Goal: Task Accomplishment & Management: Manage account settings

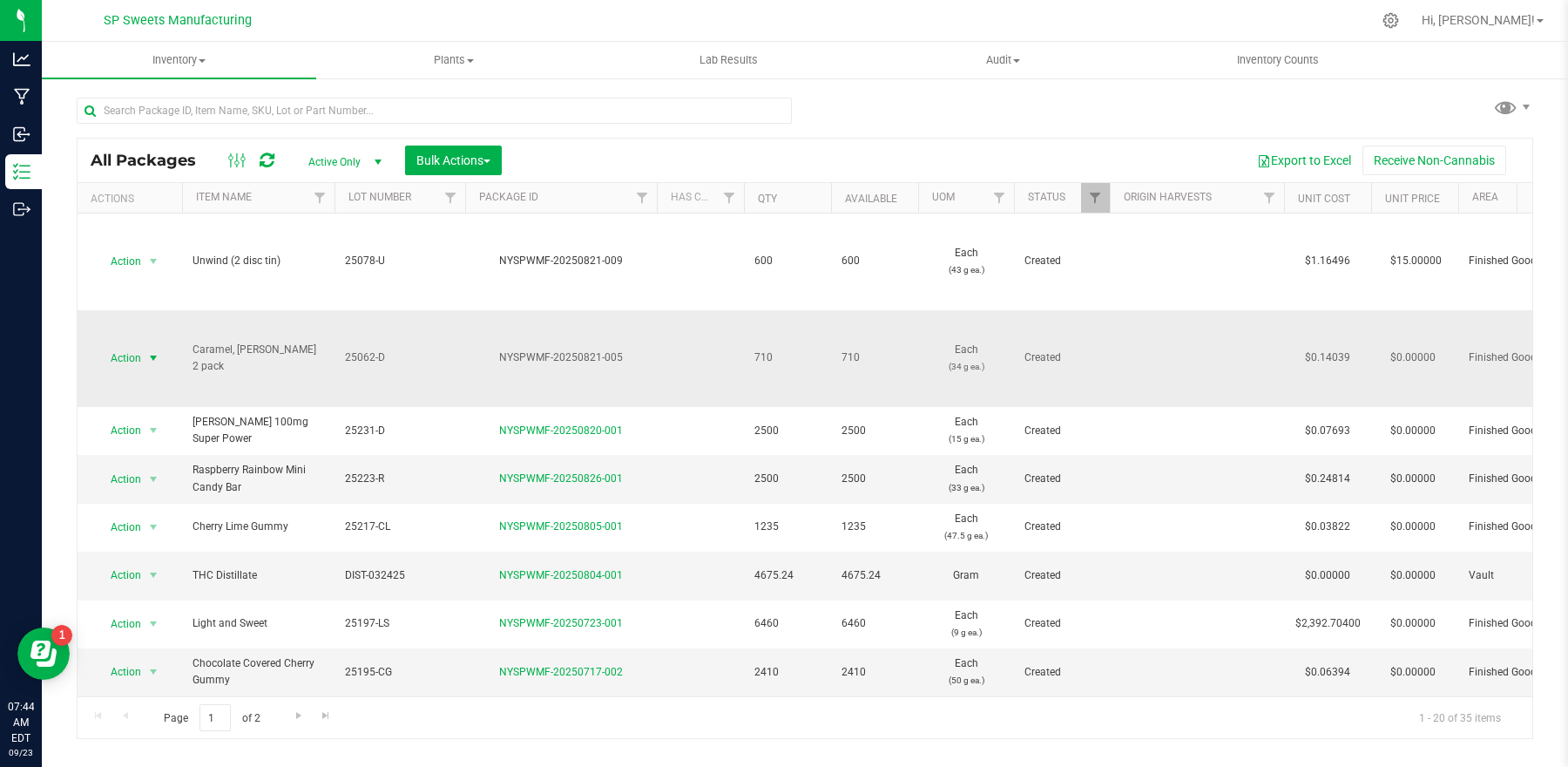
click at [133, 353] on span "Action" at bounding box center [118, 357] width 47 height 25
click at [506, 386] on td "NYSPWMF-20250821-005" at bounding box center [561, 358] width 192 height 96
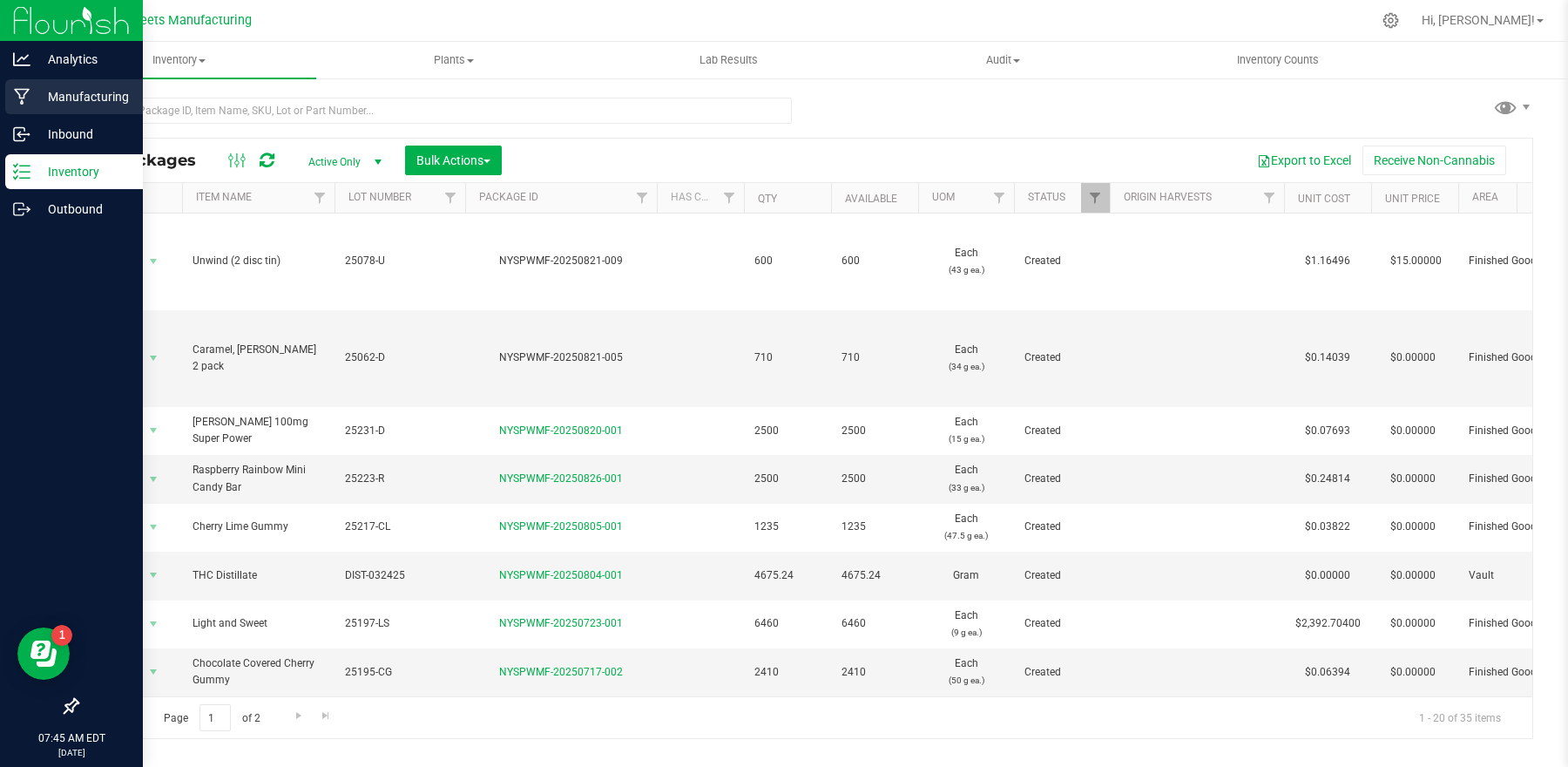
click at [87, 95] on p "Manufacturing" at bounding box center [83, 96] width 104 height 21
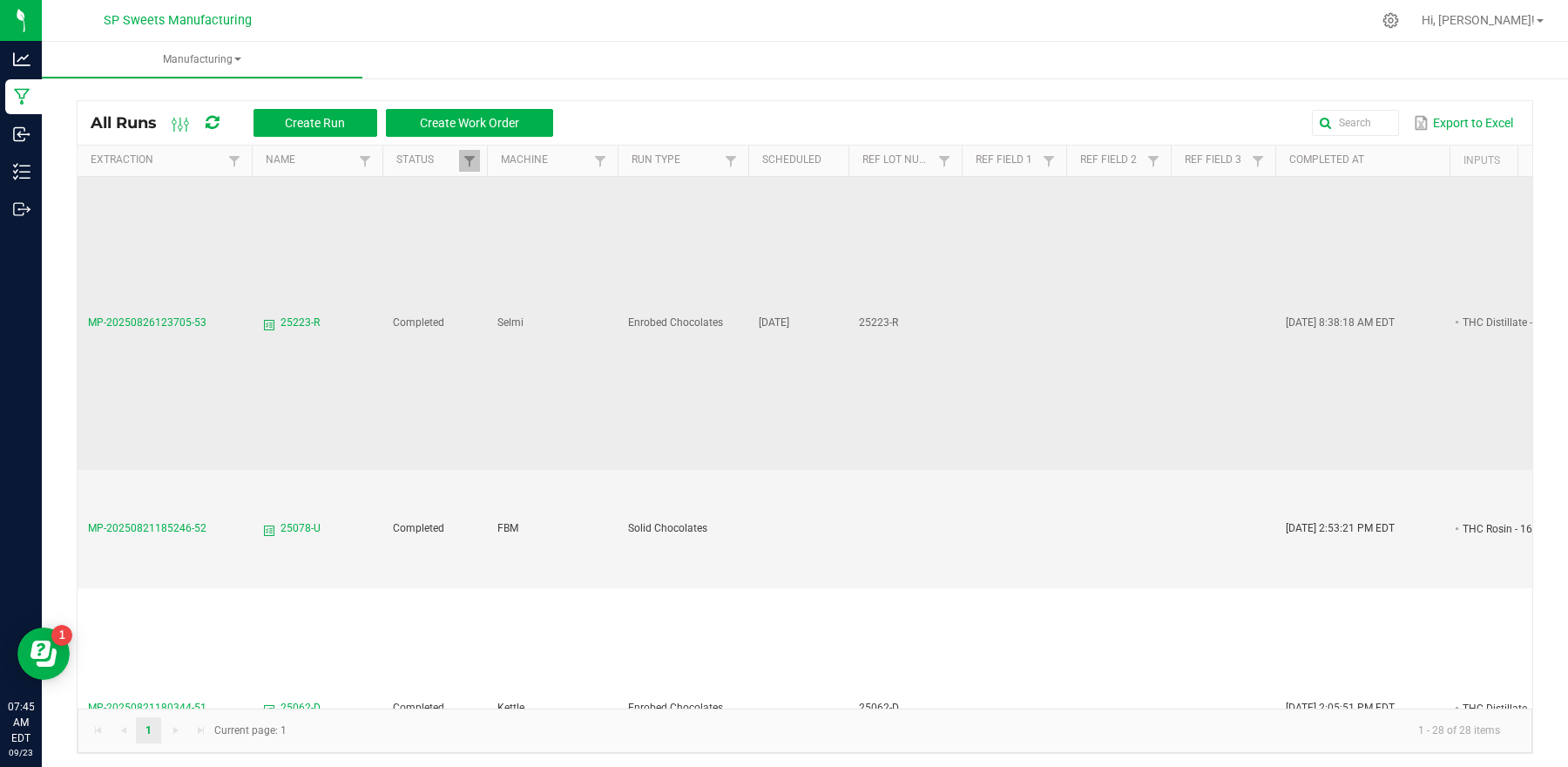
click at [298, 315] on span "25223-R" at bounding box center [300, 323] width 39 height 17
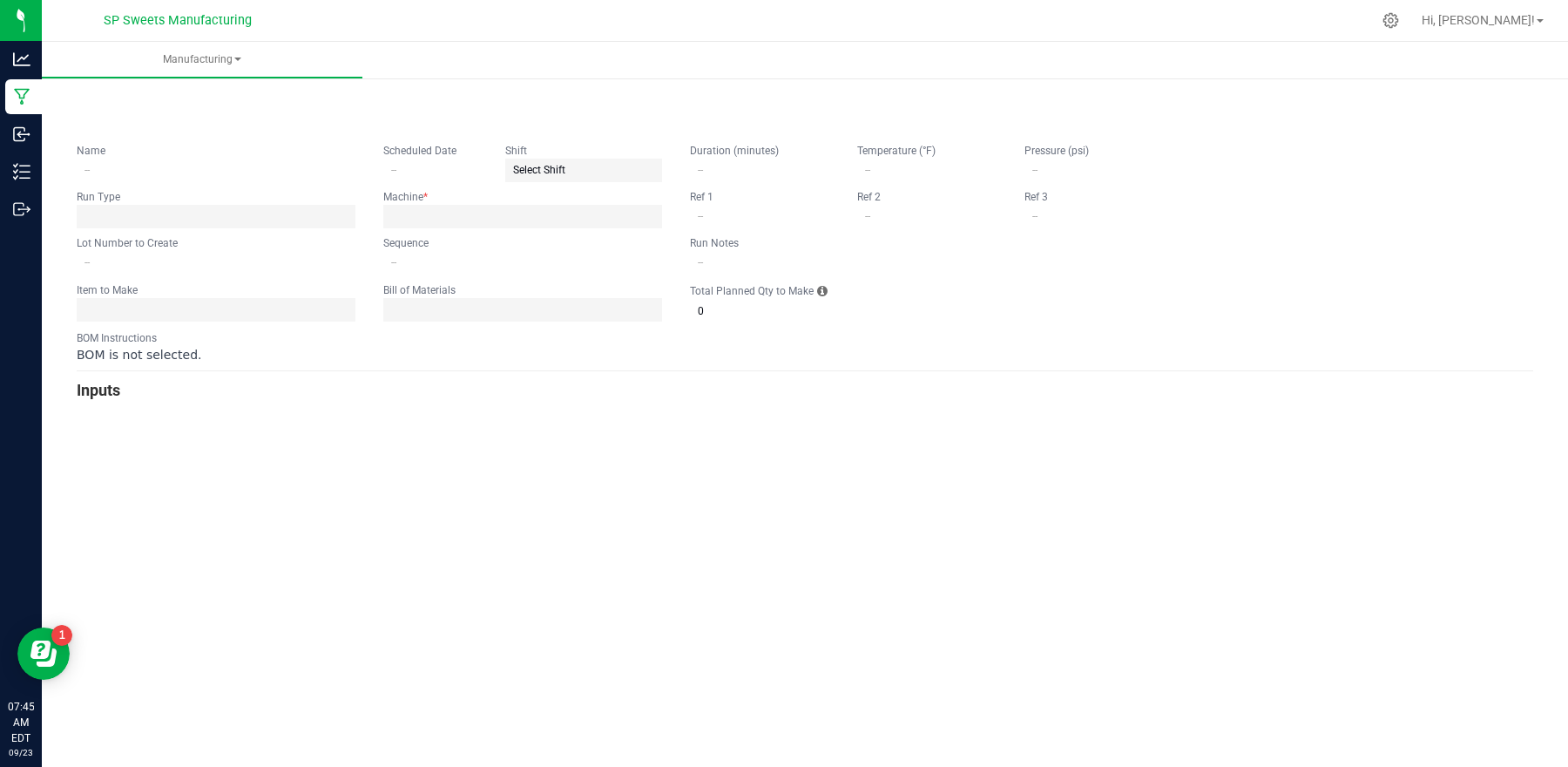
type input "25223-R"
type input "[DATE]"
type input "25223-R"
type input "0"
type input "8"
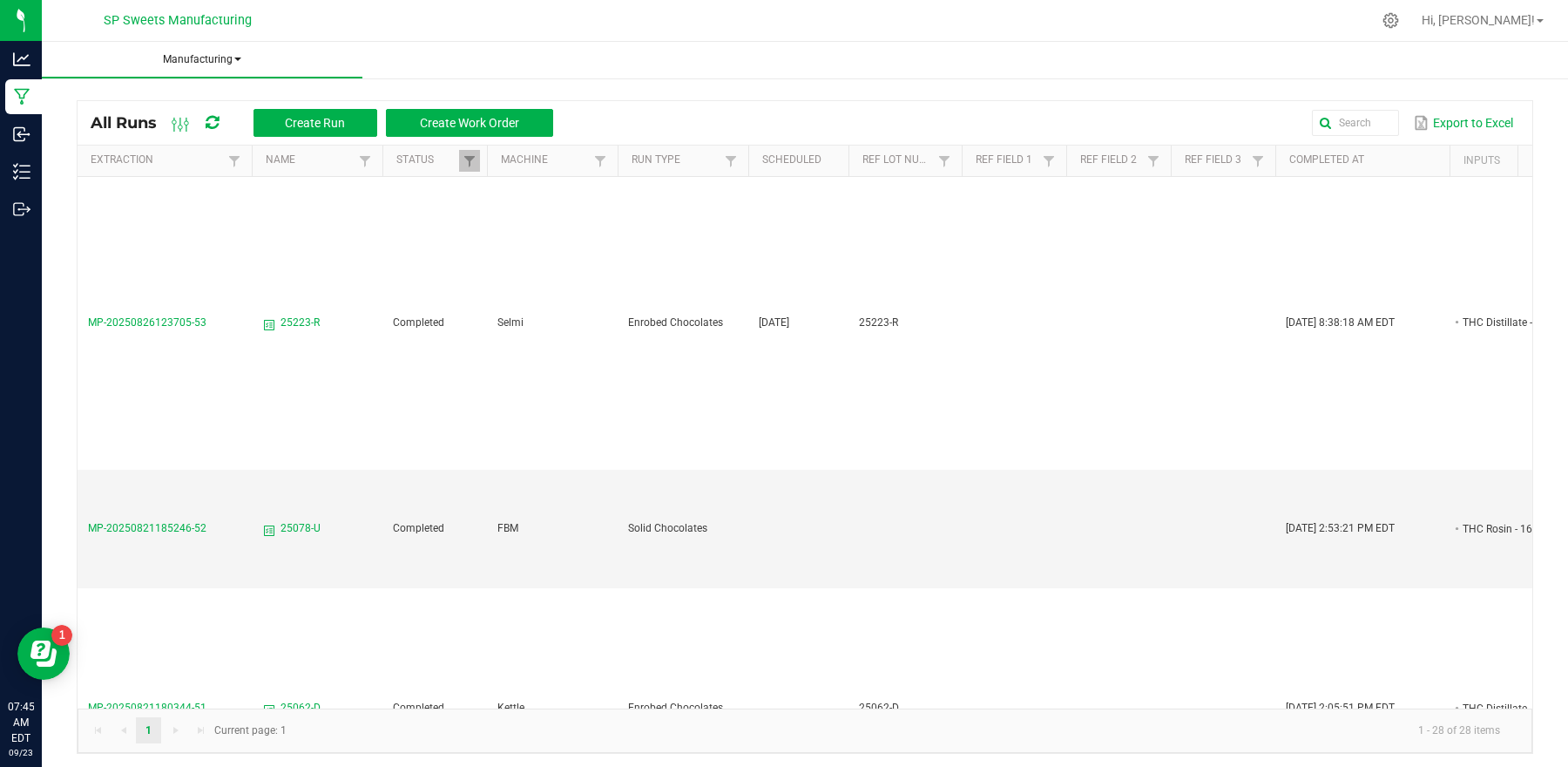
click at [227, 52] on span "Manufacturing" at bounding box center [202, 59] width 321 height 15
click at [41, 651] on icon "Open Resource Center" at bounding box center [43, 654] width 27 height 27
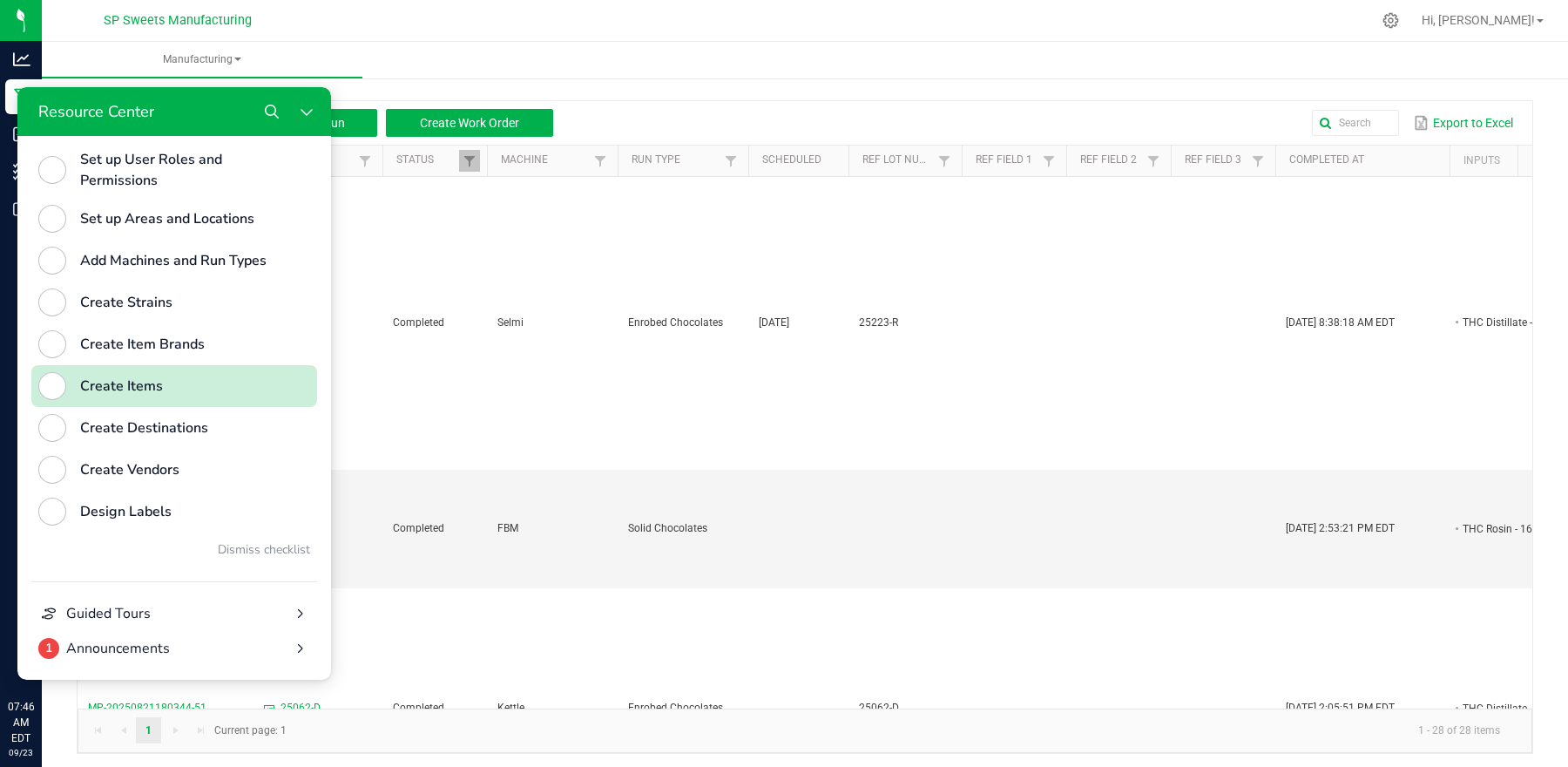
scroll to position [796, 0]
click at [260, 112] on button "Search" at bounding box center [271, 111] width 34 height 34
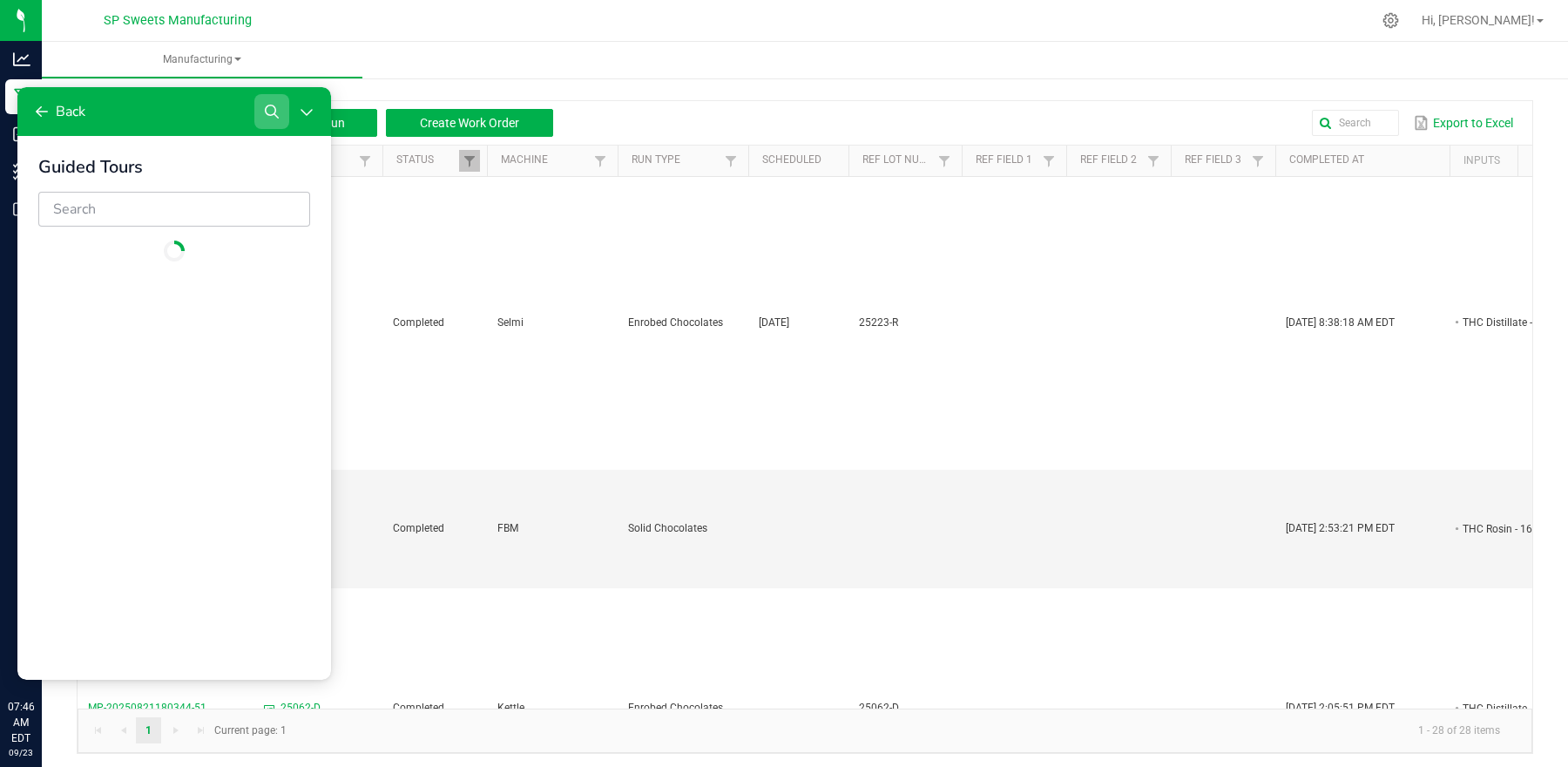
scroll to position [0, 0]
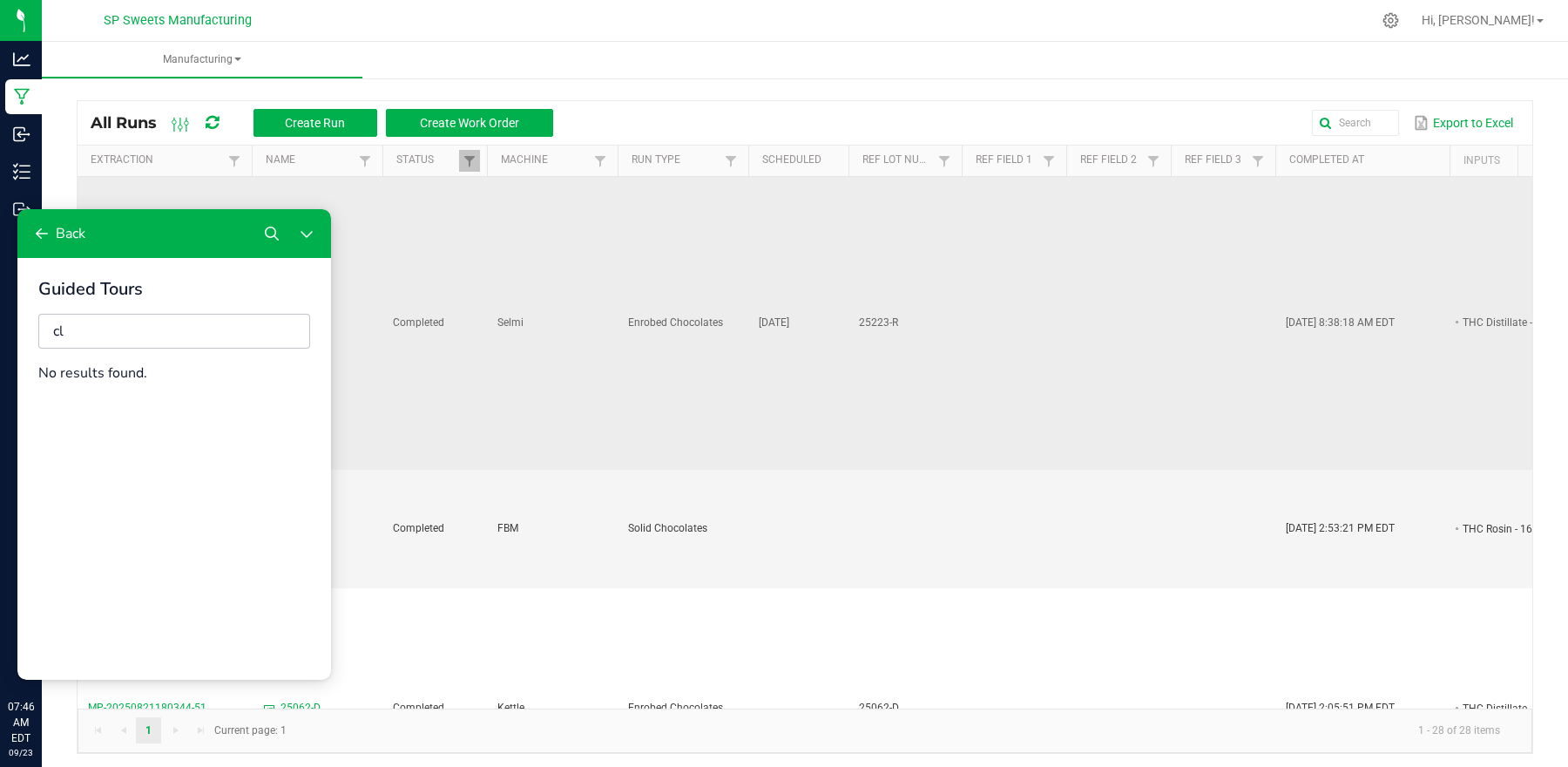
type input "c"
type input "r"
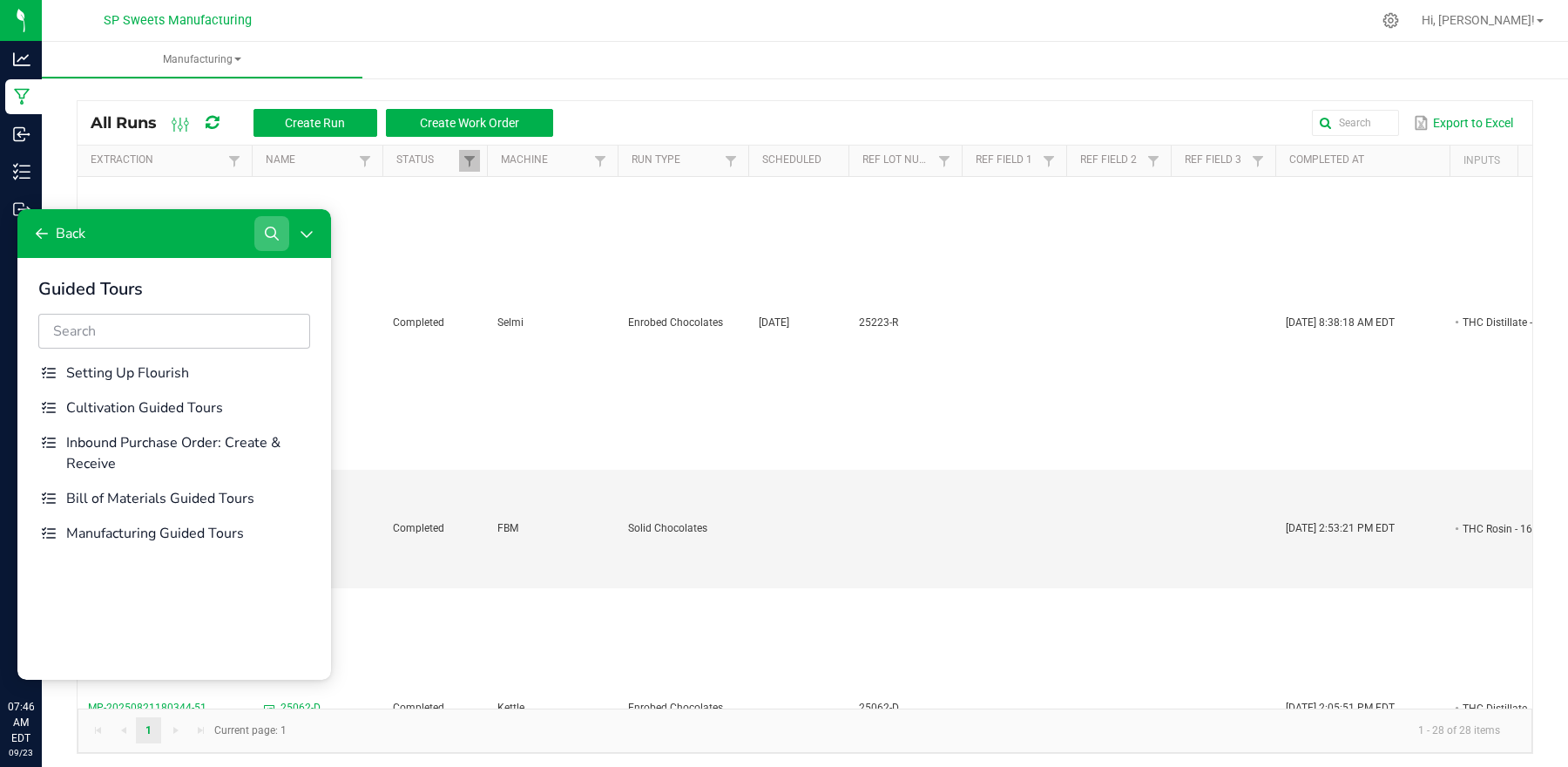
click at [282, 239] on button "Search" at bounding box center [271, 233] width 34 height 34
click at [303, 237] on icon "Close Resource Center" at bounding box center [307, 233] width 14 height 14
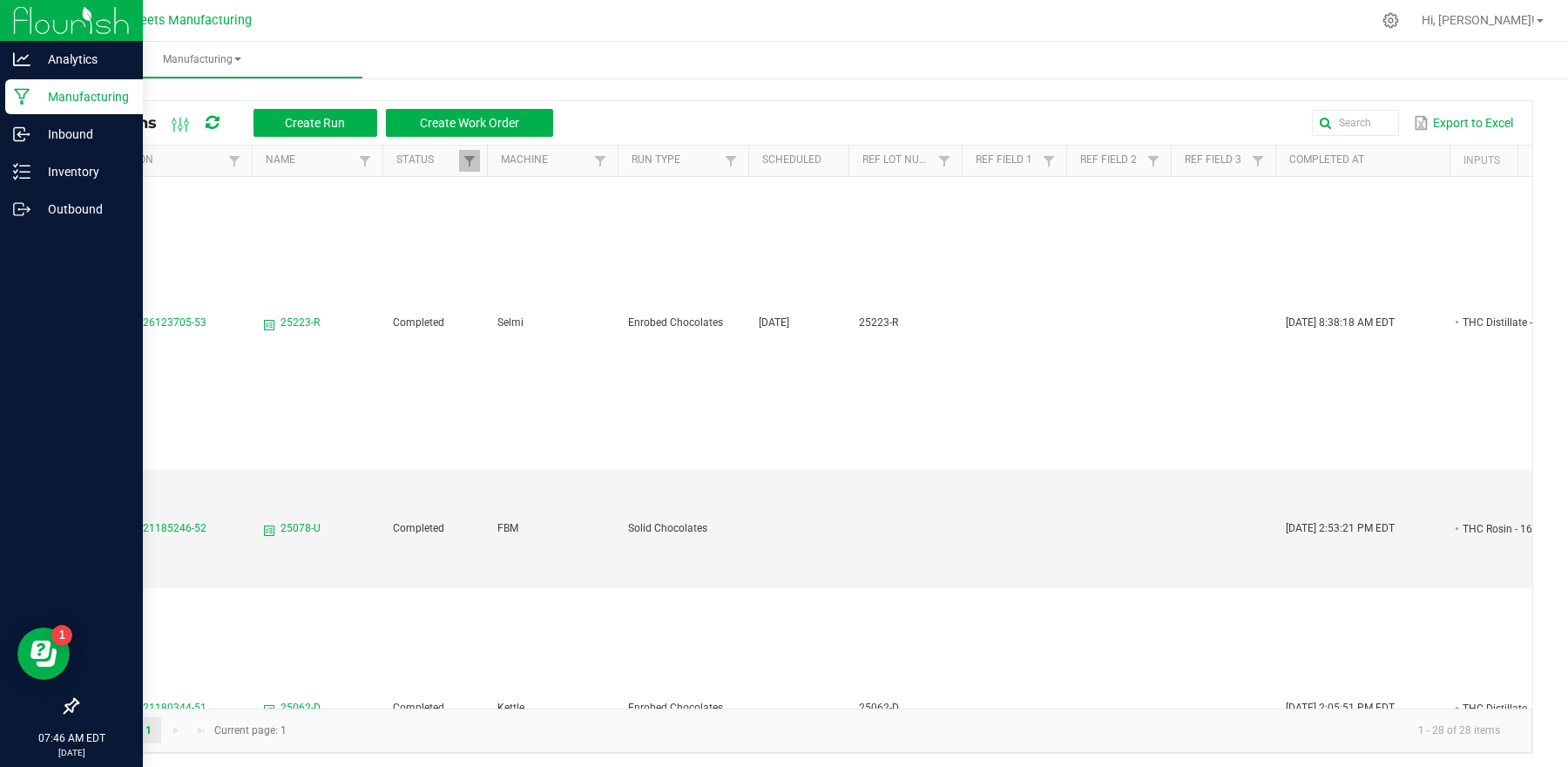
click at [71, 710] on icon at bounding box center [72, 706] width 16 height 16
click at [63, 708] on input "checkbox" at bounding box center [63, 708] width 0 height 0
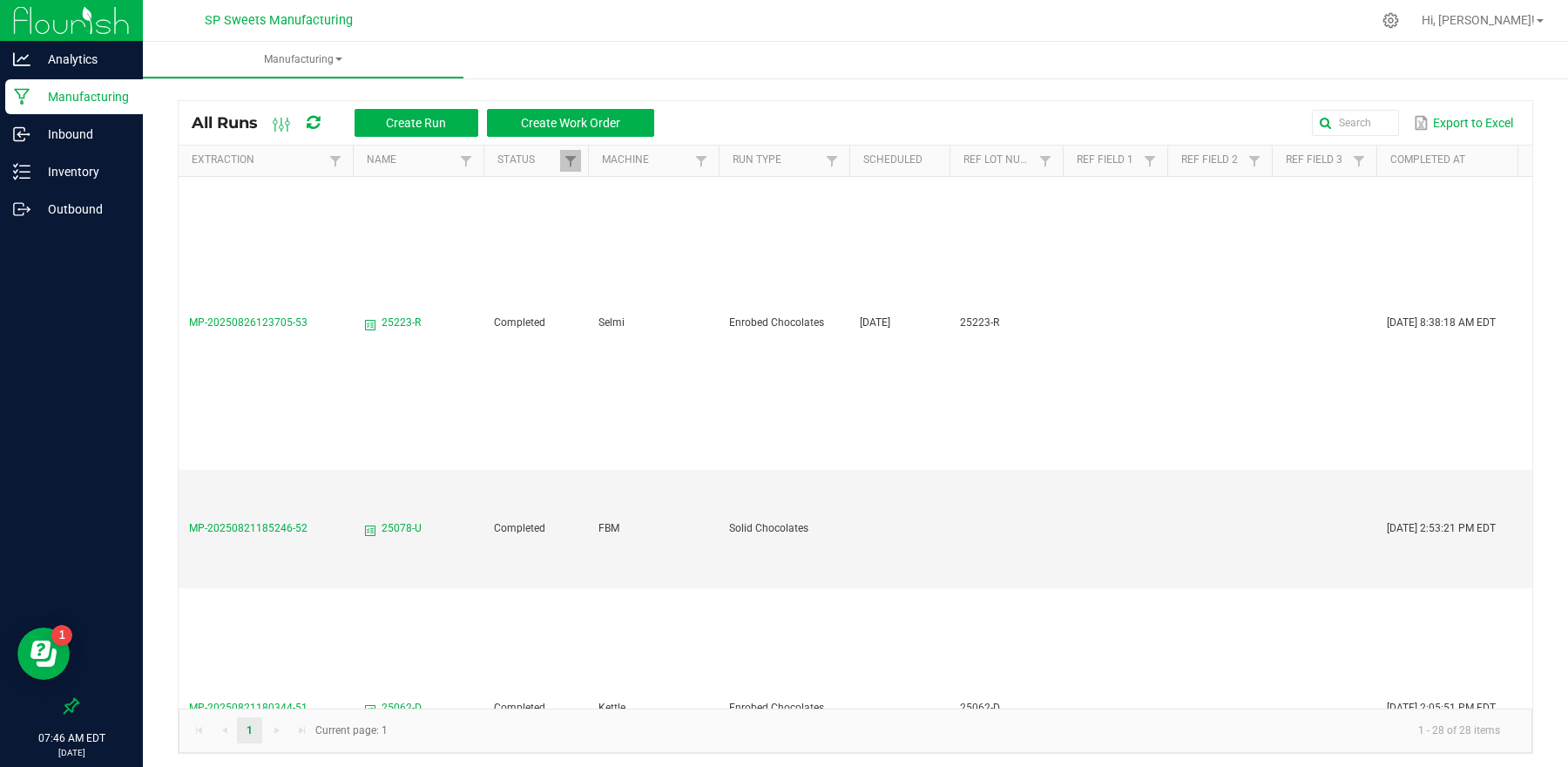
click at [71, 710] on icon at bounding box center [72, 706] width 16 height 16
click at [63, 708] on input "checkbox" at bounding box center [63, 708] width 0 height 0
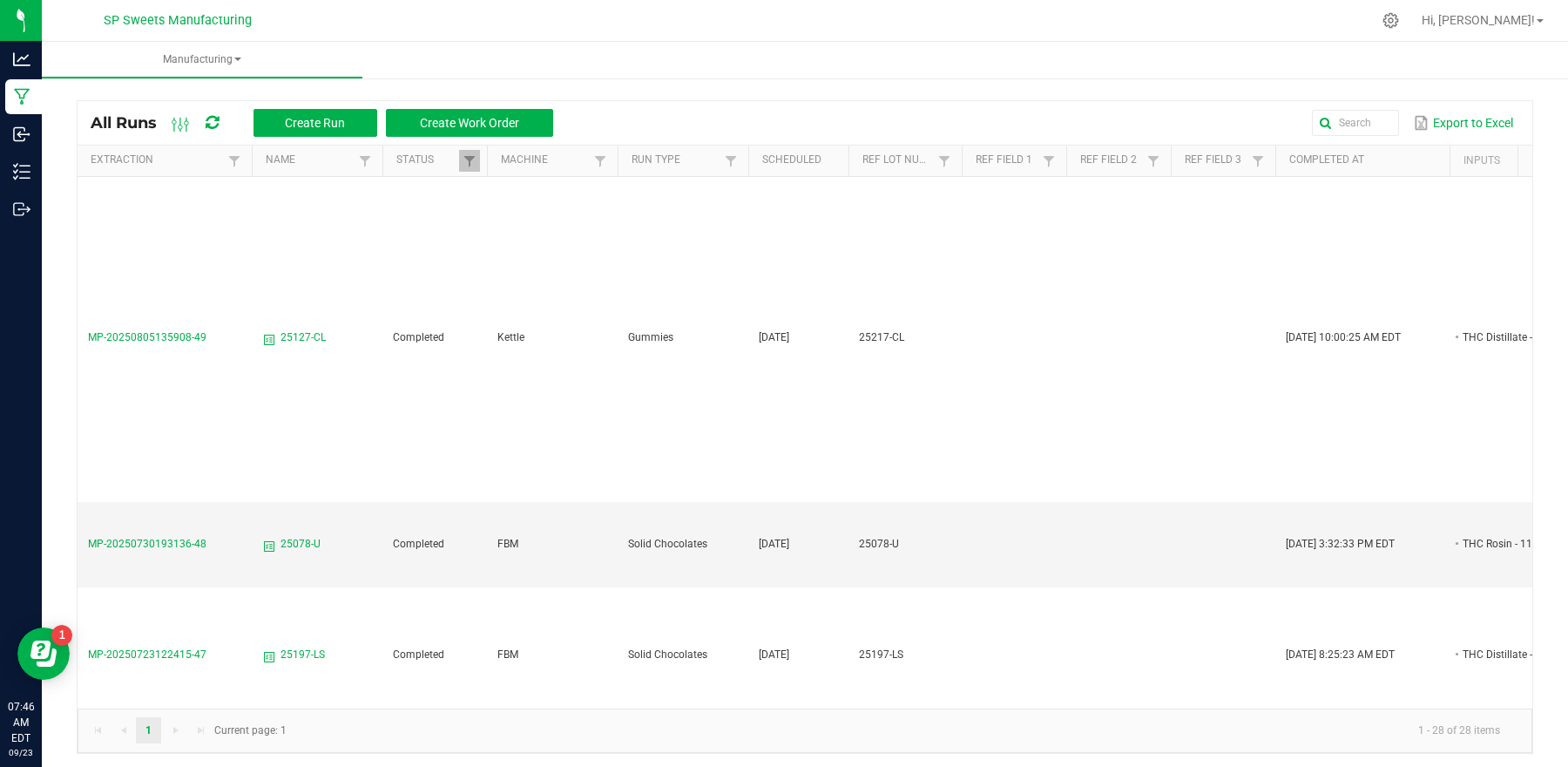
scroll to position [871, 0]
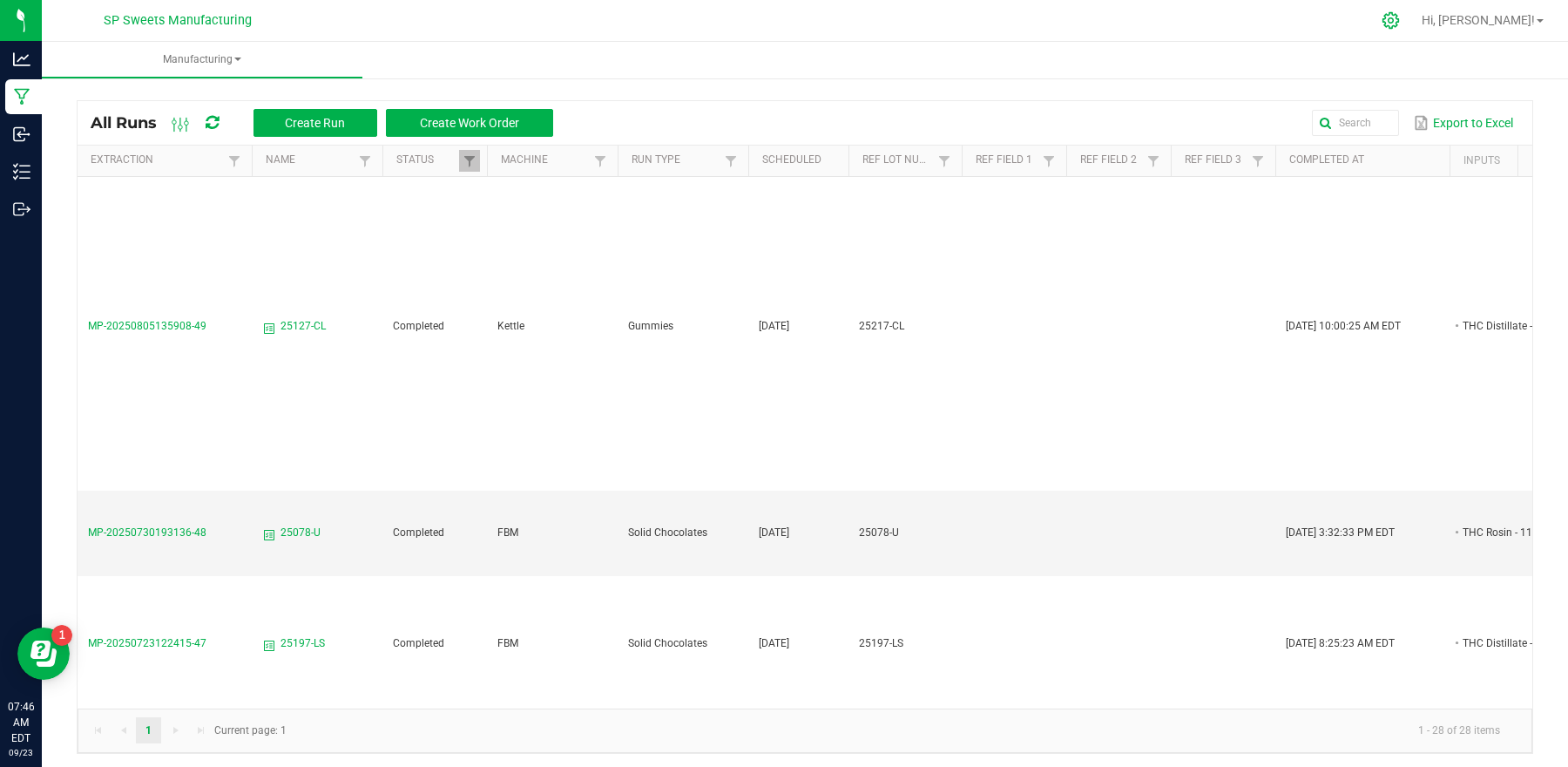
click at [1401, 15] on icon at bounding box center [1391, 21] width 19 height 19
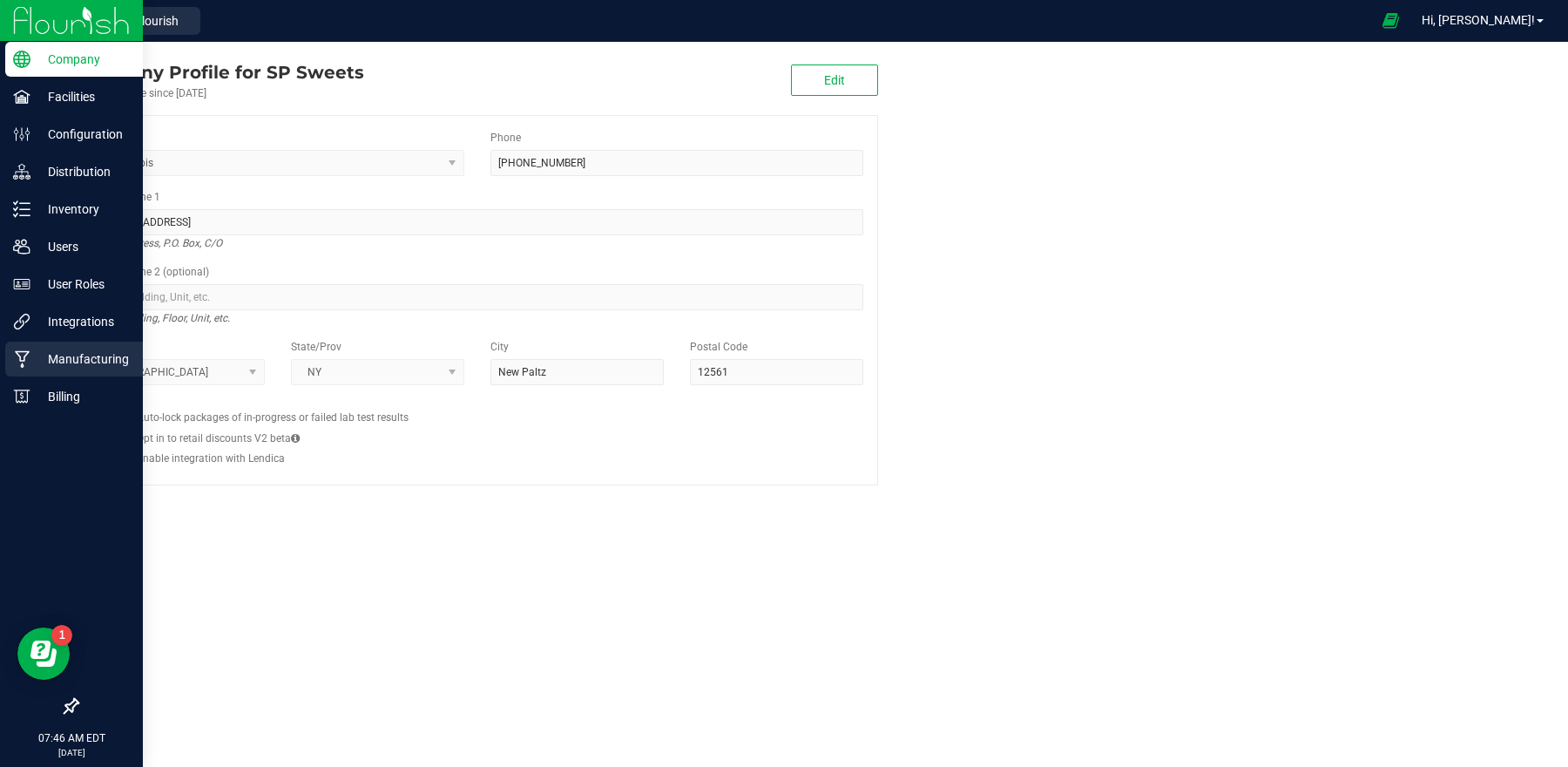
click at [77, 347] on div "Manufacturing" at bounding box center [74, 358] width 138 height 34
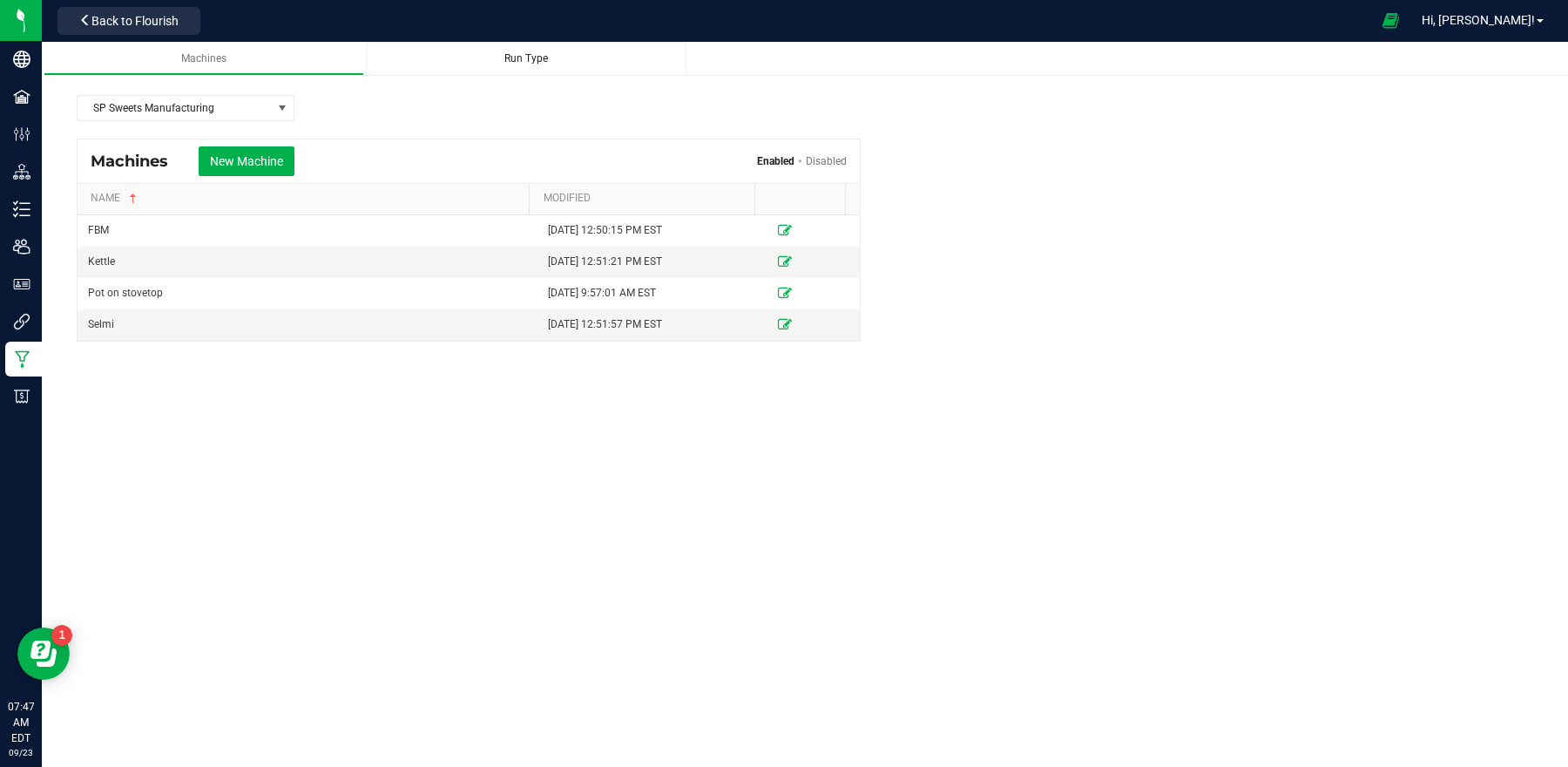
click at [483, 48] on link "Run Type" at bounding box center [527, 58] width 321 height 34
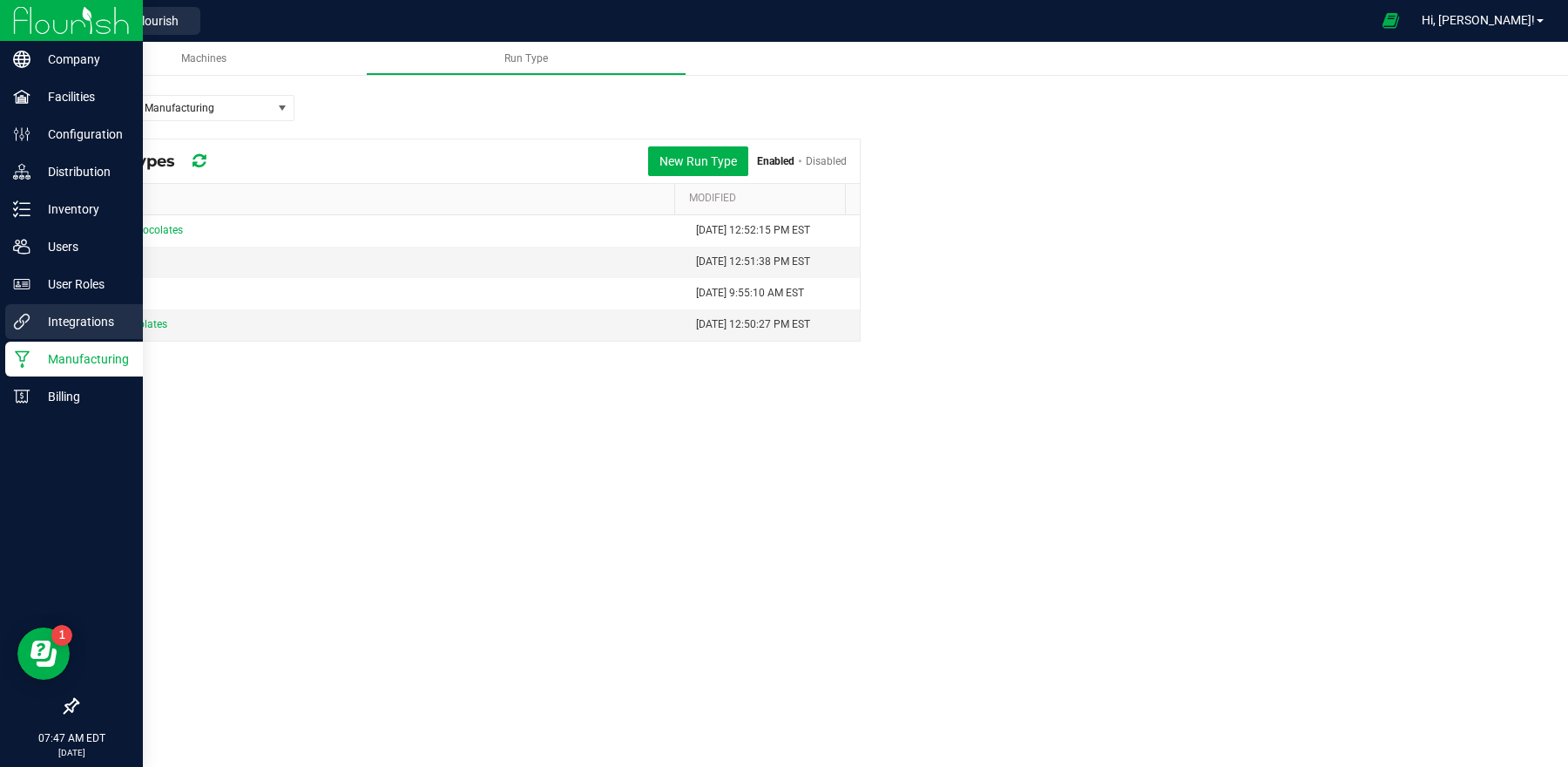
click at [81, 320] on p "Integrations" at bounding box center [83, 321] width 104 height 21
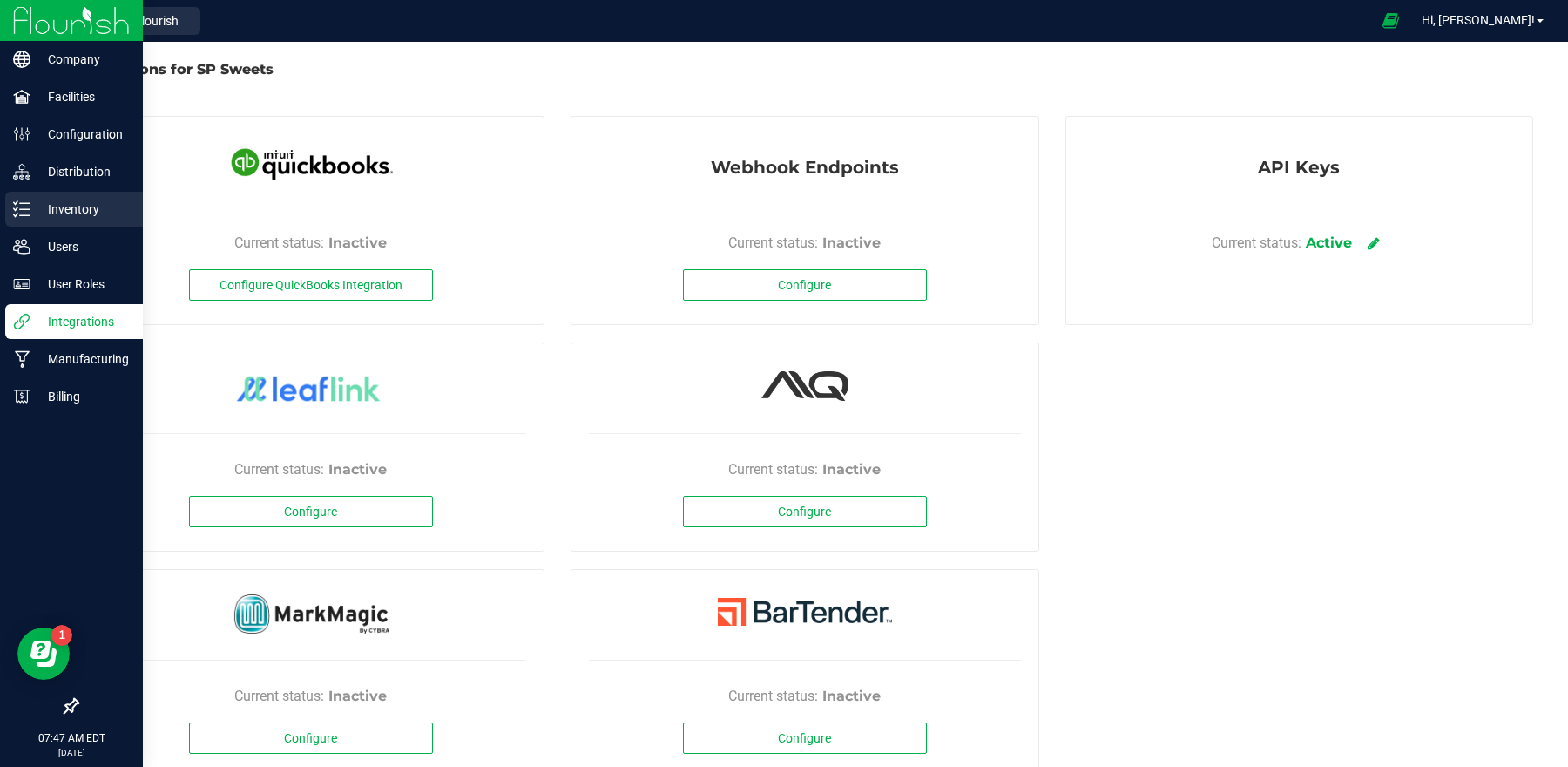
click at [92, 212] on p "Inventory" at bounding box center [83, 209] width 104 height 21
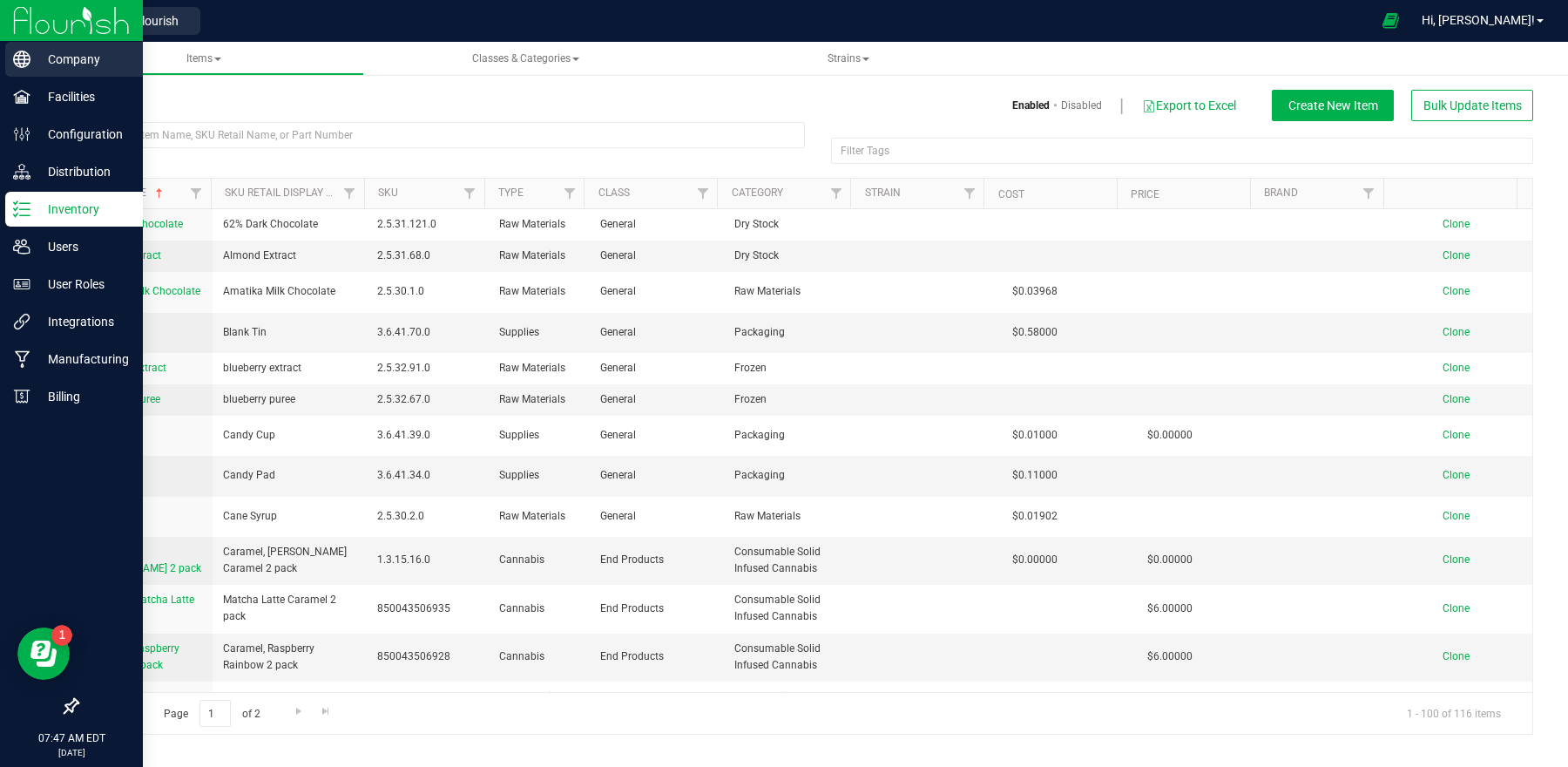
click at [51, 56] on p "Company" at bounding box center [83, 59] width 104 height 21
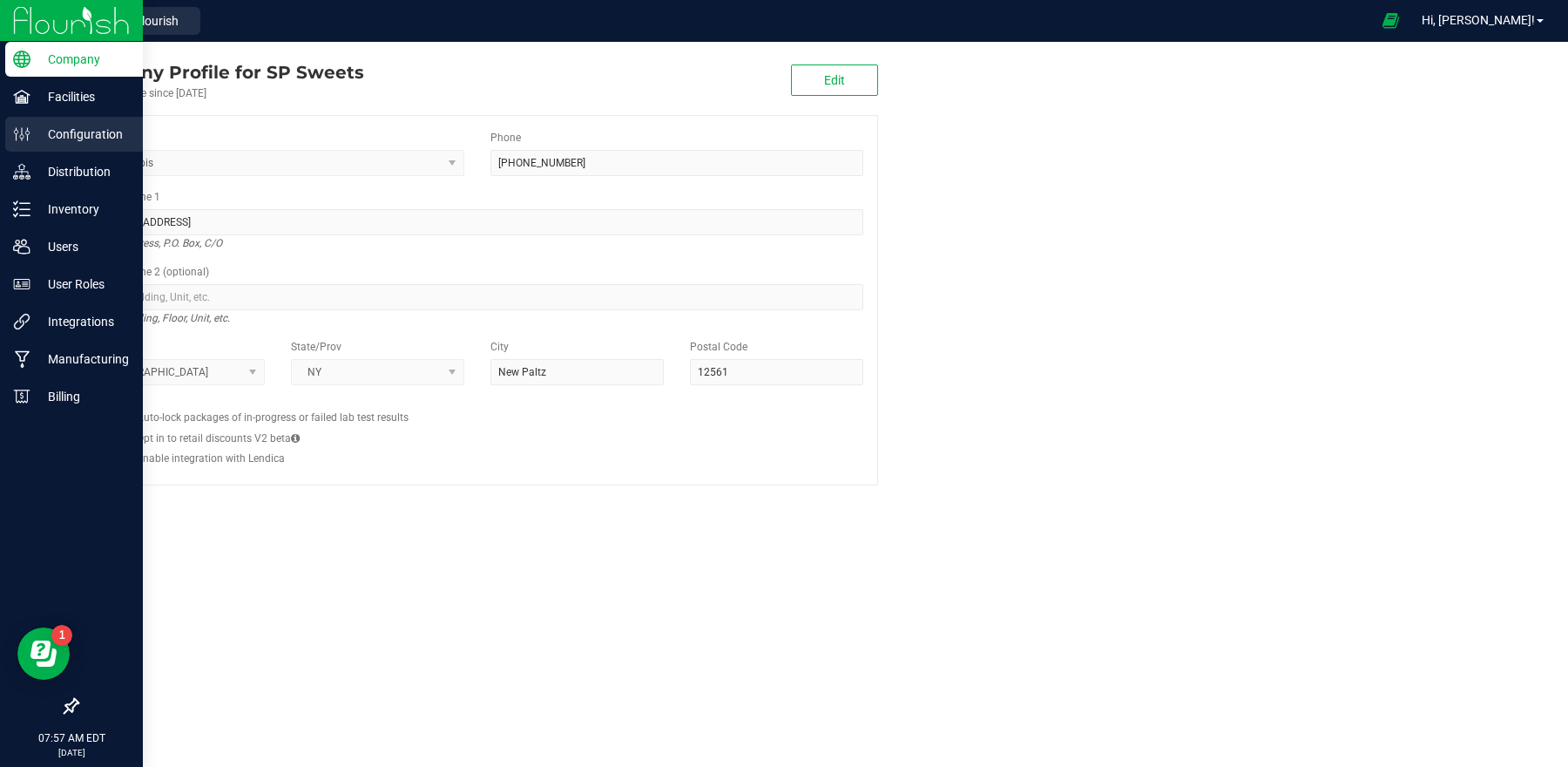
click at [81, 142] on p "Configuration" at bounding box center [83, 134] width 104 height 21
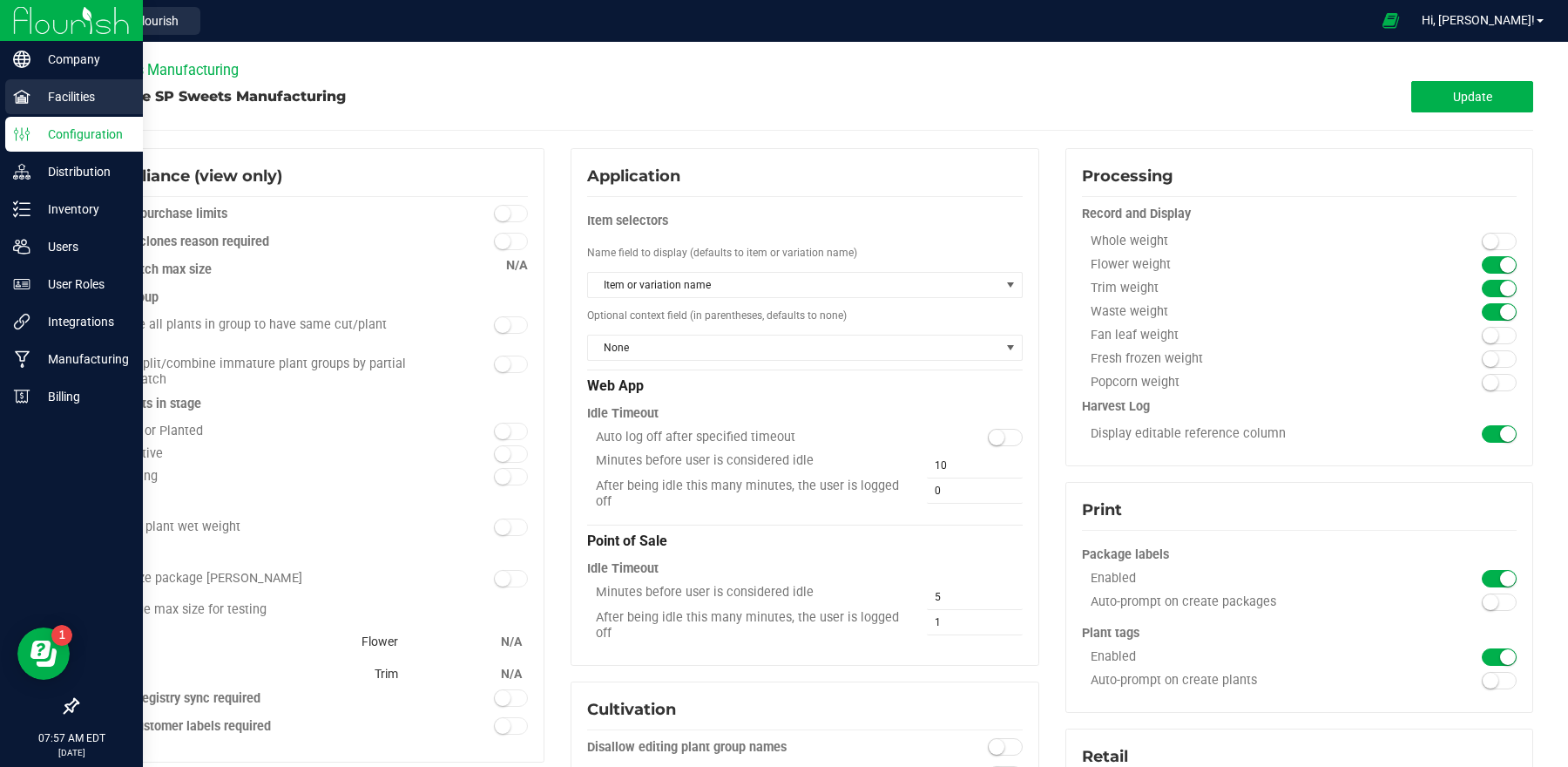
click at [66, 104] on p "Facilities" at bounding box center [83, 96] width 104 height 21
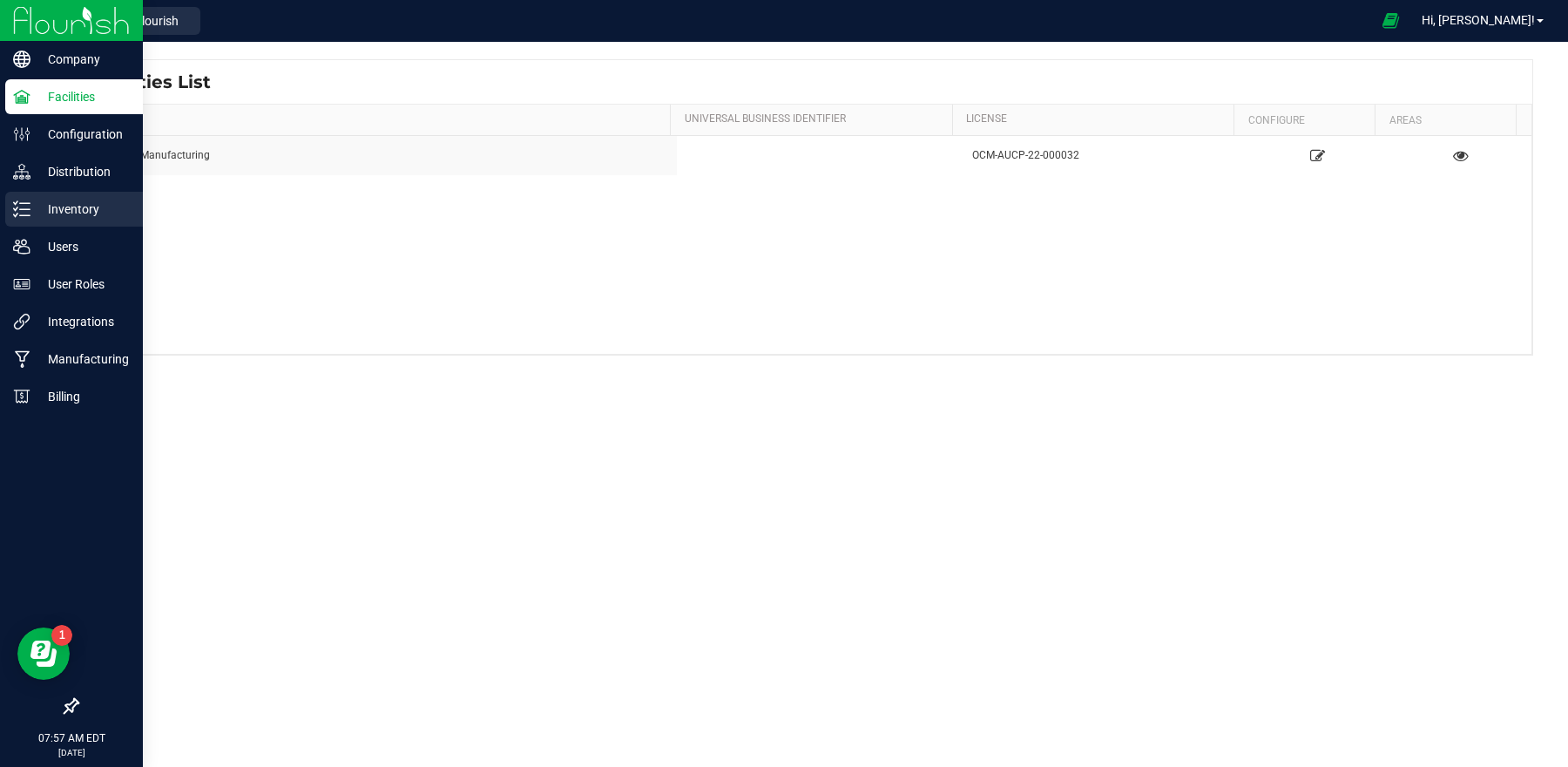
click at [77, 217] on p "Inventory" at bounding box center [83, 209] width 104 height 21
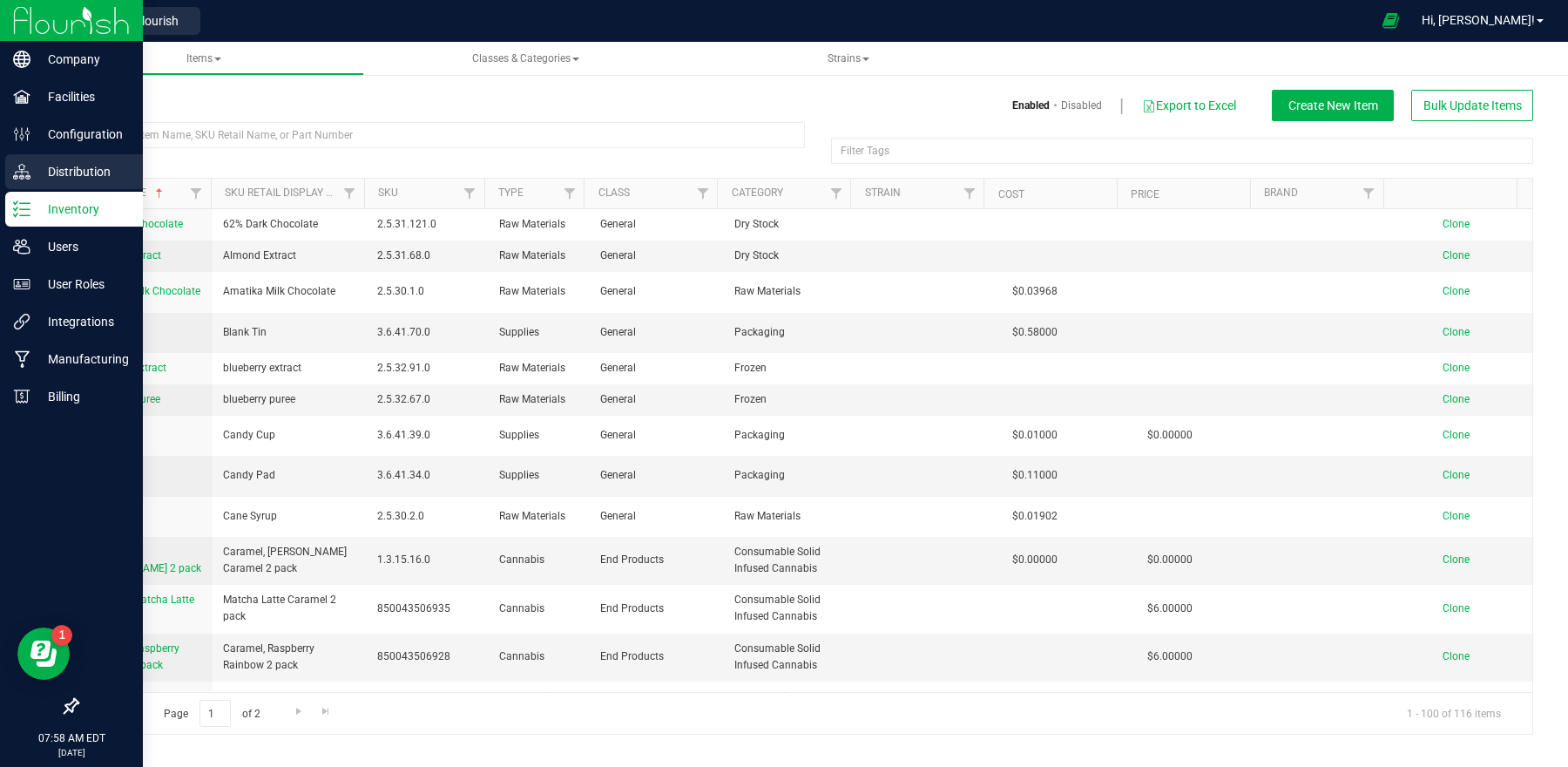
click at [72, 175] on p "Distribution" at bounding box center [83, 171] width 104 height 21
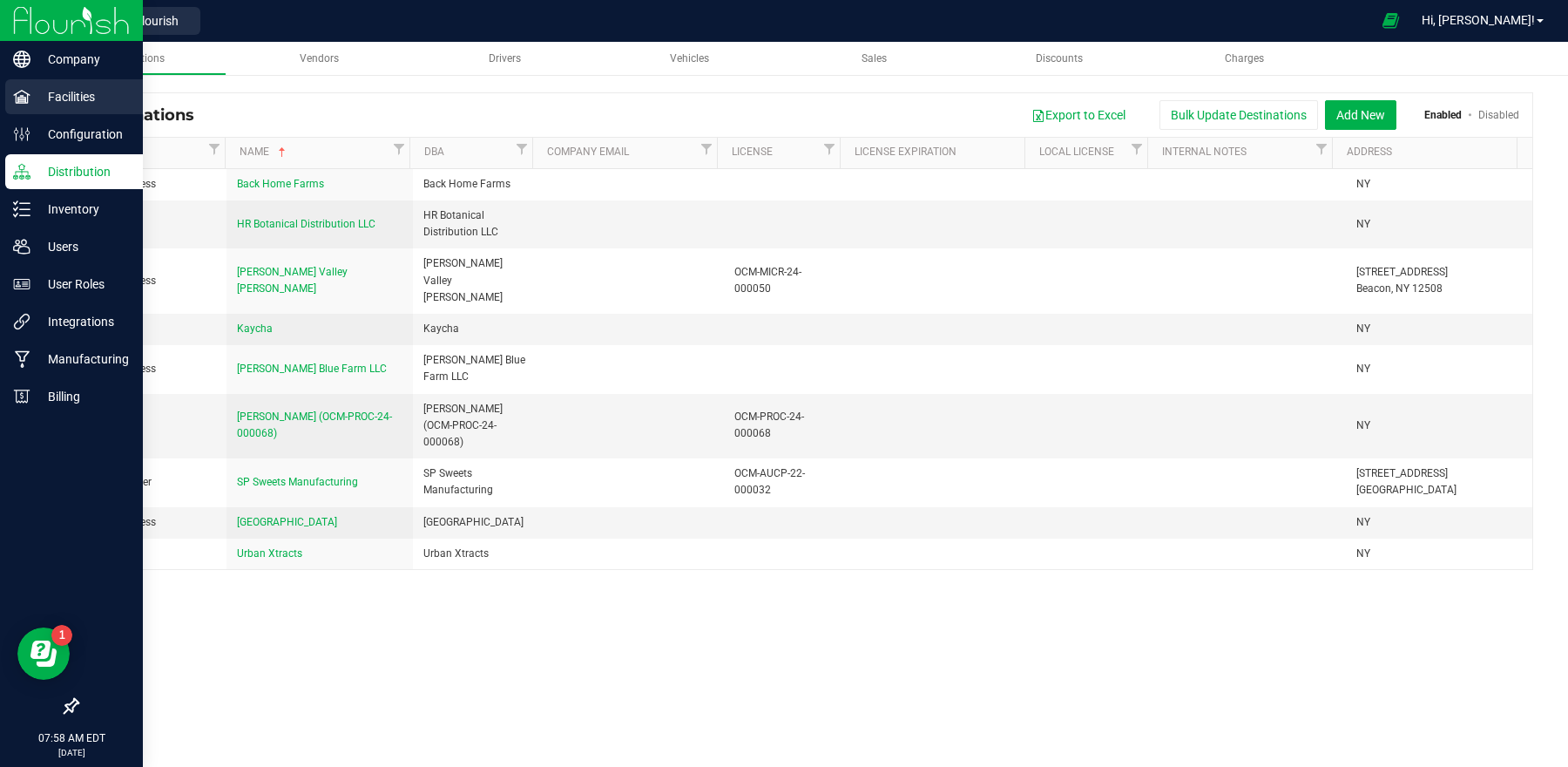
click at [59, 110] on div "Facilities" at bounding box center [74, 96] width 138 height 34
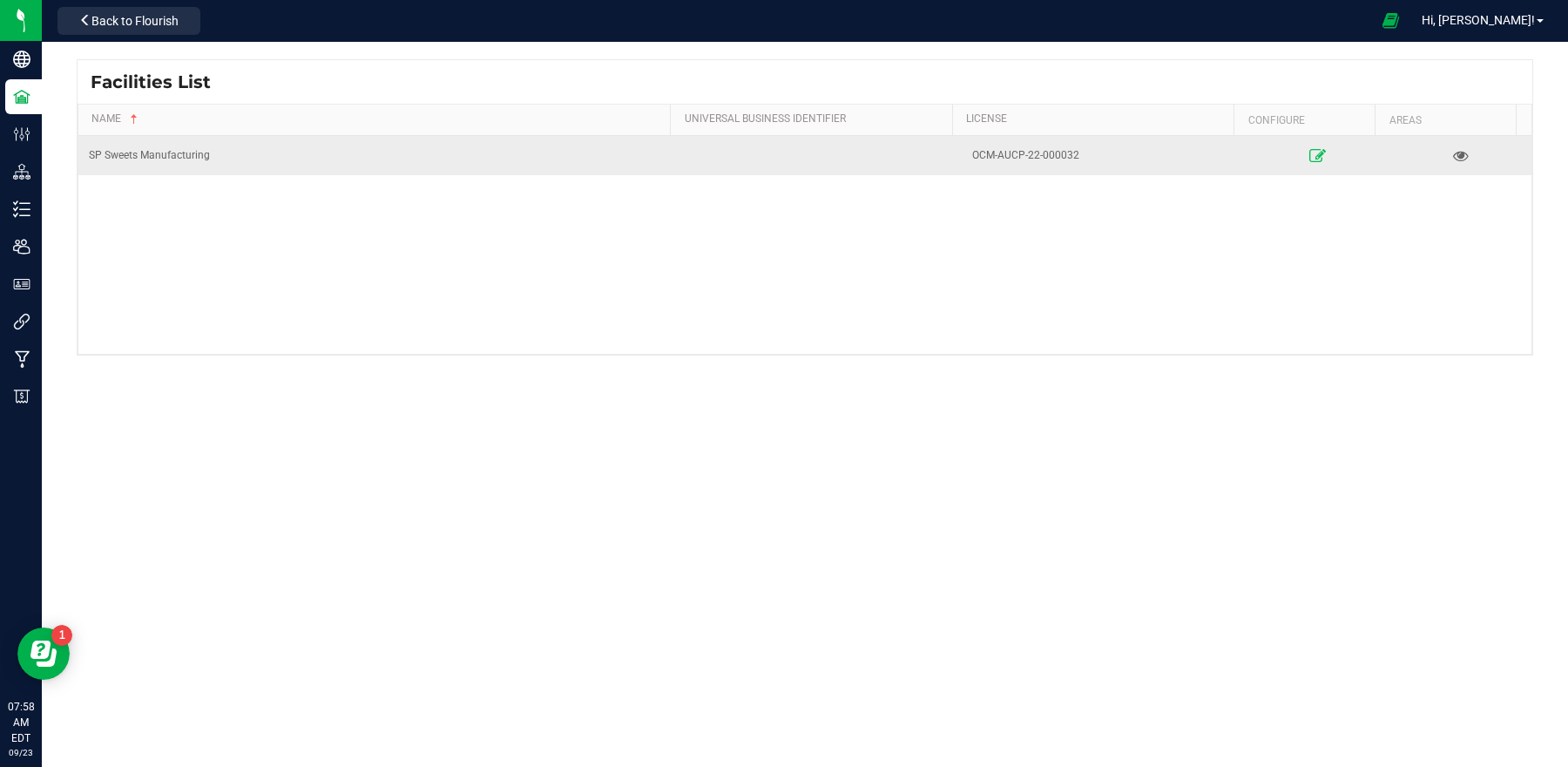
click at [1310, 158] on icon at bounding box center [1318, 155] width 17 height 12
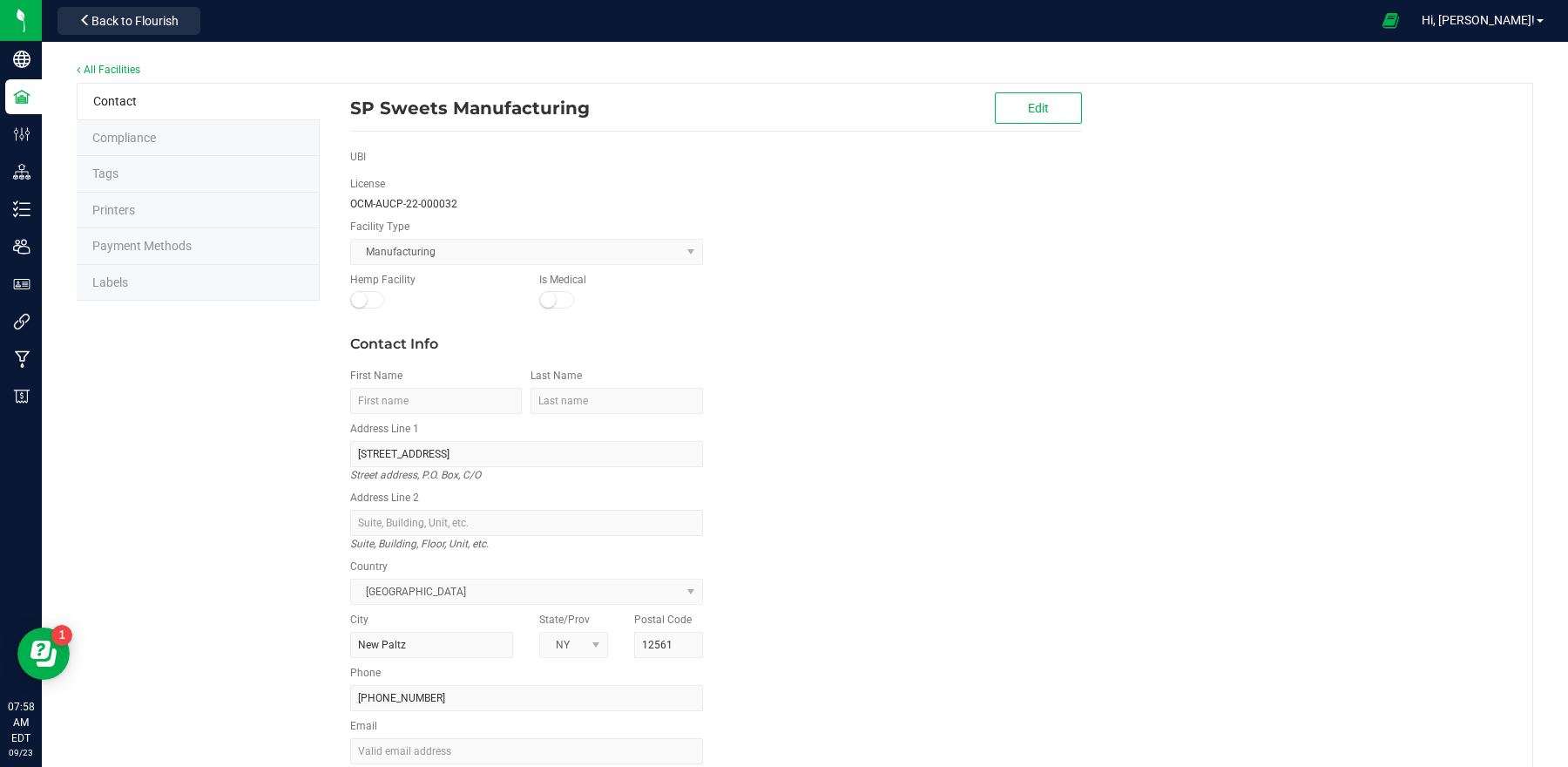
click at [124, 271] on li "Labels" at bounding box center [198, 283] width 243 height 36
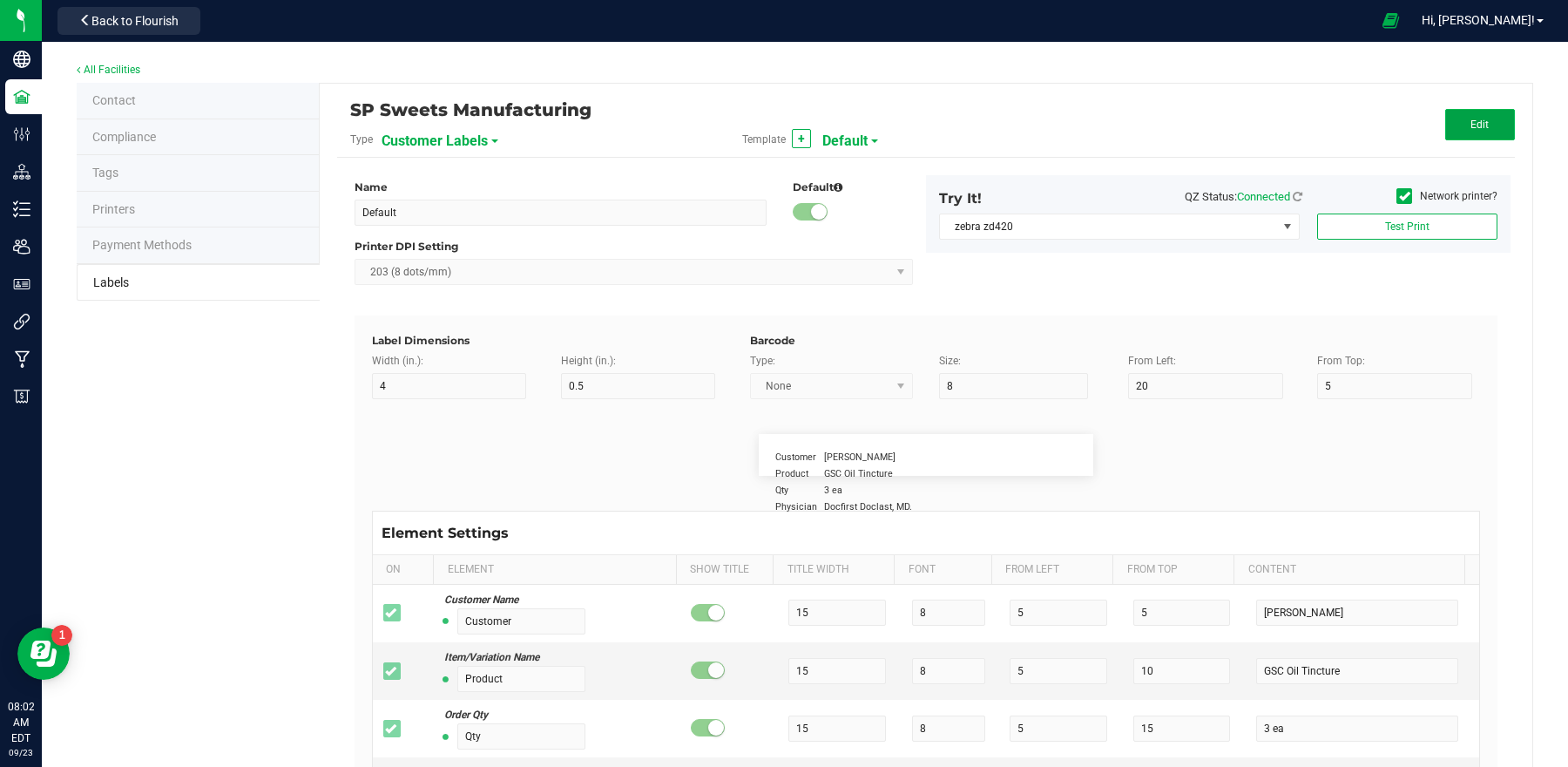
click at [1466, 112] on button "Edit" at bounding box center [1480, 125] width 70 height 32
click at [1378, 534] on span "+ Add Static Element" at bounding box center [1405, 534] width 98 height 12
click at [849, 390] on kendo-dropdownlist "None" at bounding box center [832, 386] width 163 height 27
click at [864, 384] on kendo-dropdownlist "None" at bounding box center [832, 386] width 163 height 27
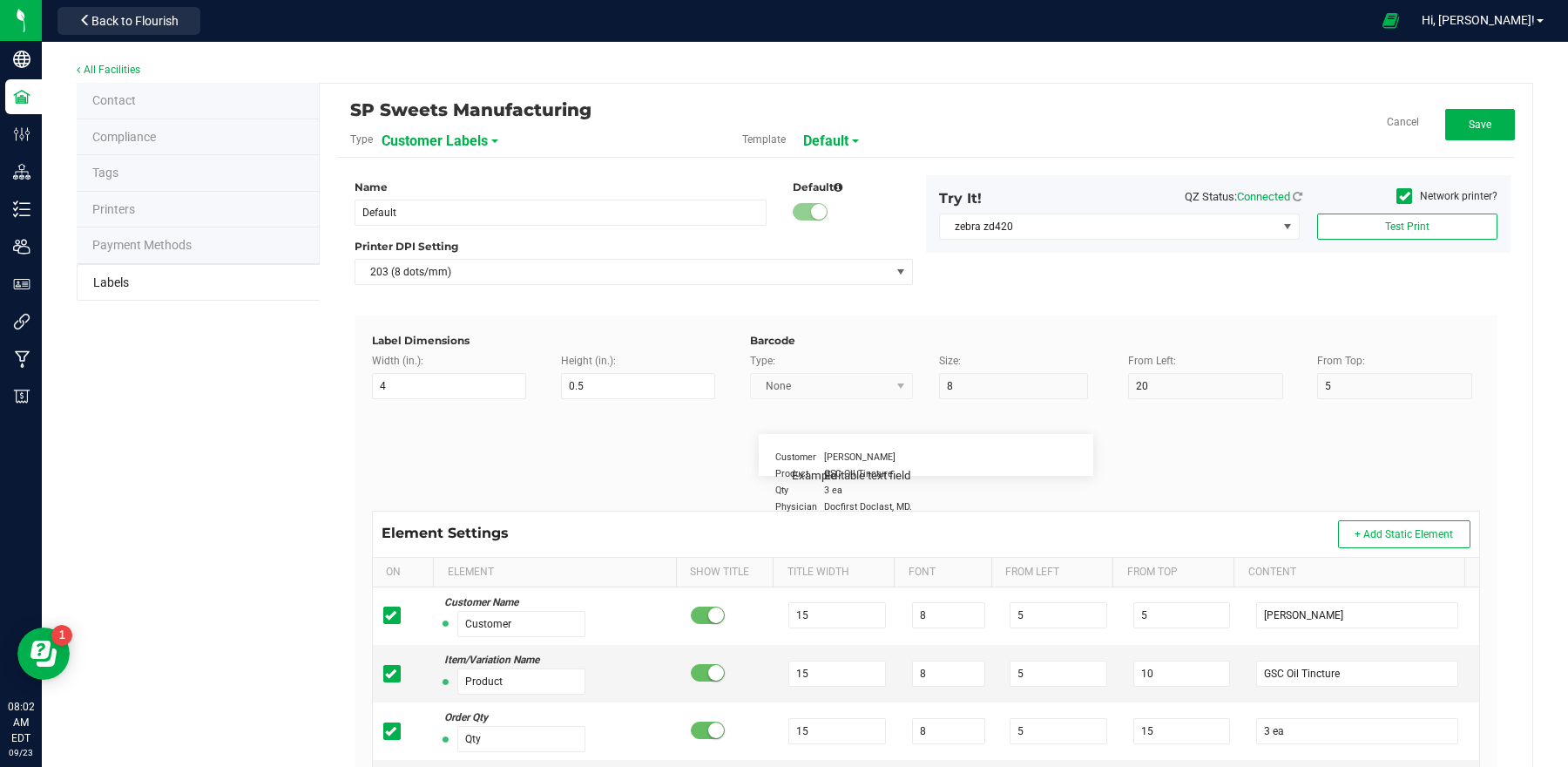
click at [759, 358] on label "Type:" at bounding box center [763, 361] width 26 height 16
click at [560, 275] on span "203 (8 dots/mm)" at bounding box center [623, 272] width 535 height 25
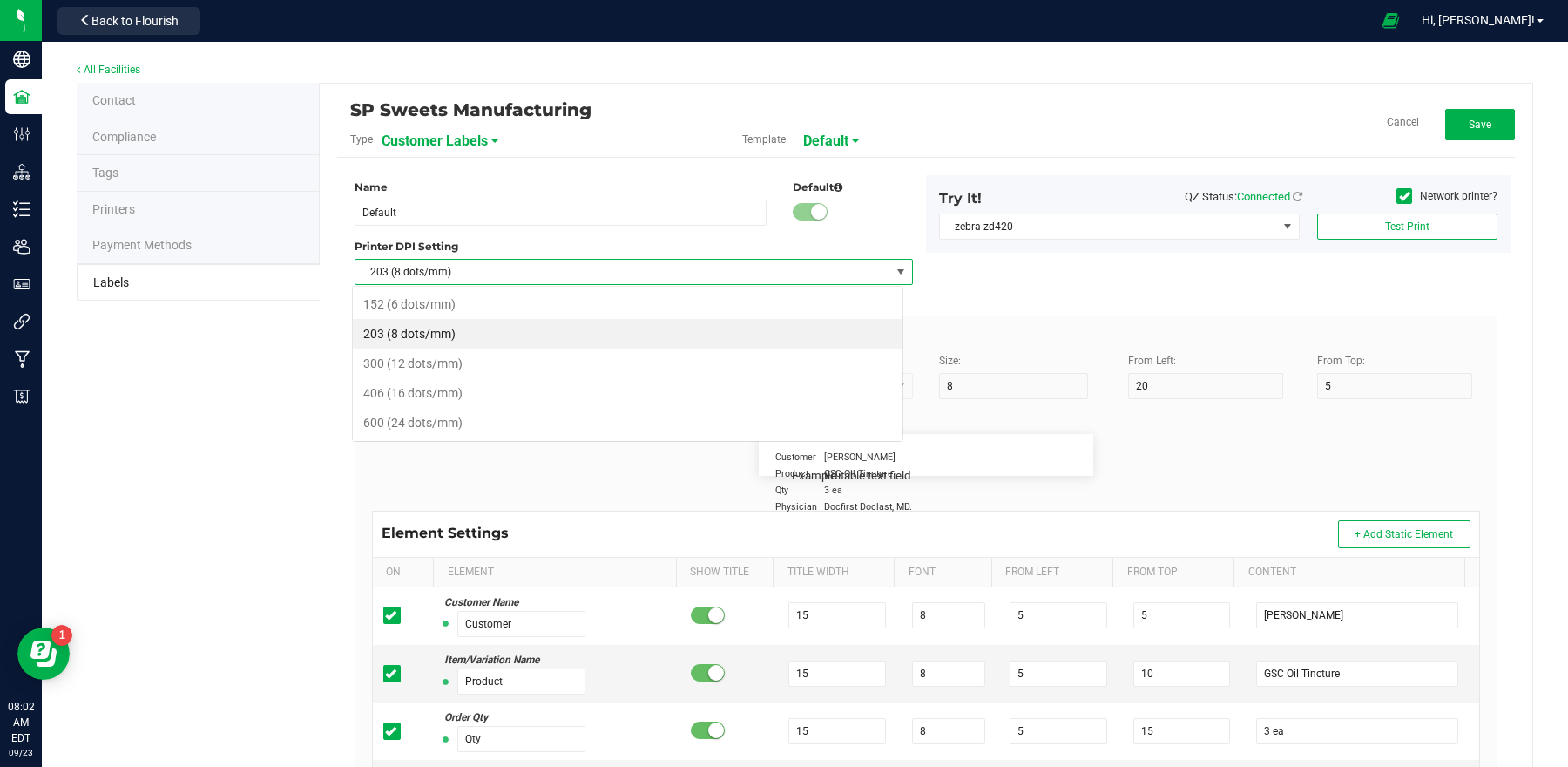
scroll to position [27, 550]
click at [560, 275] on span "203 (8 dots/mm)" at bounding box center [623, 272] width 535 height 25
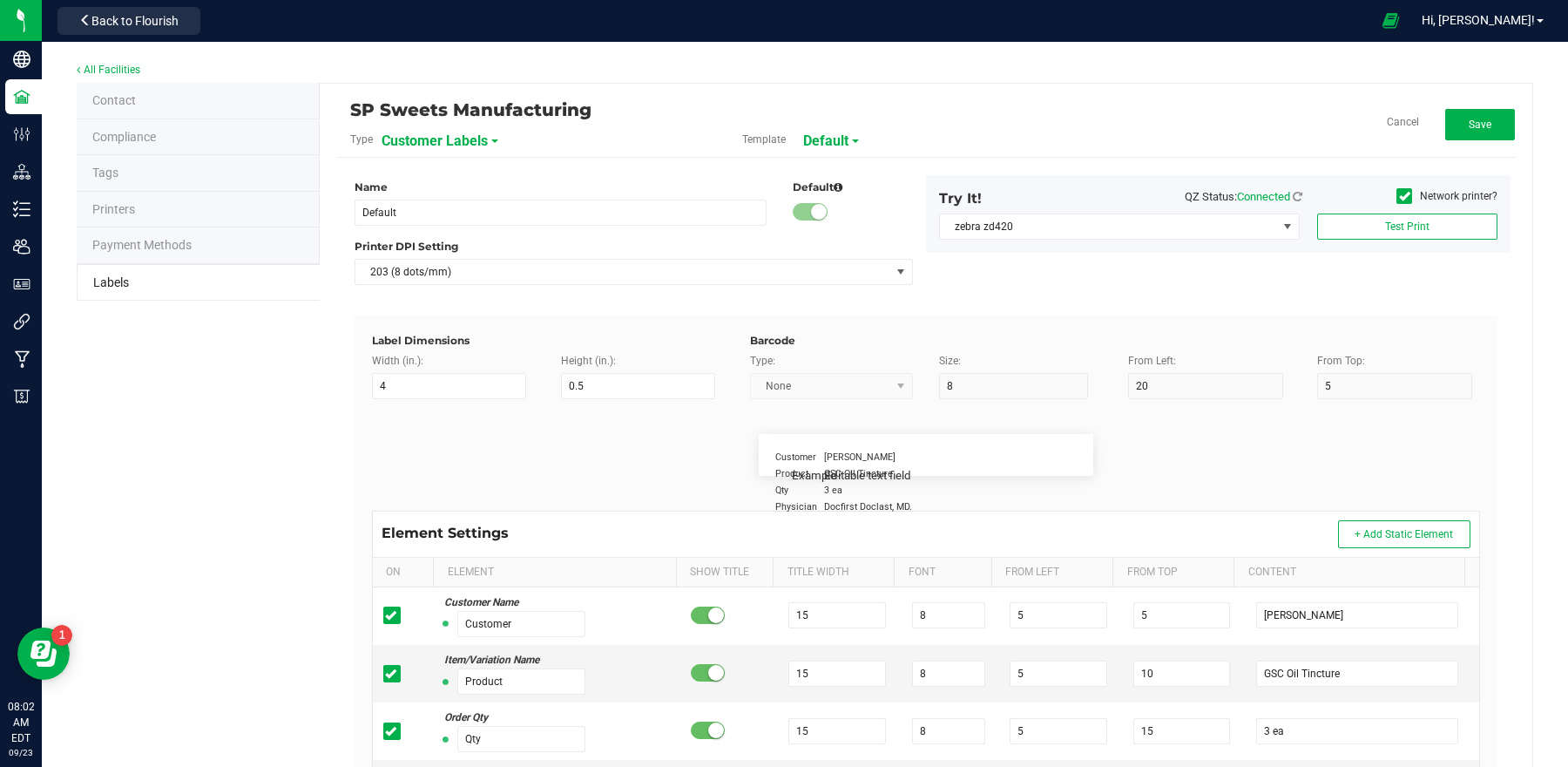
click at [866, 384] on kendo-dropdownlist "None" at bounding box center [832, 386] width 163 height 27
click at [807, 388] on kendo-dropdownlist "None" at bounding box center [832, 386] width 163 height 27
click at [762, 343] on div "Barcode" at bounding box center [1115, 341] width 730 height 16
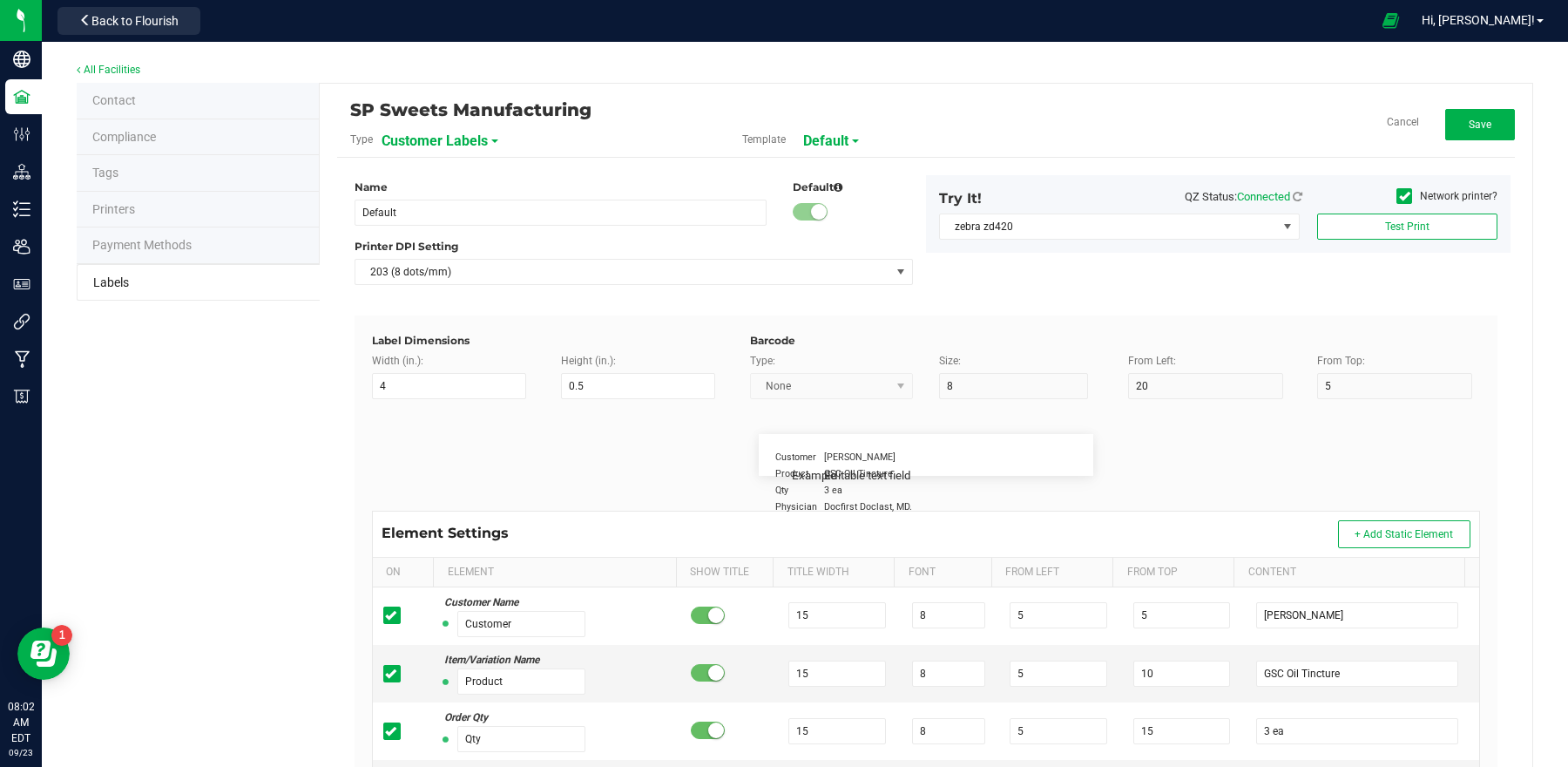
click at [841, 141] on span "Default" at bounding box center [826, 141] width 45 height 30
click at [480, 141] on span "Customer Labels" at bounding box center [435, 141] width 106 height 30
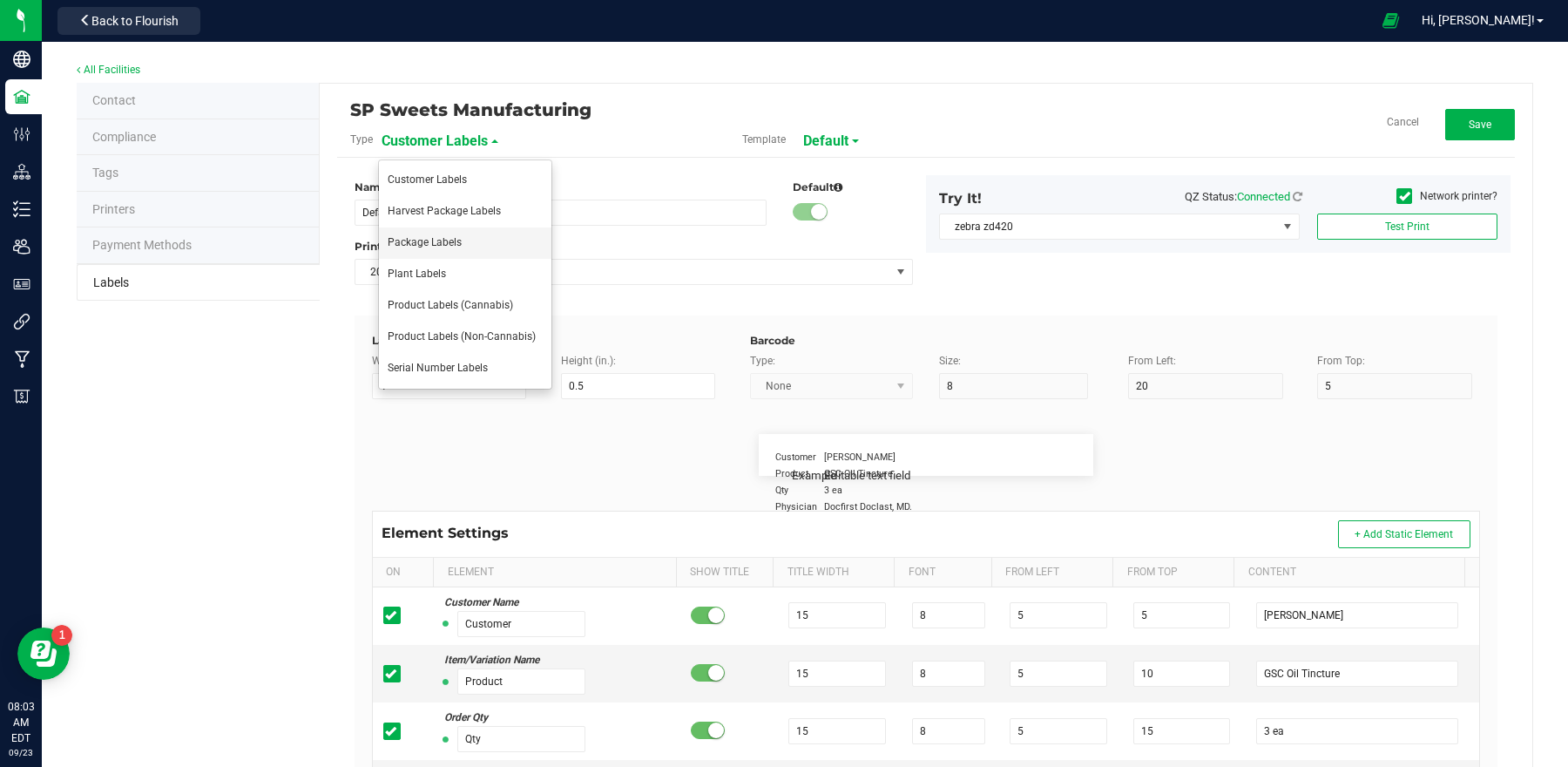
click at [430, 236] on span "Package Labels" at bounding box center [424, 242] width 74 height 12
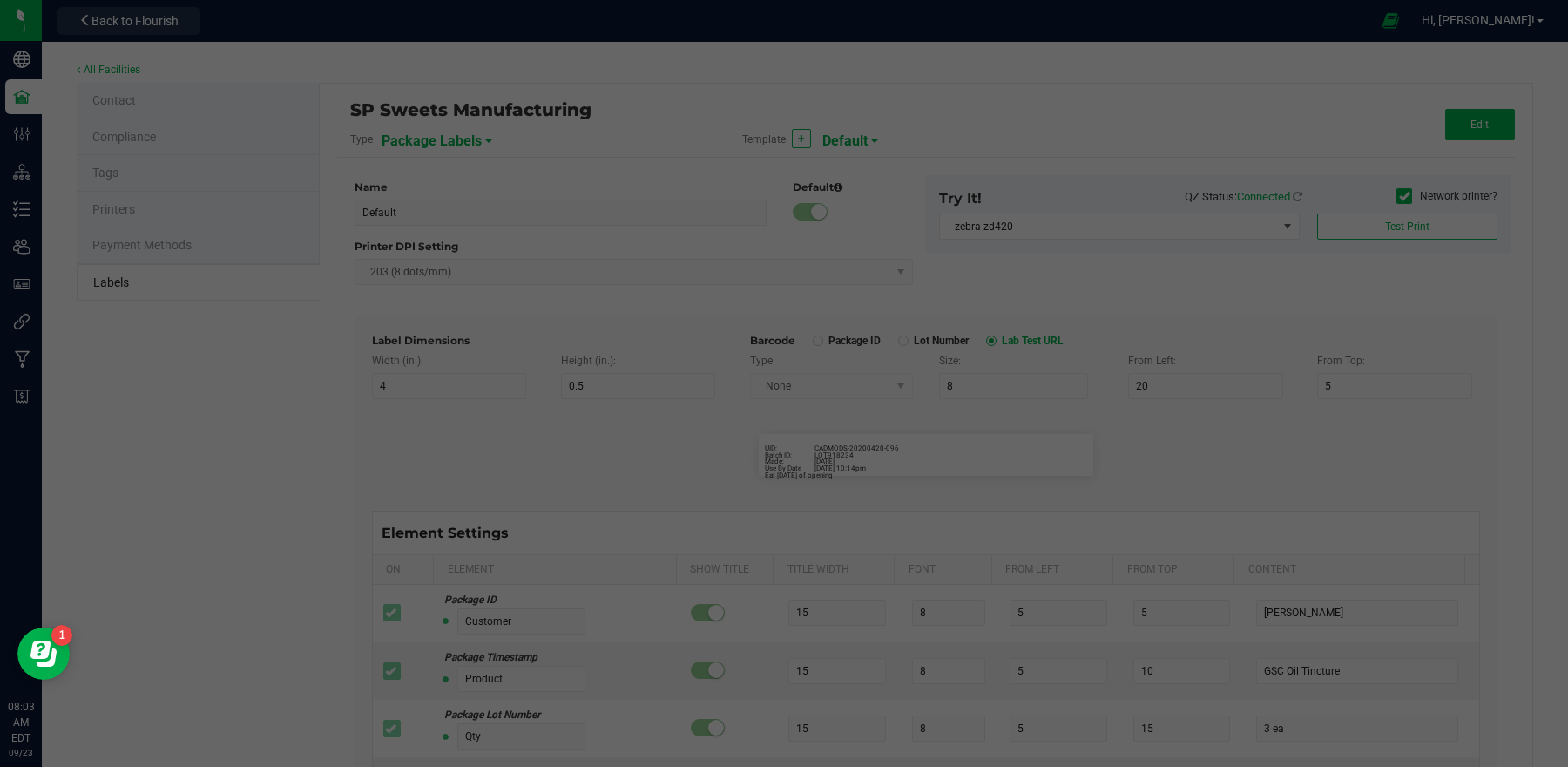
type input "15"
type input "34"
type input "6"
type input "UID:"
type input "6"
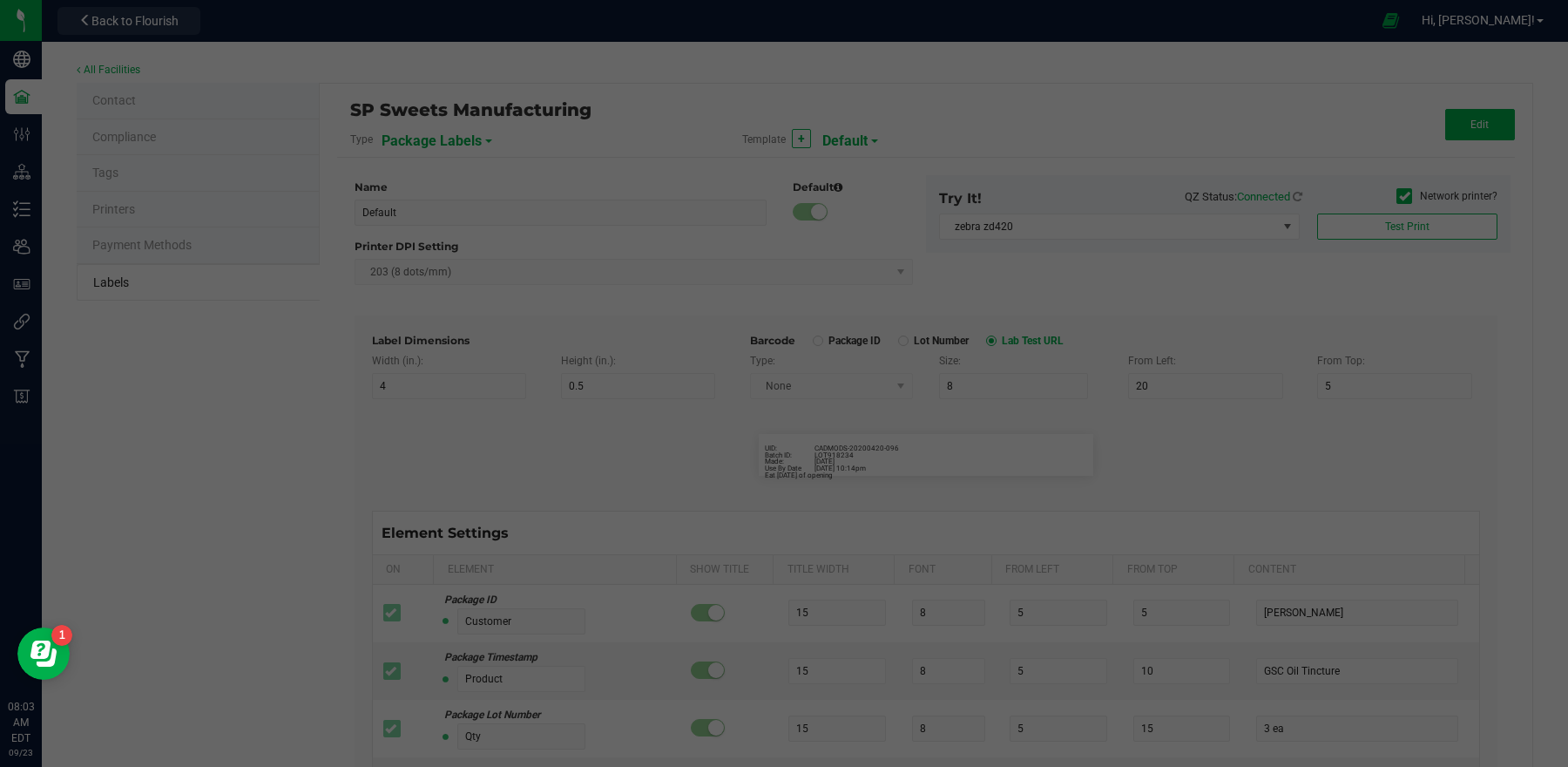
type input "2"
type input "3"
type input "CADMODS-20200420-096"
type input "Made:"
type input "6"
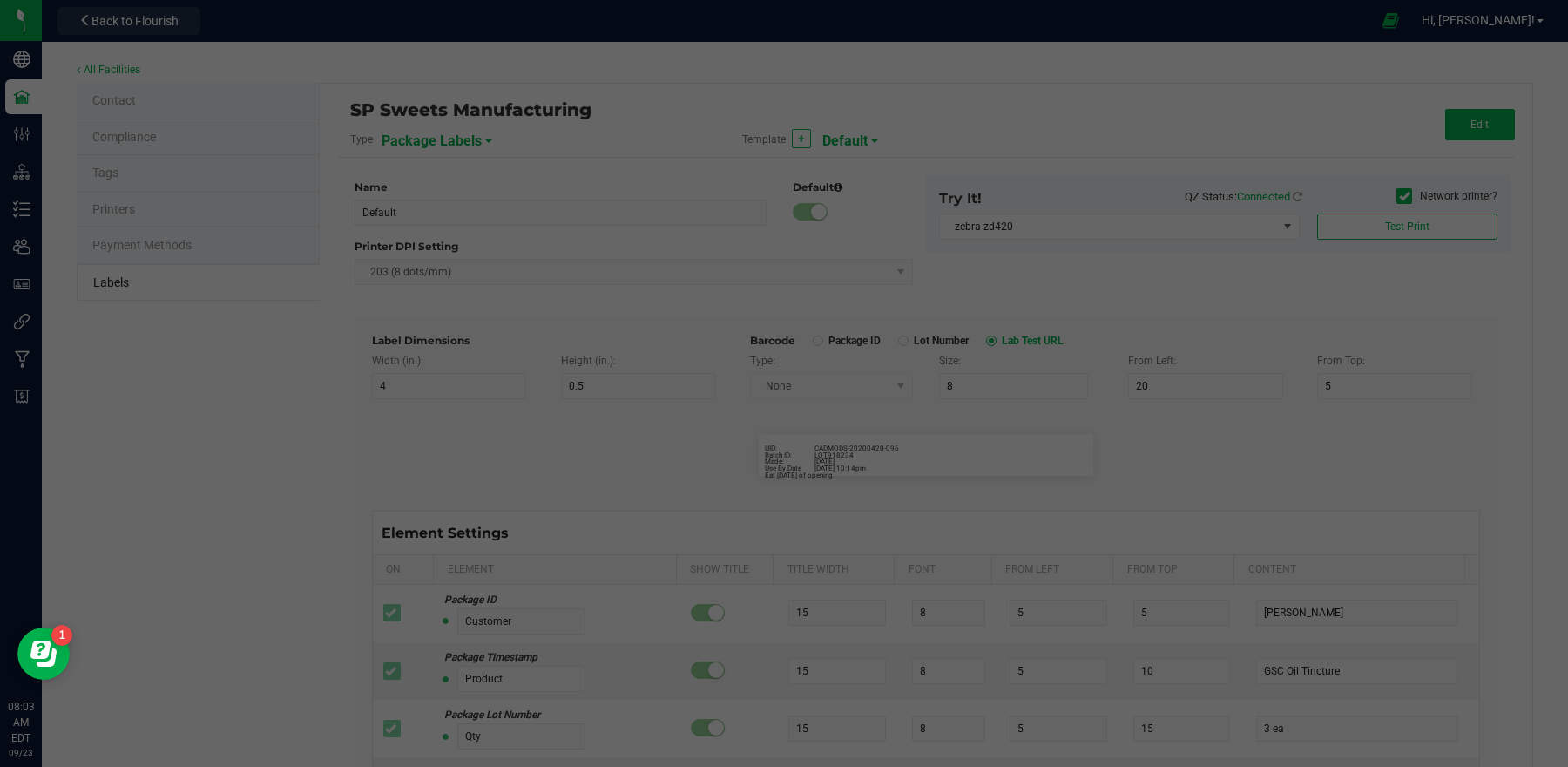
type input "2"
type input "7"
type input "[DATE]"
type input "Batch ID:"
type input "6"
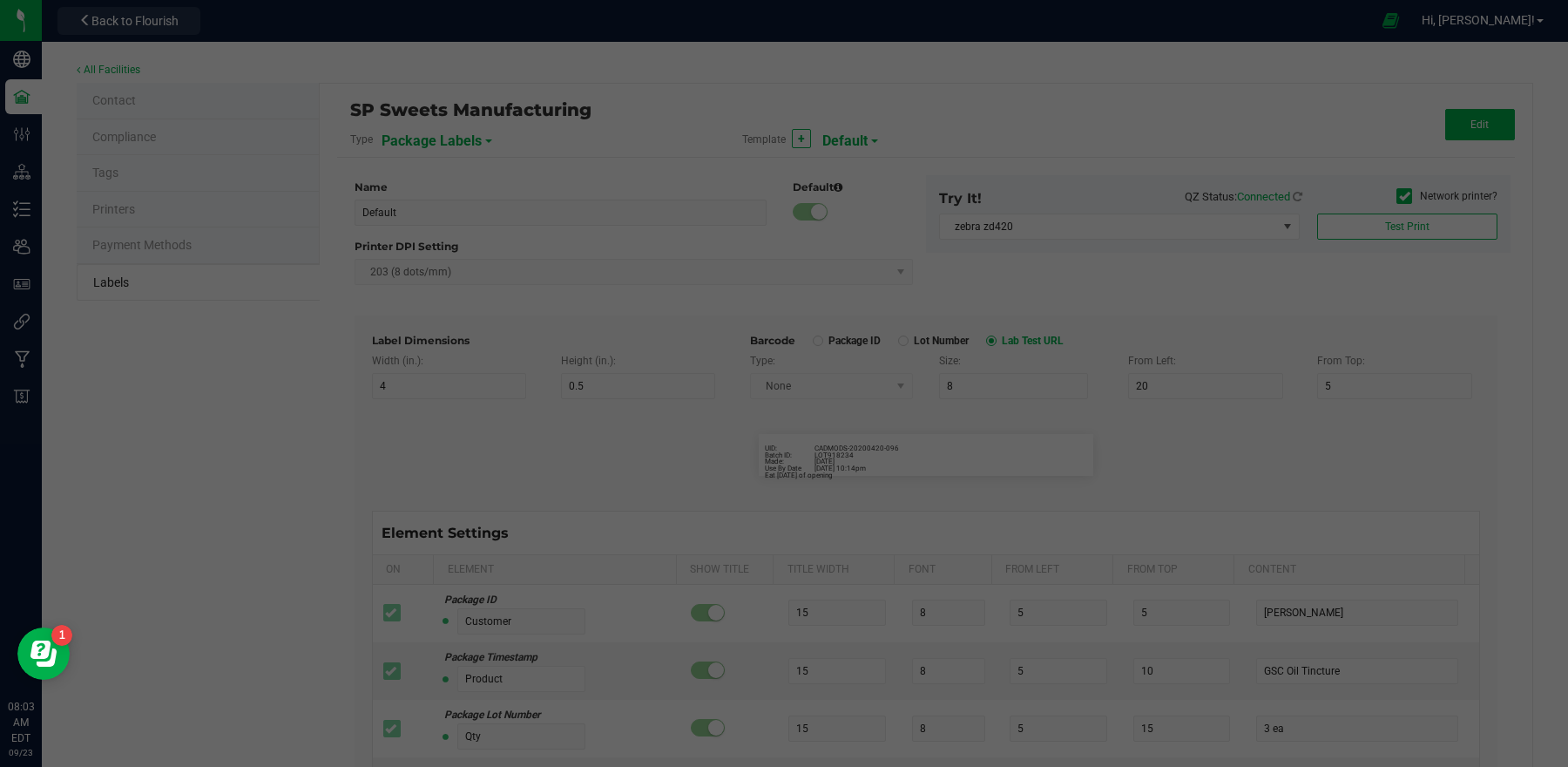
type input "2"
type input "5"
type input "LOT918234"
type input "Eat [DATE] of opening"
type input "35"
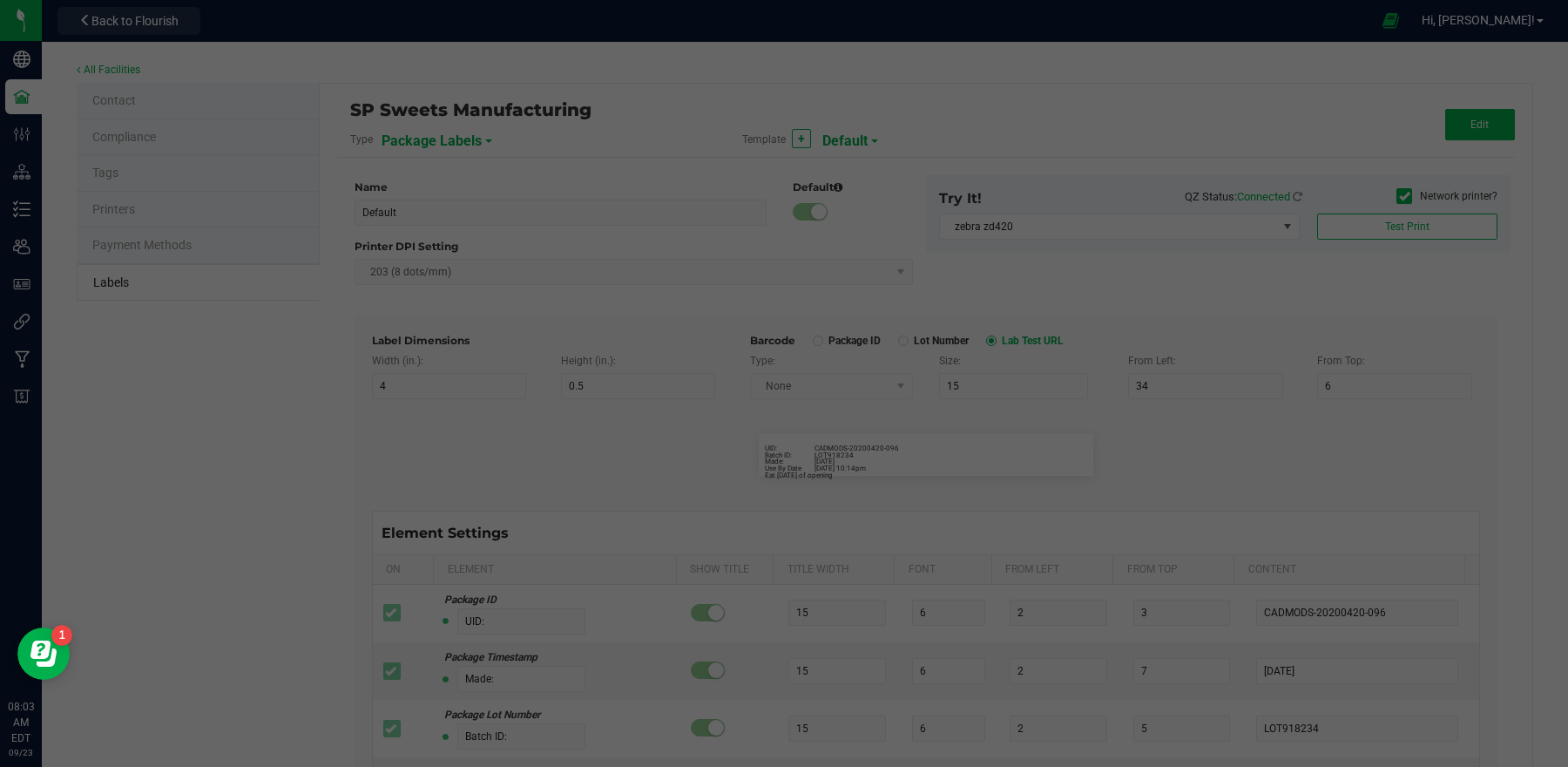
type input "6"
type input "2"
type input "11"
type input "Use By Date"
type input "6"
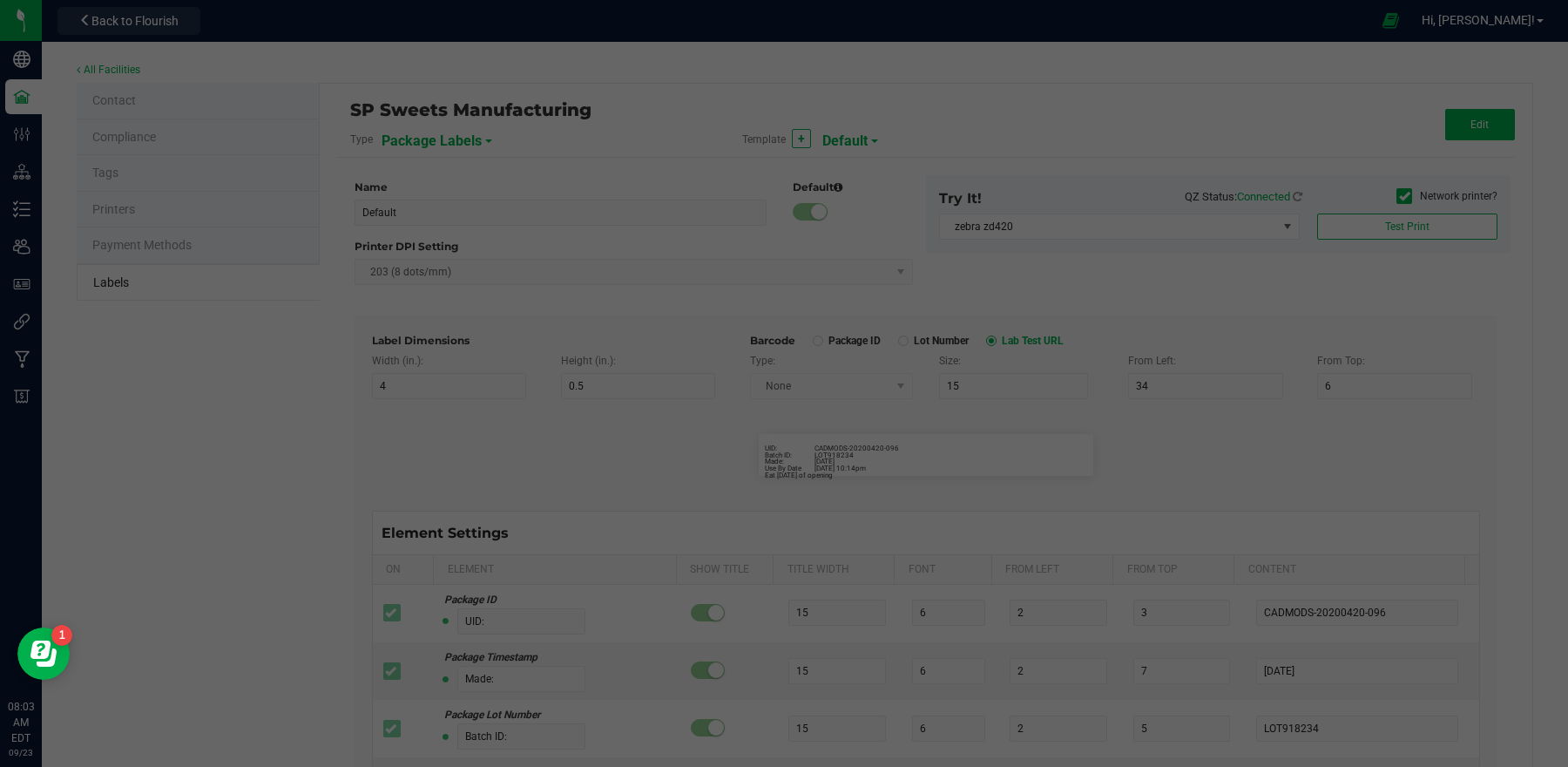
type input "2"
type input "9"
type input "[DATE] 10:14pm"
type input "SKU Name"
type input "25"
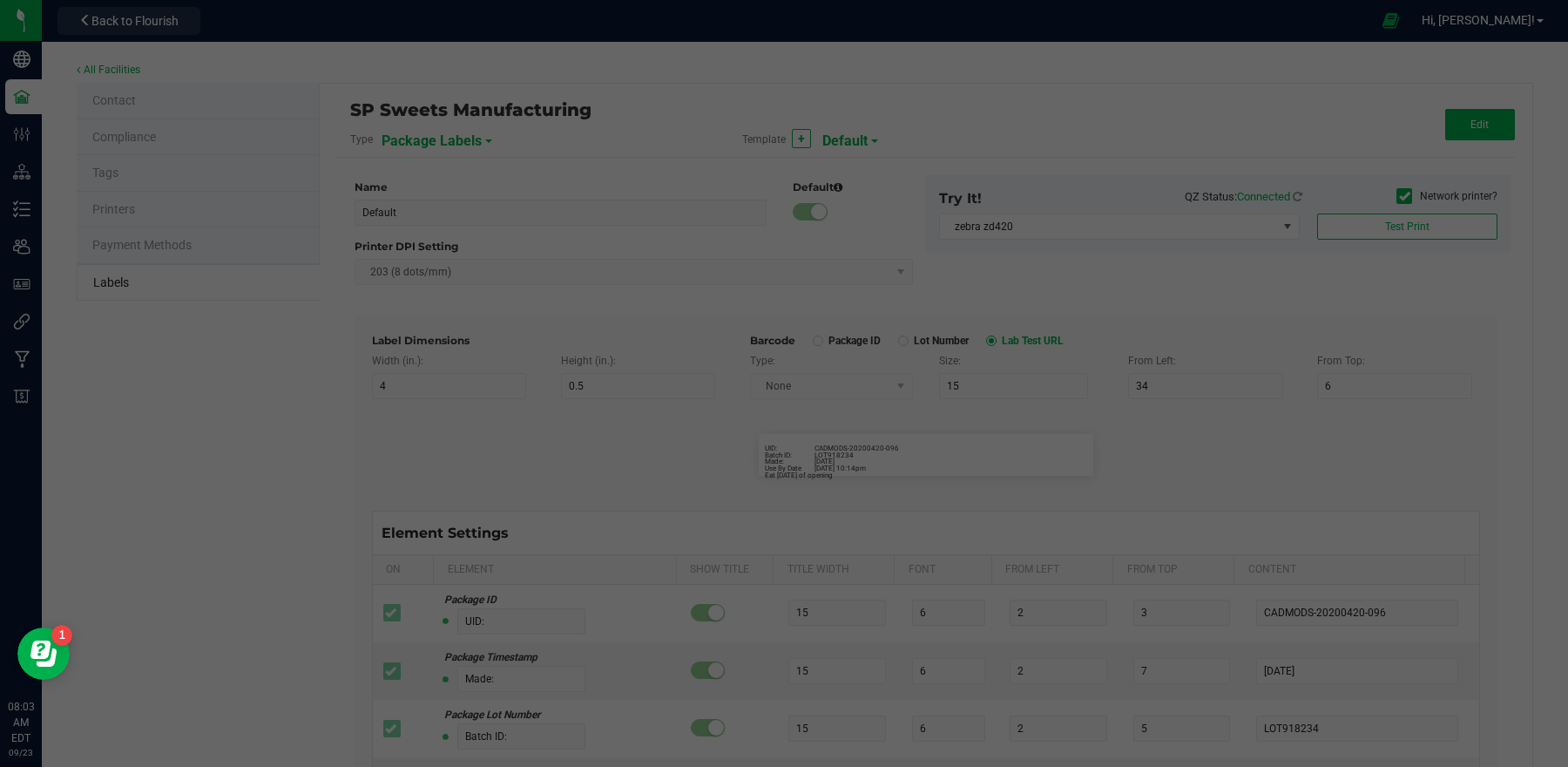
type input "10"
type input "Gelato Pen"
type input "Strain"
type input "25"
type input "10"
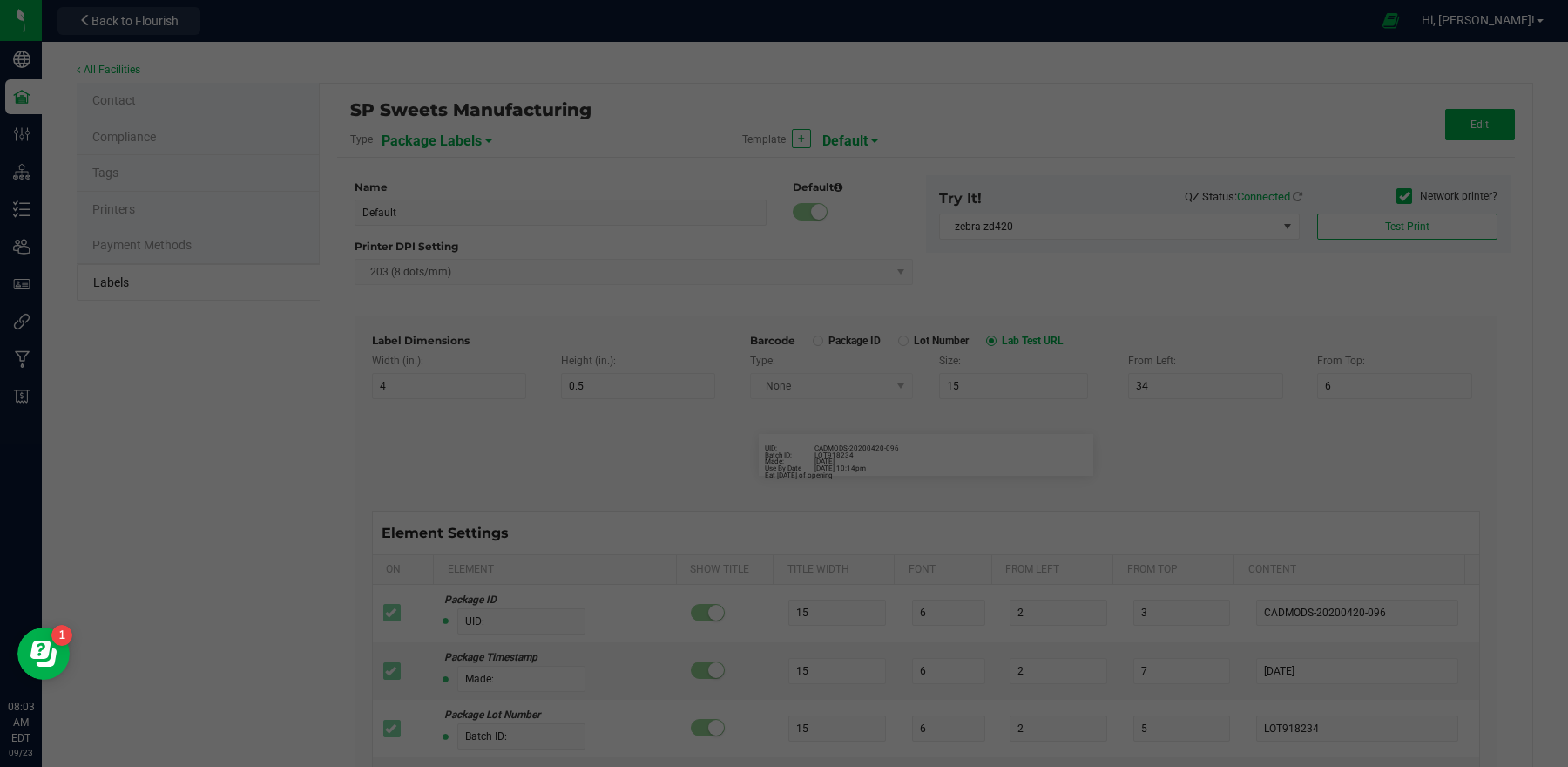
type input "15"
type input "Gelato"
type input "Size"
type input "25"
type input "10"
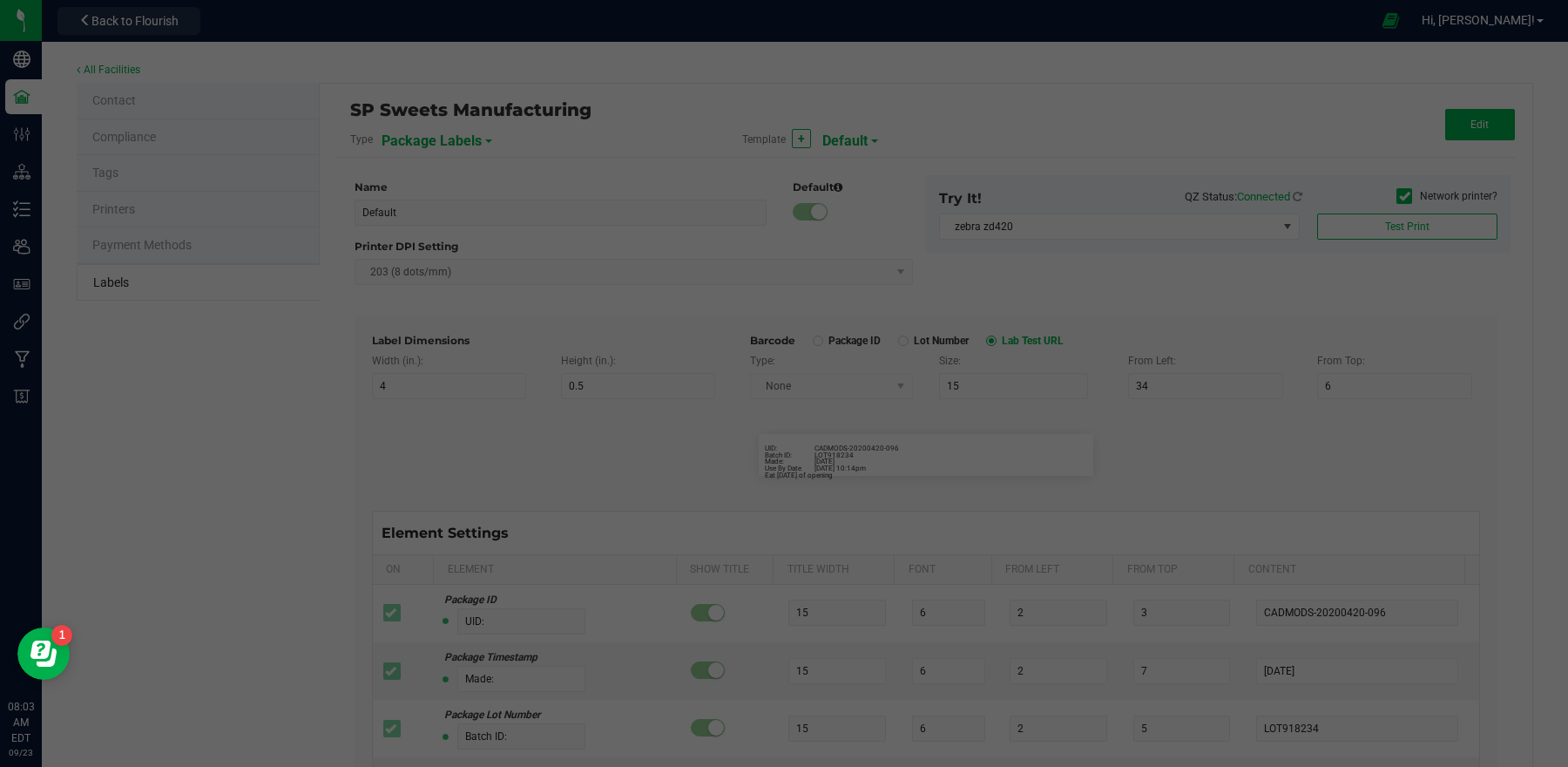
type input "20"
type input "44 ea"
type input "SKU"
type input "25"
type input "10"
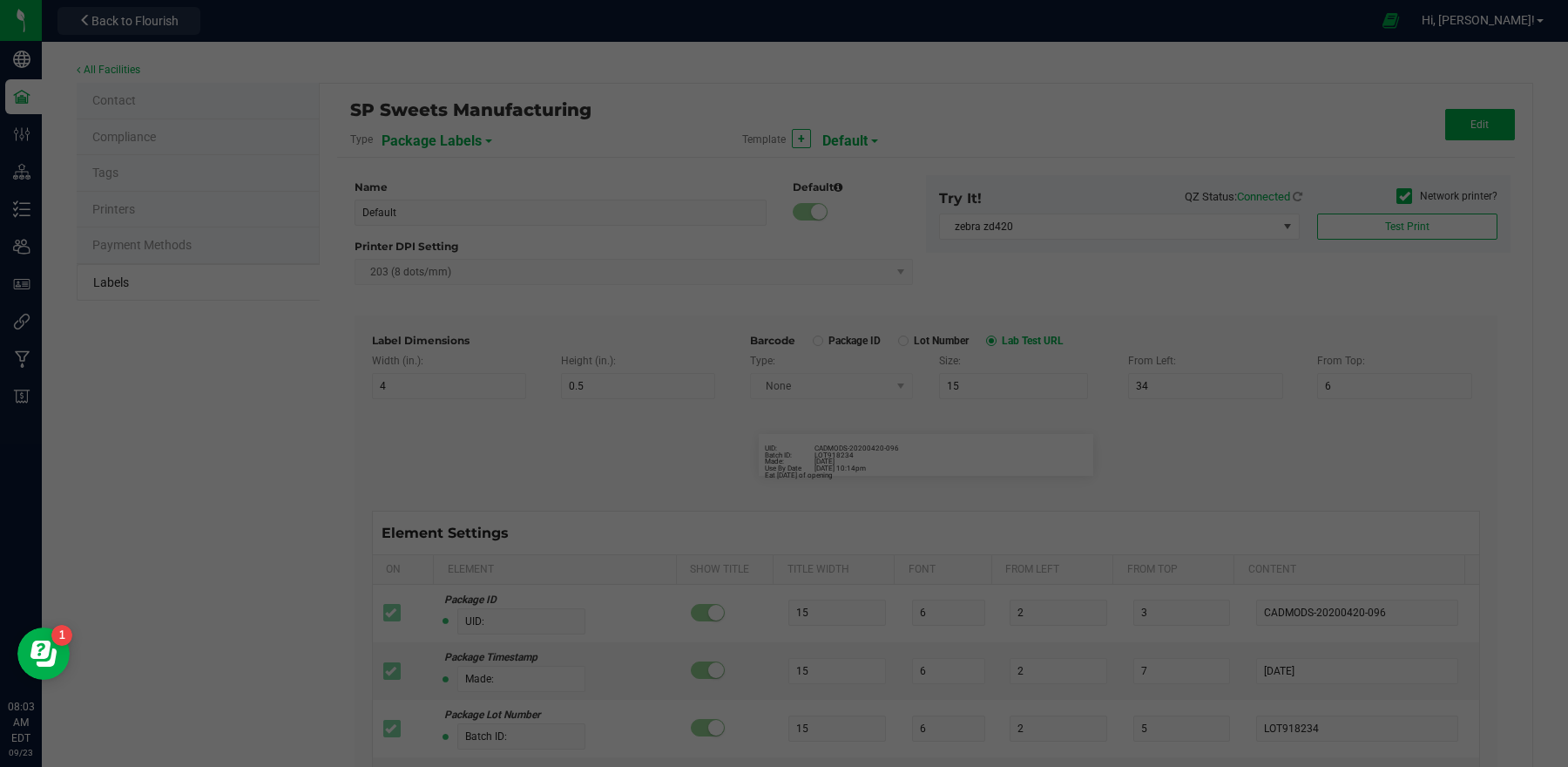
type input "42P017"
type input "Ref Field 1"
type input "25"
type input "10"
type input "35"
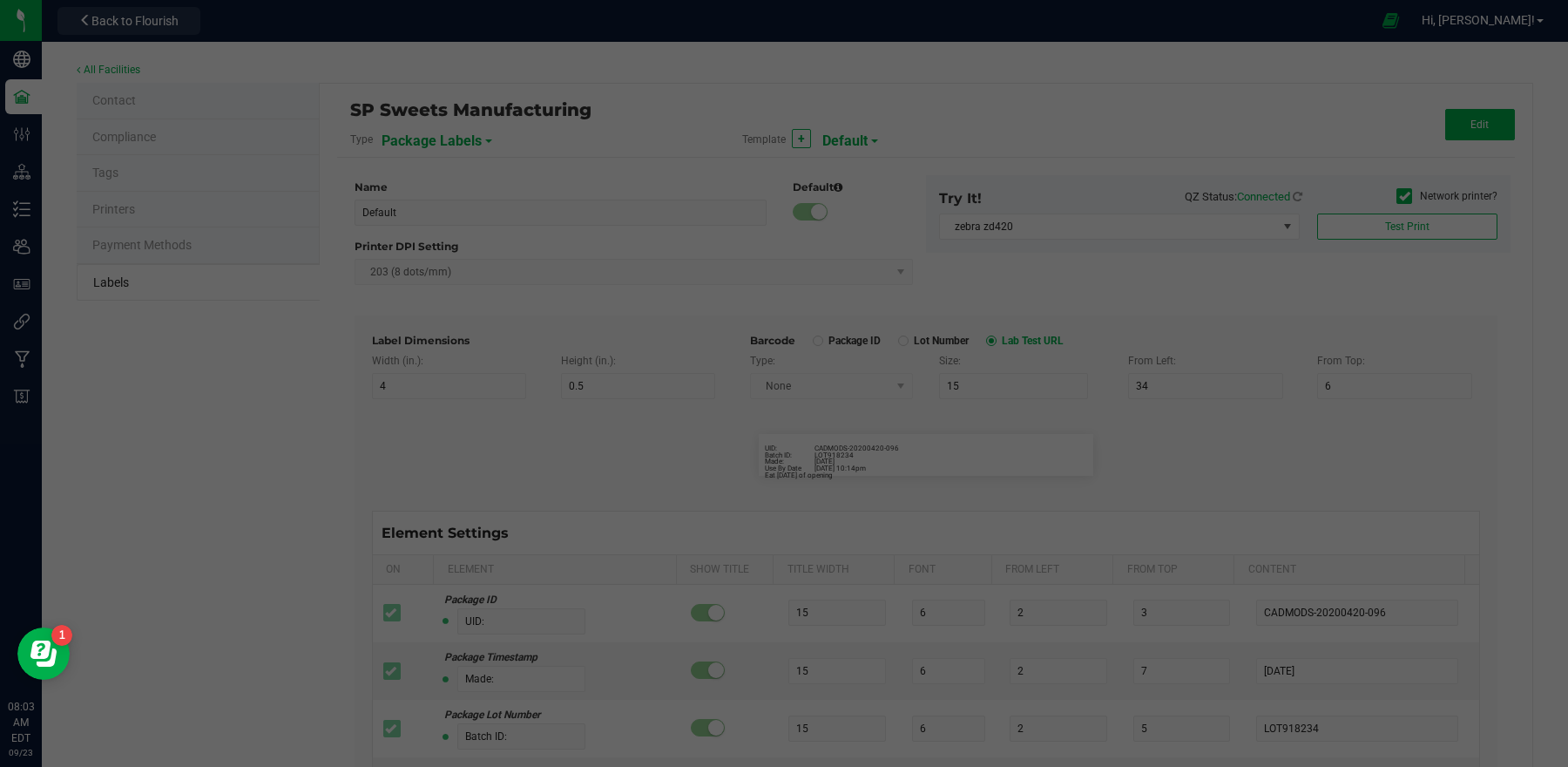
type input "Ref Field 1 Value"
type input "Ref Field 2"
type input "25"
type input "10"
type input "35"
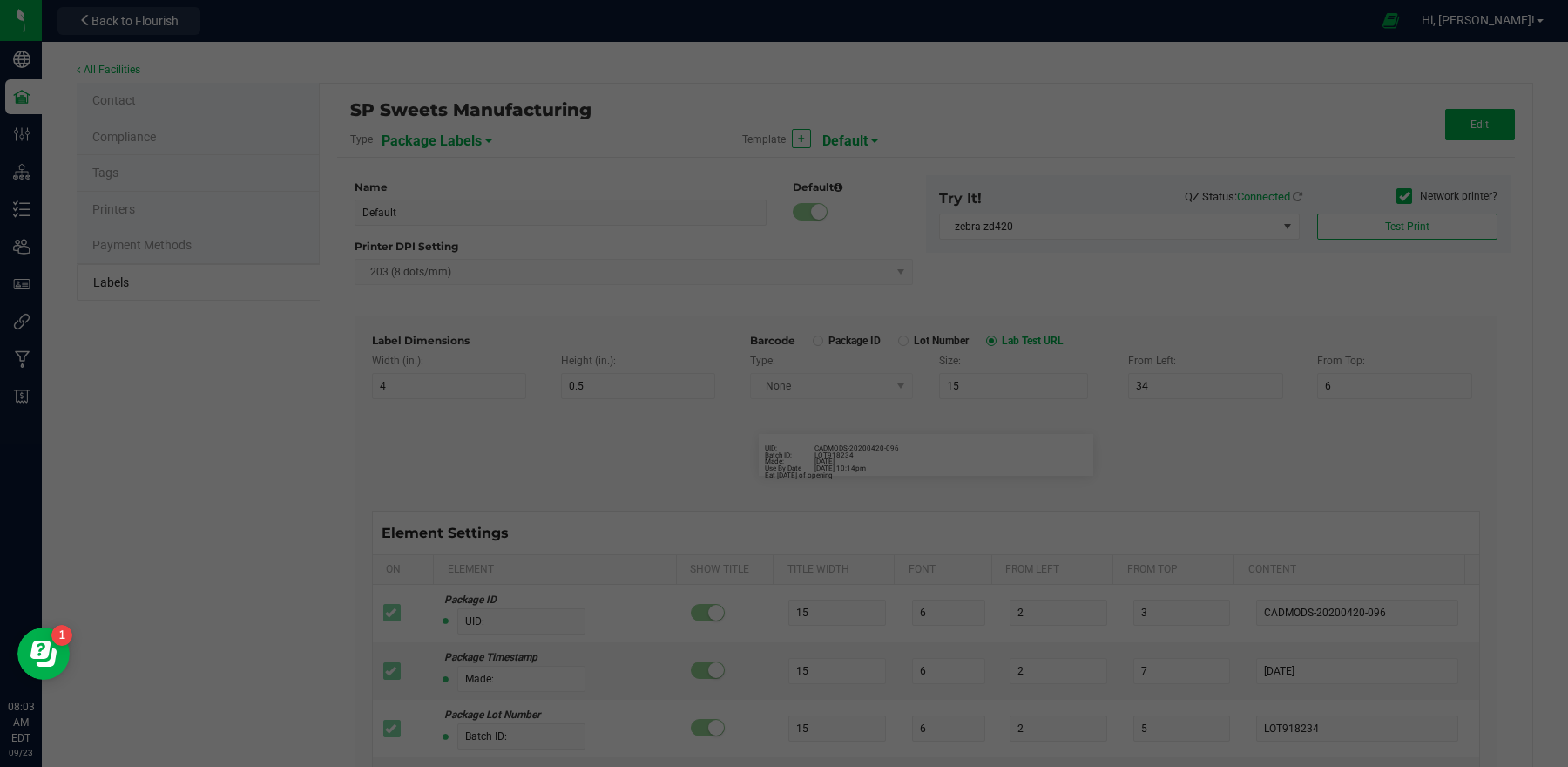
type input "Ref Field 2 Value"
type input "Ref Field 3"
type input "25"
type input "10"
type input "35"
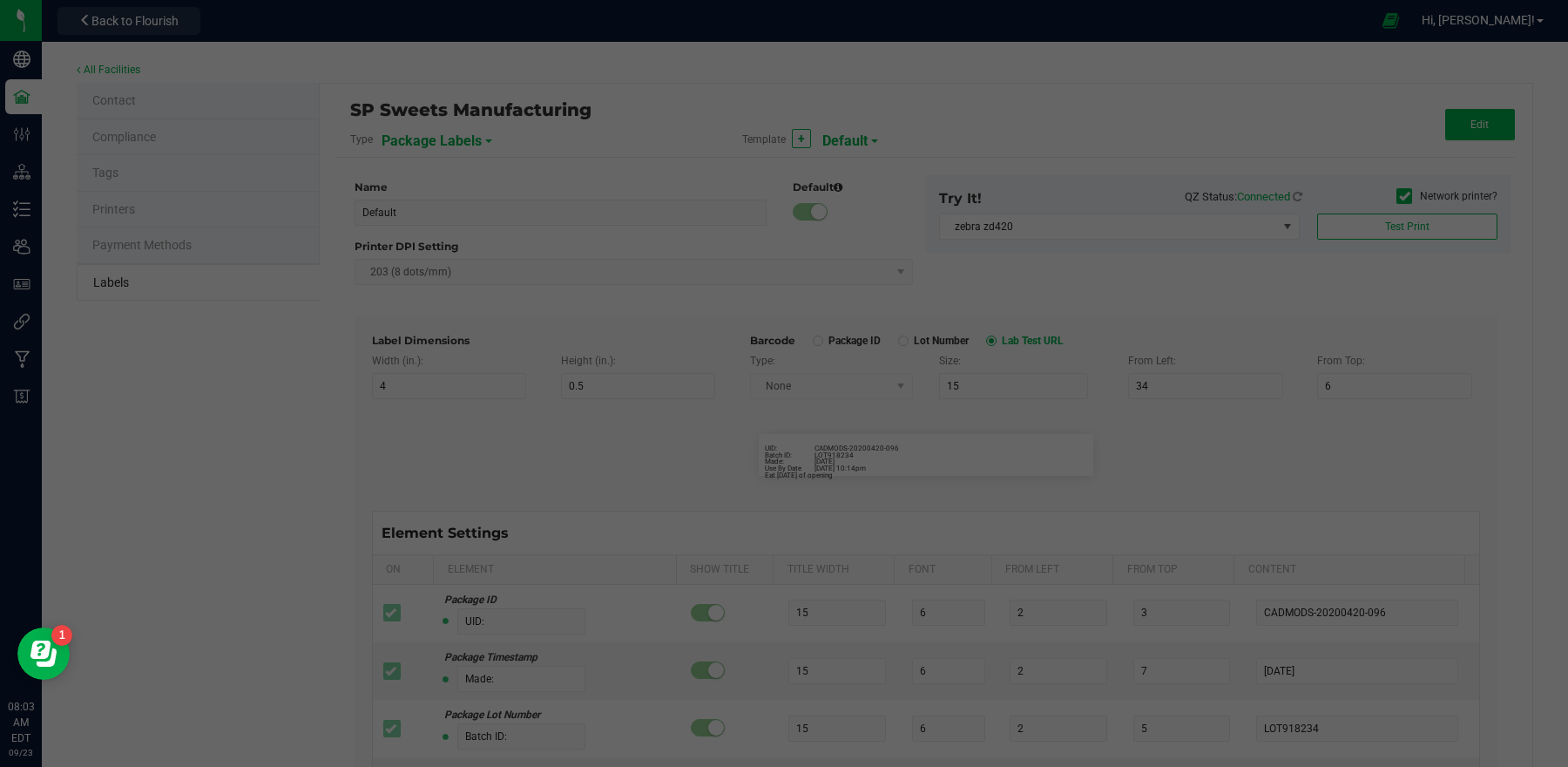
type input "Ref Field 3 Value"
type input "Item Ref Field 2"
type input "25"
type input "10"
type input "35"
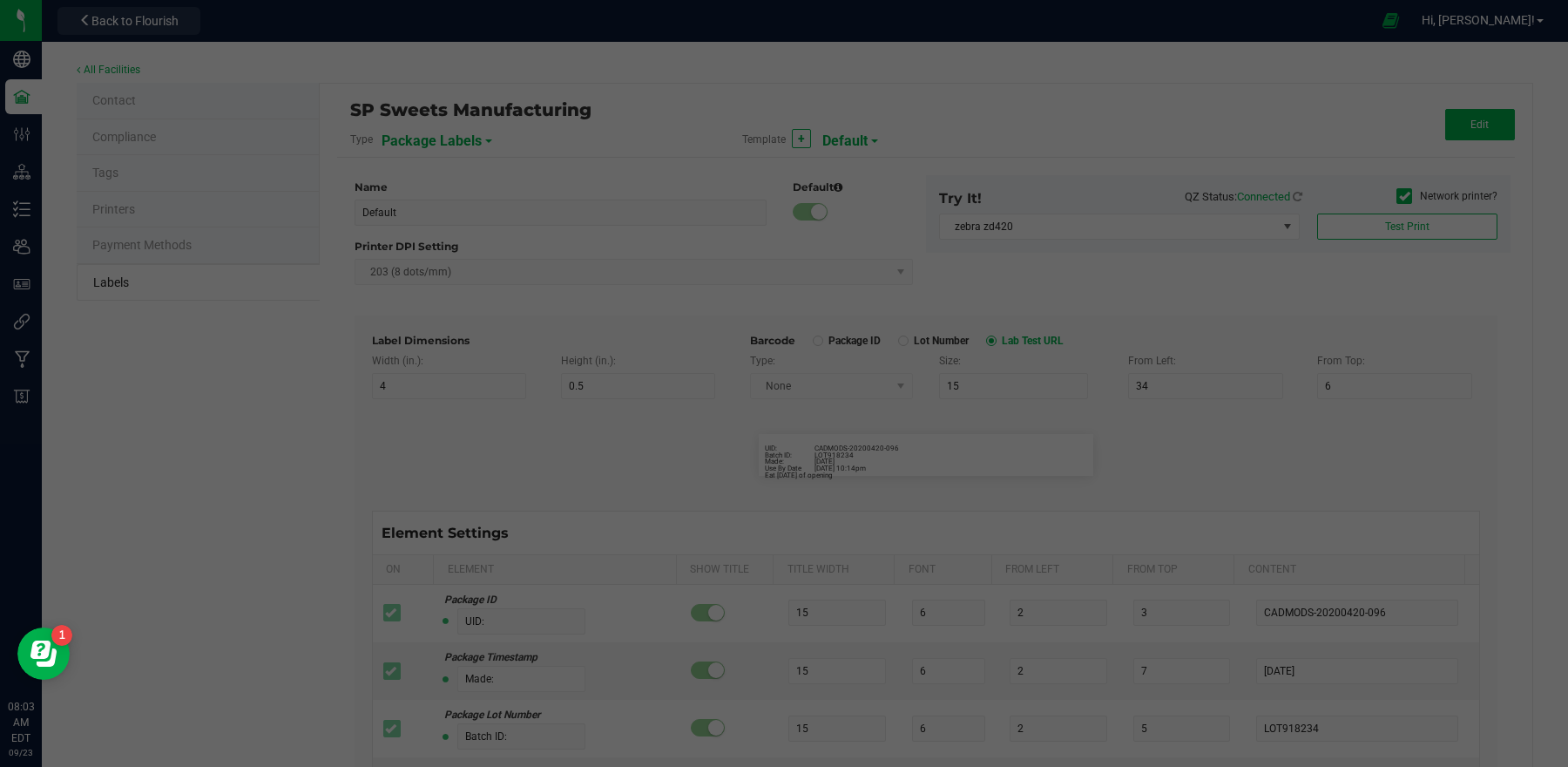
type input "Item Ref Field 2 Value"
type input "Item Ref Field 3"
type input "25"
type input "10"
type input "35"
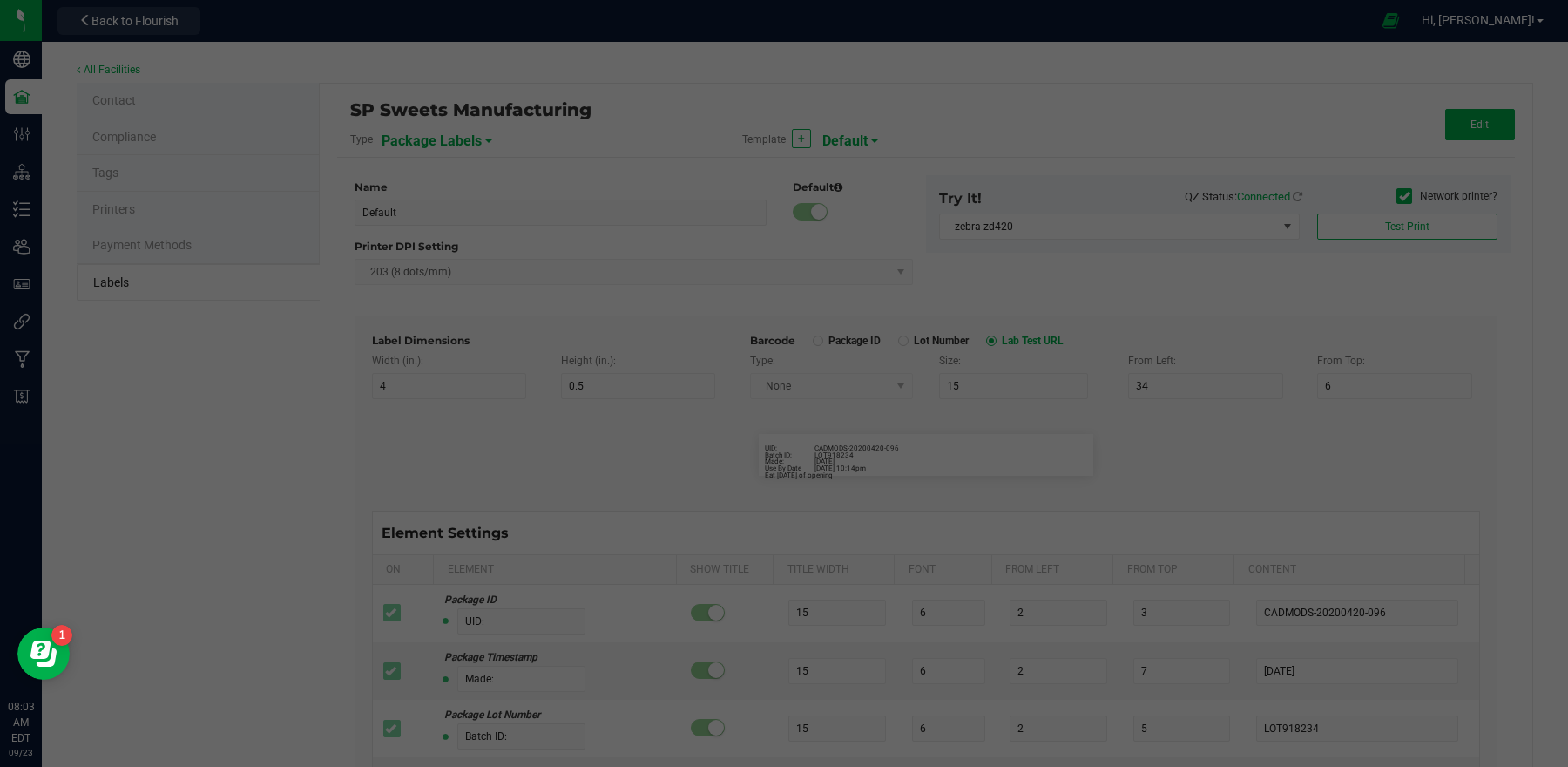
type input "Item Ref Field 3 Value"
type input "Item Ref Field 4"
type input "25"
type input "10"
type input "35"
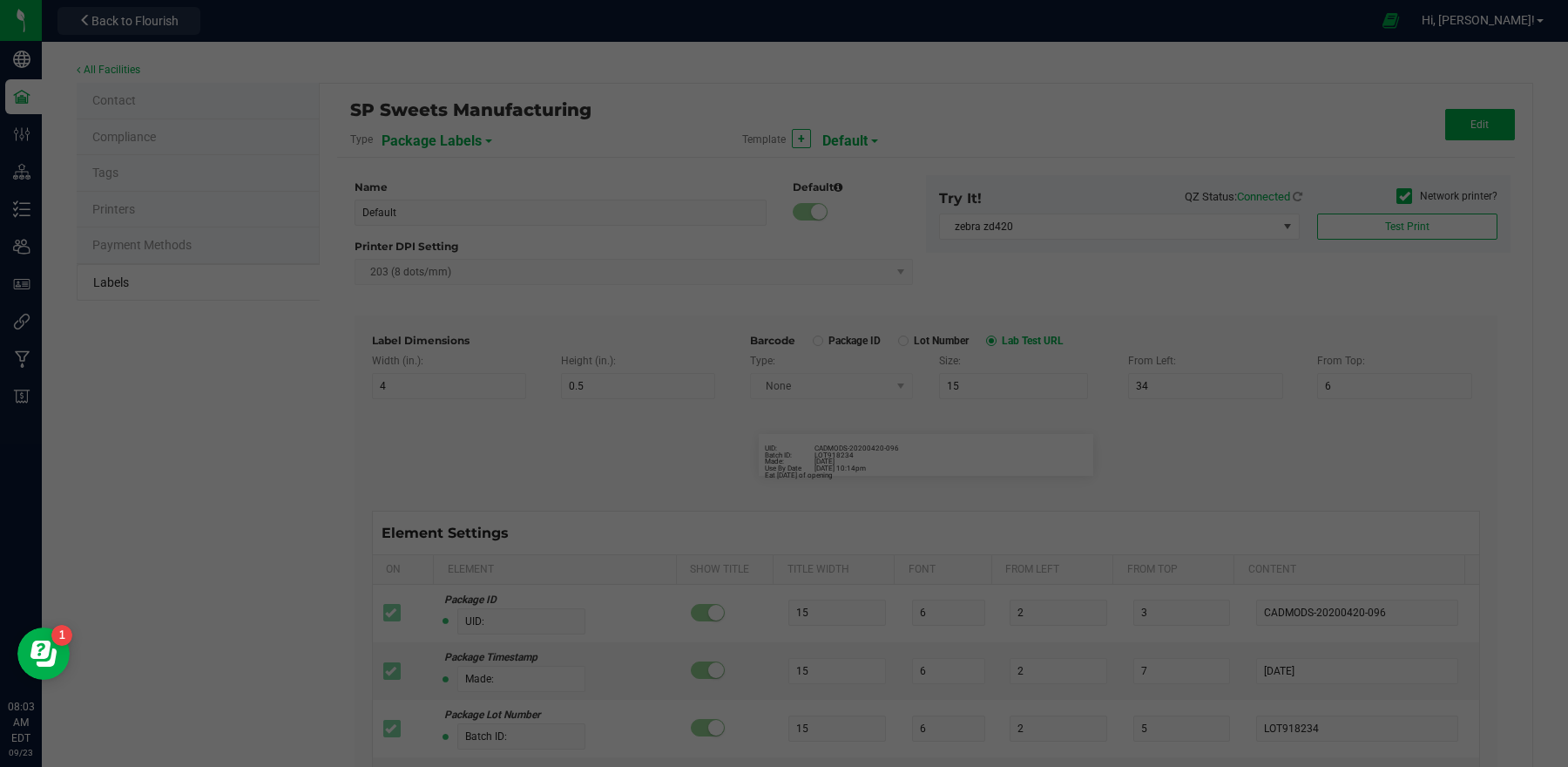
type input "Item Ref Field 4 Value"
type input "Item Ref Field 5"
type input "25"
type input "10"
type input "35"
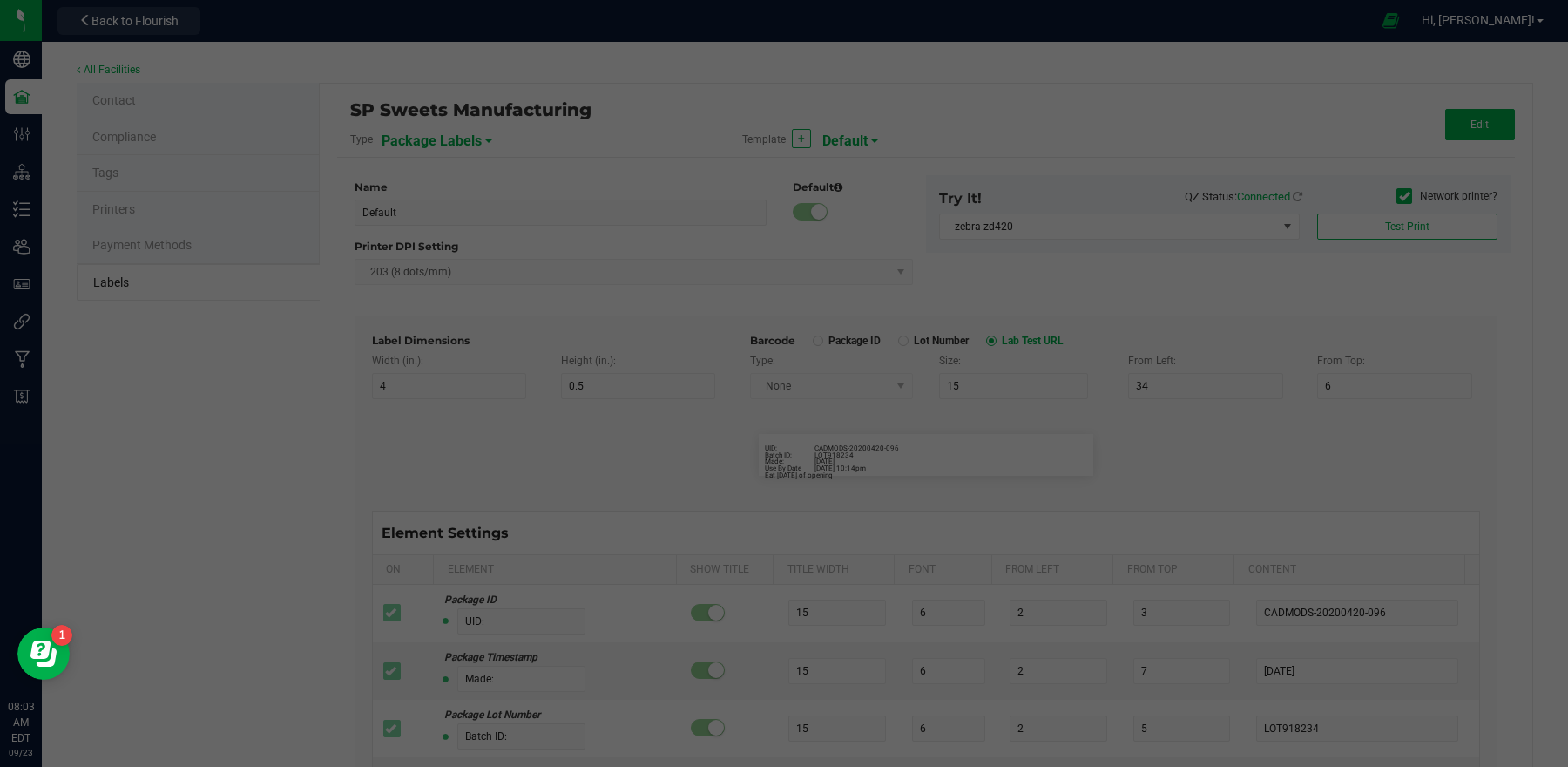
type input "Item Ref Field 5 Value"
type input "NDC Number"
type input "25"
type input "10"
type input "35"
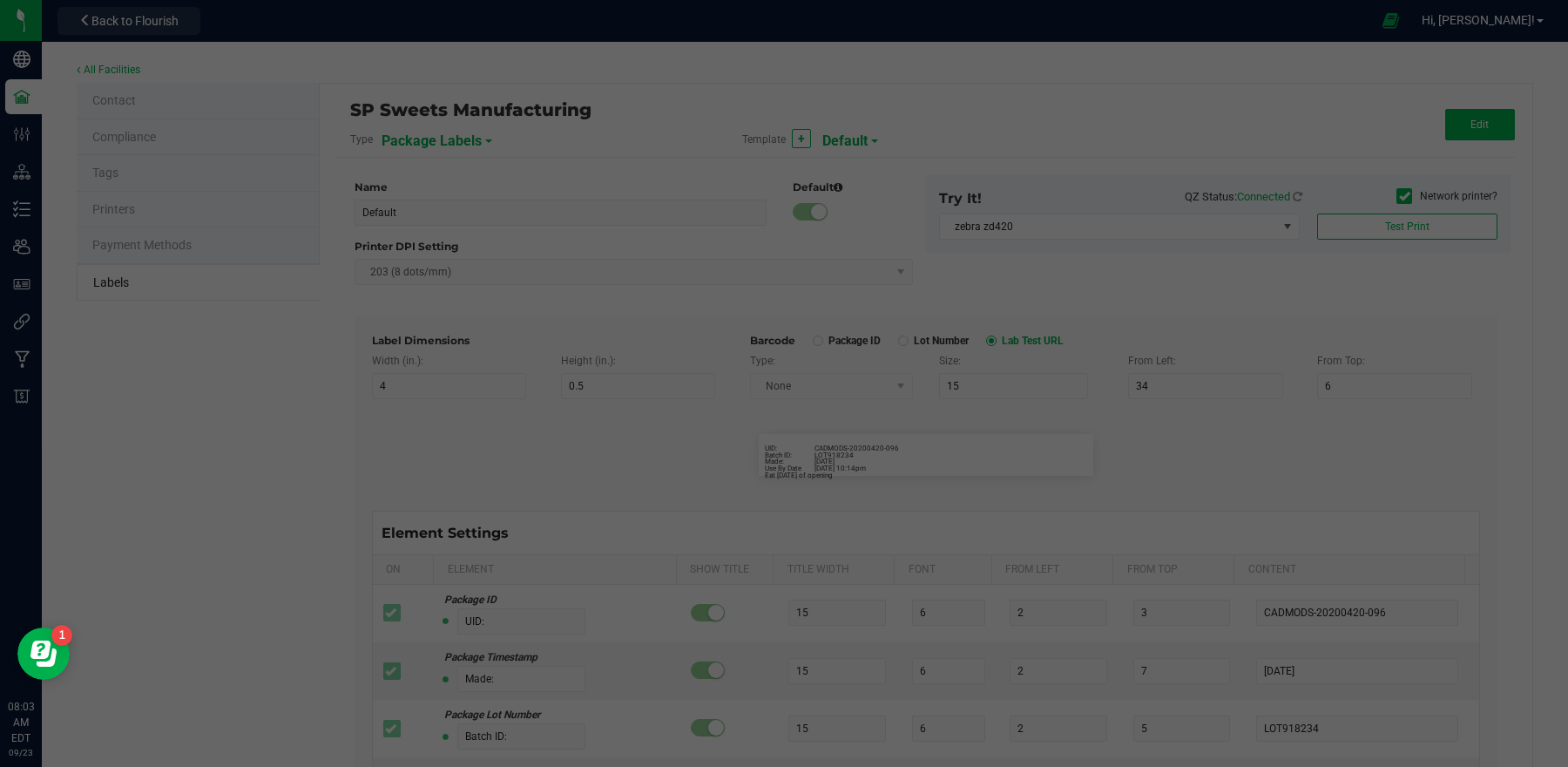
type input "[PHONE_NUMBER]"
type input "Number of Servings"
type input "25"
type input "10"
type input "35"
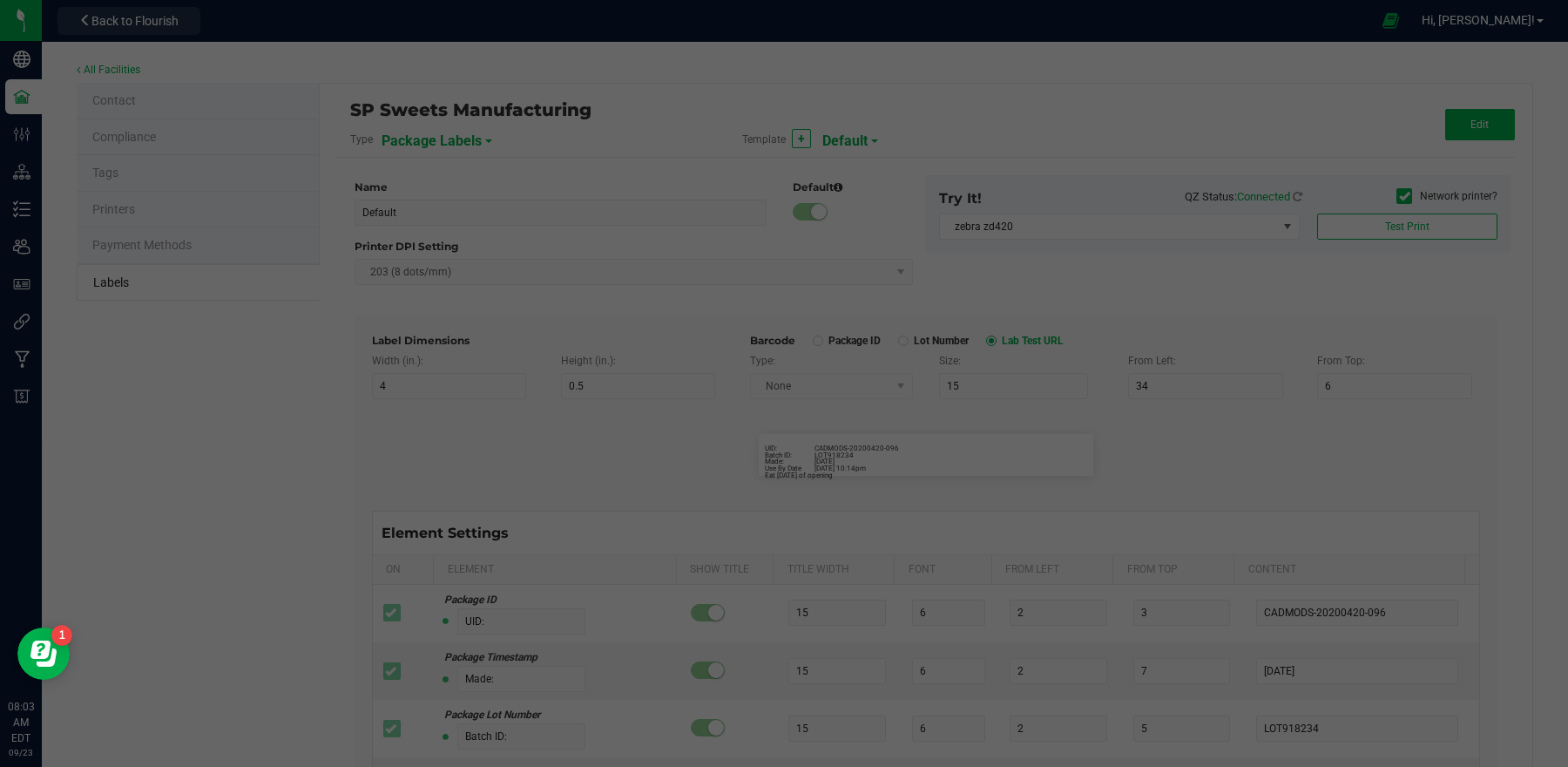
type input "4 servings/item"
type input "Serving Size"
type input "25"
type input "10"
type input "35"
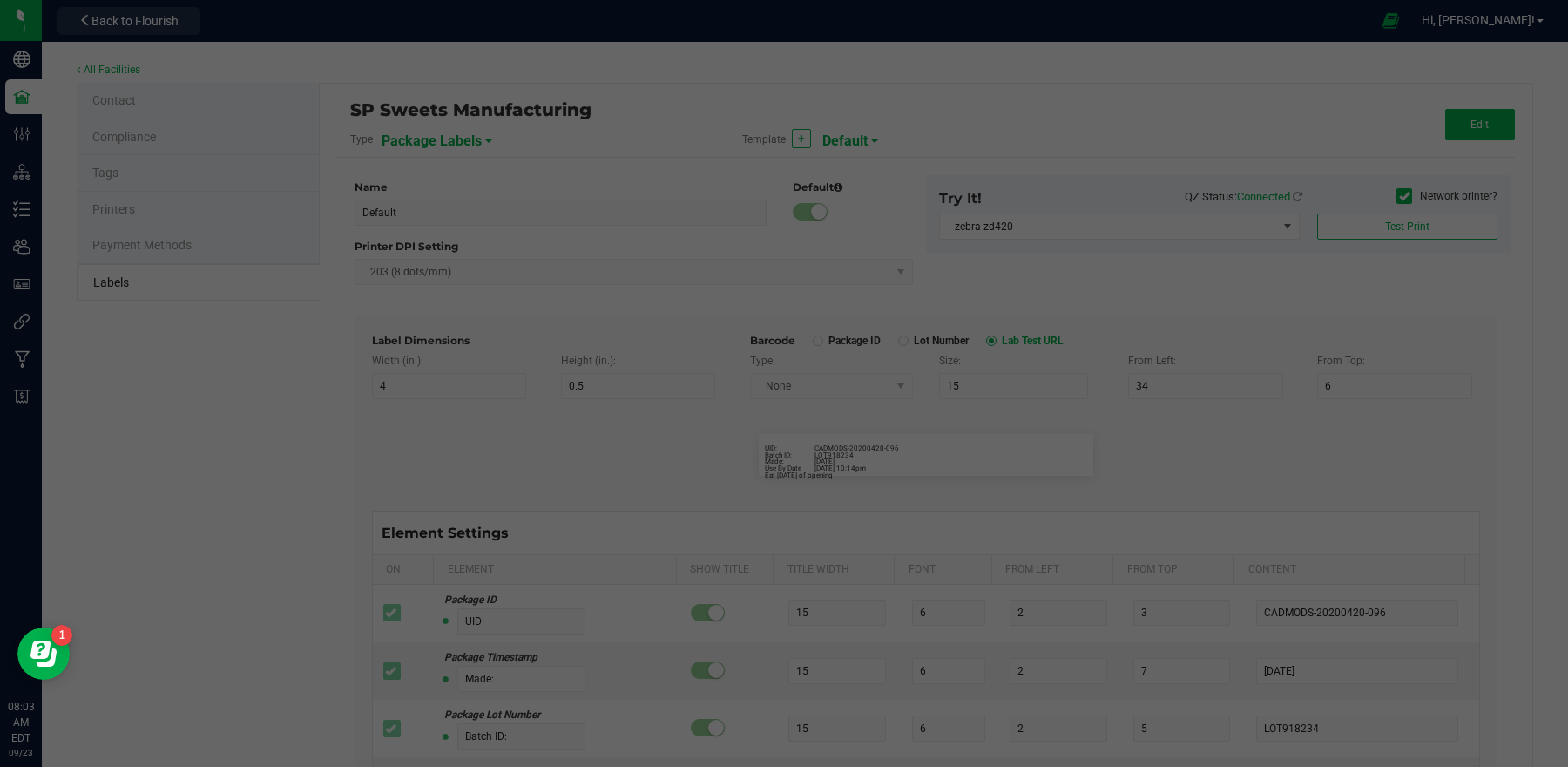
type input "1 cup"
type input "Serving Size (Grams)"
type input "25"
type input "10"
type input "35"
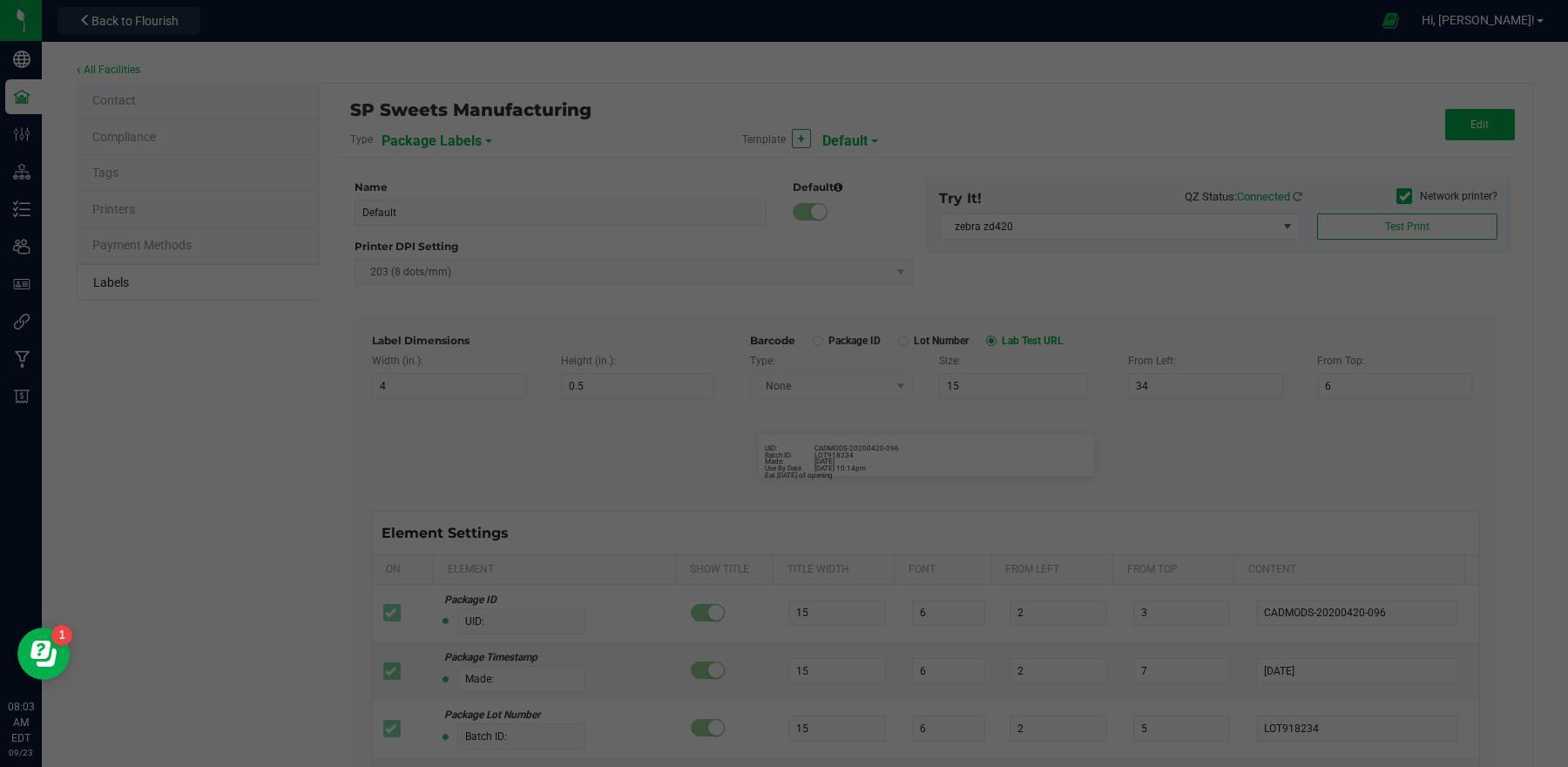
type input "4 g"
type input "Item Ingredients"
type input "25"
type input "10"
type input "35"
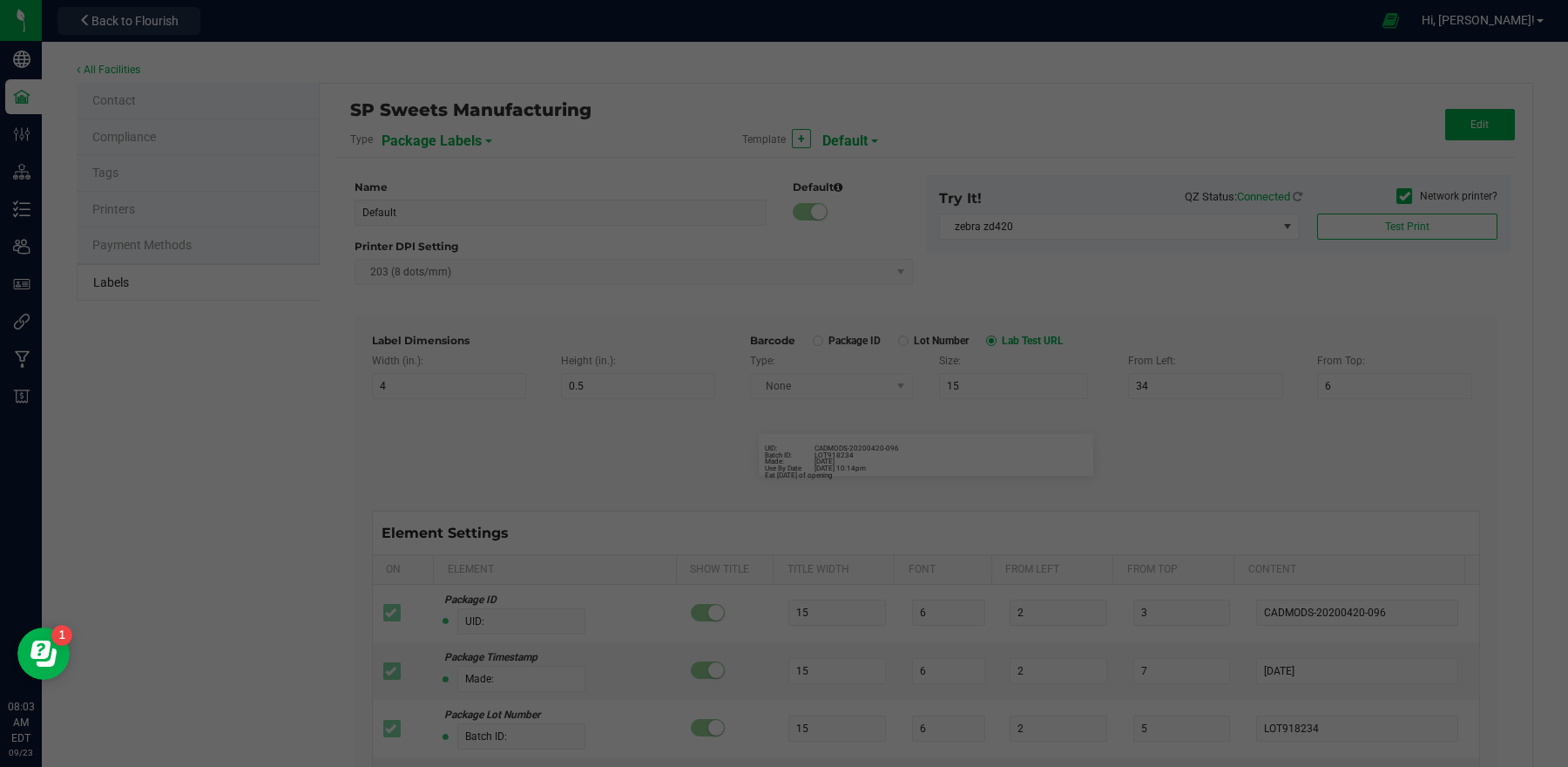
type input "Ingredient one, ingredient two"
type input "Allergens"
type input "25"
type input "10"
type input "35"
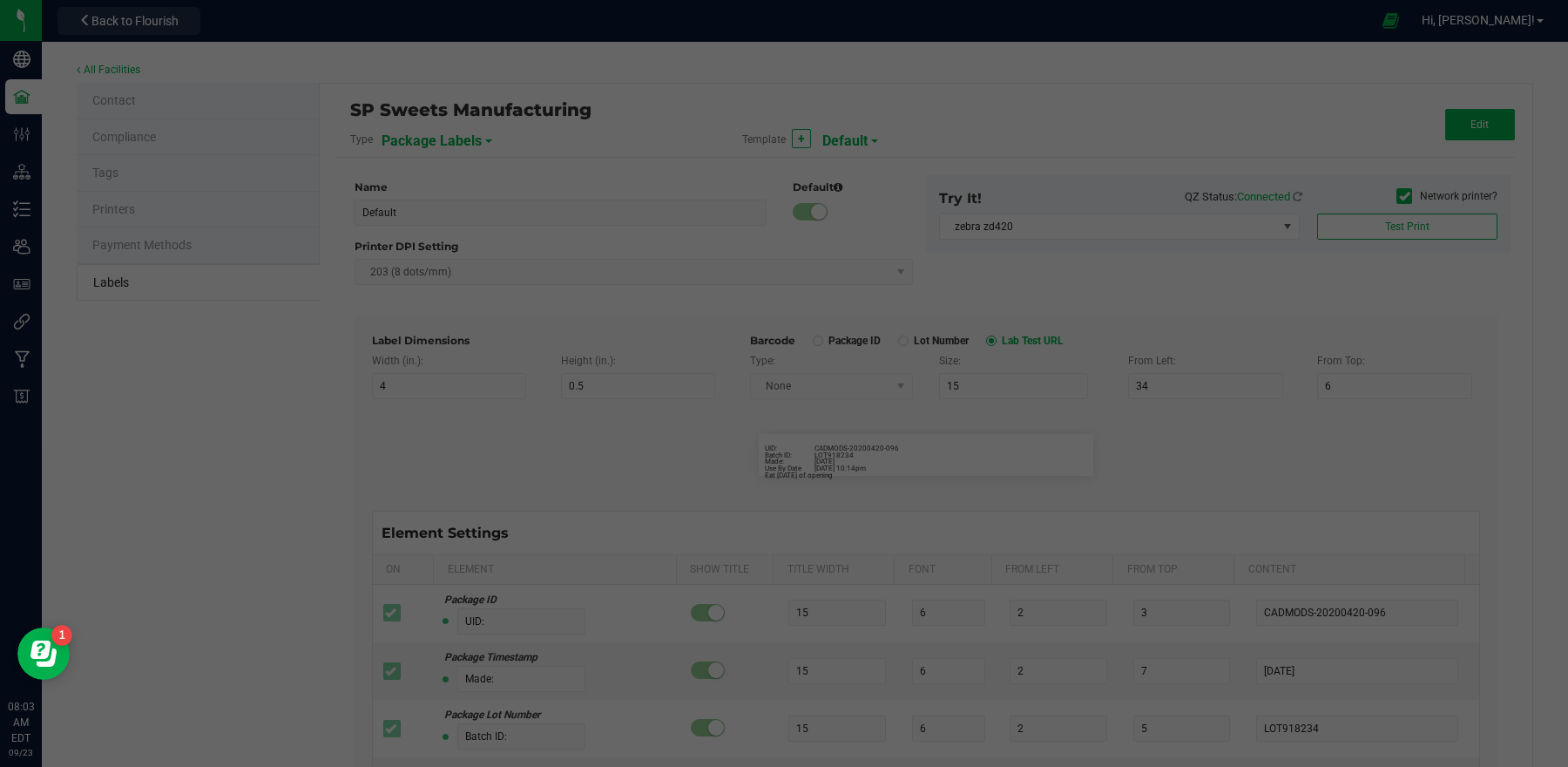
type input "Tree Nuts, Soy, Wheat"
type input "Feel"
type input "25"
type input "5"
type input "35"
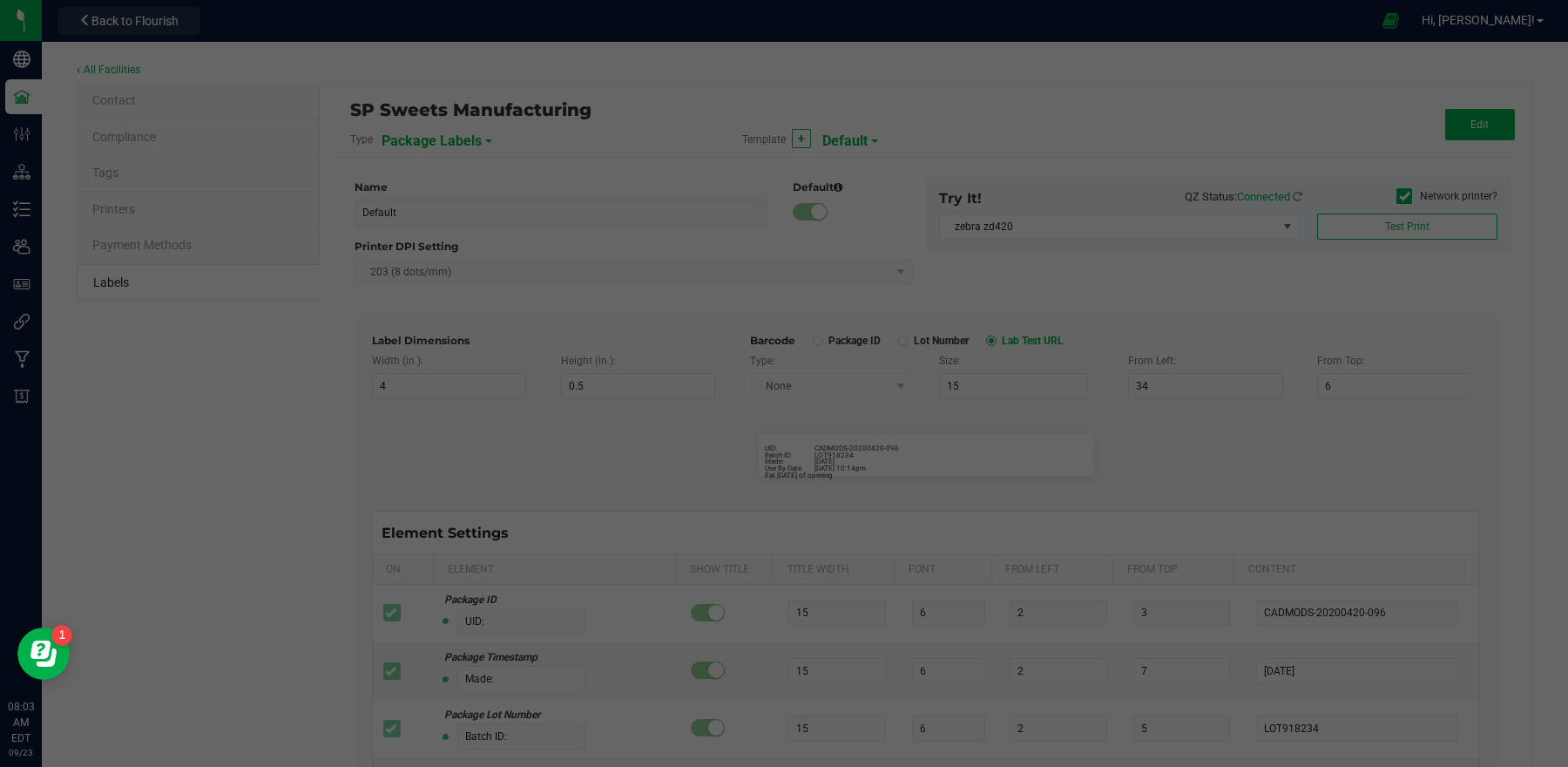
type input "Relaxed"
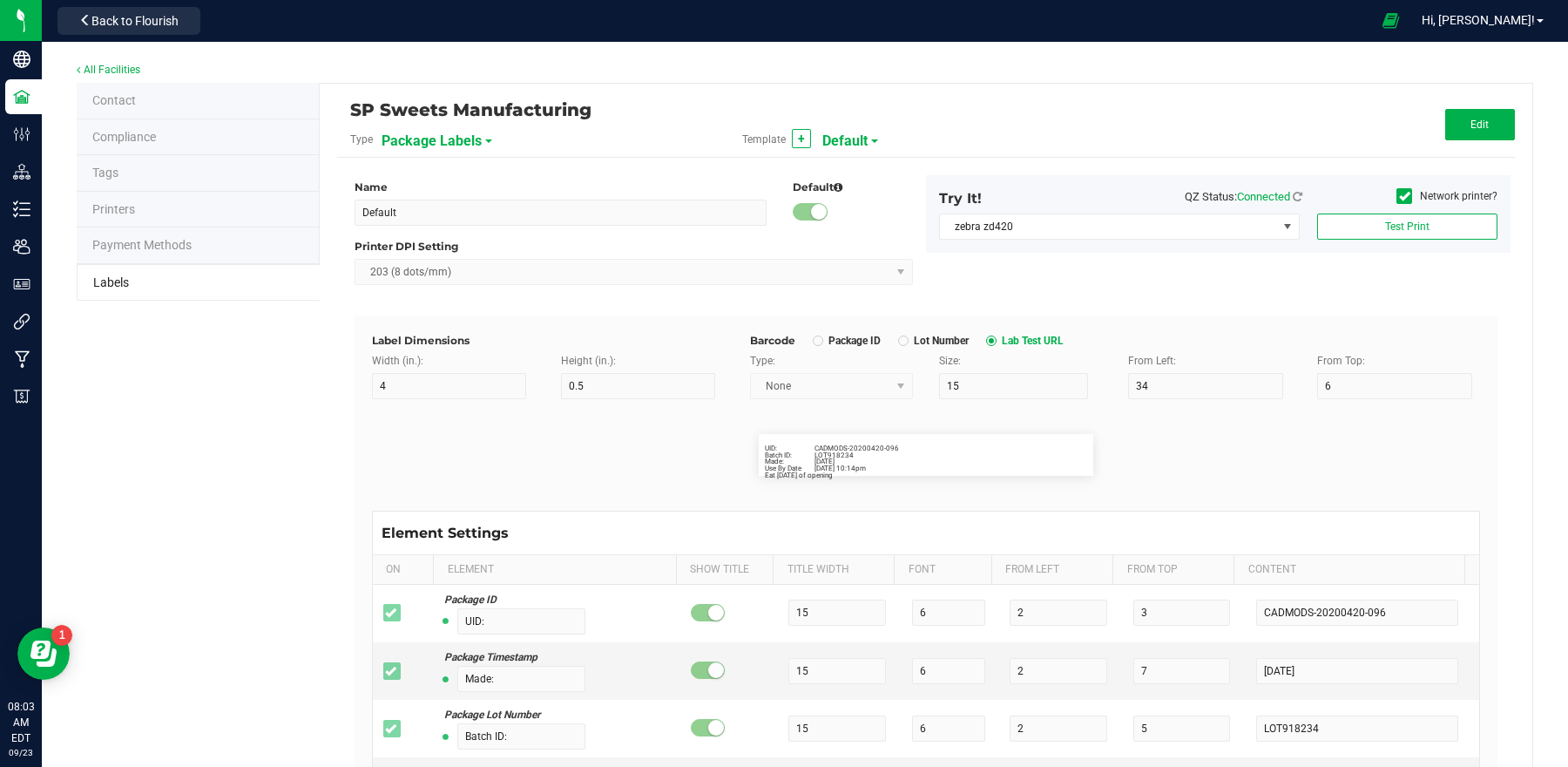
click at [862, 385] on kendo-dropdownlist "None" at bounding box center [832, 386] width 163 height 27
click at [816, 342] on div at bounding box center [818, 340] width 5 height 5
click at [816, 343] on div at bounding box center [818, 340] width 5 height 5
click at [988, 343] on div at bounding box center [991, 341] width 11 height 11
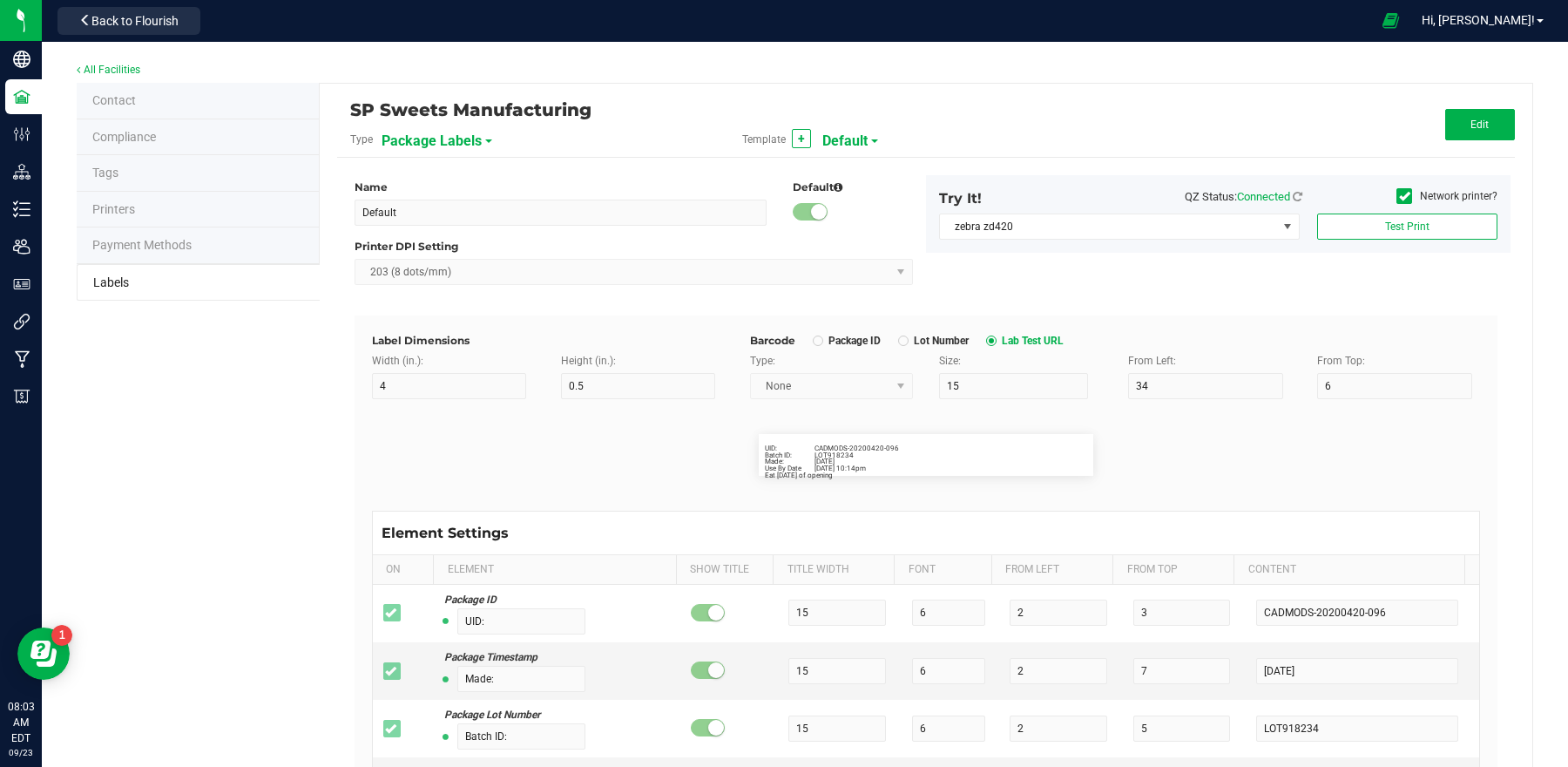
click at [901, 342] on div at bounding box center [903, 340] width 5 height 5
click at [1451, 118] on button "Edit" at bounding box center [1480, 125] width 70 height 32
click at [815, 339] on div at bounding box center [818, 341] width 11 height 11
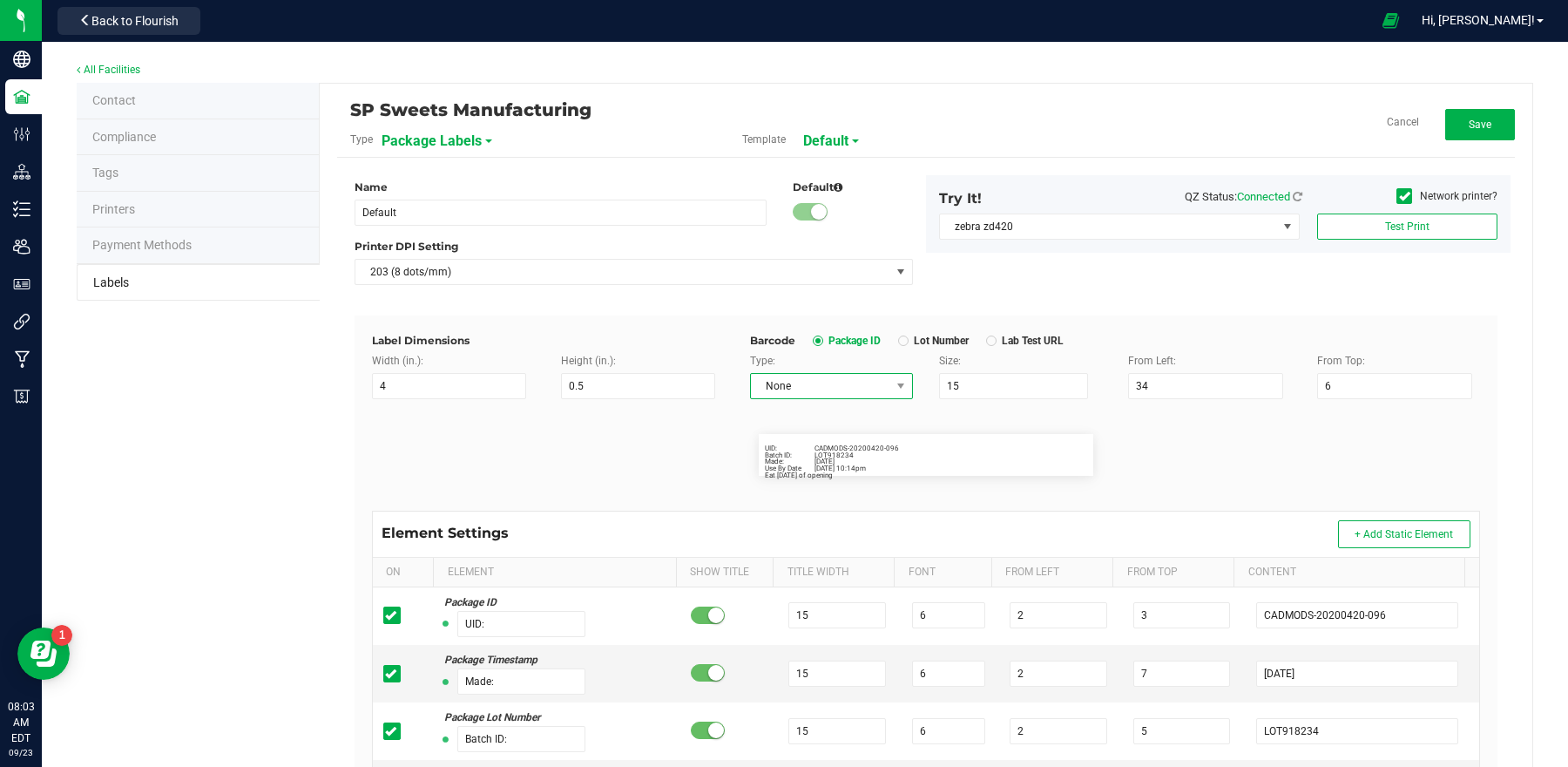
click at [827, 381] on span "None" at bounding box center [821, 386] width 140 height 25
click at [779, 447] on li "QR code" at bounding box center [822, 449] width 158 height 30
click at [989, 343] on div at bounding box center [991, 340] width 5 height 5
click at [1387, 125] on link "Cancel" at bounding box center [1403, 122] width 32 height 15
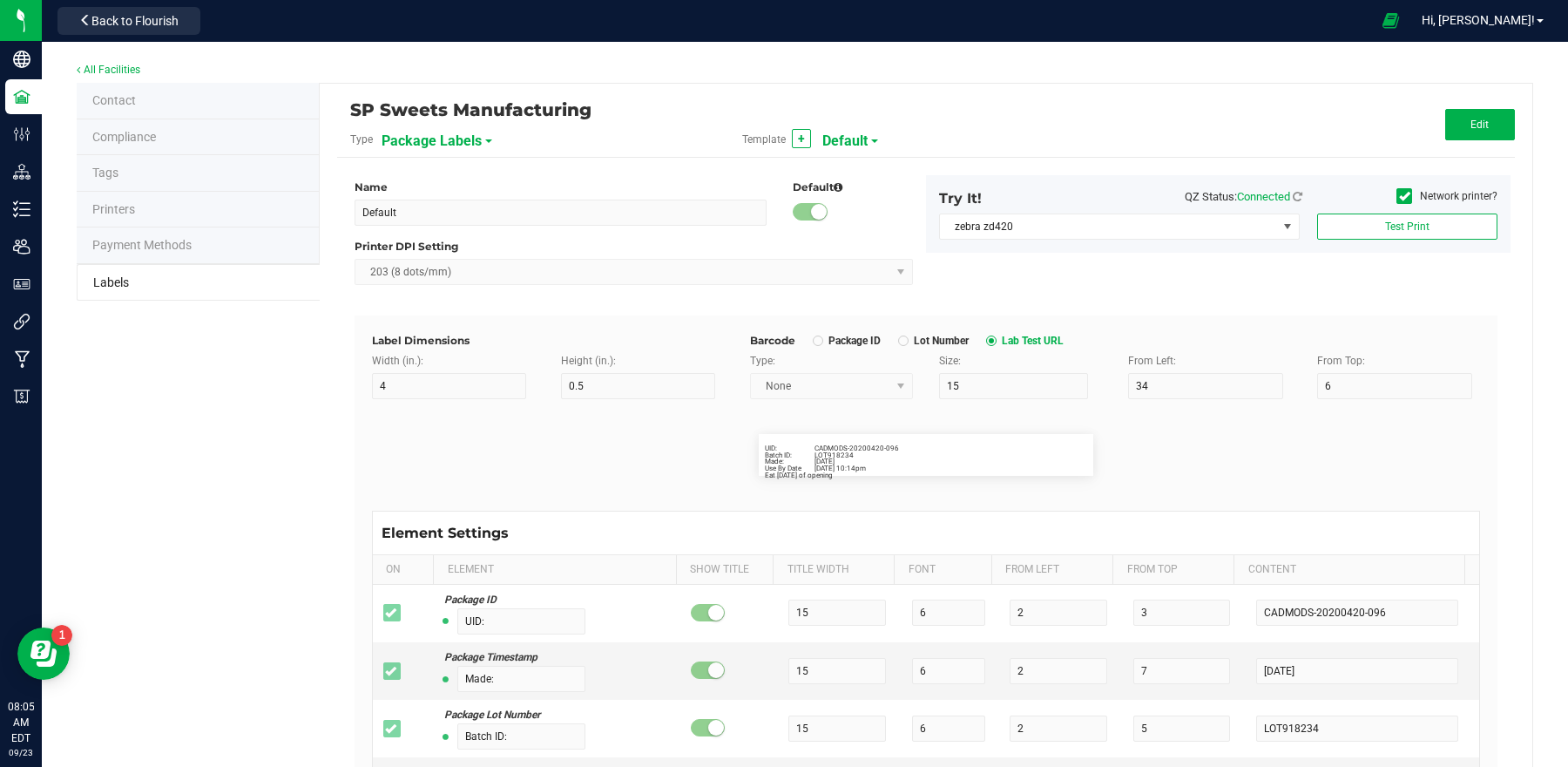
click at [842, 140] on span "Default" at bounding box center [846, 141] width 45 height 30
click at [853, 141] on span "Default" at bounding box center [846, 141] width 45 height 30
click at [867, 242] on span "[PERSON_NAME] 2" at bounding box center [868, 242] width 88 height 12
type input "[PERSON_NAME] 2"
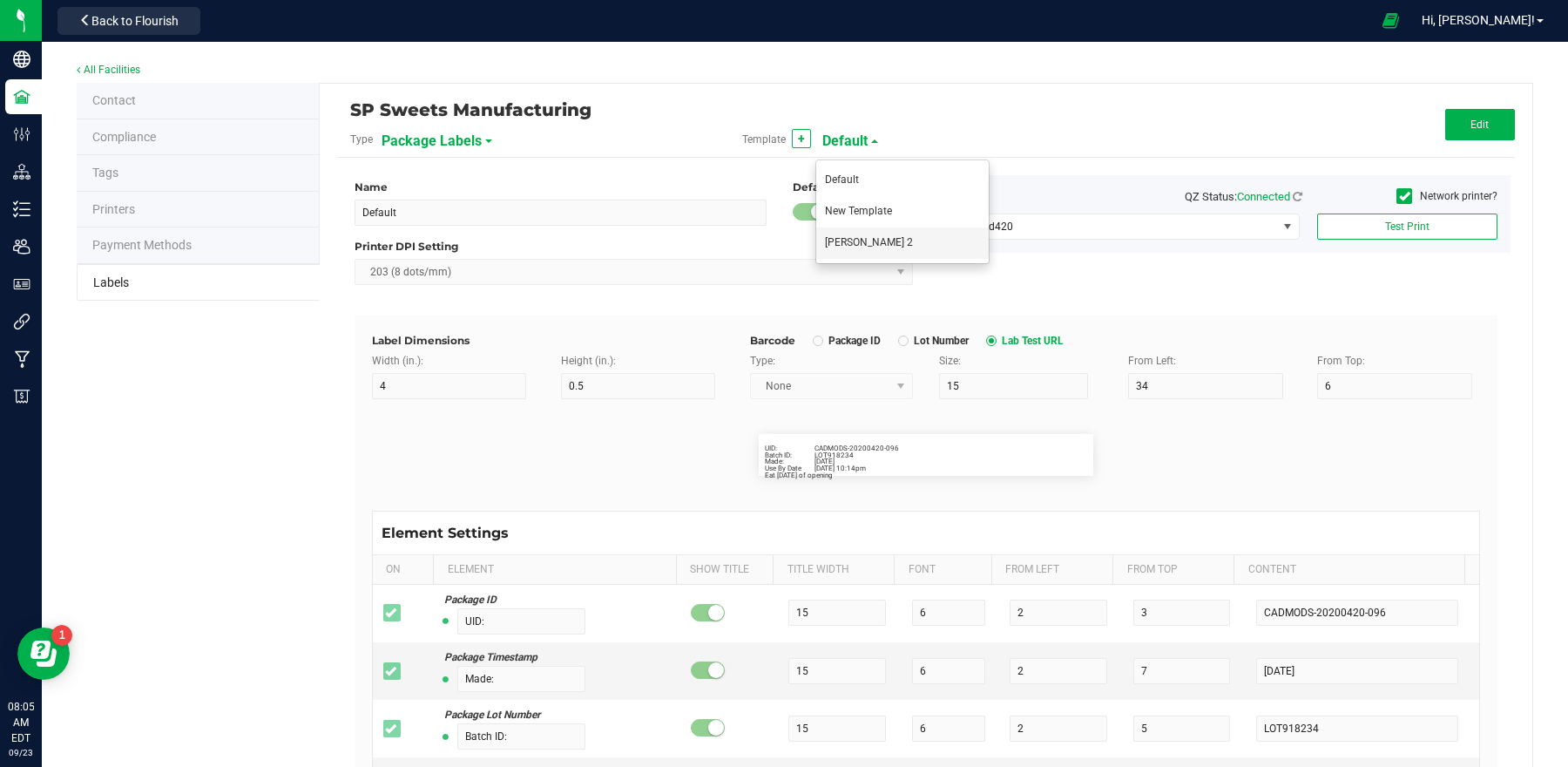
type input "20"
type input "80"
type input "1"
type input "Package ID"
type input "13"
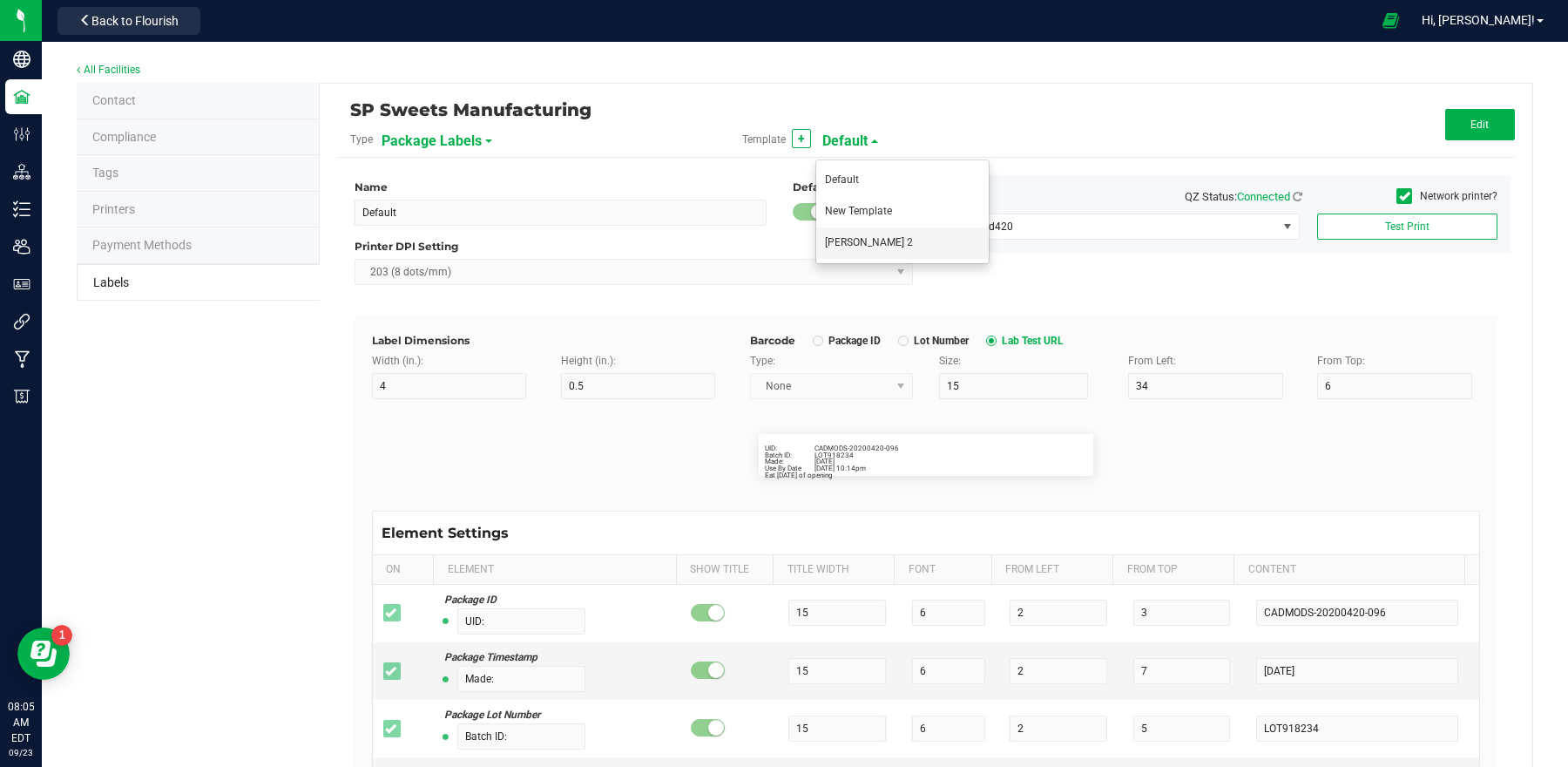
type input "7"
type input "1"
type input "CADMODS-20230420-096"
type input "Lot Number"
type input "14"
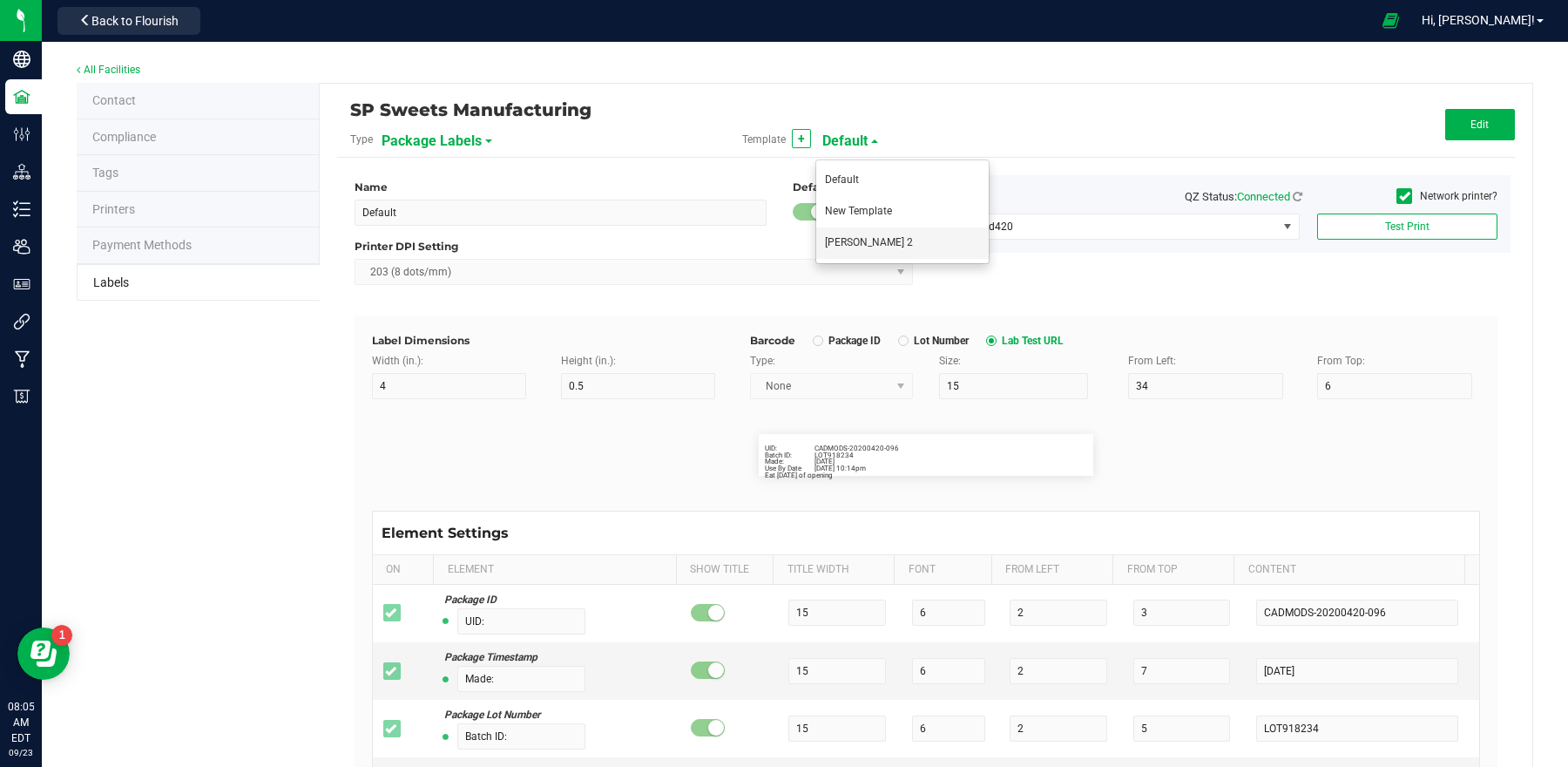
type input "7"
type input "48"
type input "3"
type input "LOT918234"
type input "0"
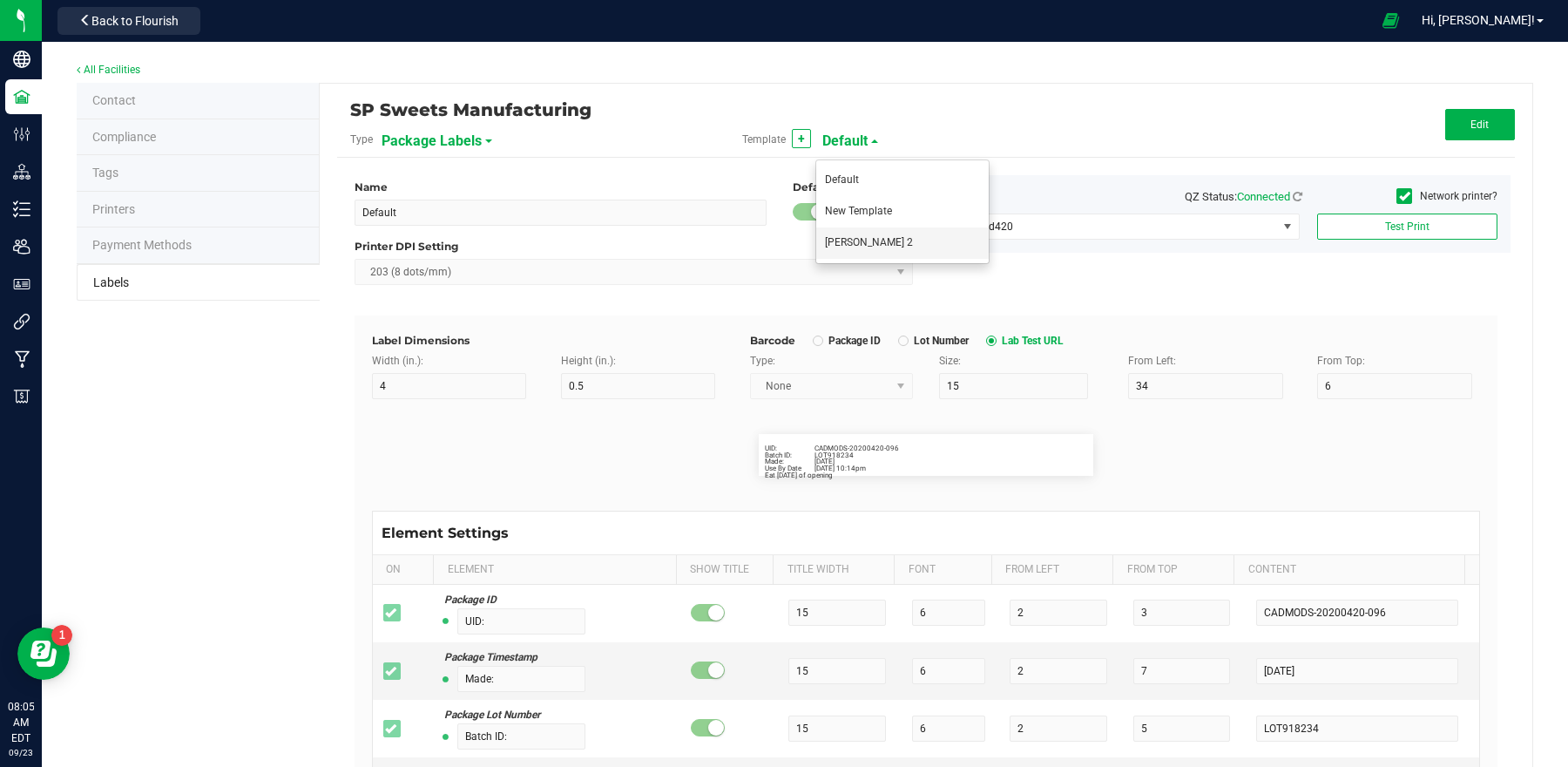
type input "7"
type input "1"
type input "8.5"
type input "Warning: Effects of this product may be delayed by 4 or more hours"
type input "0"
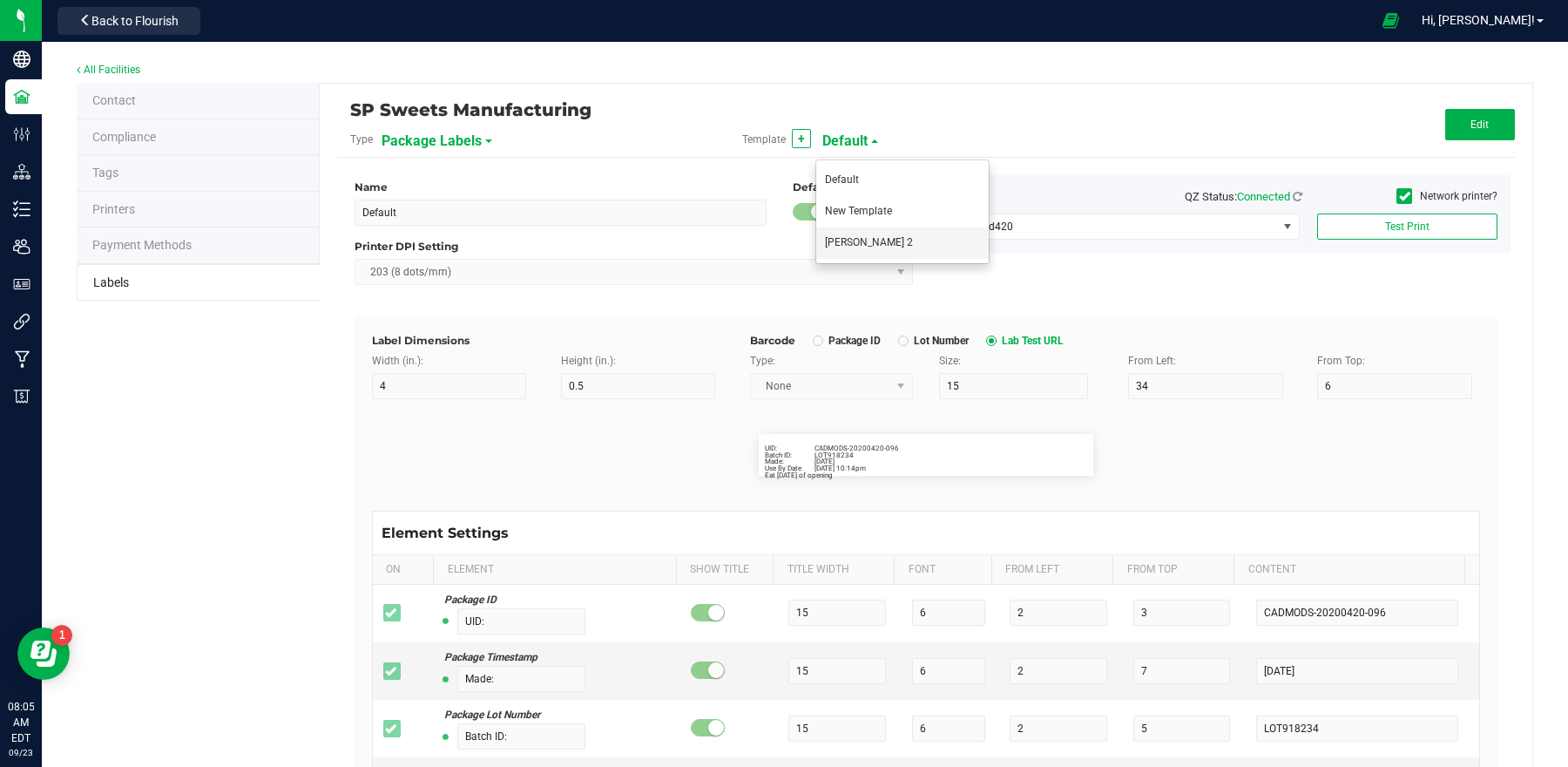
type input "7"
type input "1"
type input "There may be health risks associated with the consumption of this product."
type input "14"
type input "7"
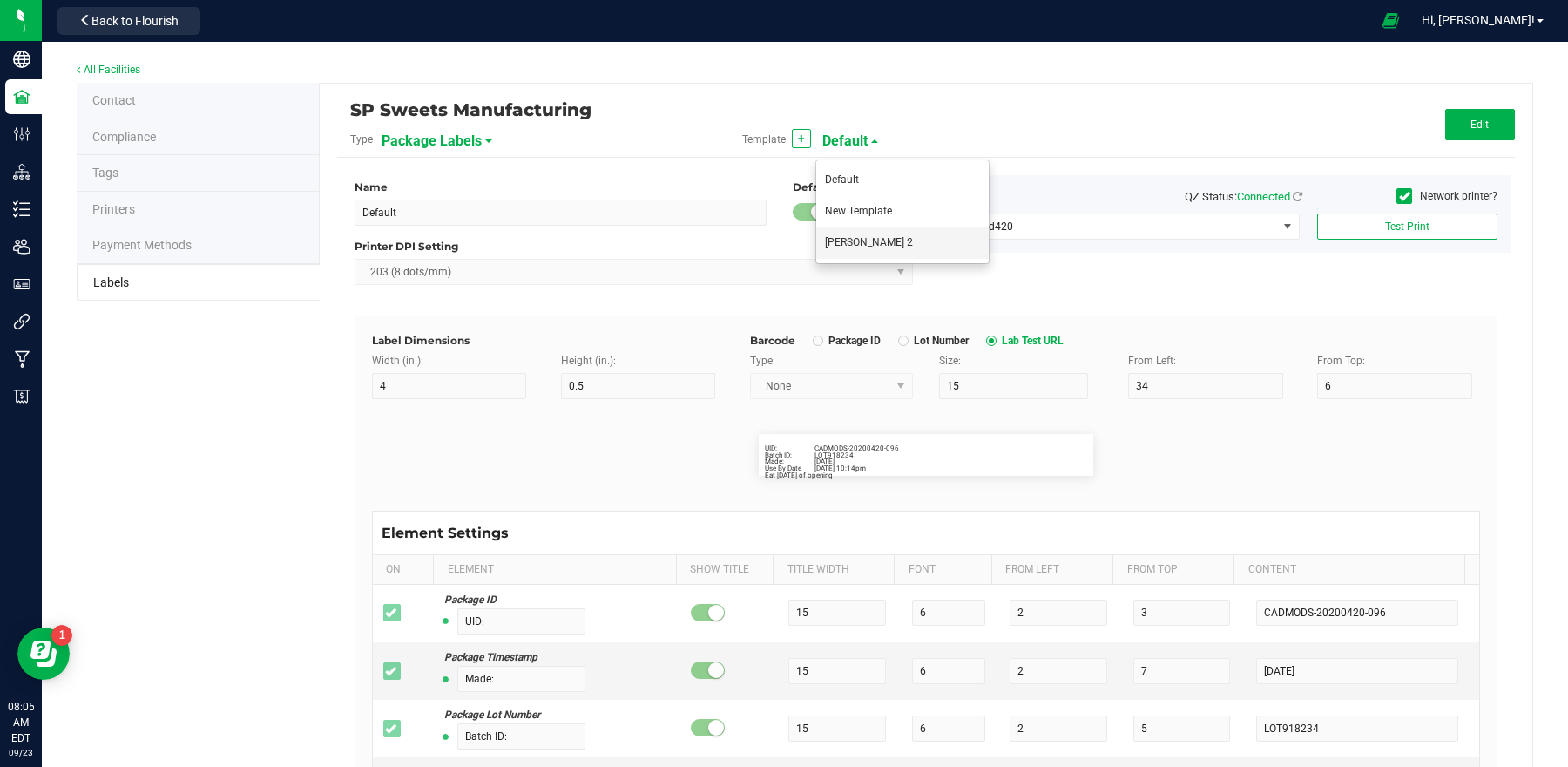
type input "48"
type input "6"
type input "[DATE]"
type input "Production Date"
type input "18"
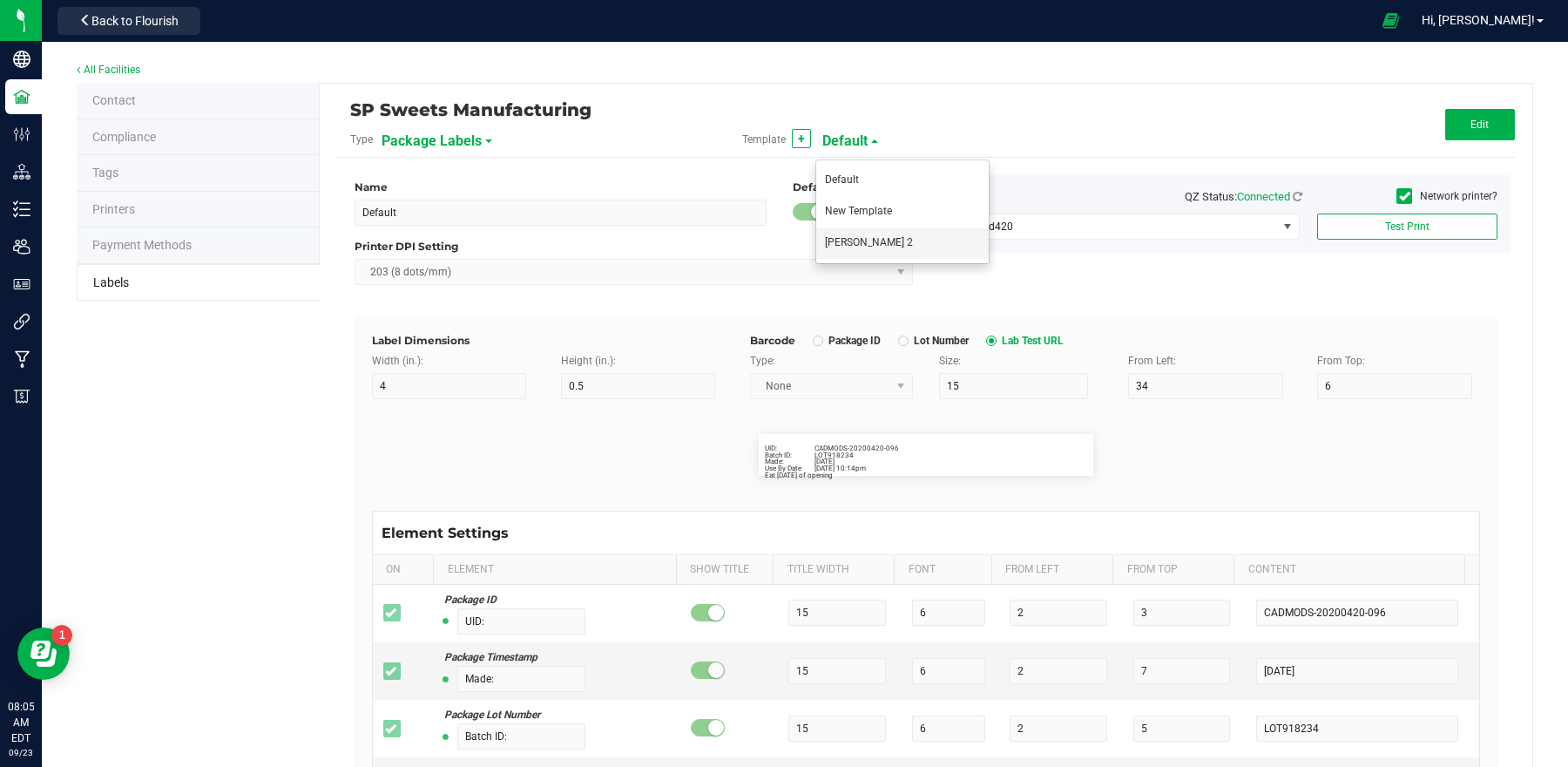
type input "7"
type input "1"
type input "6"
type input "[DATE]"
type input "SKU Name"
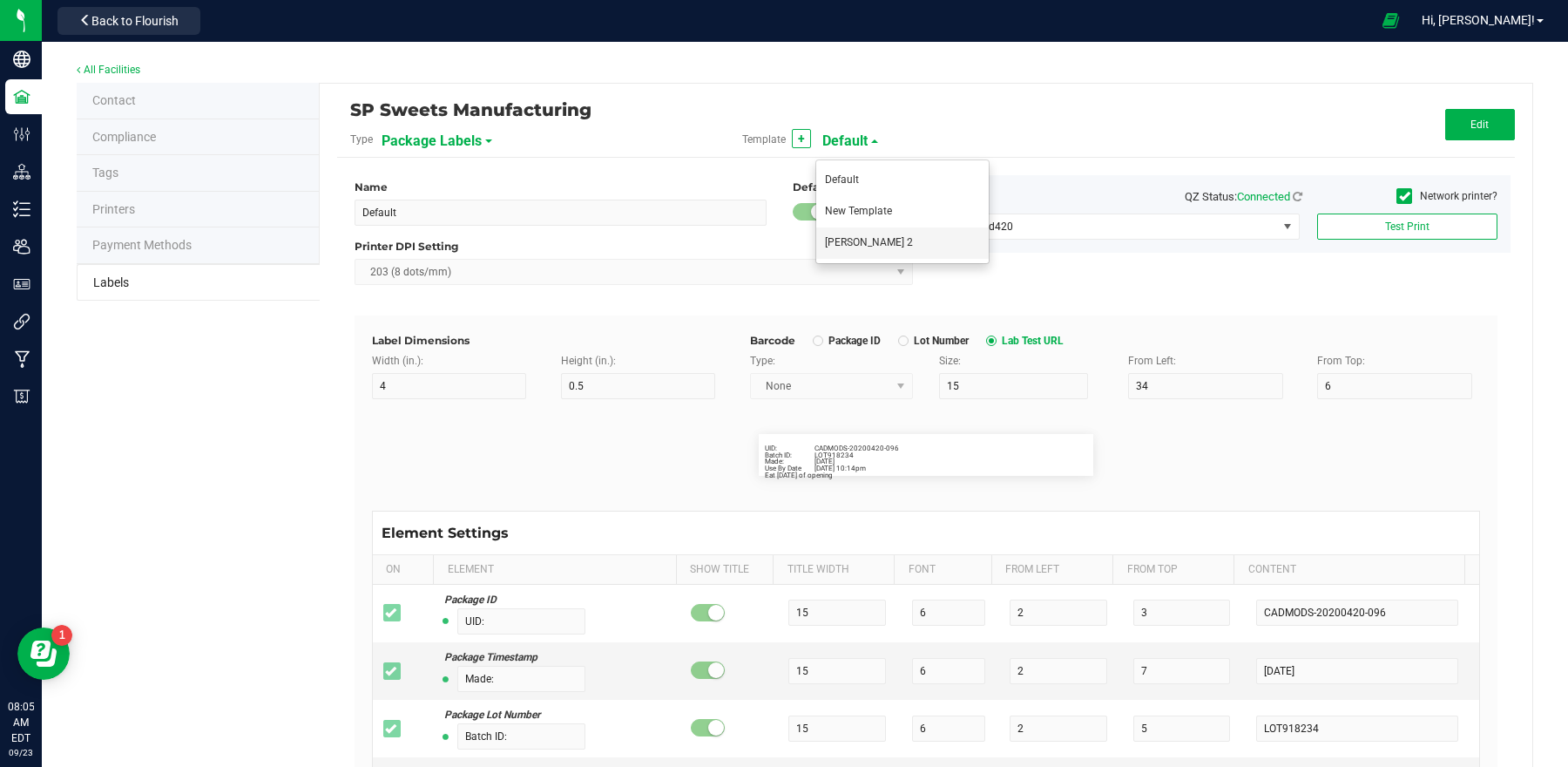
type input "10"
type input "Gelato Pen"
type input "Strain"
type input "15"
type input "Gelato"
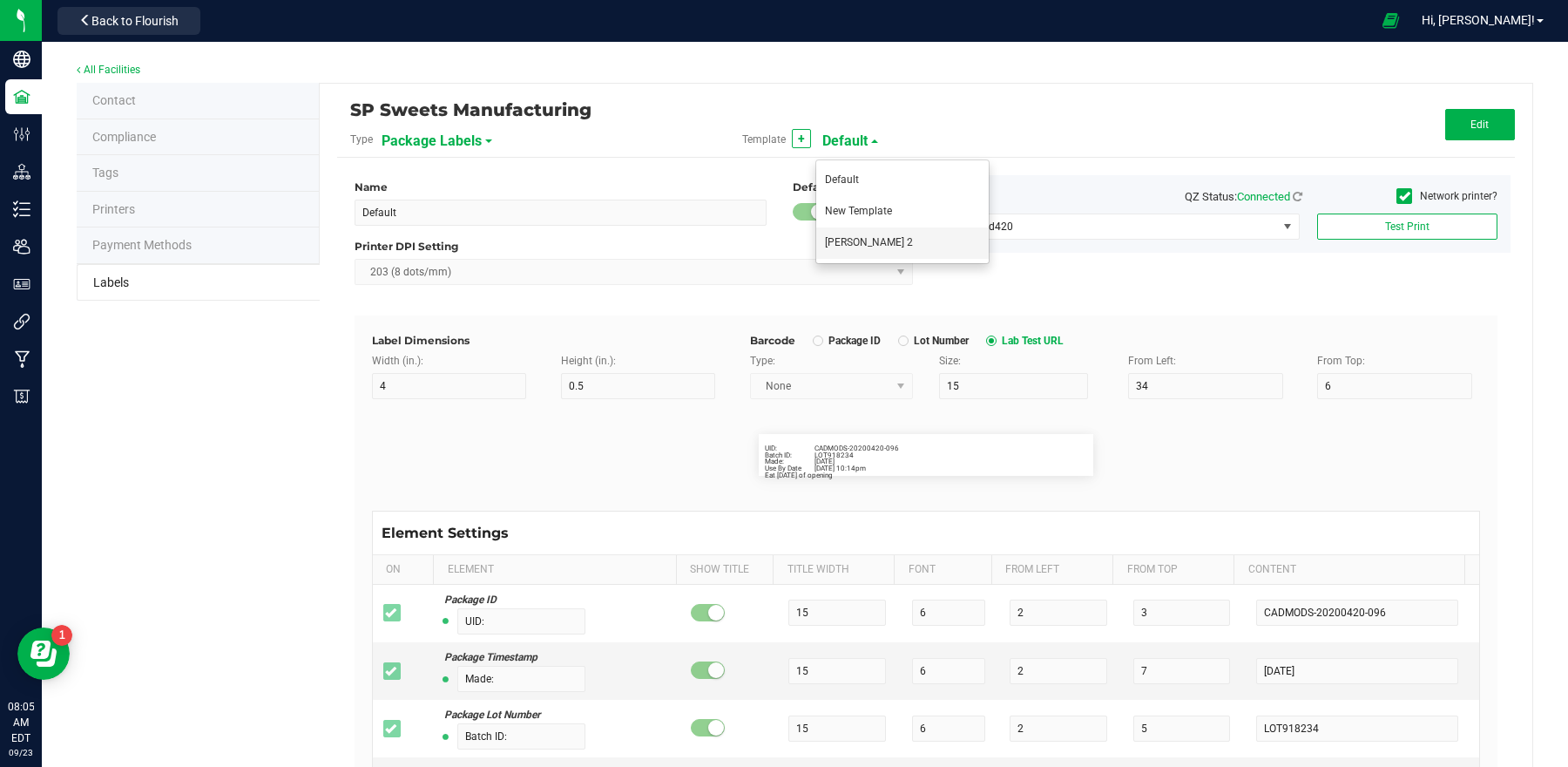
type input "Size"
type input "20"
type input "44 ea"
type input "Package Date"
type input "25"
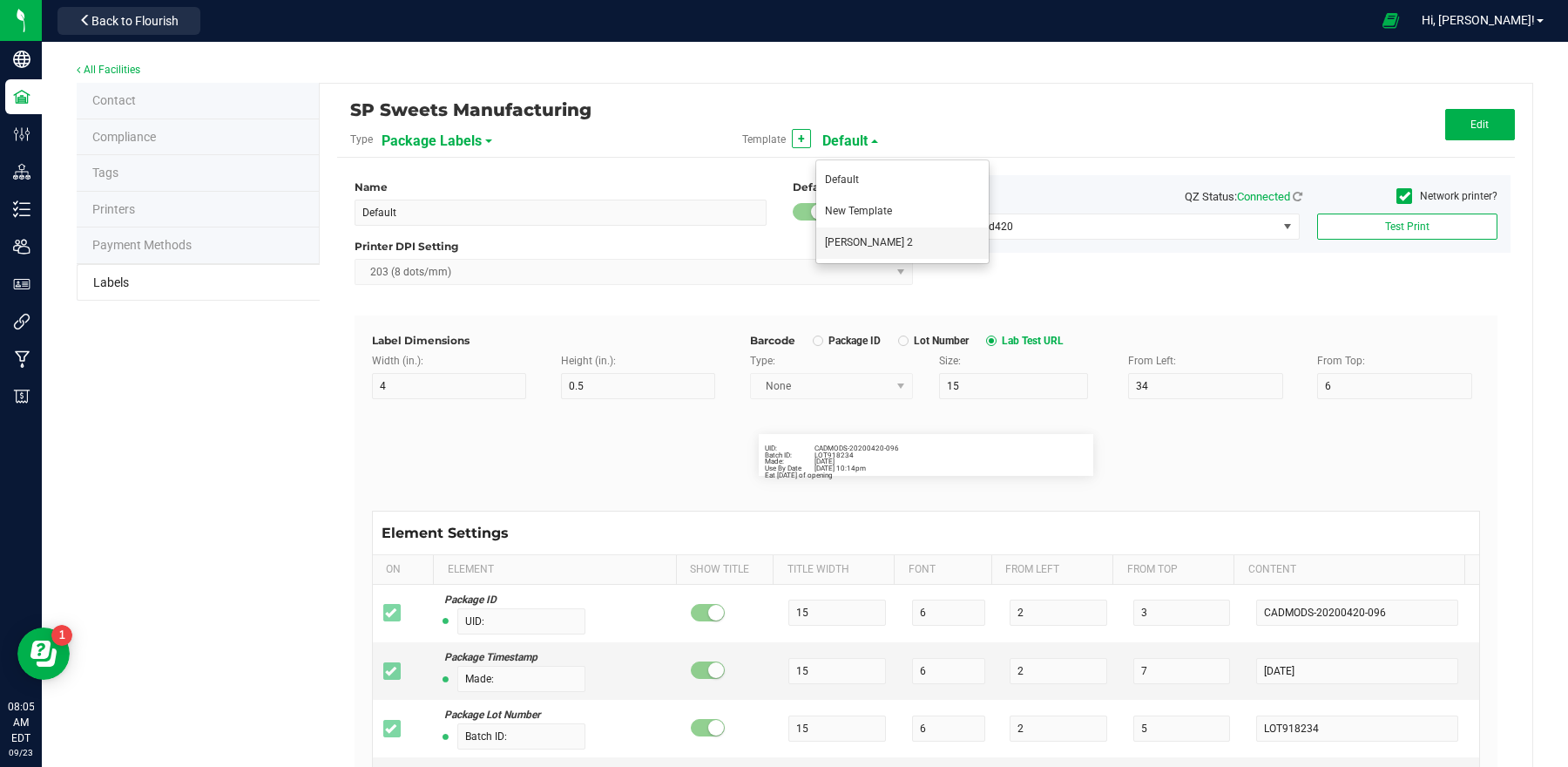
type input "[DATE] 10:14pm"
type input "SKU"
type input "30"
type input "42P017"
type input "Item Ref Field 1"
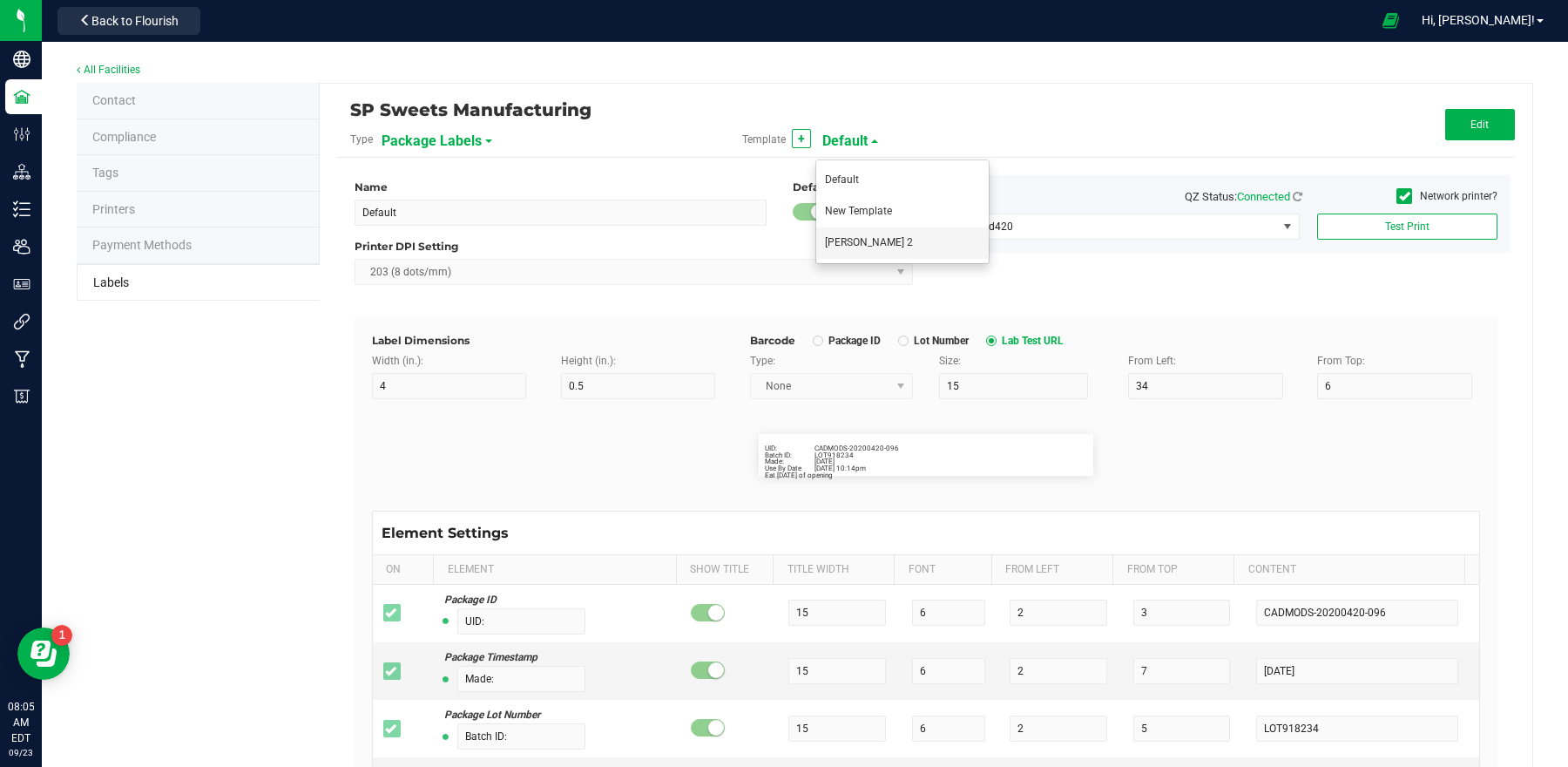
type input "Item Ref Field 1 Value"
type input "Item Ref Field 2"
type input "Item Ref Field 2 Value"
type input "Item Ref Field 3"
type input "Item Ref Field 3 Value"
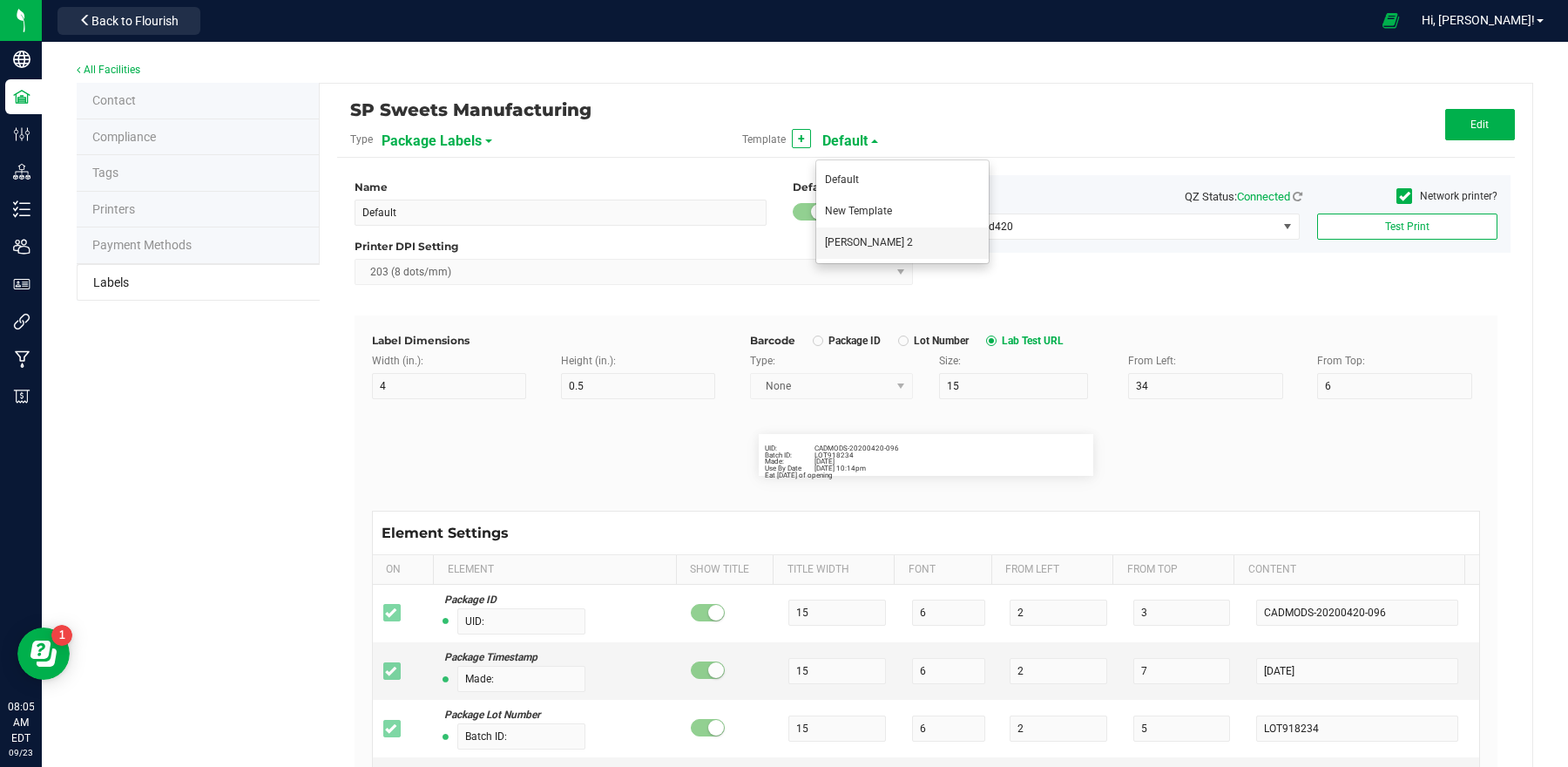
type input "Item Ref Field 4"
type input "Item Ref Field 4 Value"
type input "Item Ref Field 5"
type input "Item Ref Field 5 Value"
type input "NDC Number"
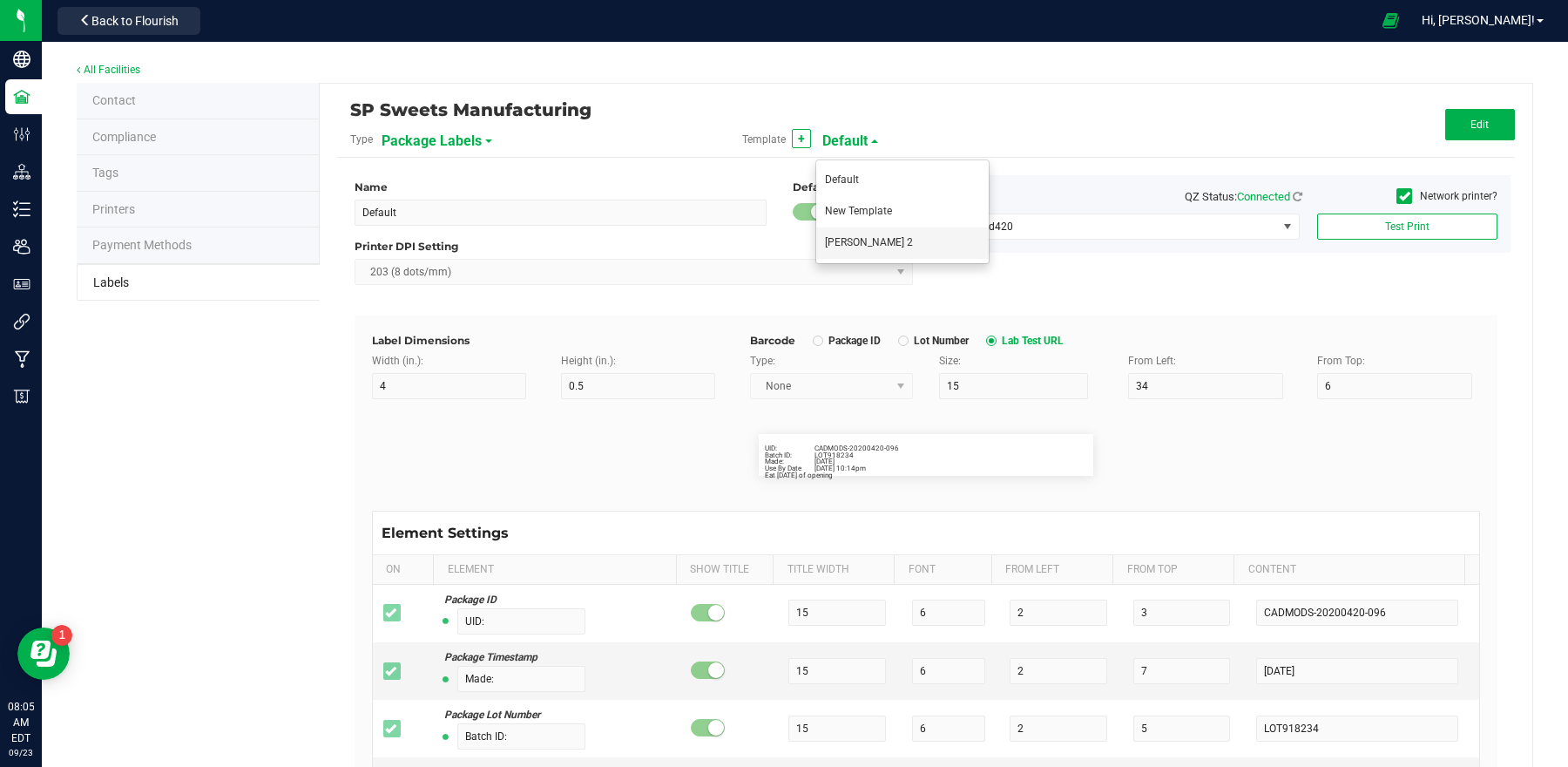
type input "[PHONE_NUMBER]"
type input "Number of Servings"
type input "4 servings/item"
type input "Serving Size"
type input "1 cup"
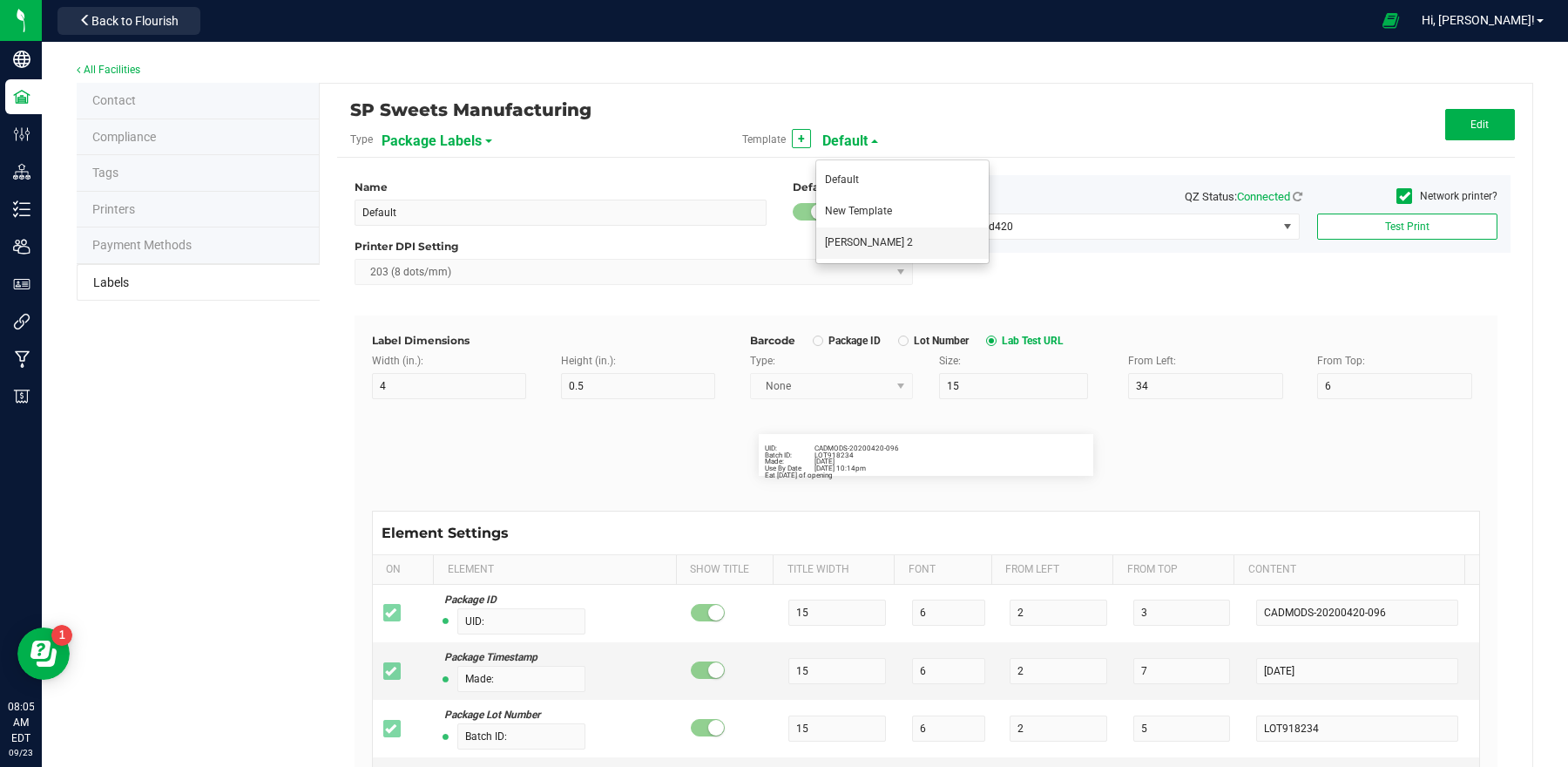
type input "Serving Size (Grams)"
type input "4 g"
type input "Item Ingredients"
type input "Ingredient one, ingredient two"
type input "Allergens"
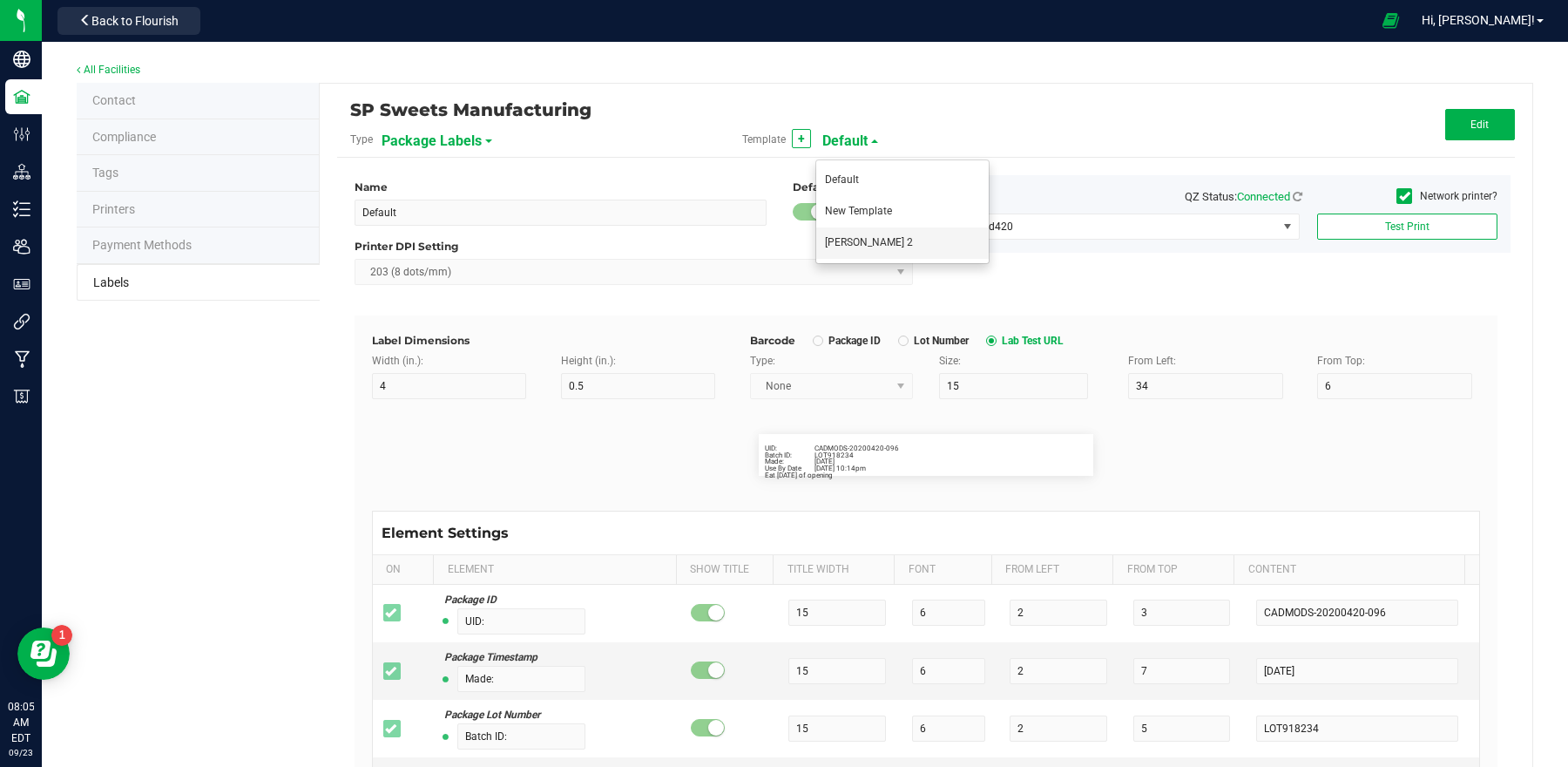
type input "Tree Nuts, Soy, Wheat"
type input "Feel"
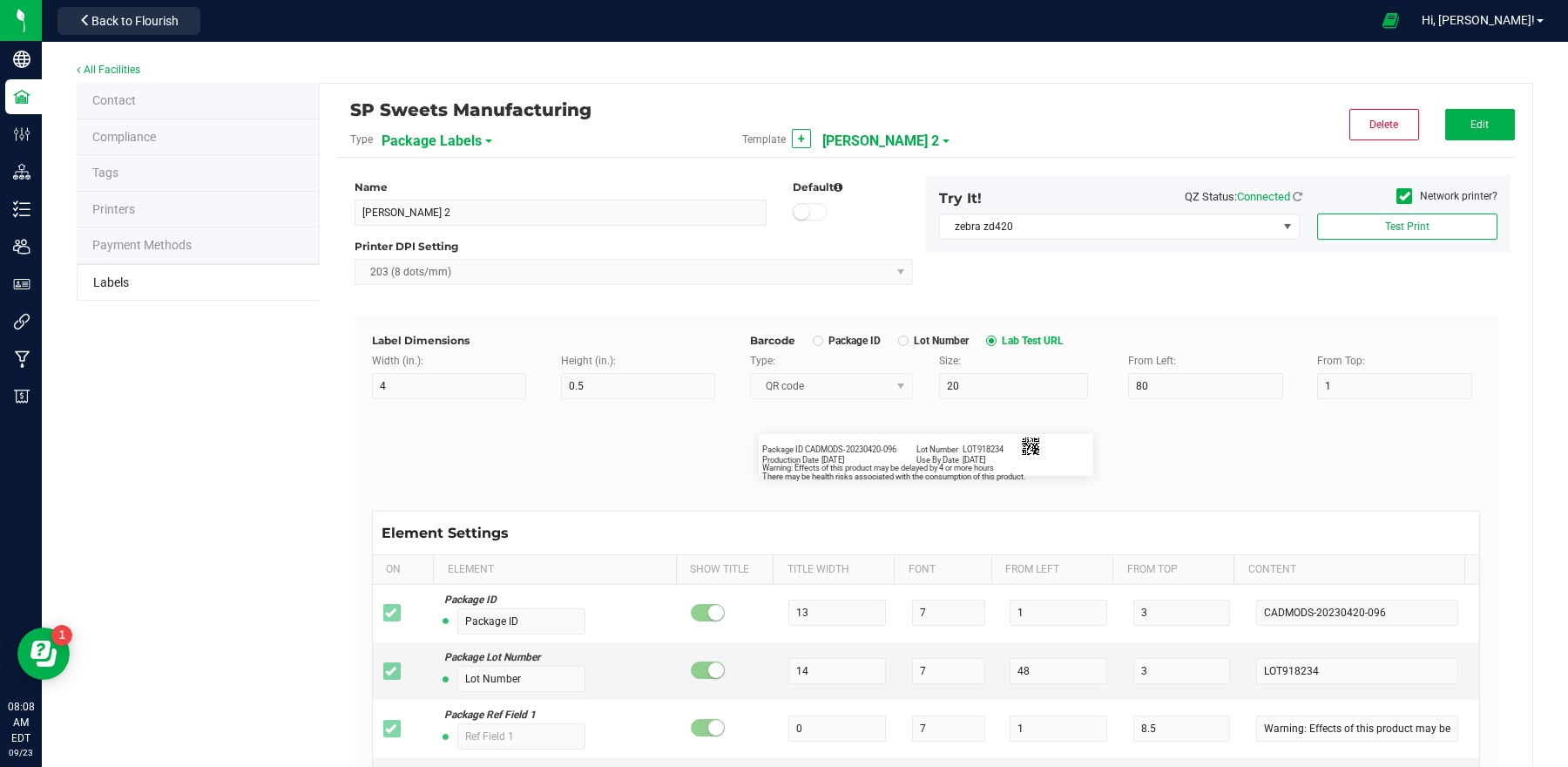
click at [864, 132] on span "[PERSON_NAME] 2" at bounding box center [881, 141] width 117 height 30
click at [873, 179] on li "Default" at bounding box center [902, 180] width 172 height 32
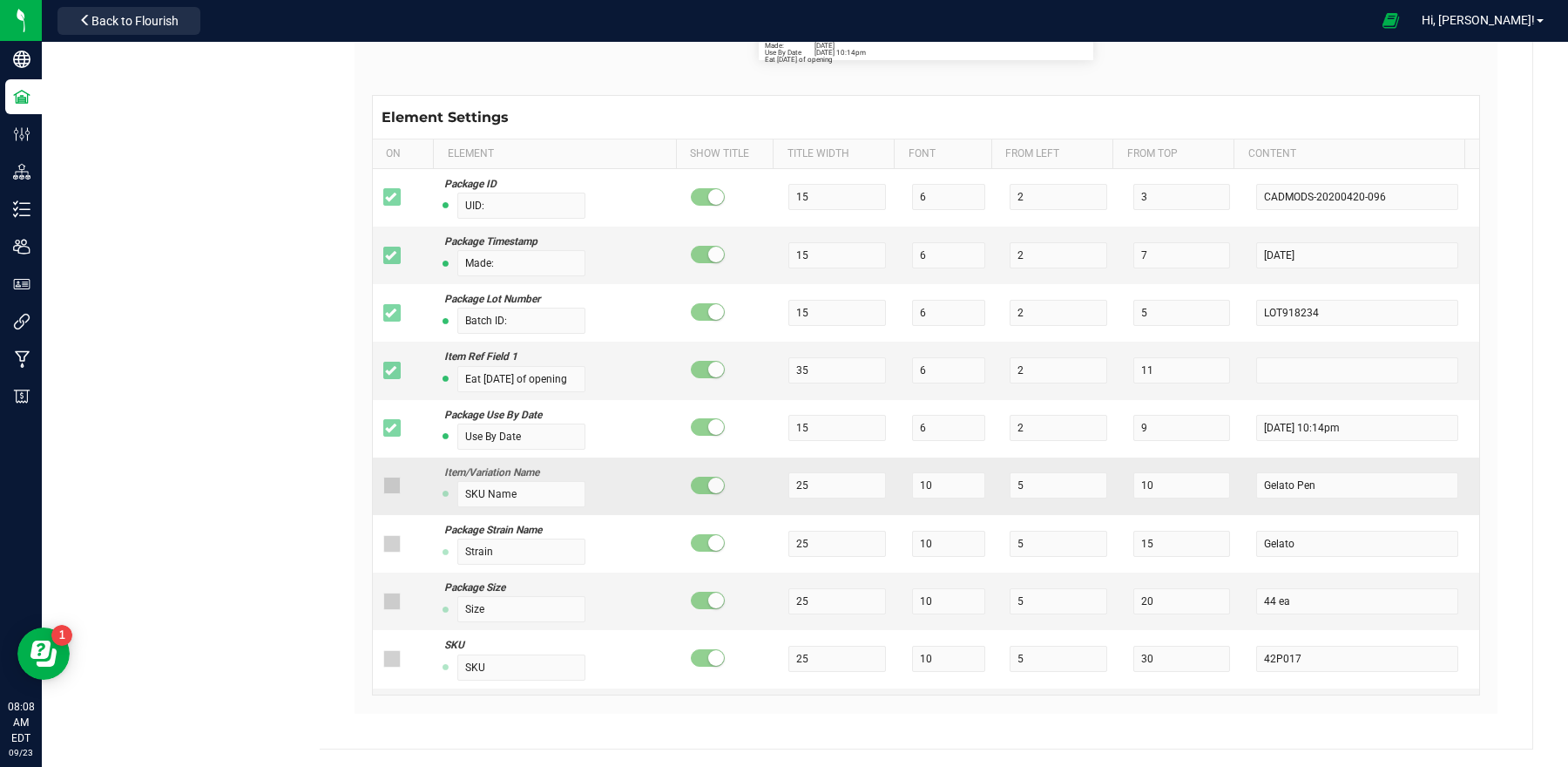
click at [510, 474] on div "Item/Variation Name" at bounding box center [514, 473] width 141 height 17
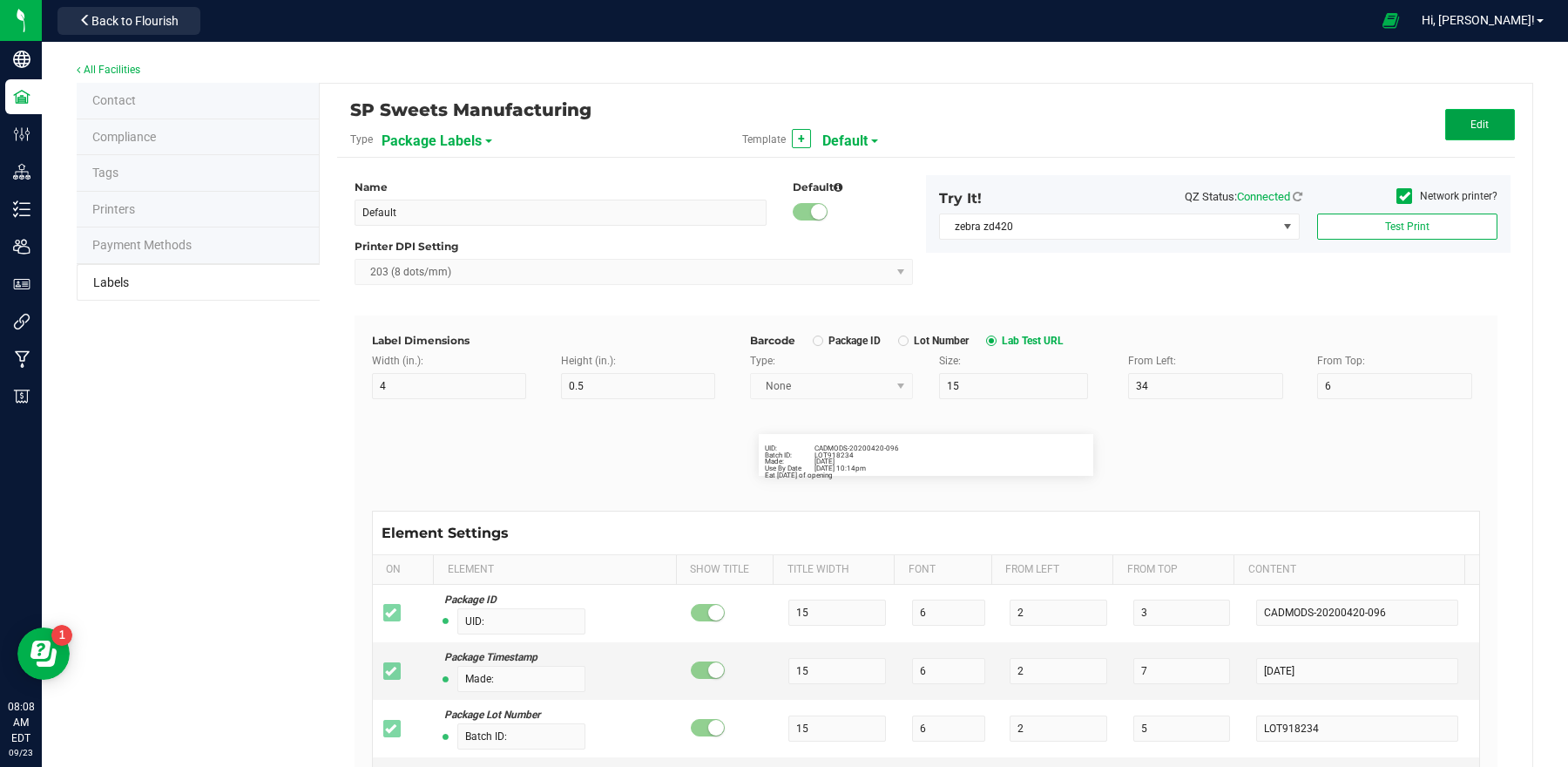
click at [1471, 125] on span "Edit" at bounding box center [1479, 124] width 19 height 12
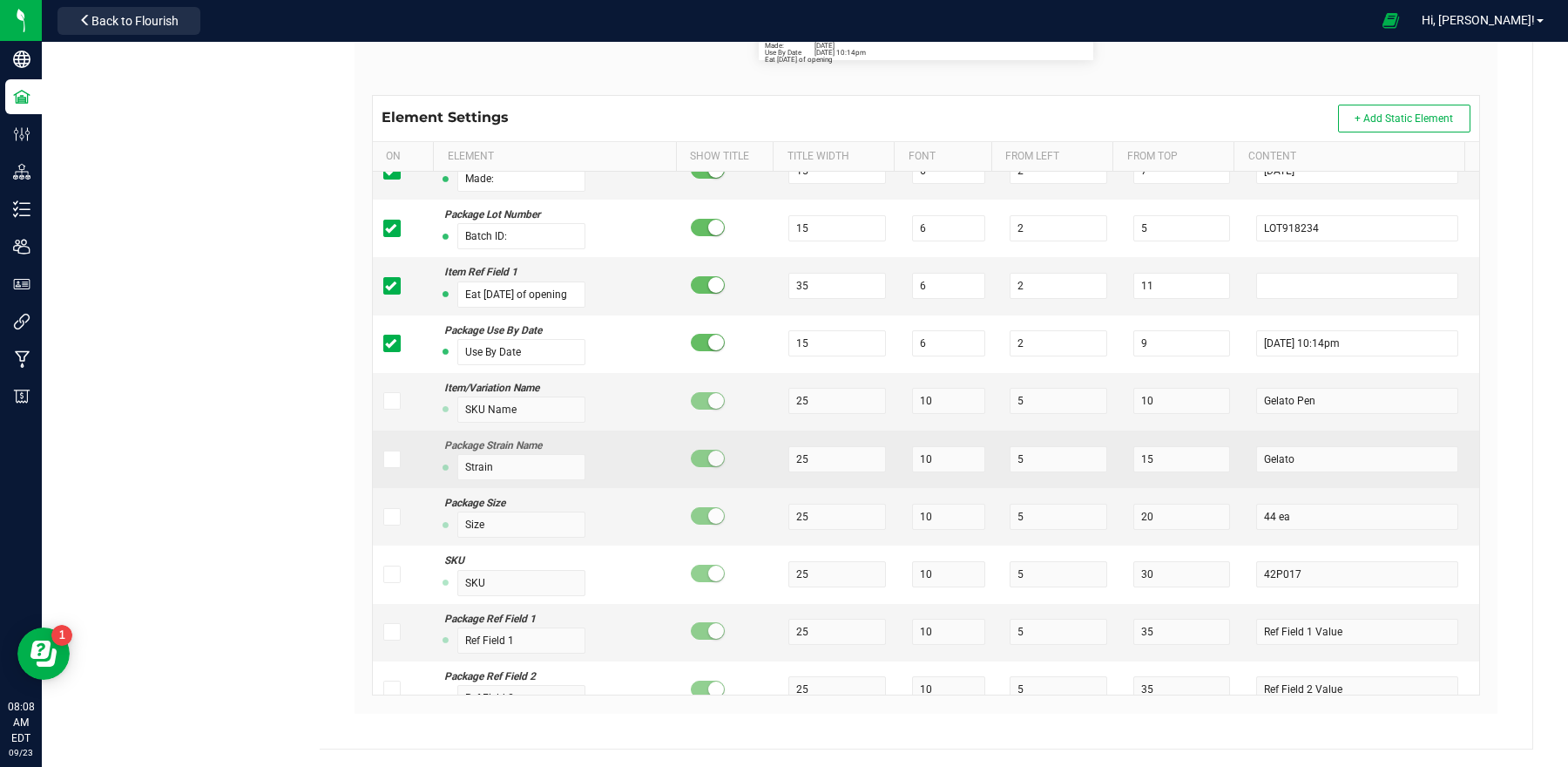
scroll to position [421, 0]
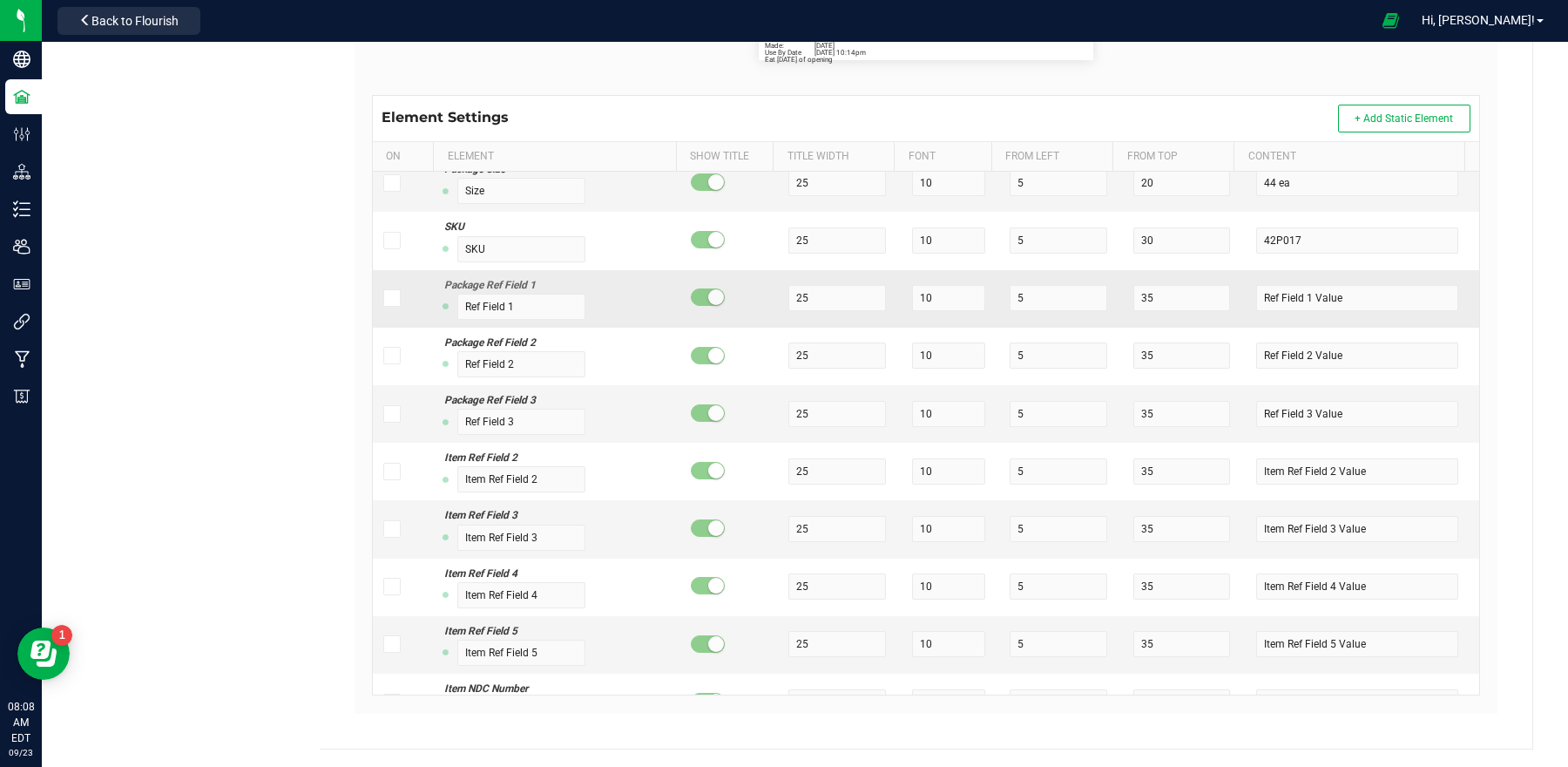
click at [385, 298] on icon at bounding box center [391, 298] width 12 height 0
click at [0, 0] on input "checkbox" at bounding box center [0, 0] width 0 height 0
click at [1311, 302] on input "Ref Field 1 Value" at bounding box center [1357, 297] width 202 height 27
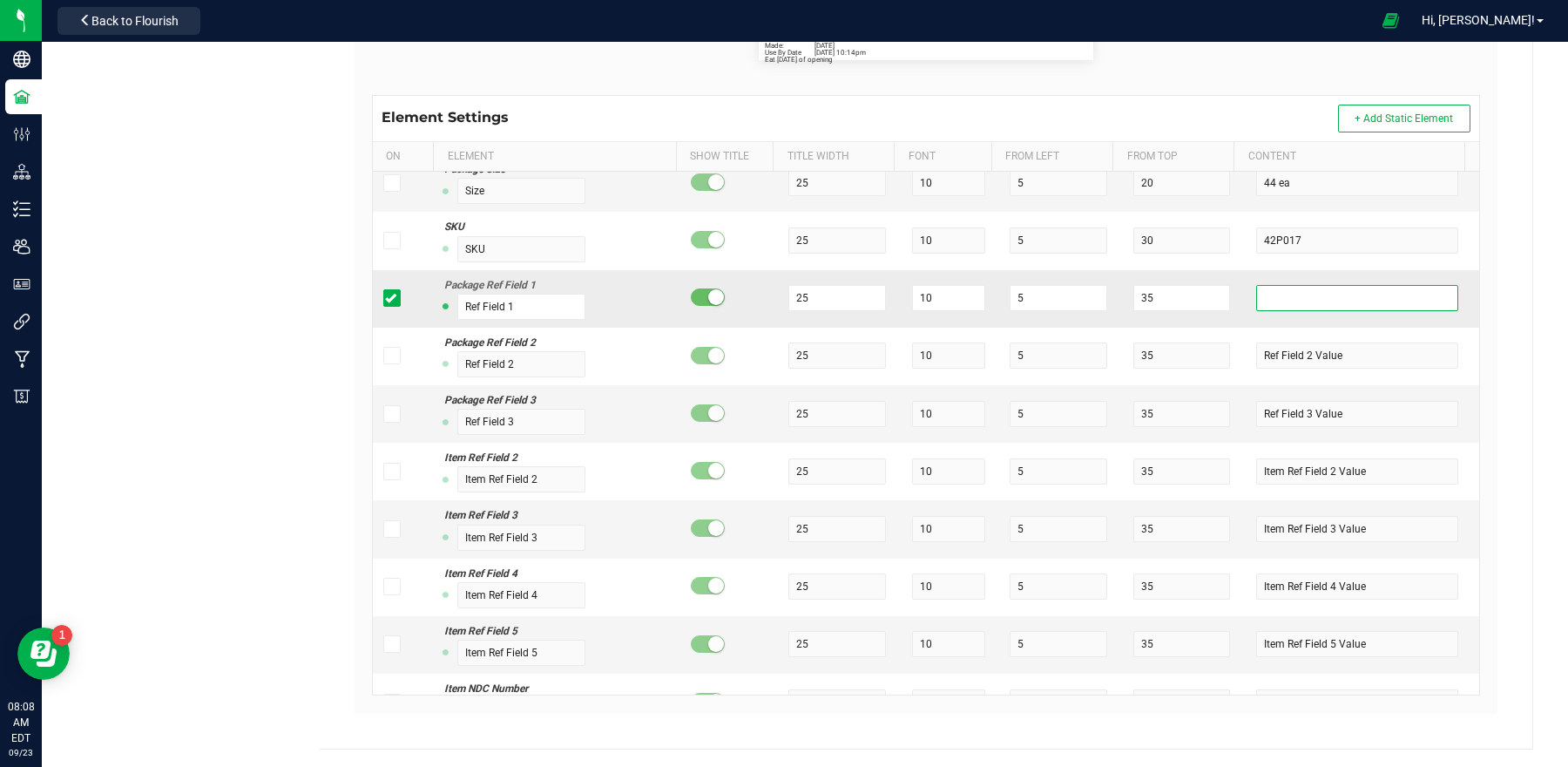
paste input "Ⓚ"
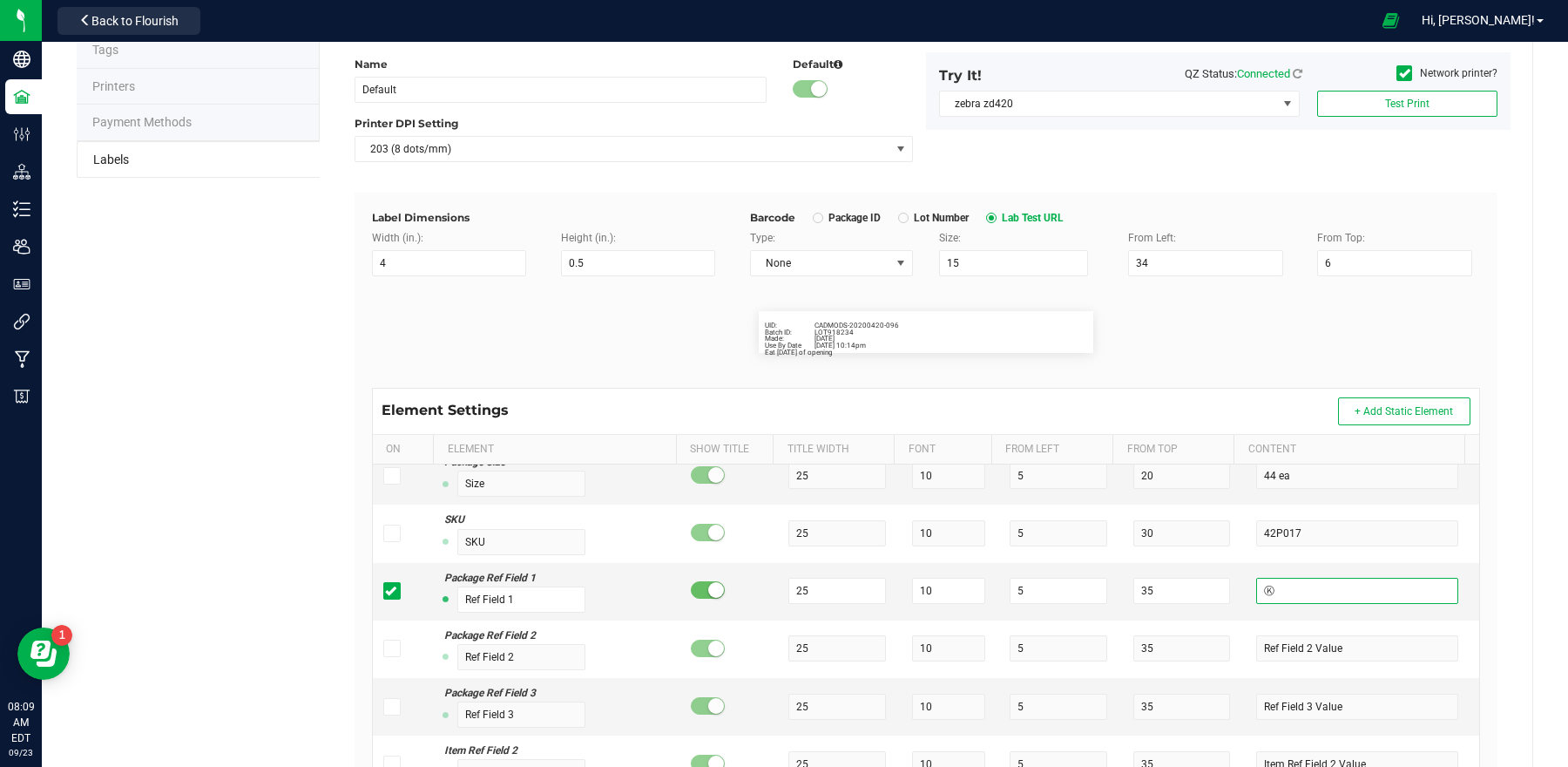
scroll to position [155, 0]
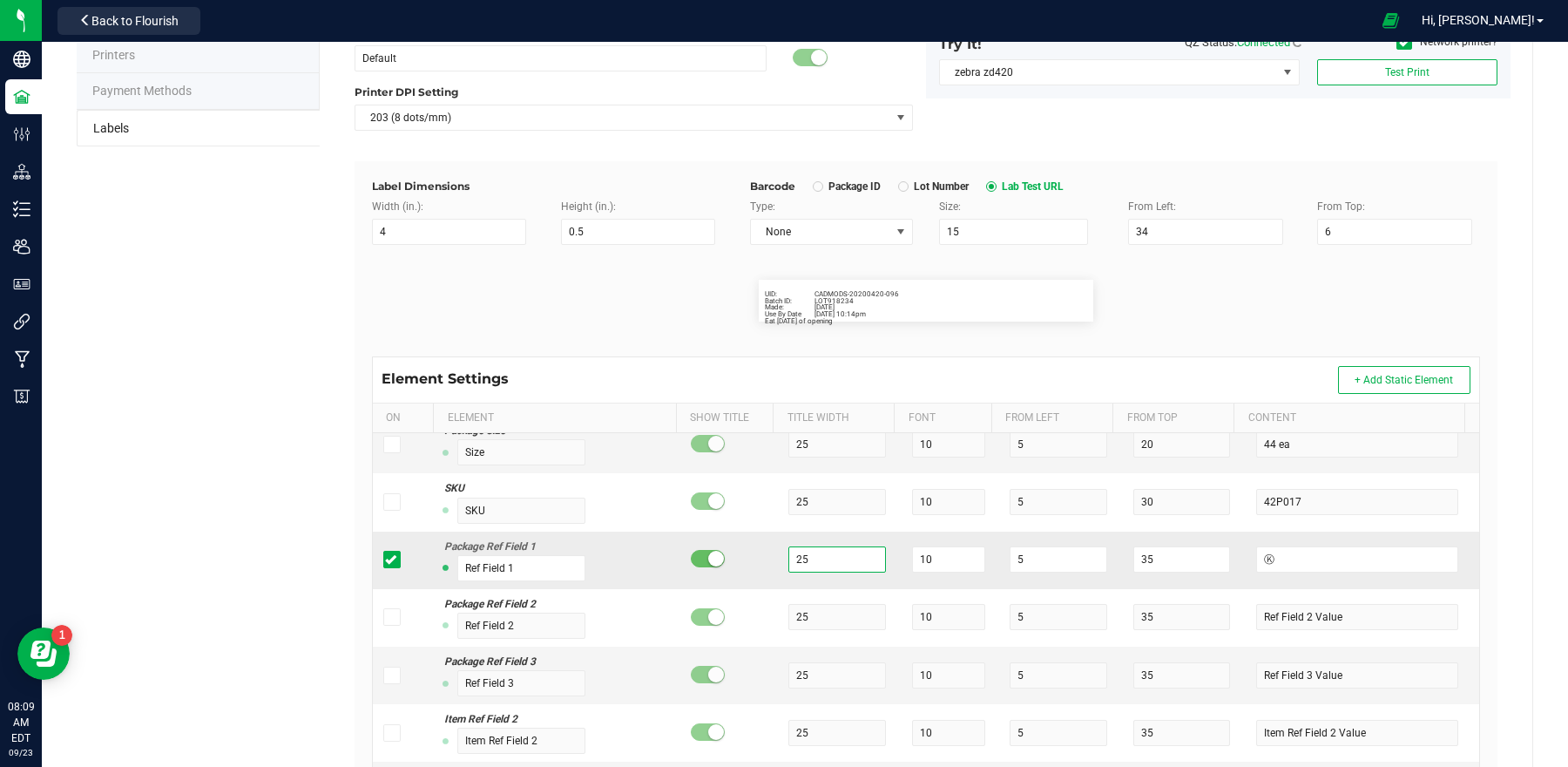
click at [823, 563] on input "25" at bounding box center [837, 559] width 96 height 27
click at [1047, 568] on input "5" at bounding box center [1058, 559] width 96 height 27
click at [1144, 562] on input "35" at bounding box center [1182, 559] width 96 height 27
click at [1034, 566] on input "number" at bounding box center [1058, 559] width 96 height 27
click at [1152, 562] on input "35" at bounding box center [1182, 559] width 96 height 27
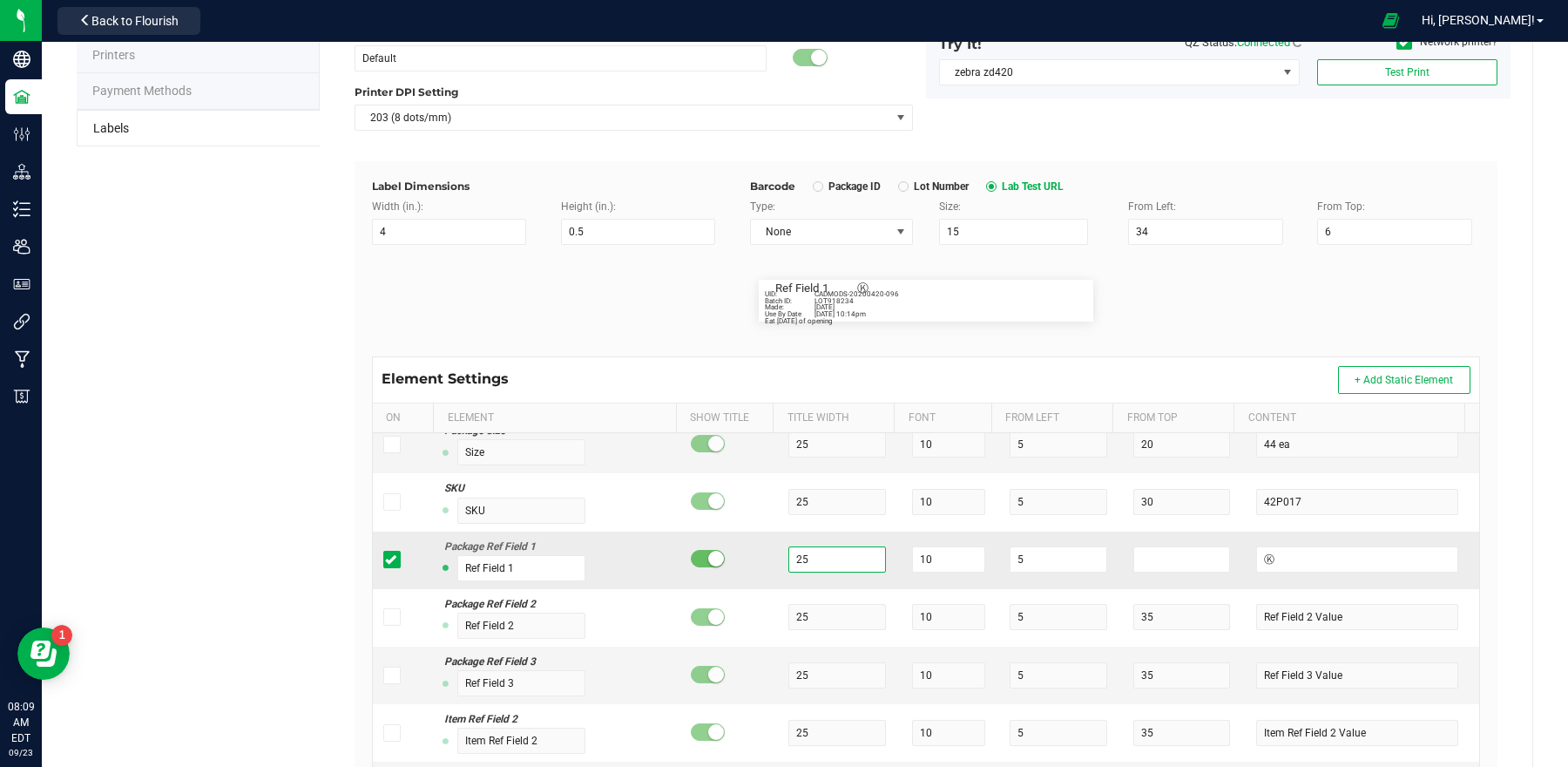
click at [827, 554] on input "25" at bounding box center [837, 559] width 96 height 27
click at [824, 562] on input "25" at bounding box center [837, 559] width 96 height 27
click at [1036, 566] on input "5" at bounding box center [1058, 559] width 96 height 27
click at [528, 577] on input "Ref Field 1" at bounding box center [522, 568] width 129 height 27
click at [1134, 559] on input "number" at bounding box center [1182, 559] width 96 height 27
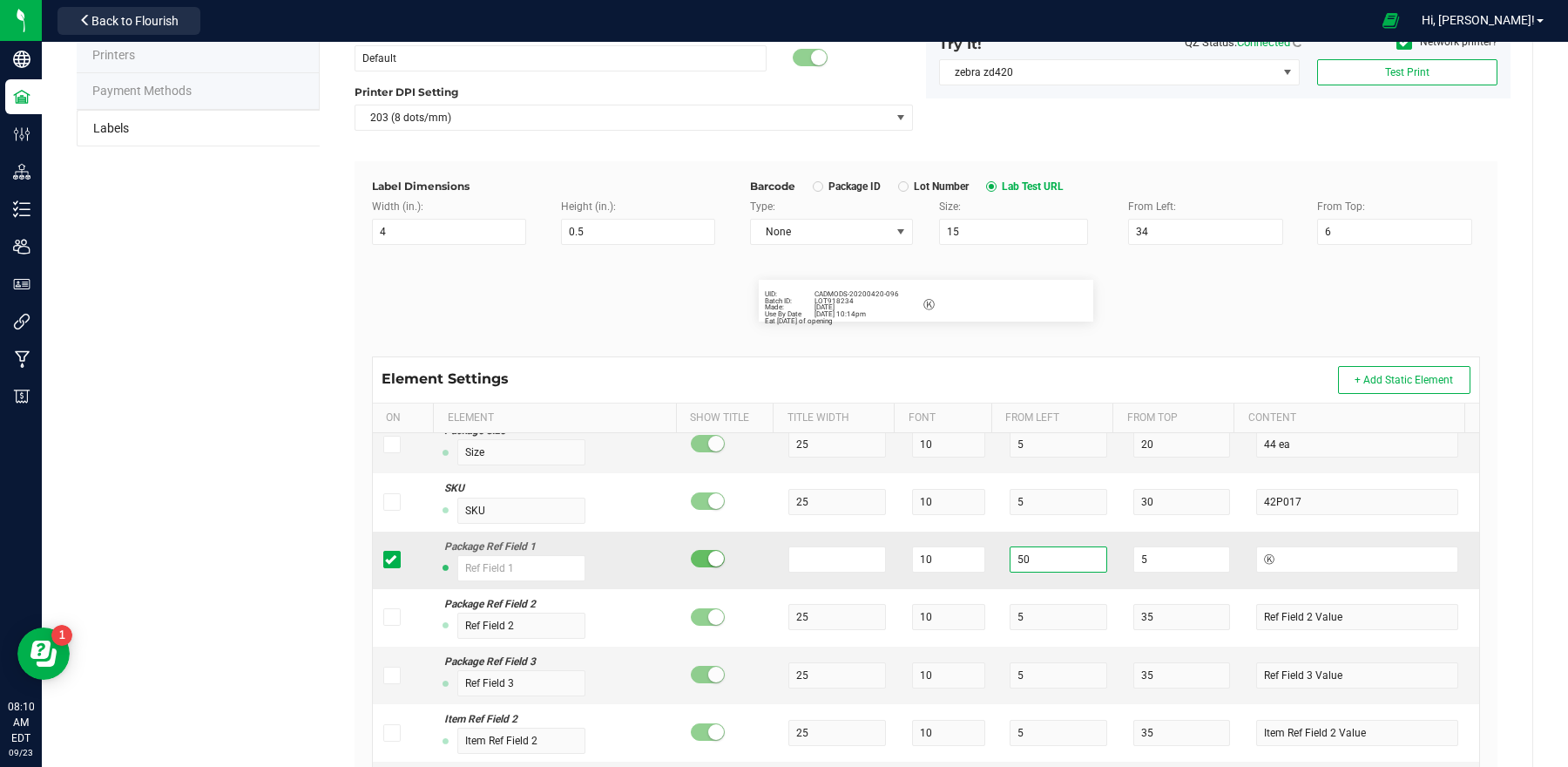
click at [1041, 565] on input "50" at bounding box center [1058, 559] width 96 height 27
click at [926, 570] on input "10" at bounding box center [949, 559] width 73 height 27
click at [1140, 562] on input "5" at bounding box center [1182, 559] width 96 height 27
click at [1292, 568] on input "Ⓚ" at bounding box center [1357, 559] width 202 height 27
click at [1268, 560] on input "Ⓚ" at bounding box center [1357, 559] width 202 height 27
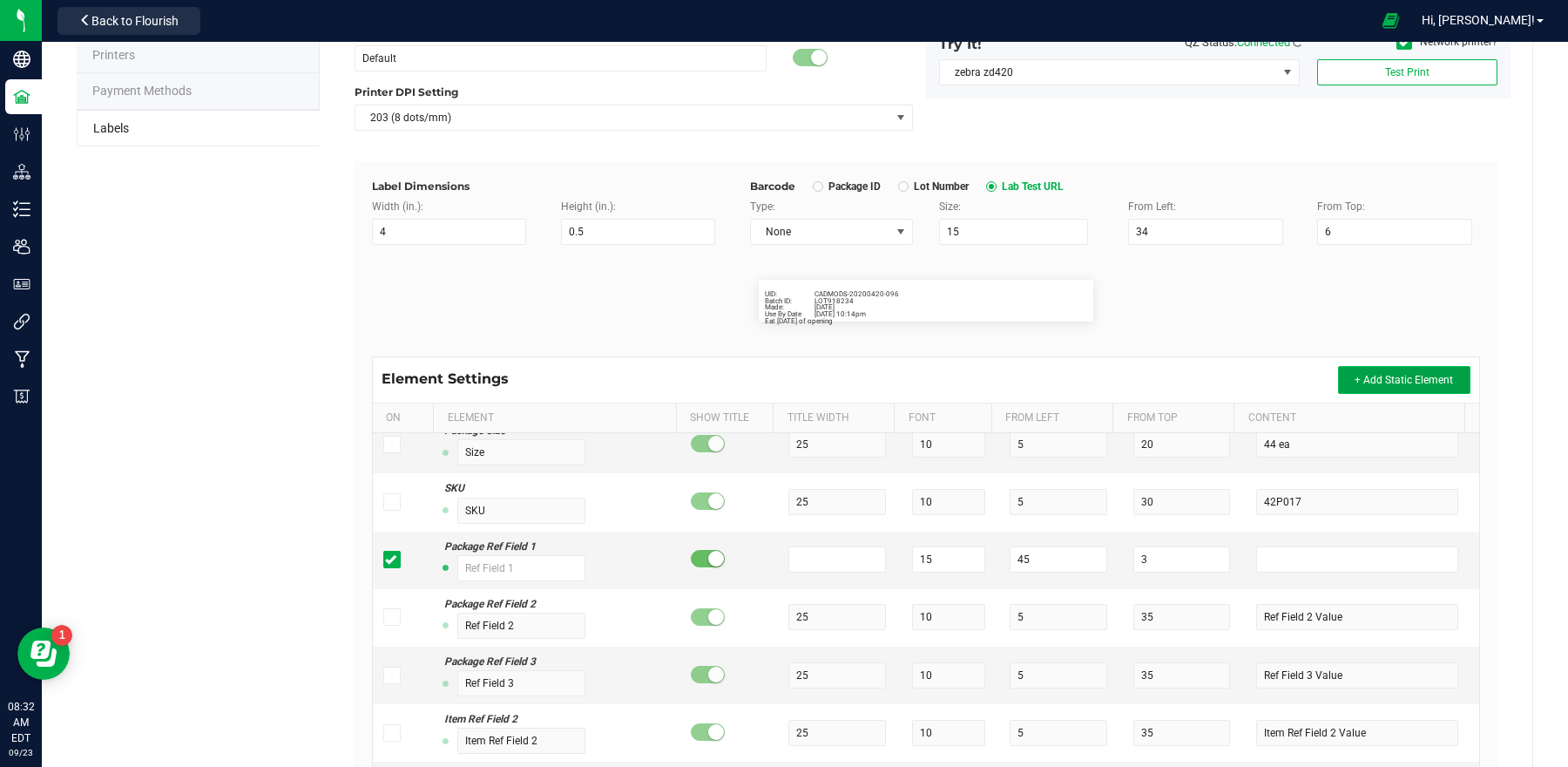
click at [1388, 376] on span "+ Add Static Element" at bounding box center [1405, 380] width 98 height 12
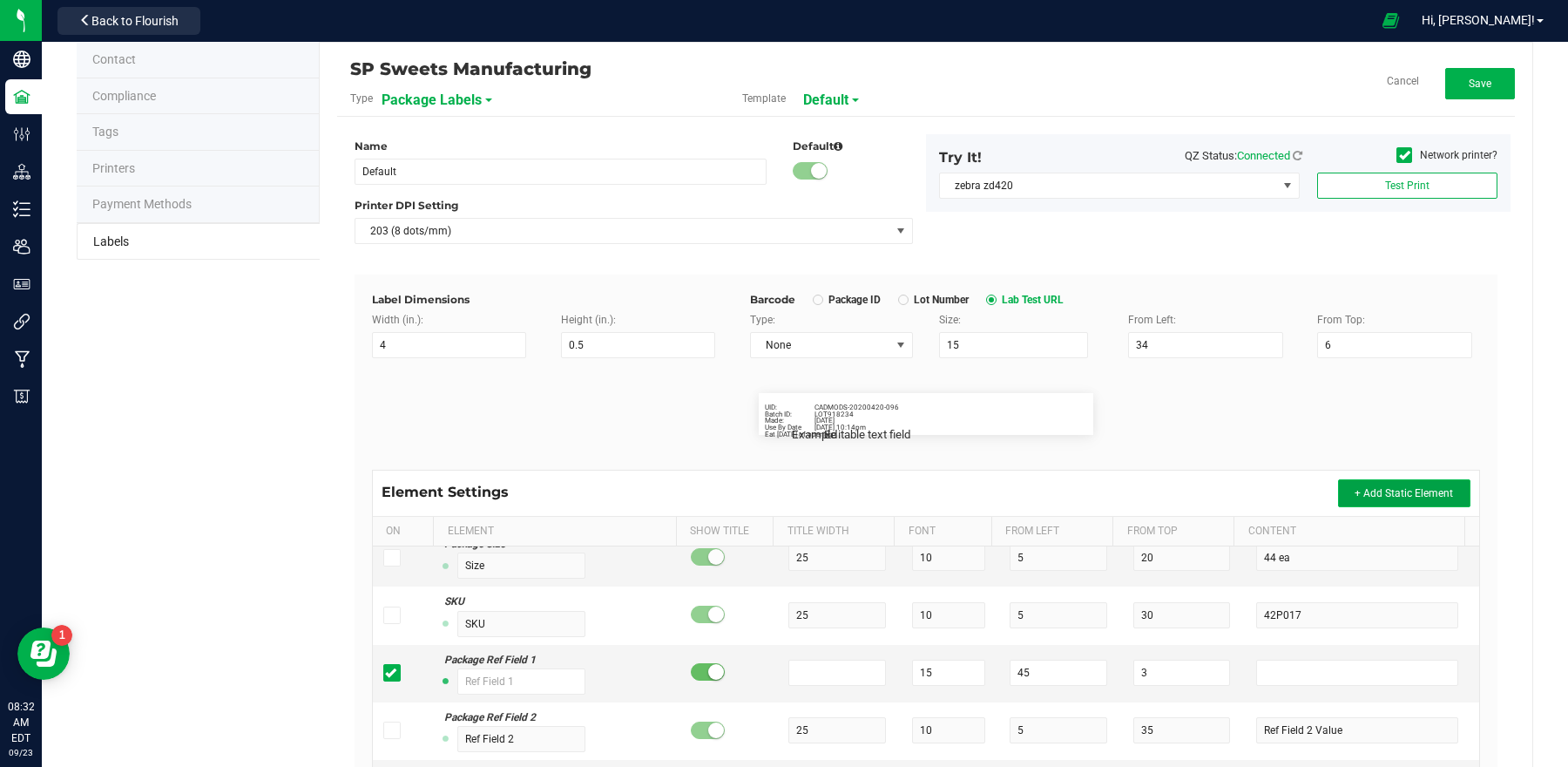
scroll to position [37, 0]
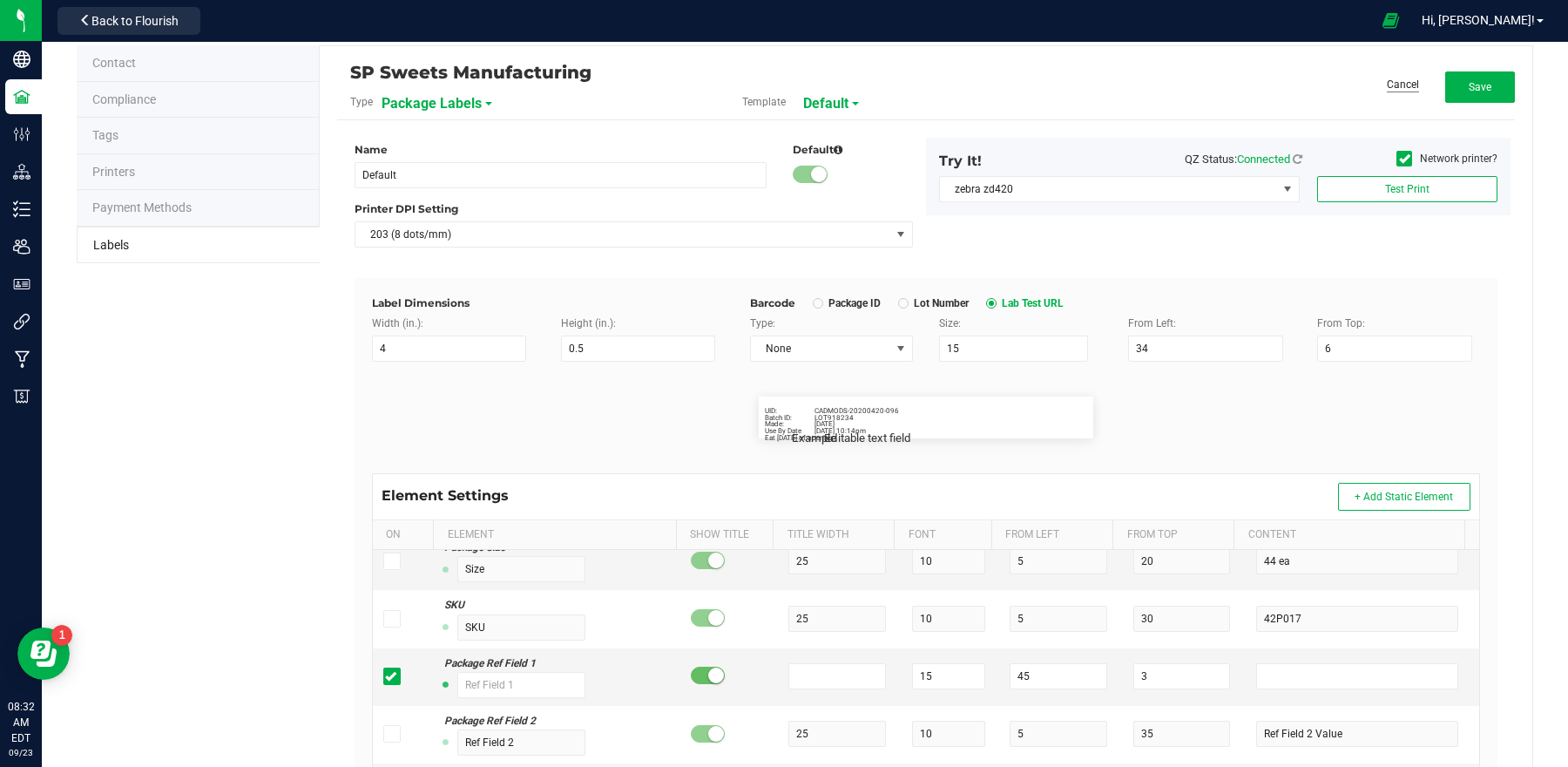
click at [1393, 85] on link "Cancel" at bounding box center [1403, 85] width 32 height 15
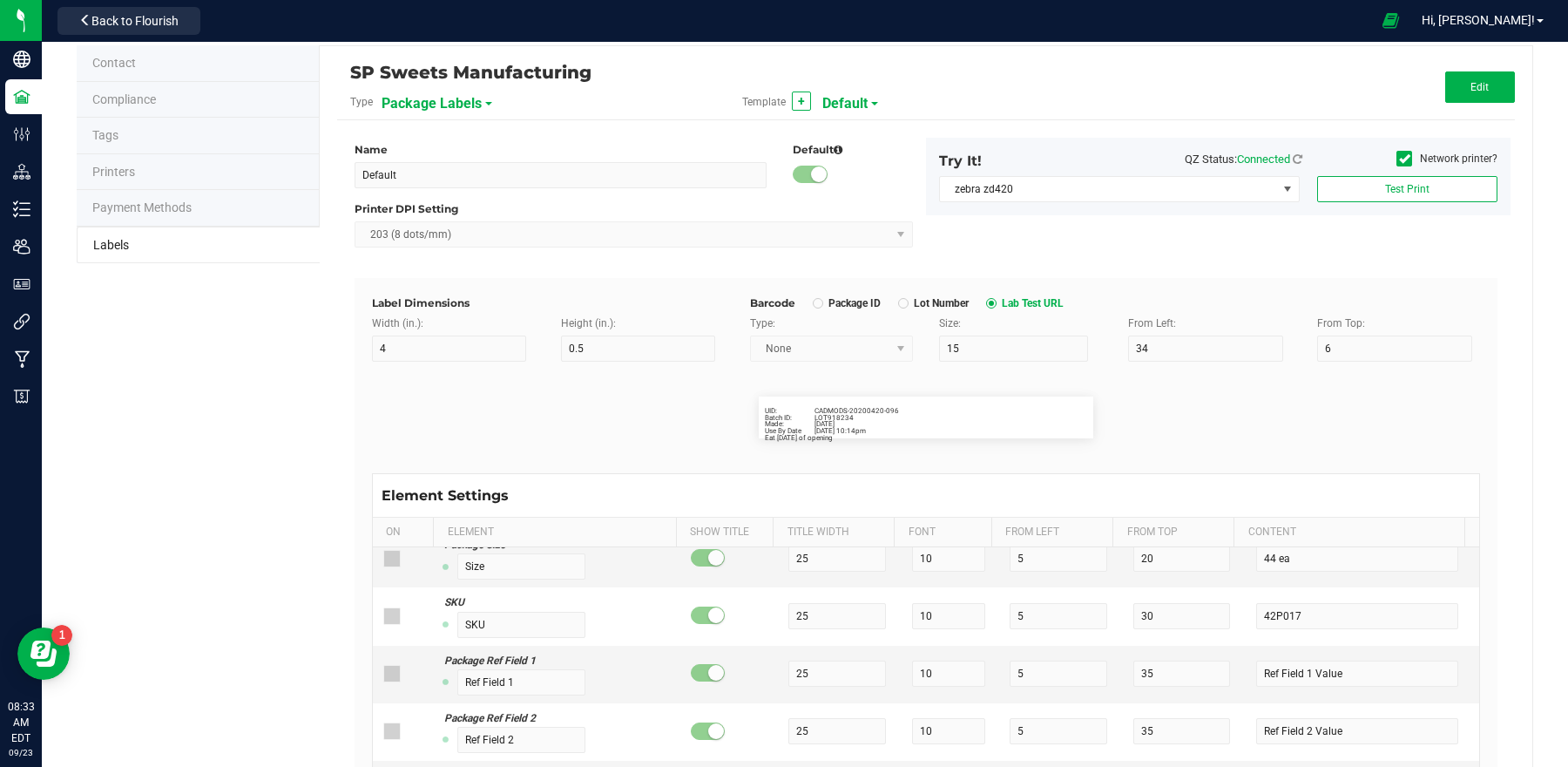
click at [125, 131] on li "Tags" at bounding box center [198, 136] width 243 height 36
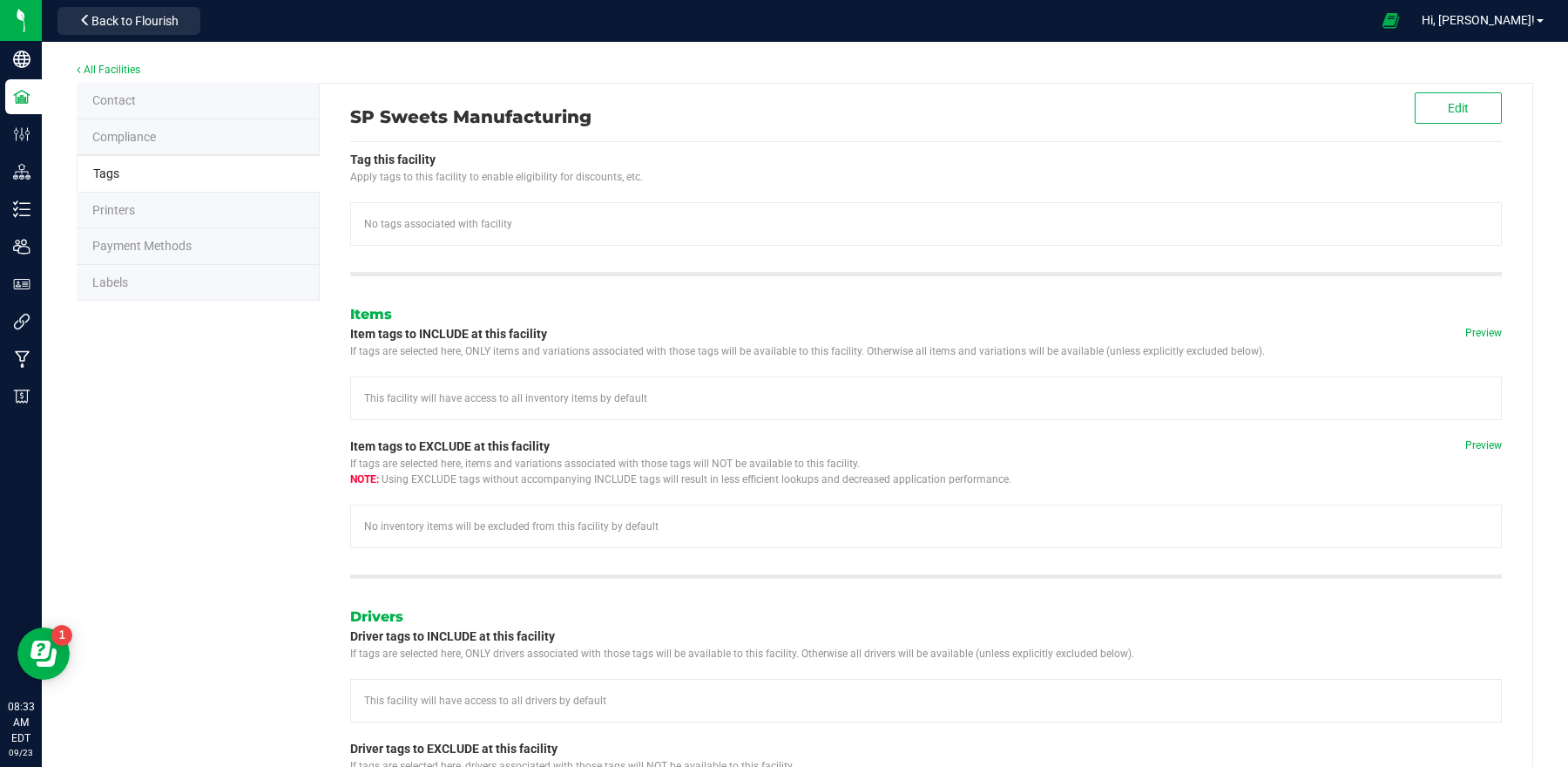
click at [130, 281] on li "Labels" at bounding box center [198, 283] width 243 height 36
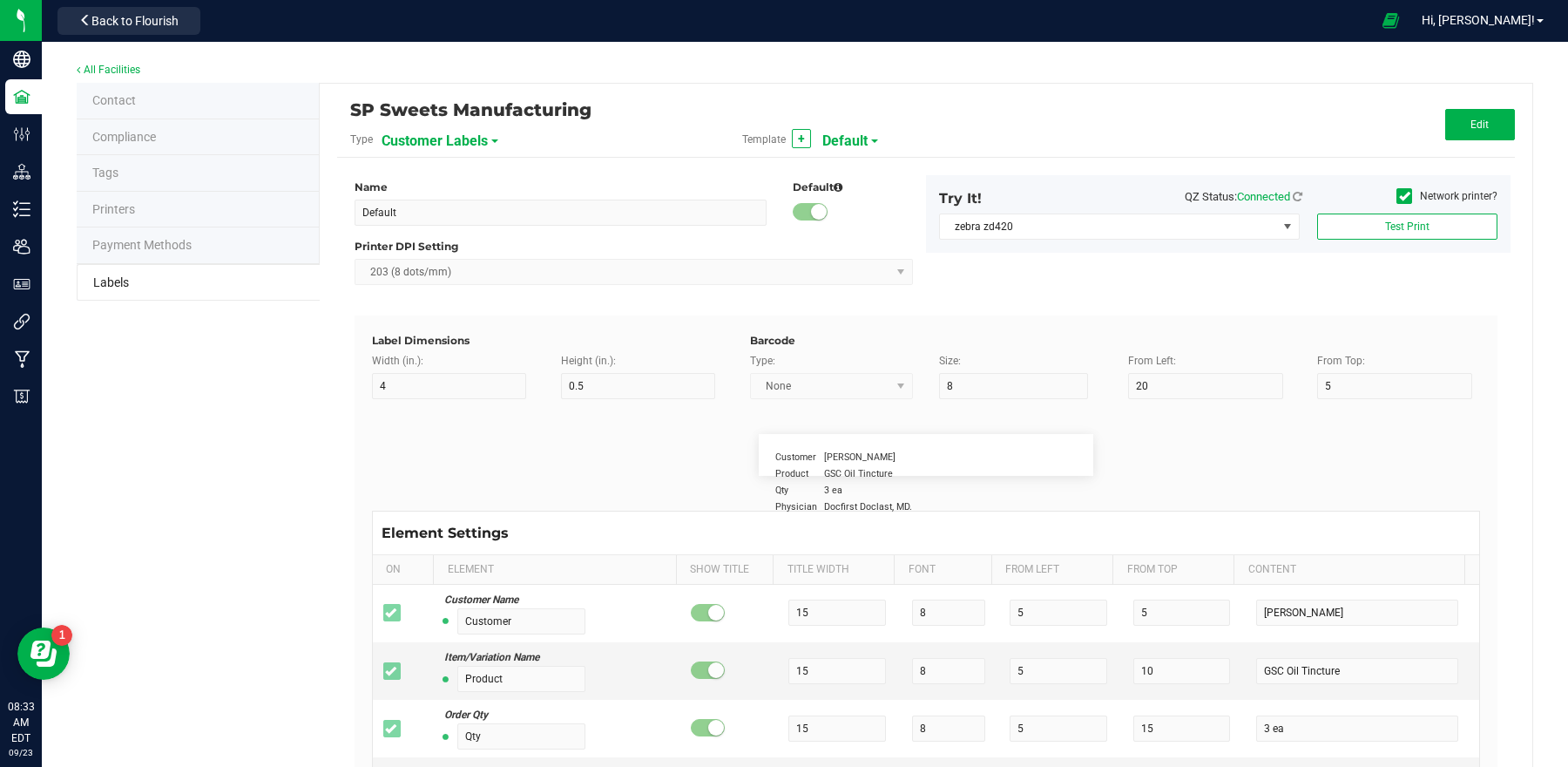
click at [116, 167] on span "Tags" at bounding box center [105, 172] width 27 height 14
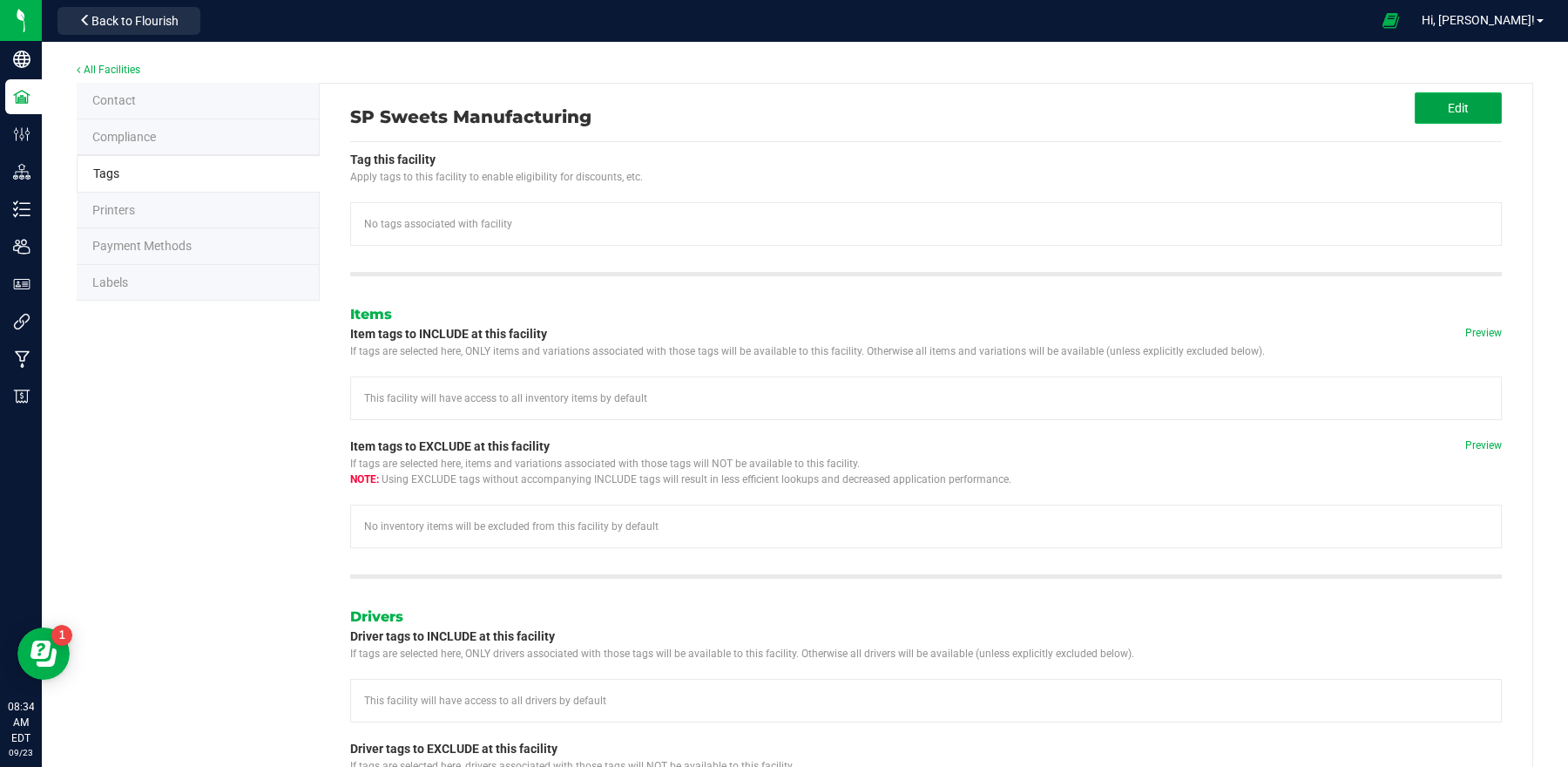
click at [1415, 114] on button "Edit" at bounding box center [1459, 108] width 88 height 32
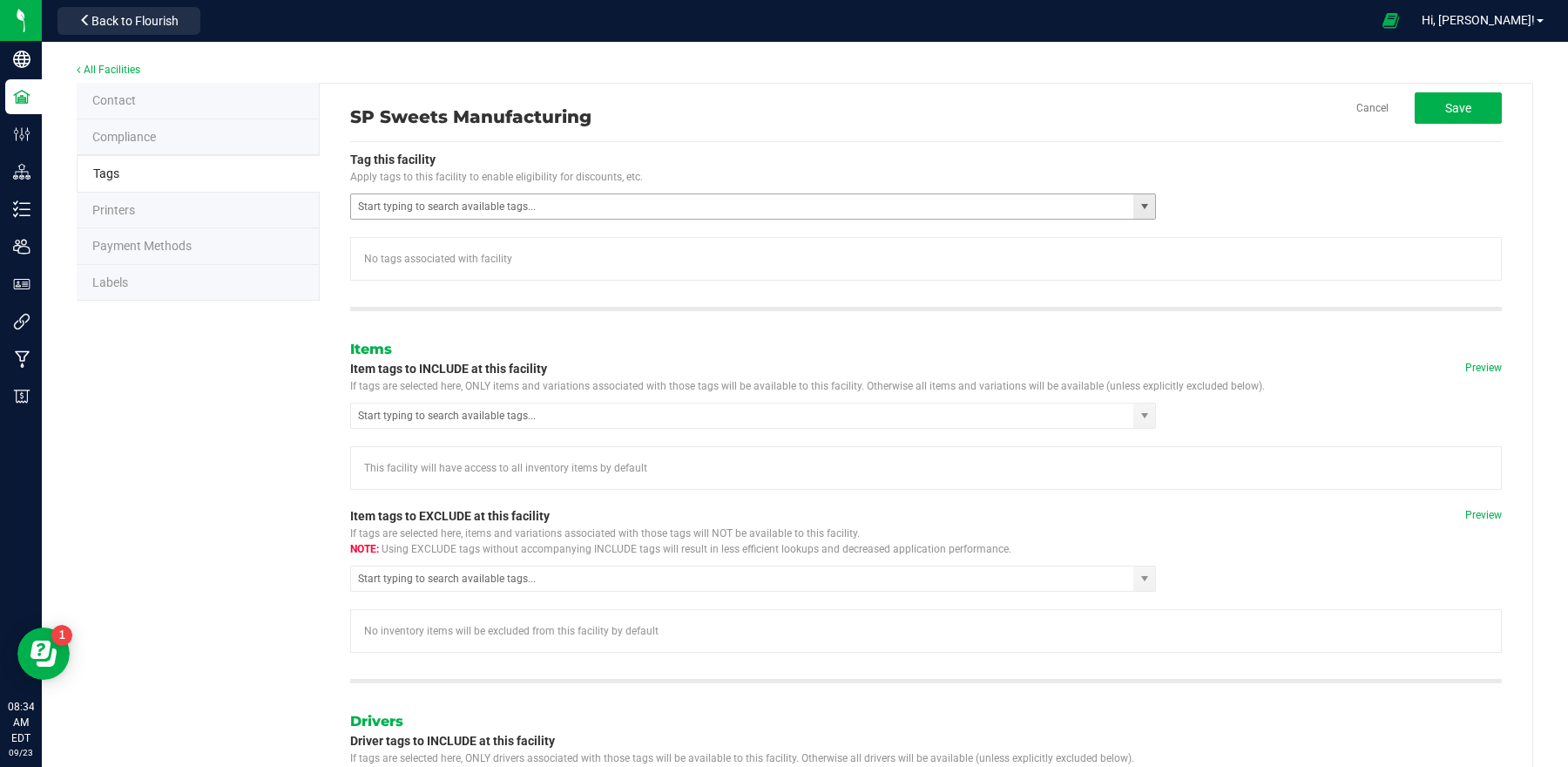
click at [1138, 204] on span "select" at bounding box center [1145, 207] width 14 height 14
click at [1358, 102] on link "Cancel" at bounding box center [1372, 108] width 32 height 15
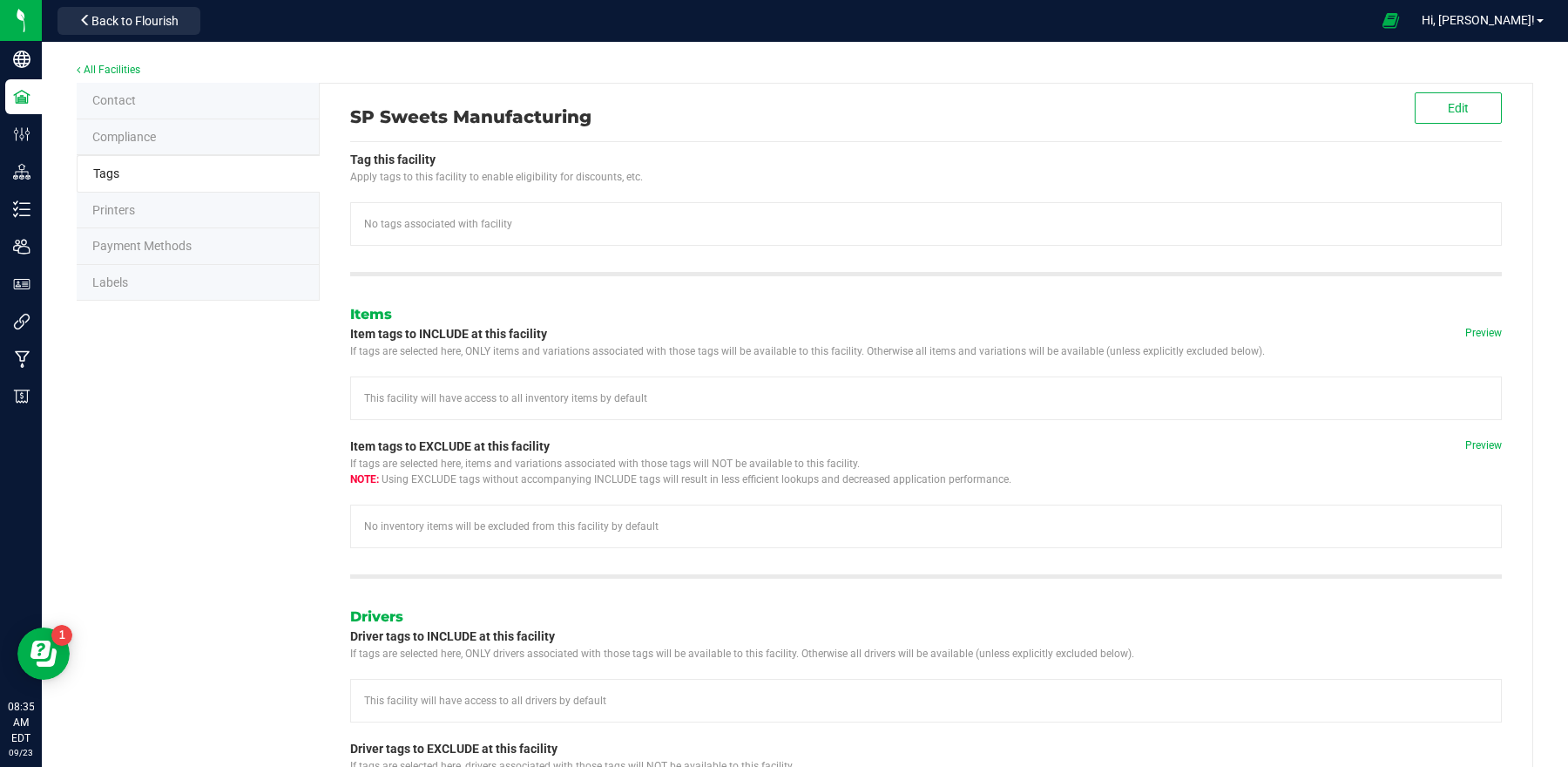
click at [163, 134] on li "Compliance" at bounding box center [198, 137] width 243 height 36
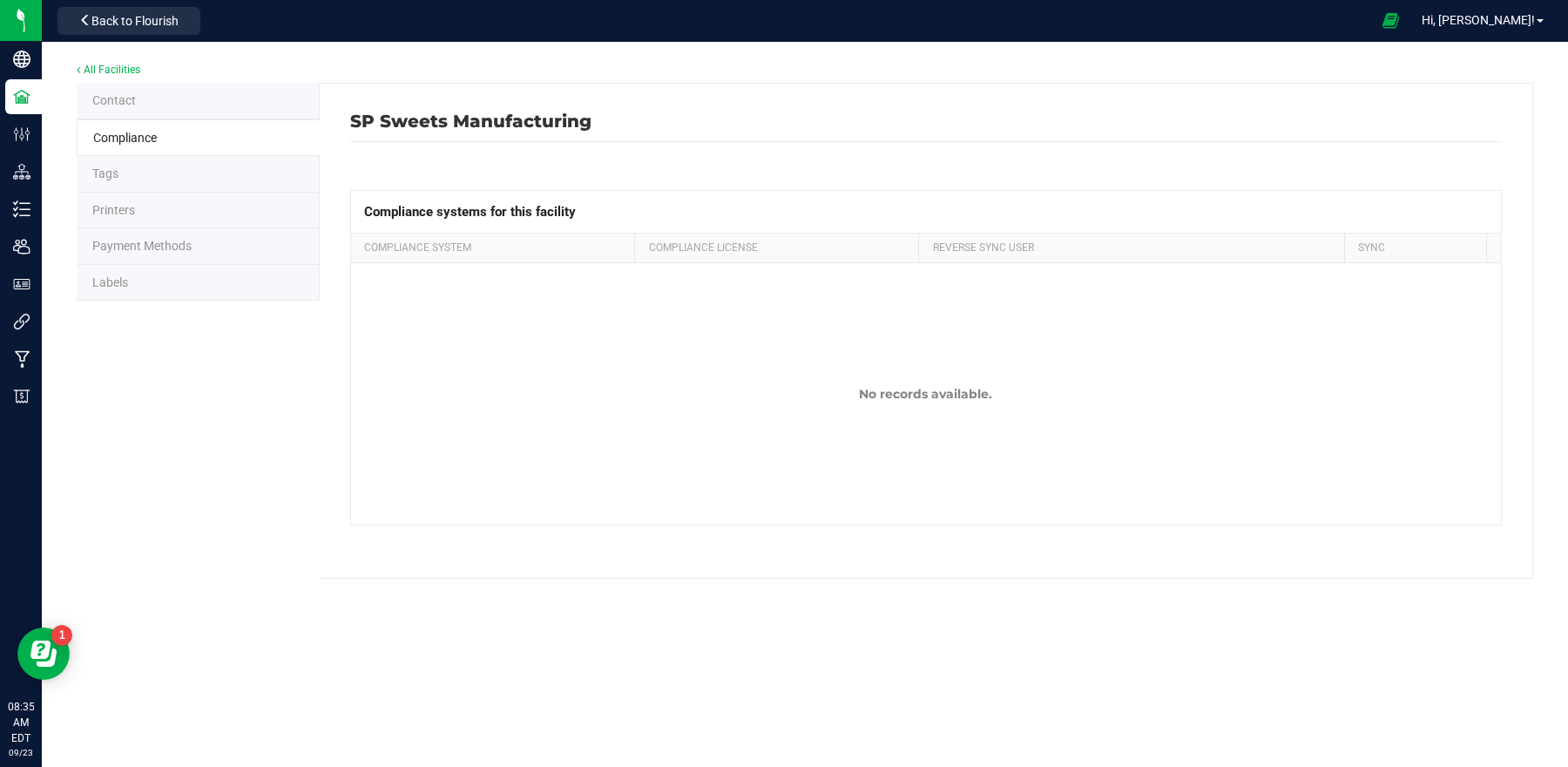
click at [157, 256] on li "Payment Methods" at bounding box center [198, 246] width 243 height 36
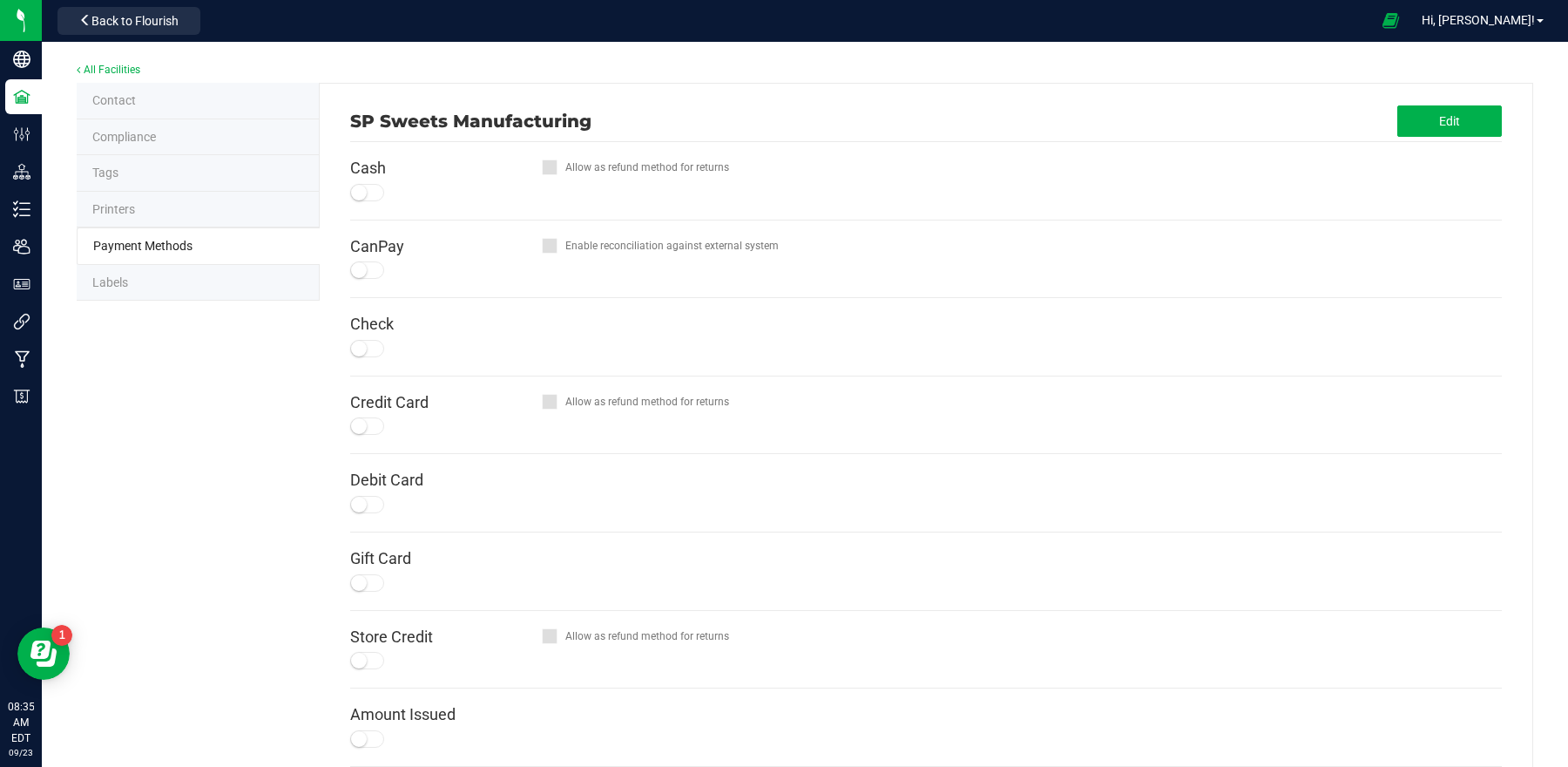
click at [177, 288] on li "Labels" at bounding box center [198, 283] width 243 height 36
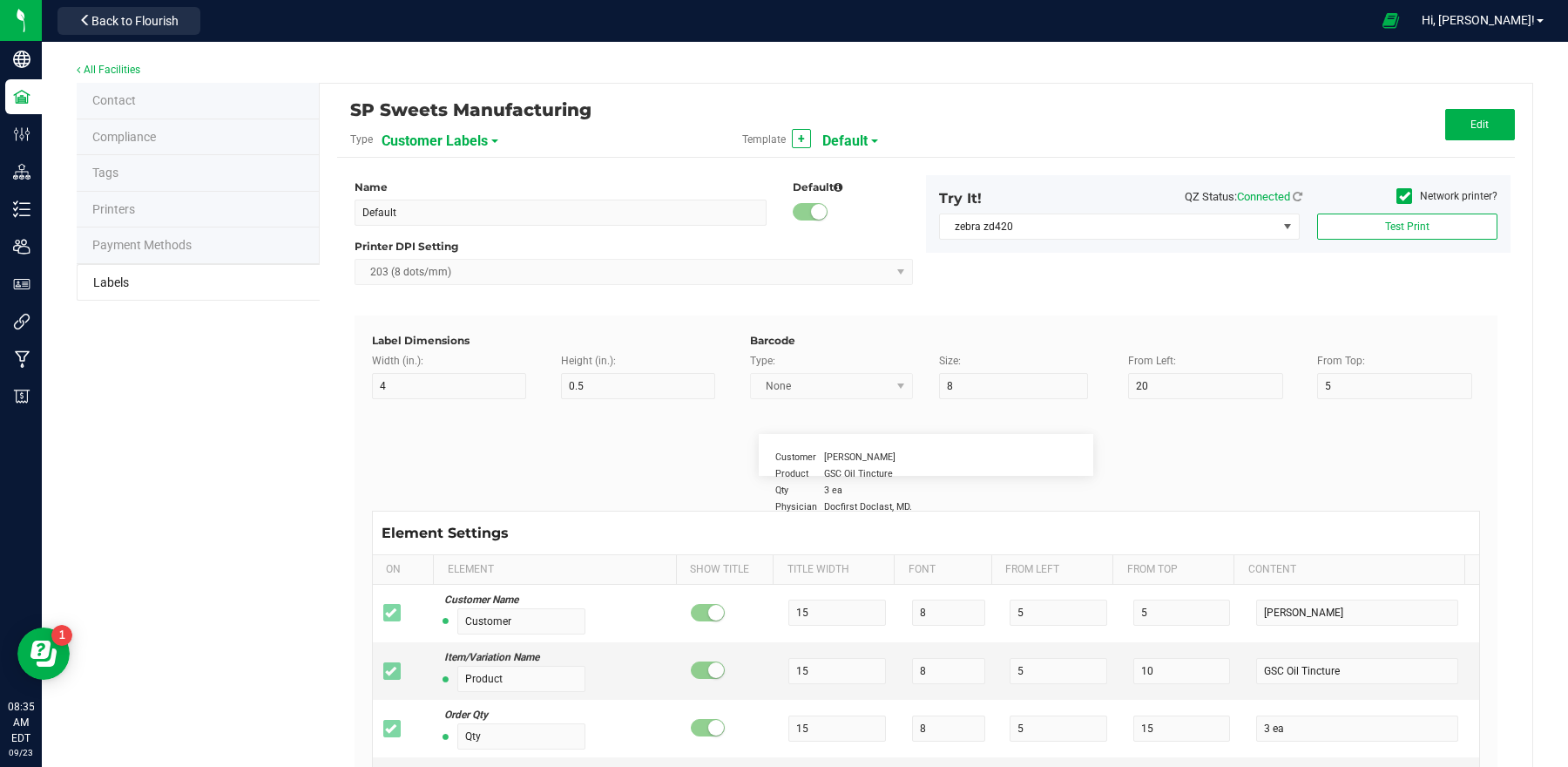
click at [472, 137] on span "Customer Labels" at bounding box center [435, 141] width 106 height 30
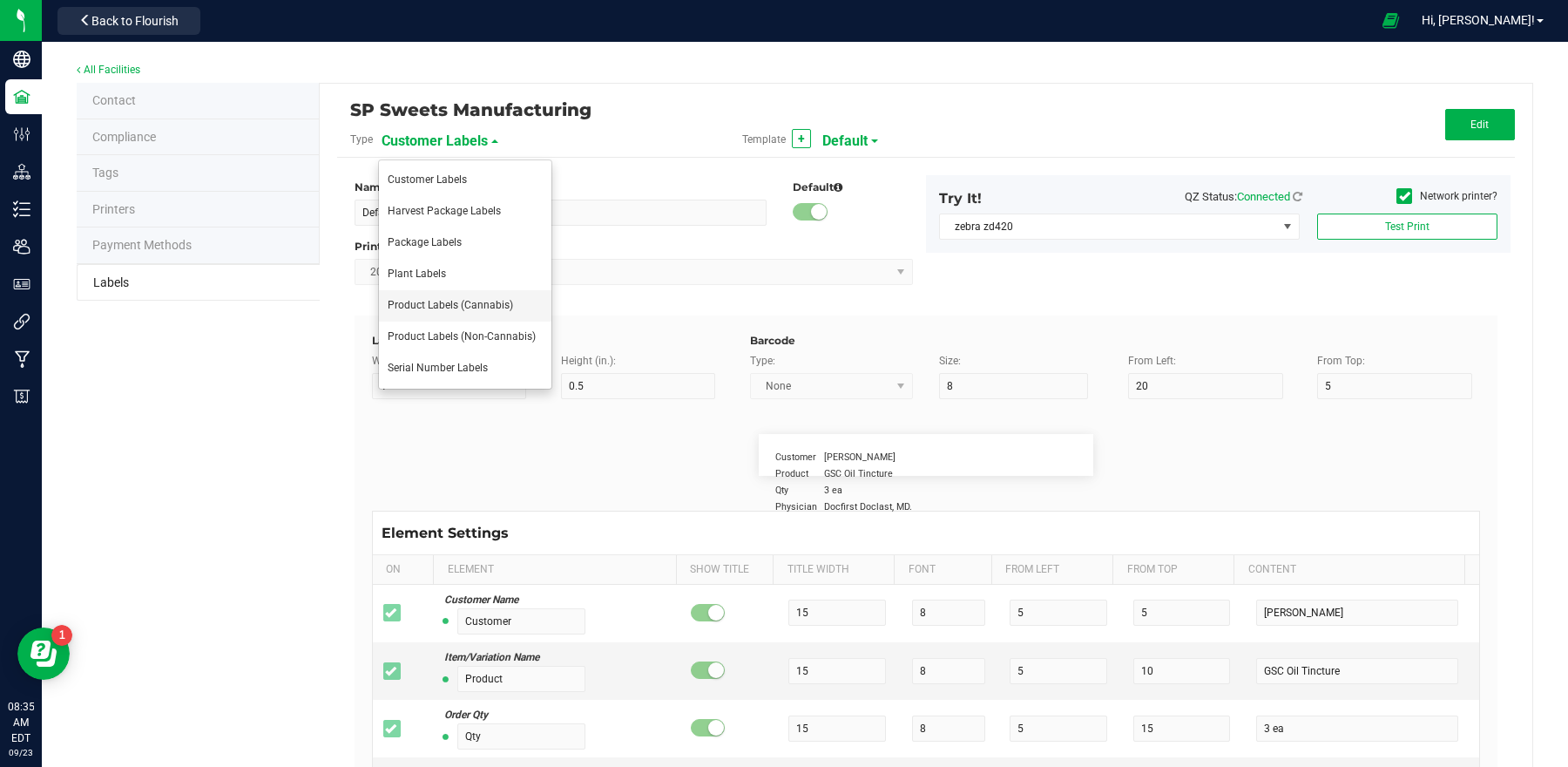
click at [505, 307] on span "Product Labels (Cannabis)" at bounding box center [450, 305] width 125 height 12
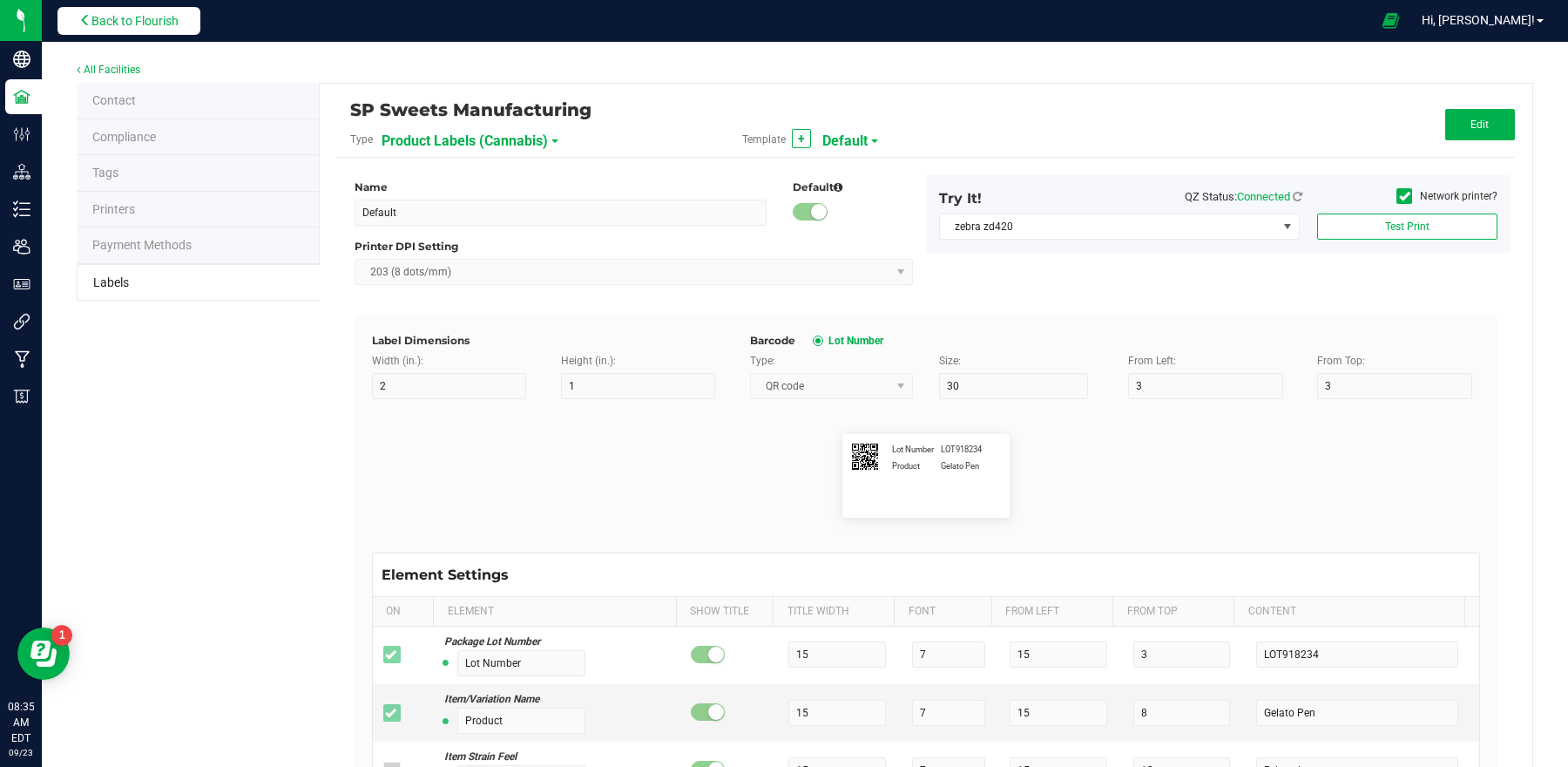
click at [143, 26] on span "Back to Flourish" at bounding box center [135, 21] width 88 height 14
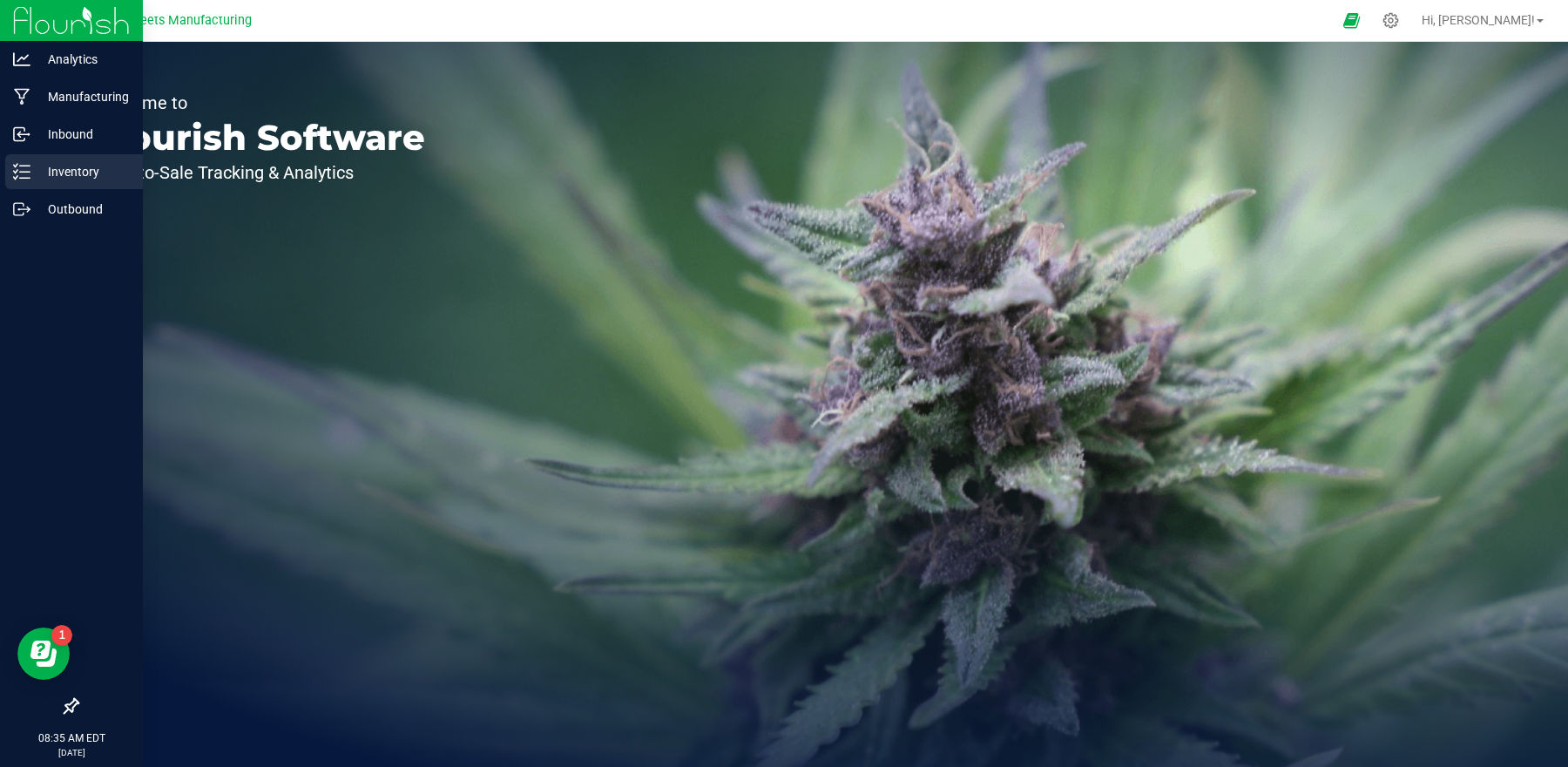
click at [91, 172] on p "Inventory" at bounding box center [83, 171] width 104 height 21
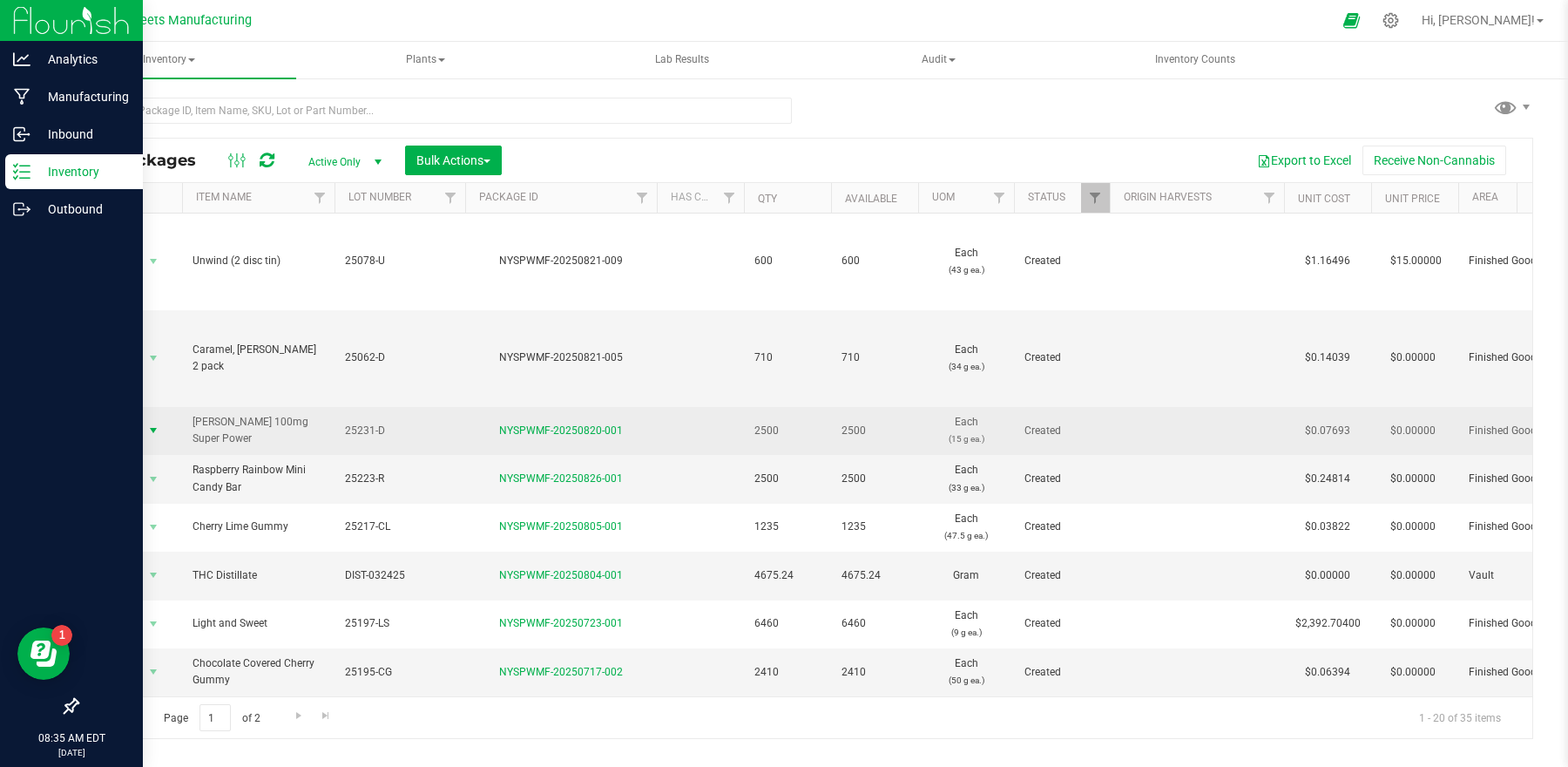
click at [145, 426] on span "select" at bounding box center [154, 430] width 22 height 25
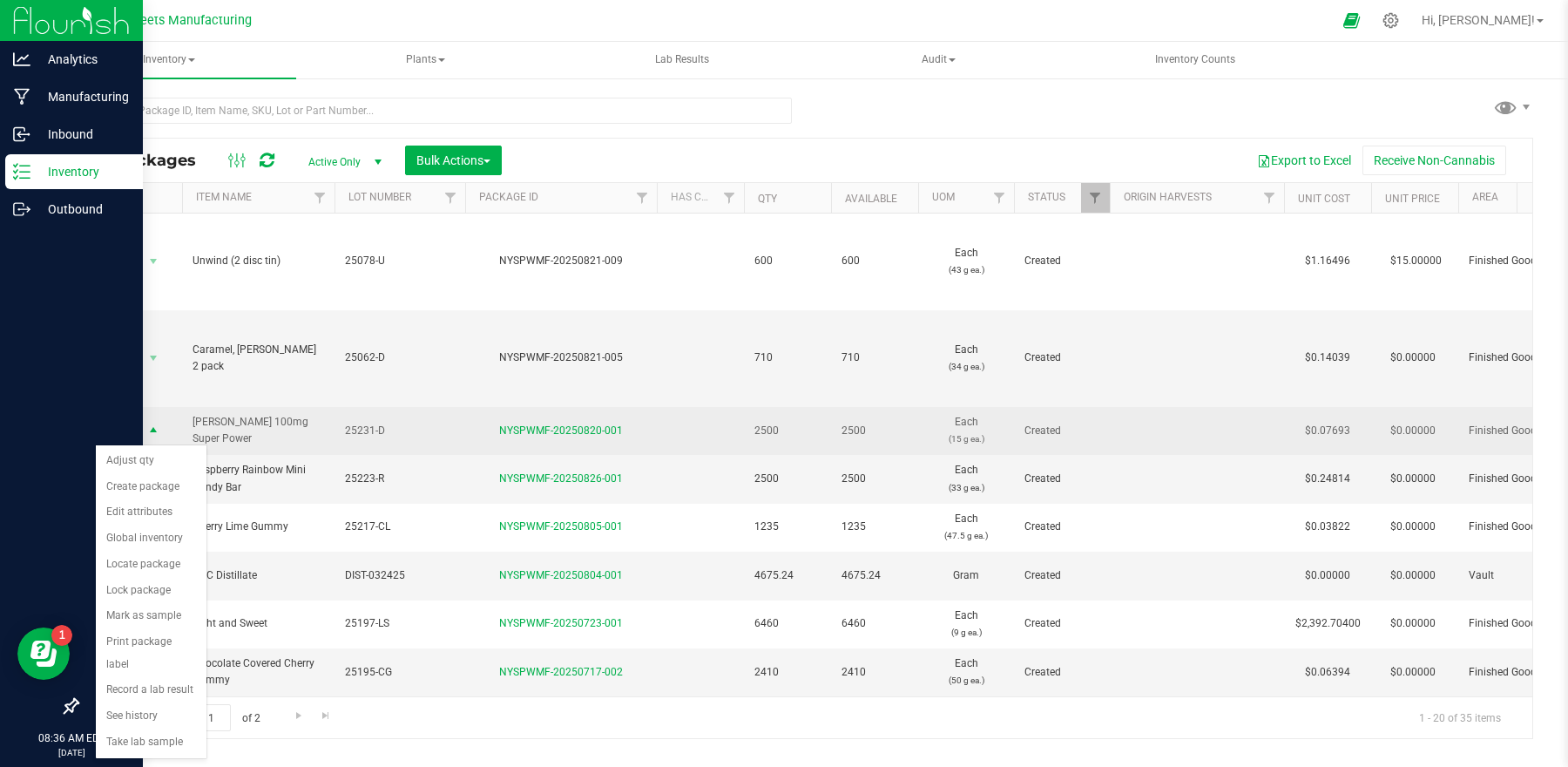
click at [460, 444] on td "25231-D" at bounding box center [400, 430] width 131 height 48
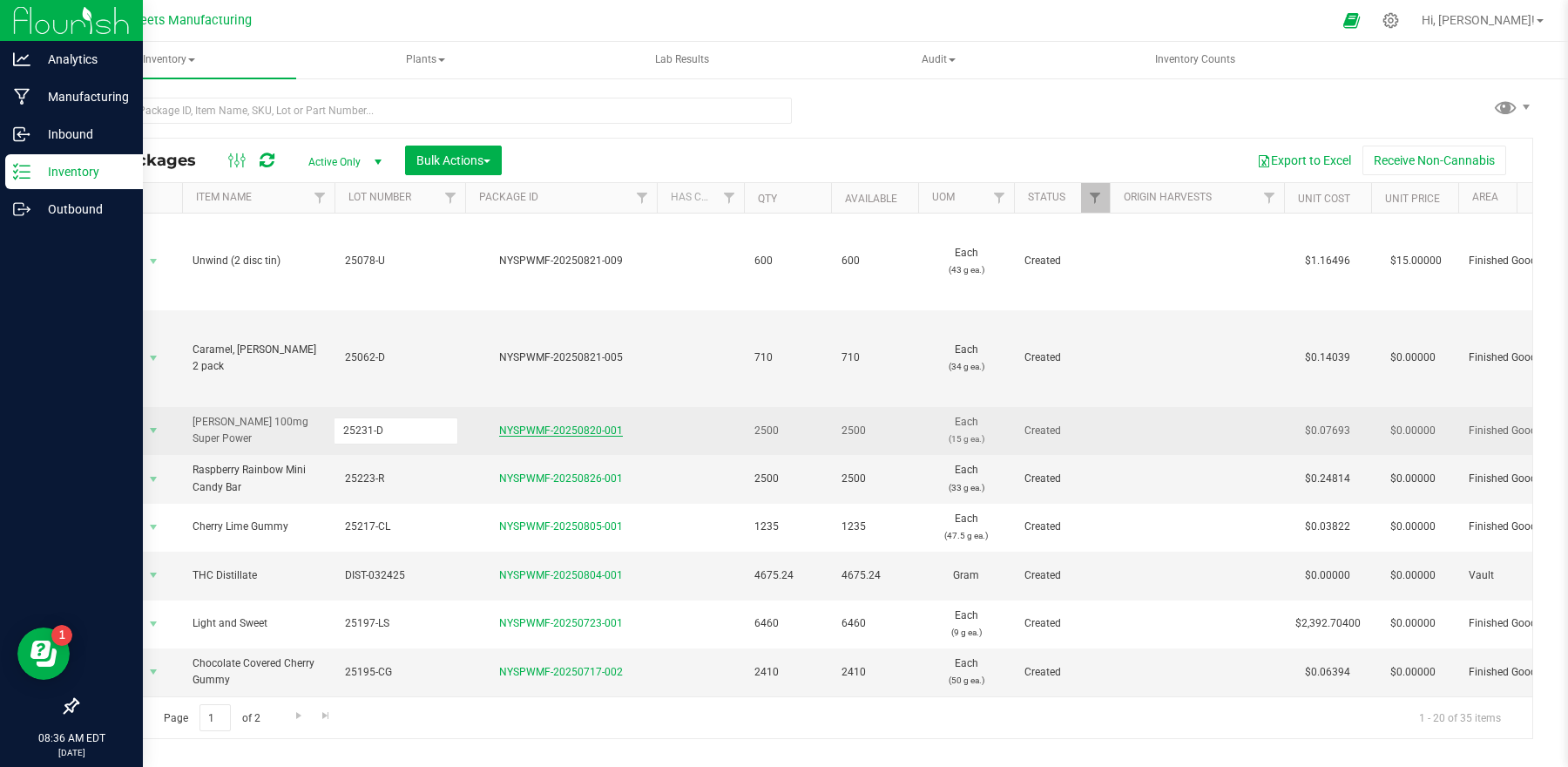
click at [541, 437] on link "NYSPWMF-20250820-001" at bounding box center [561, 430] width 124 height 12
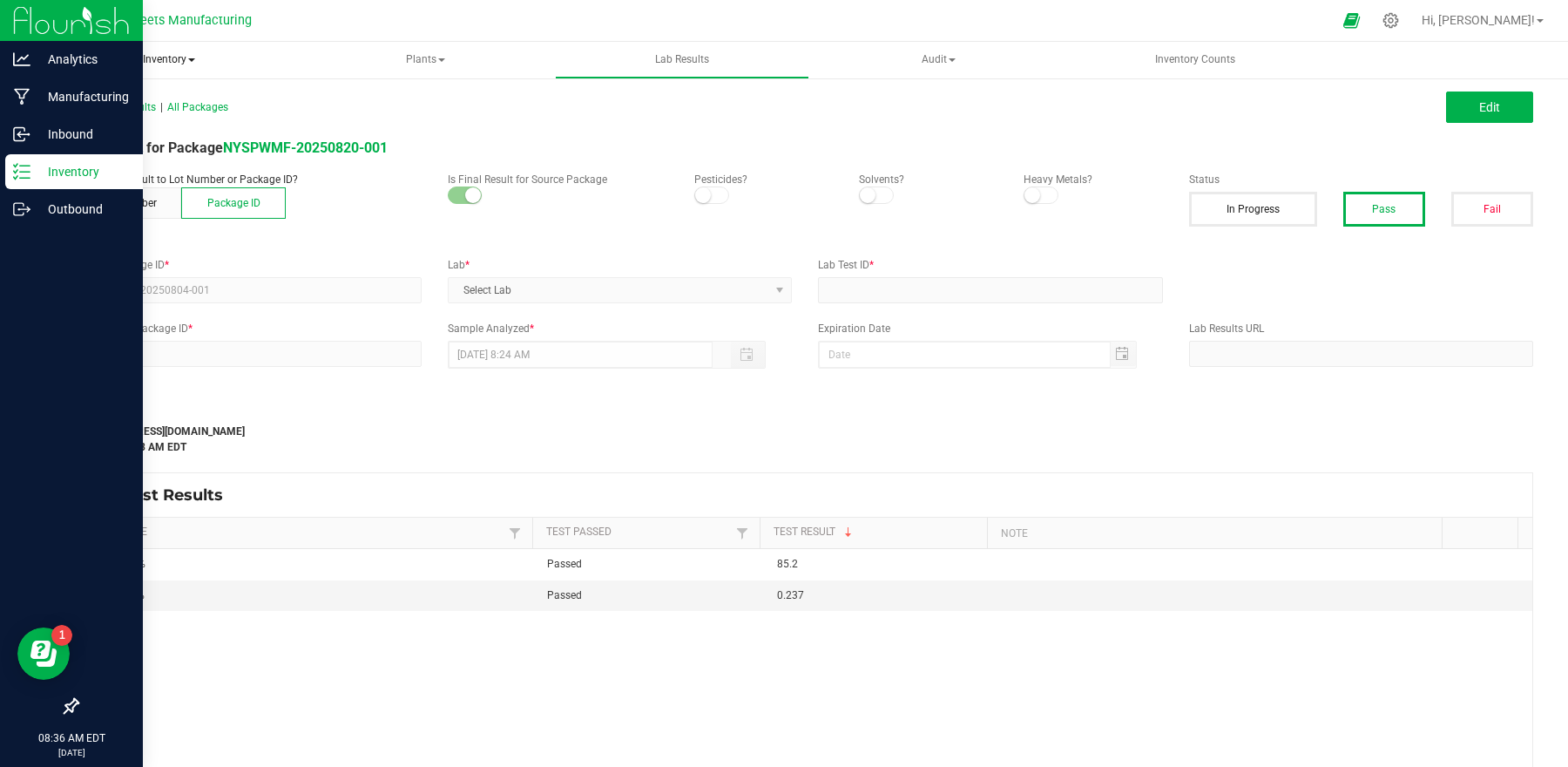
click at [175, 65] on span "Inventory" at bounding box center [168, 59] width 254 height 36
click at [147, 109] on span "All packages" at bounding box center [124, 103] width 119 height 15
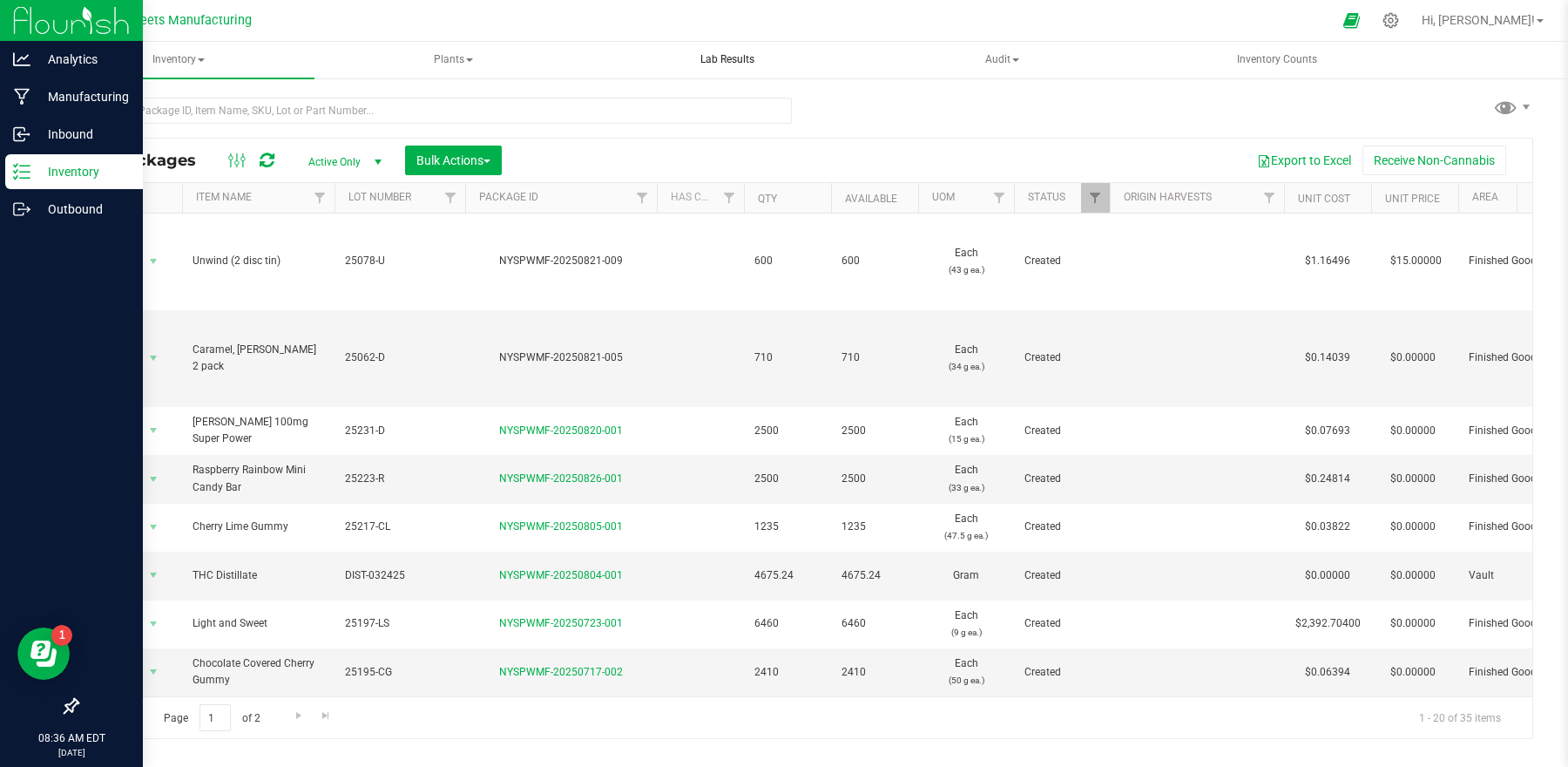
click at [737, 59] on span "Lab Results" at bounding box center [727, 59] width 101 height 15
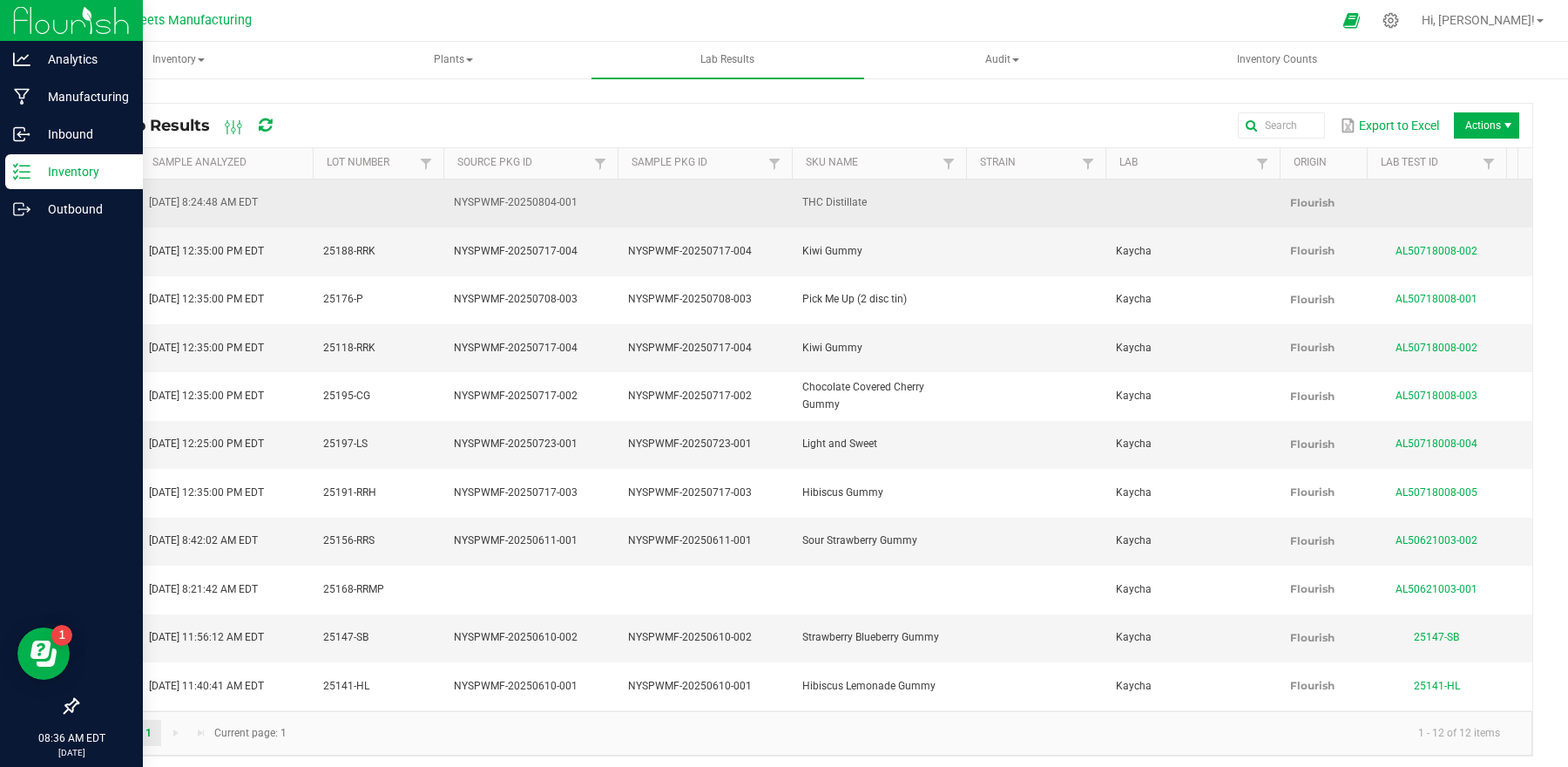
click at [109, 196] on link "View" at bounding box center [107, 202] width 23 height 12
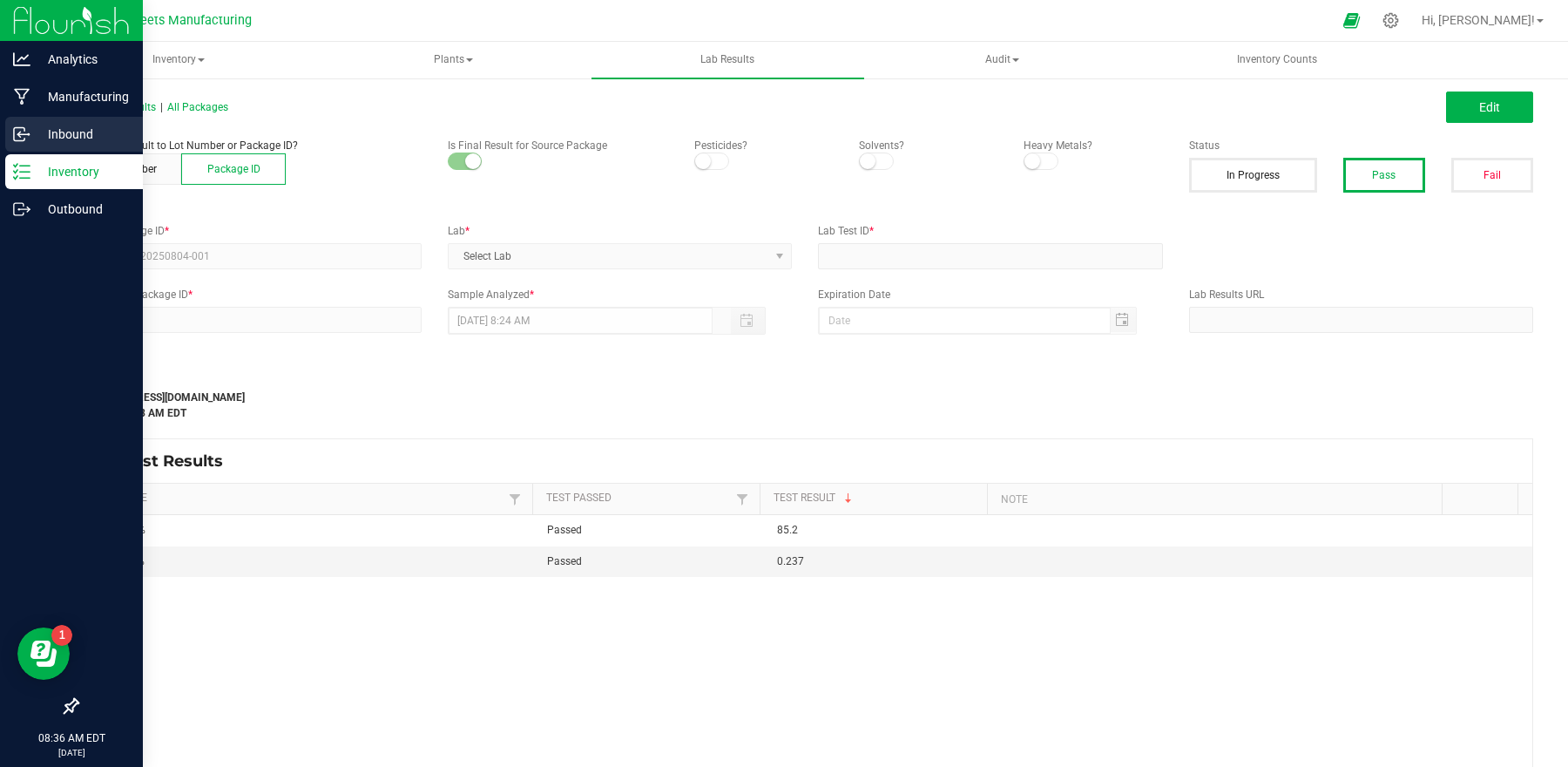
click at [58, 126] on p "Inbound" at bounding box center [83, 134] width 104 height 21
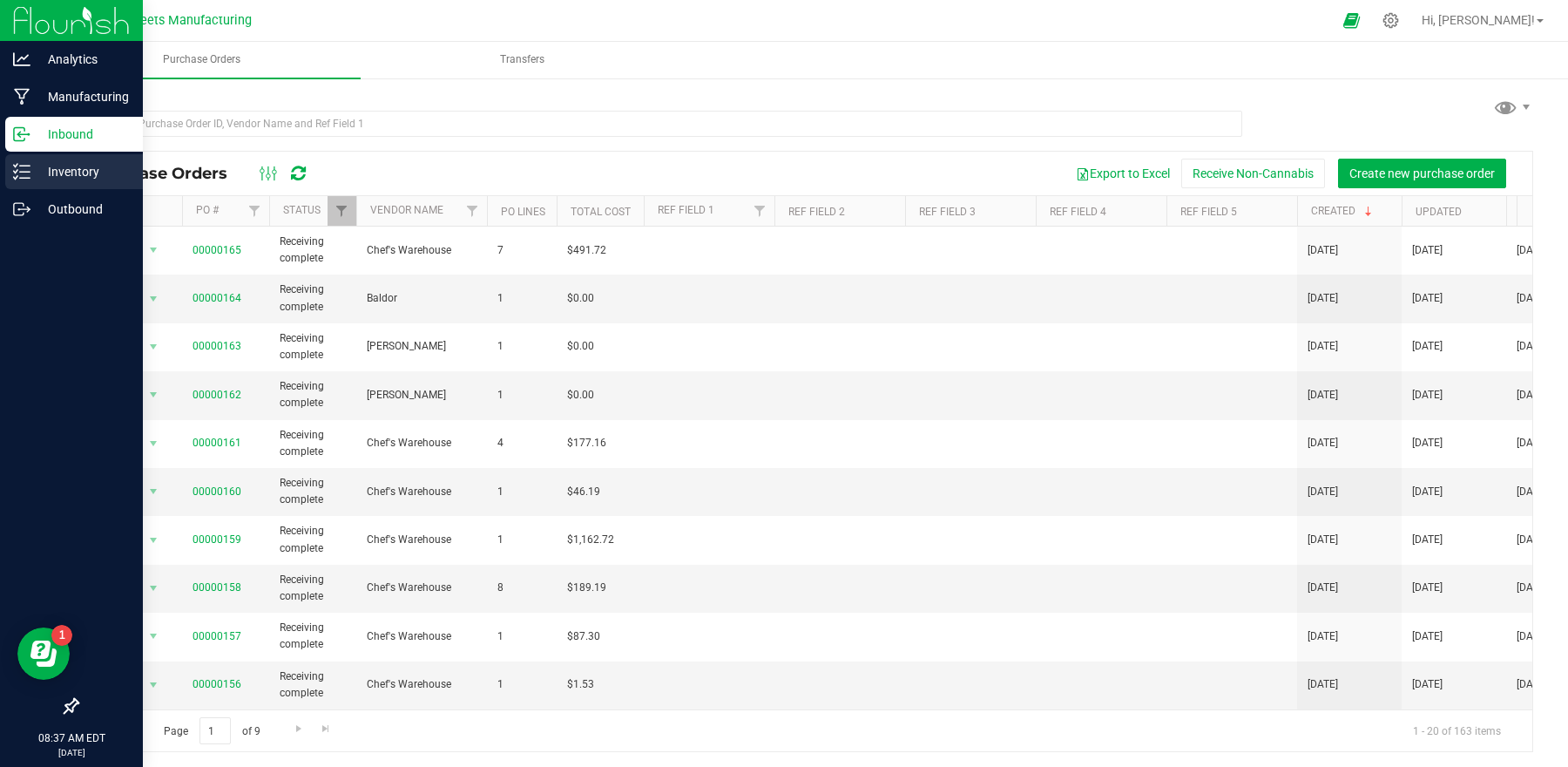
click at [70, 180] on p "Inventory" at bounding box center [83, 171] width 104 height 21
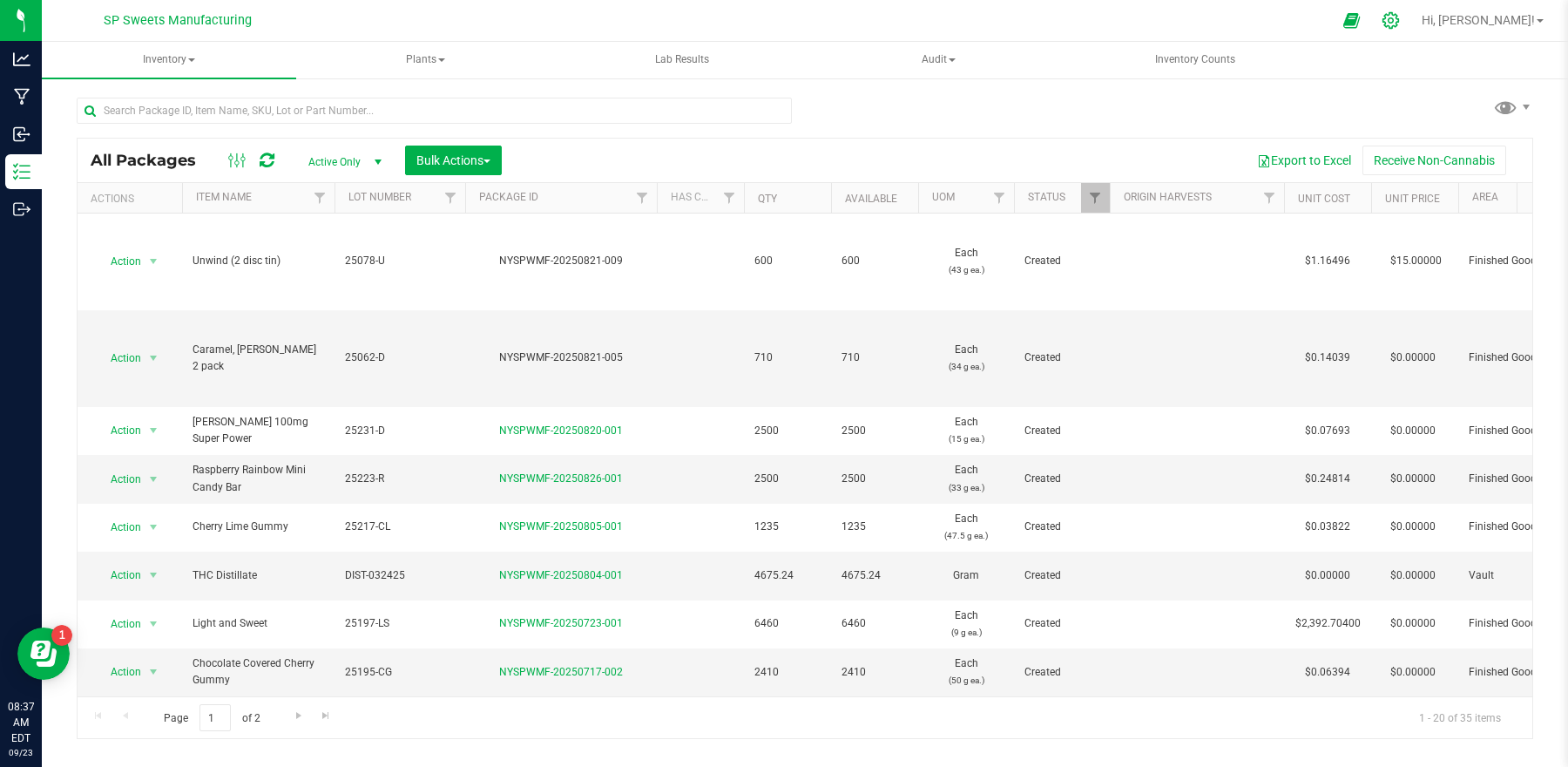
click at [1401, 19] on icon at bounding box center [1391, 21] width 19 height 19
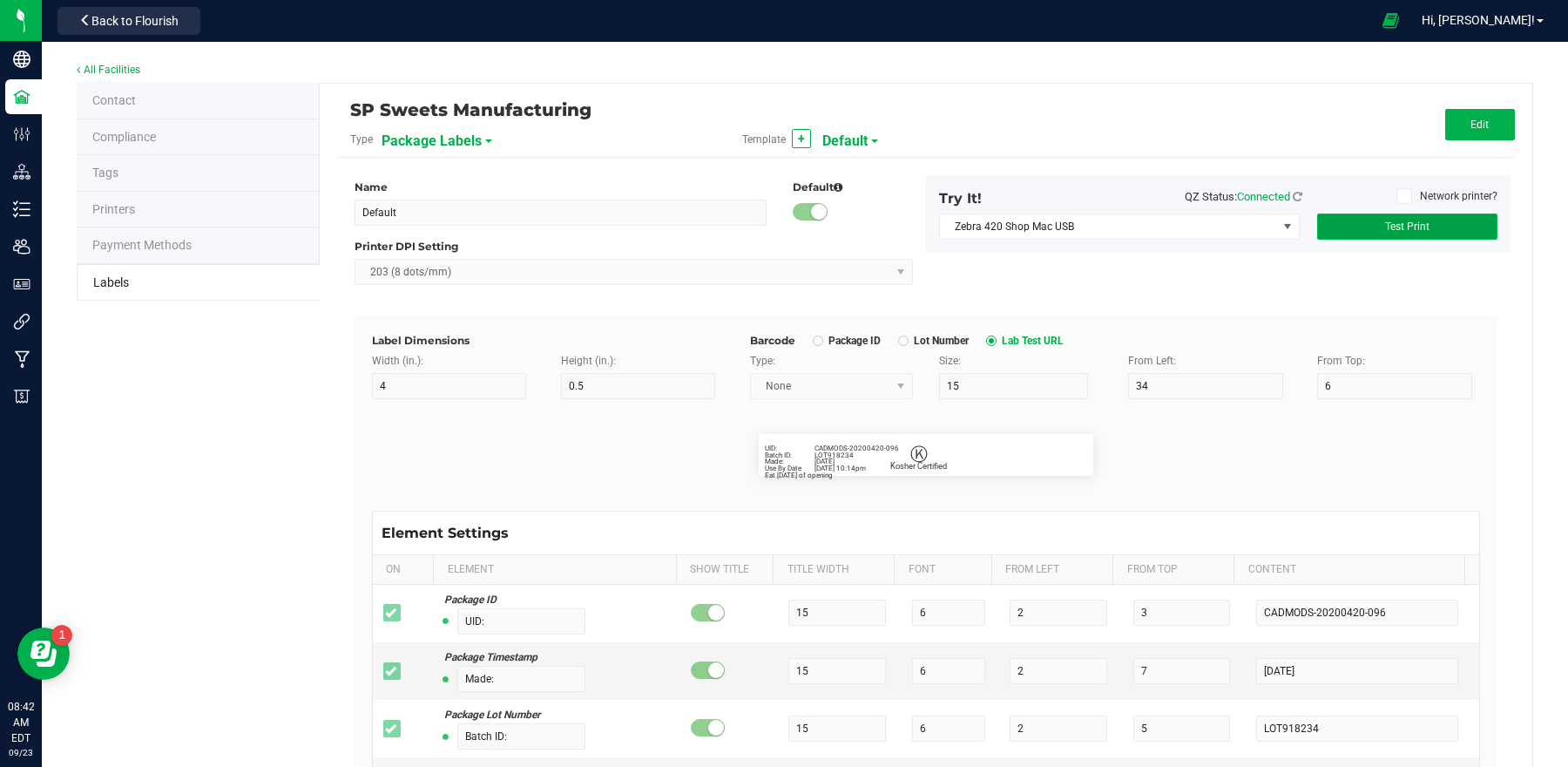
click at [1365, 228] on button "Test Print" at bounding box center [1407, 226] width 180 height 27
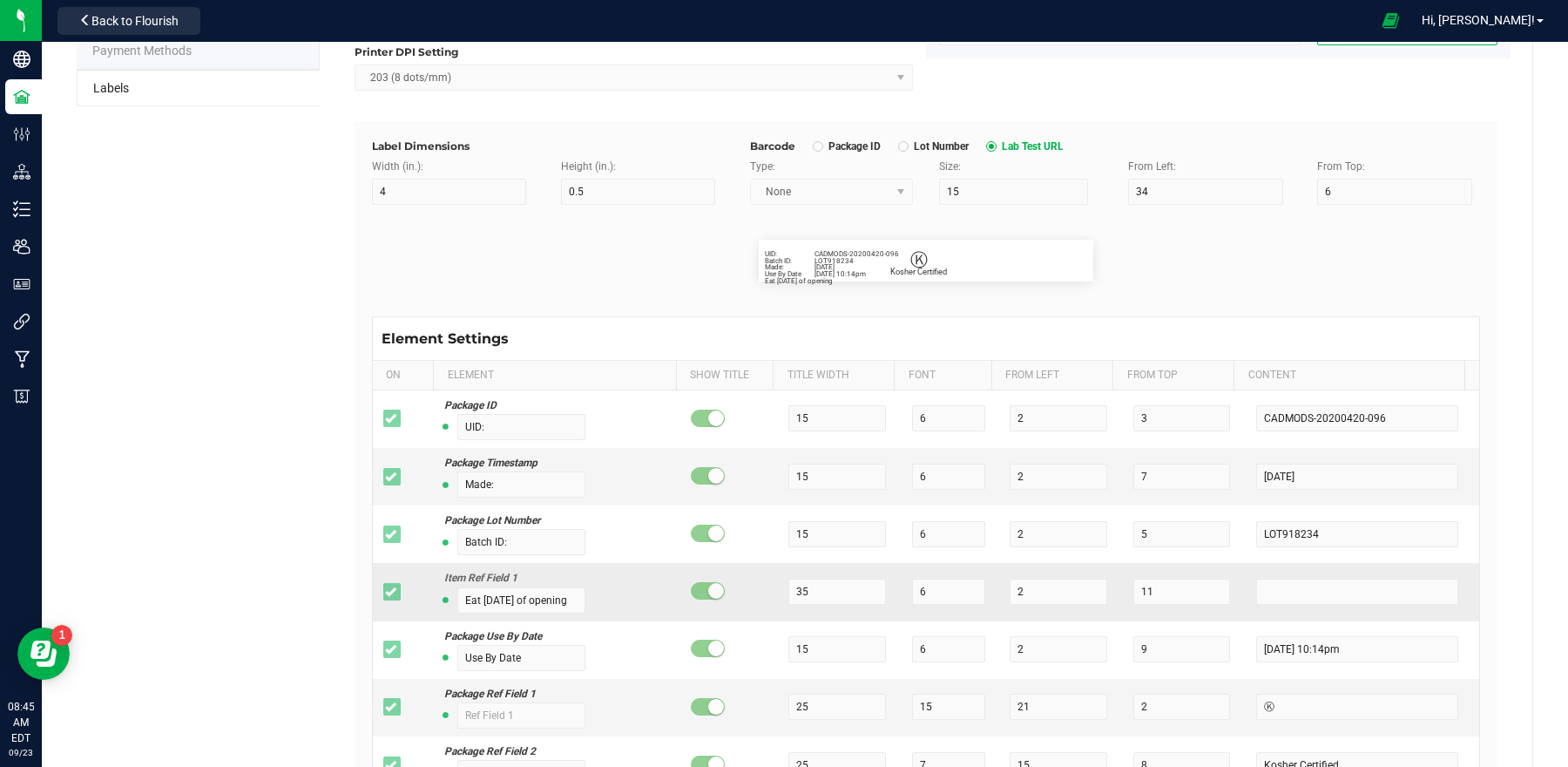
scroll to position [415, 0]
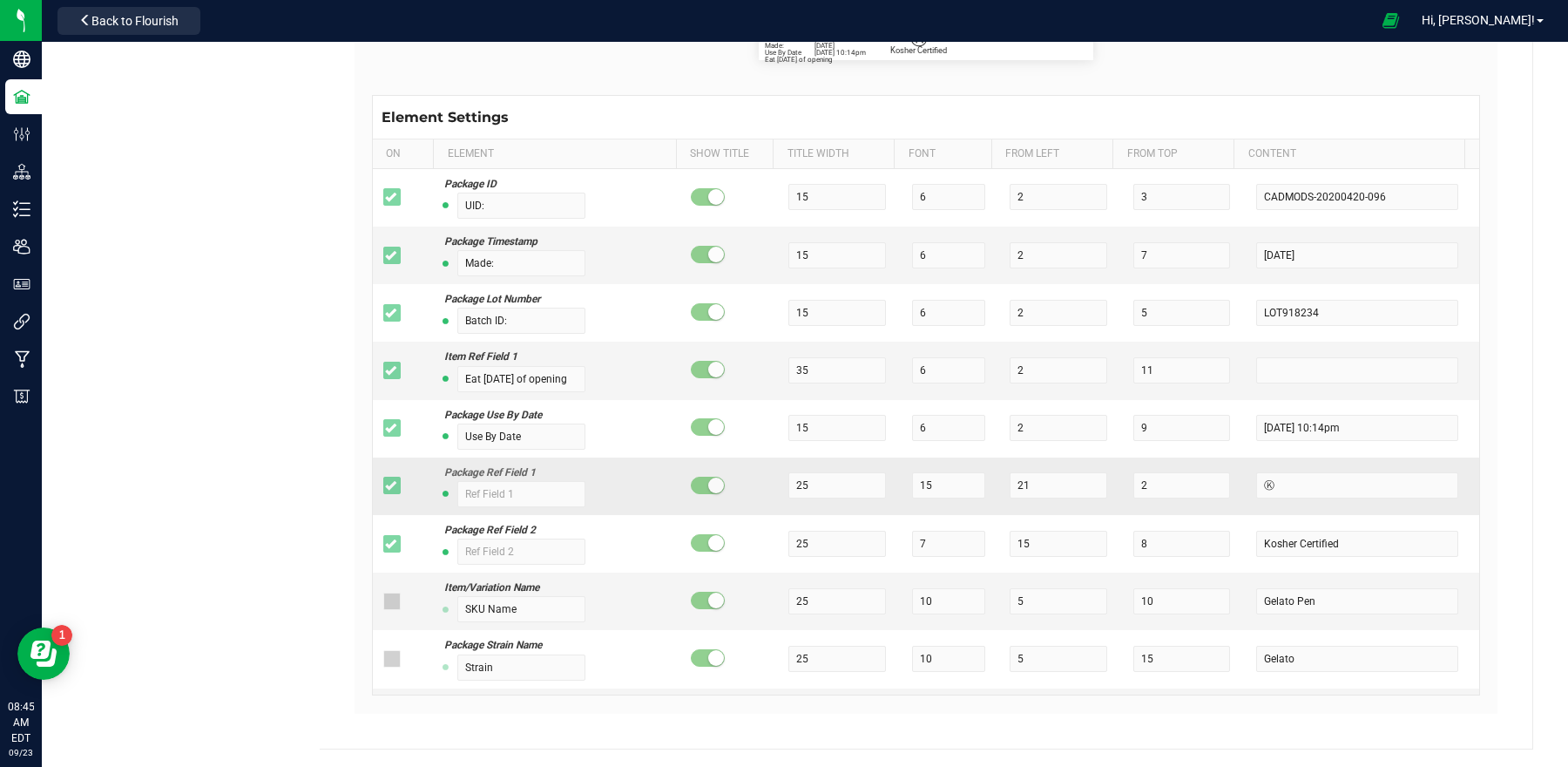
click at [392, 485] on icon at bounding box center [391, 485] width 12 height 0
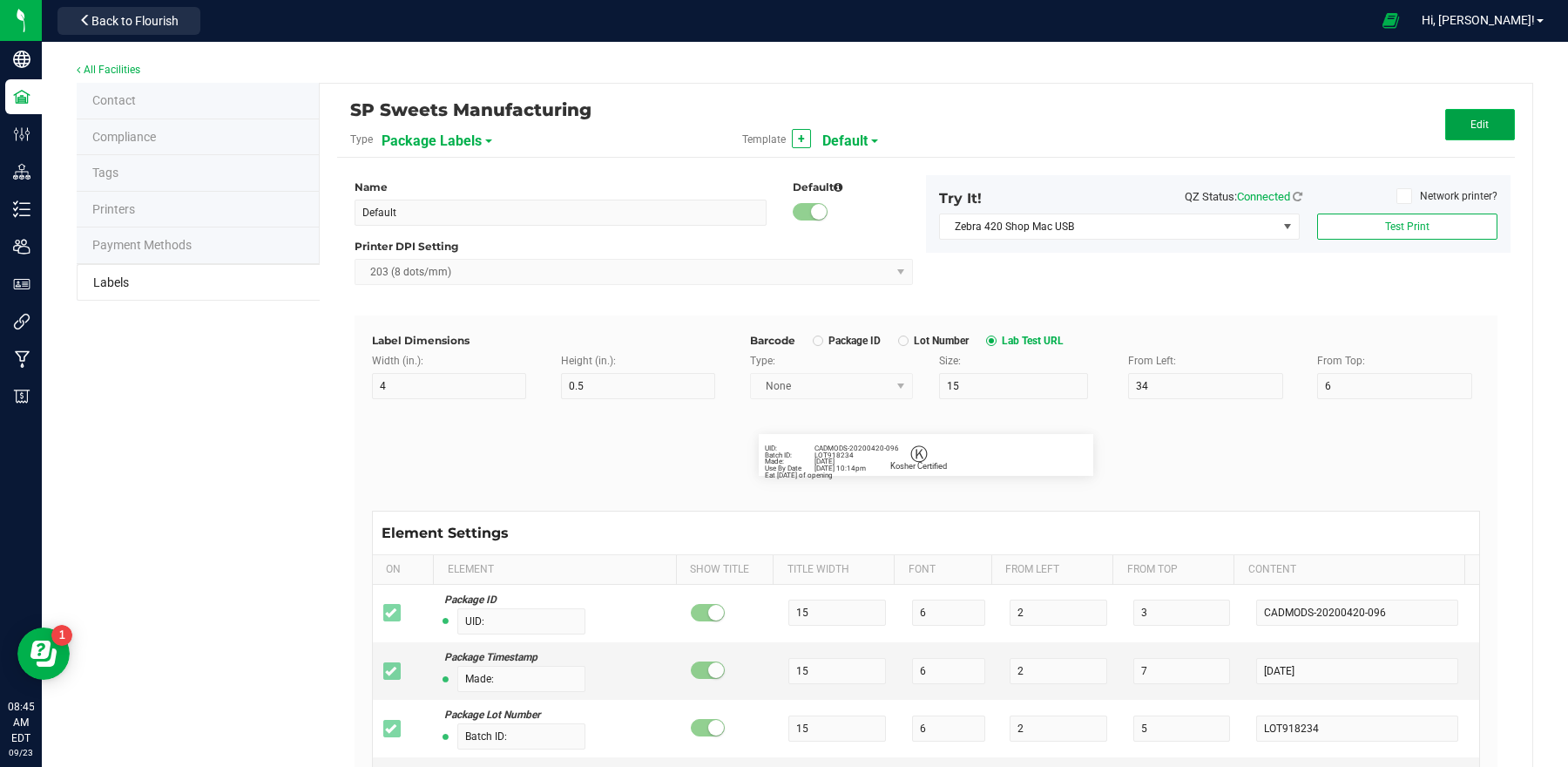
click at [1474, 134] on button "Edit" at bounding box center [1480, 125] width 70 height 32
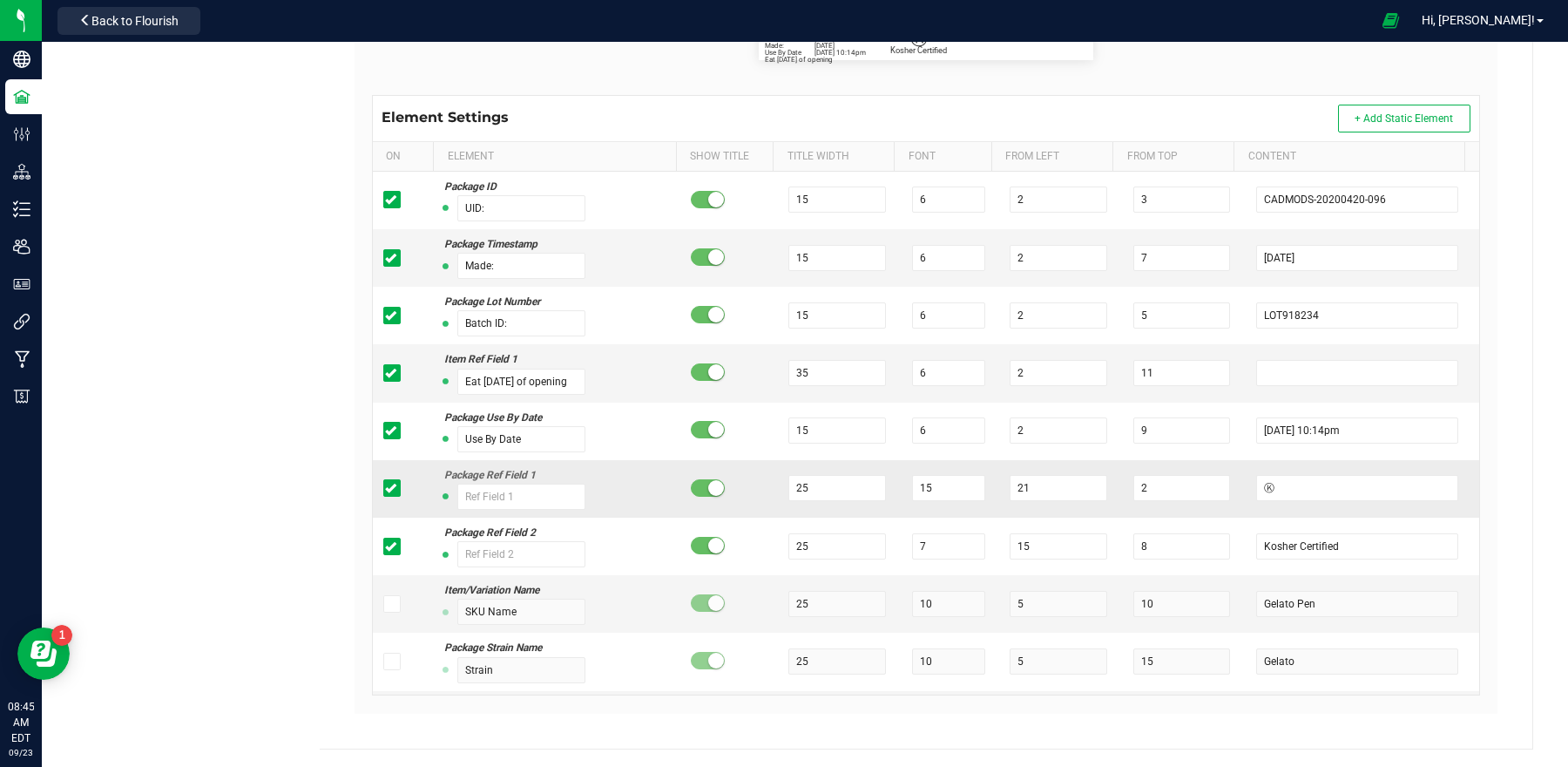
click at [401, 484] on label at bounding box center [397, 488] width 26 height 18
click at [0, 0] on input "checkbox" at bounding box center [0, 0] width 0 height 0
drag, startPoint x: 394, startPoint y: 547, endPoint x: 540, endPoint y: 497, distance: 154.3
click at [394, 546] on span at bounding box center [393, 546] width 18 height 18
click at [0, 0] on input "checkbox" at bounding box center [0, 0] width 0 height 0
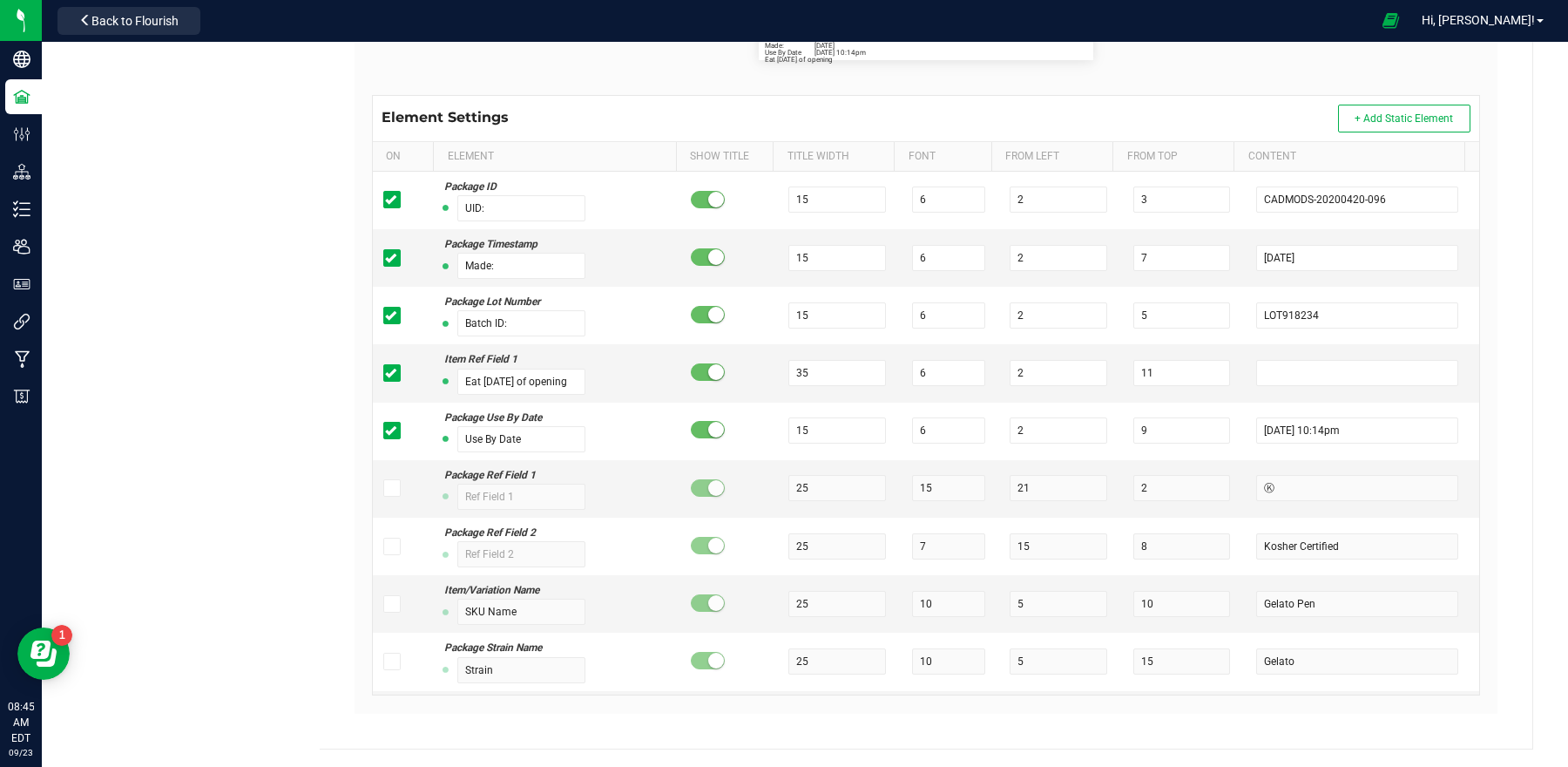
scroll to position [0, 0]
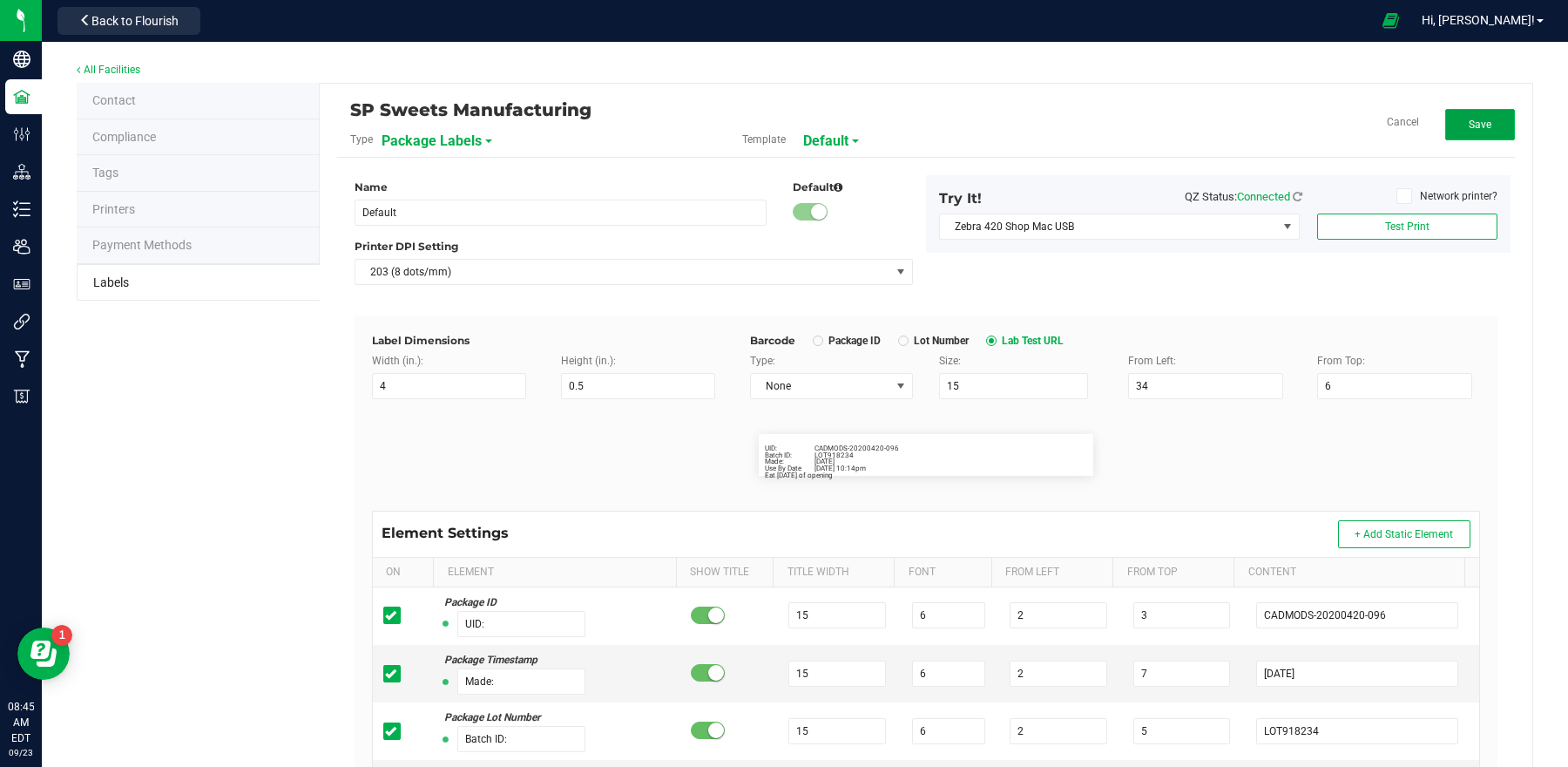
click at [1480, 118] on button "Save" at bounding box center [1480, 125] width 70 height 32
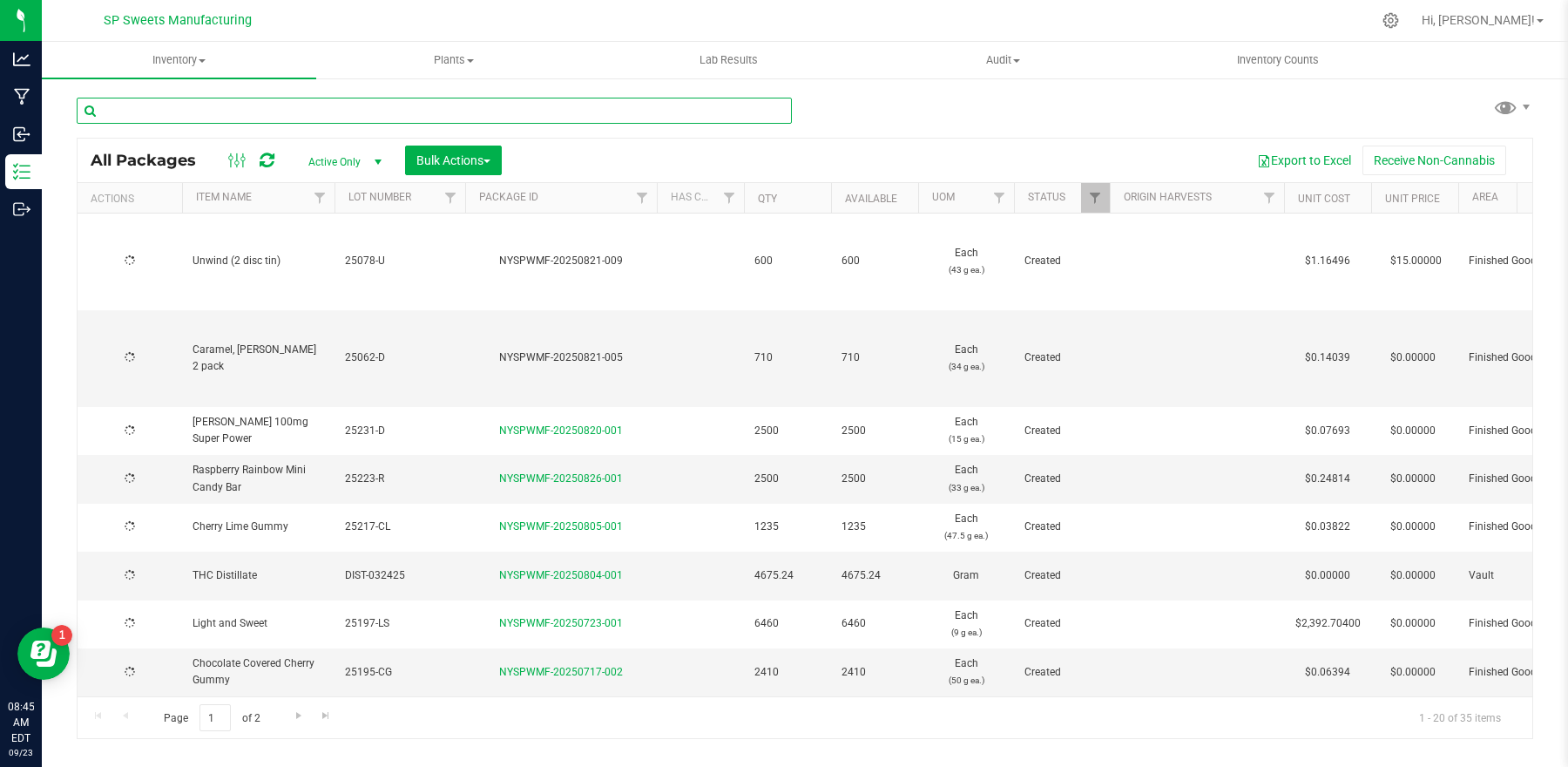
click at [251, 105] on input "text" at bounding box center [434, 110] width 716 height 27
type input "25176"
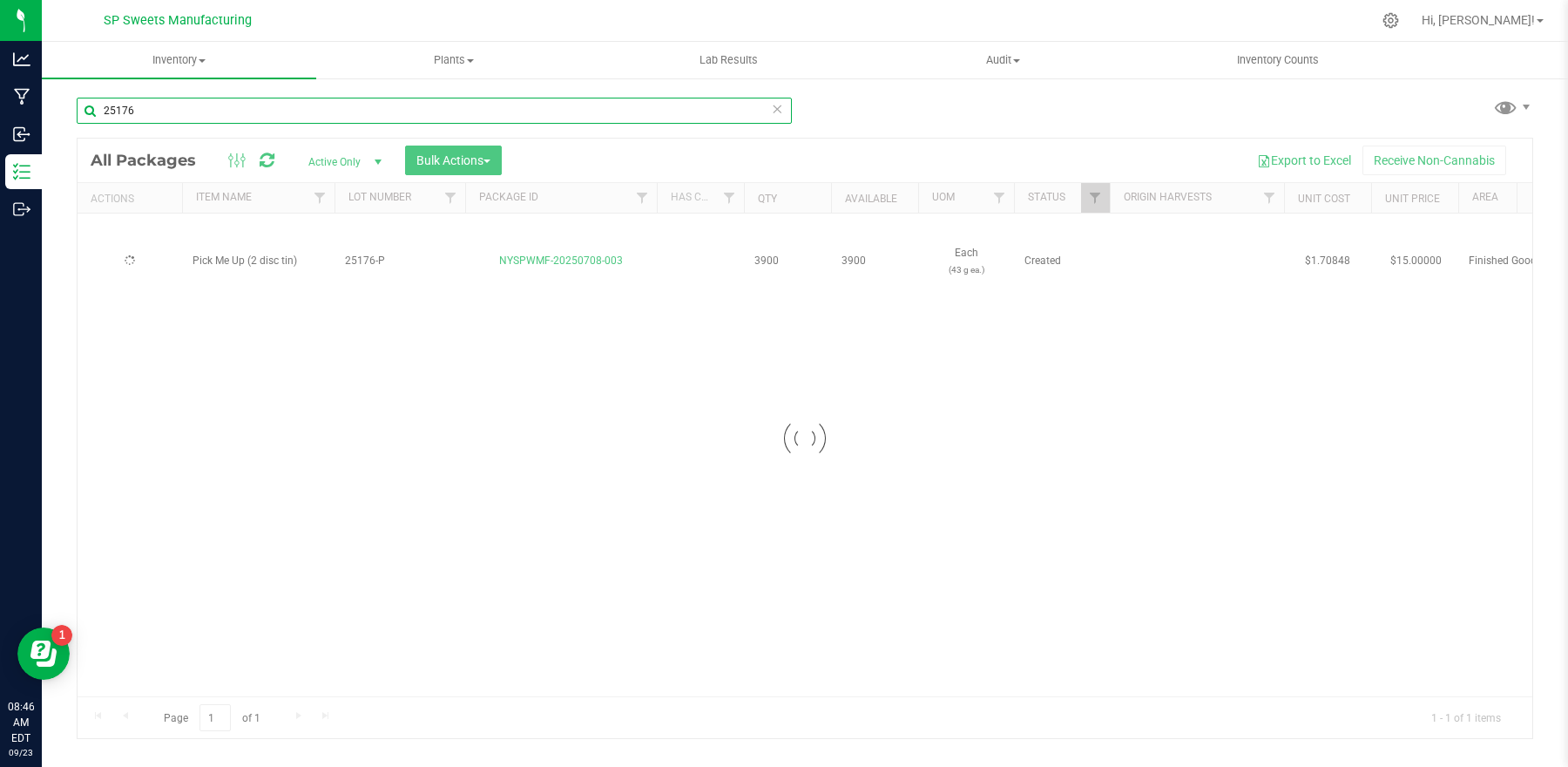
type input "[DATE]"
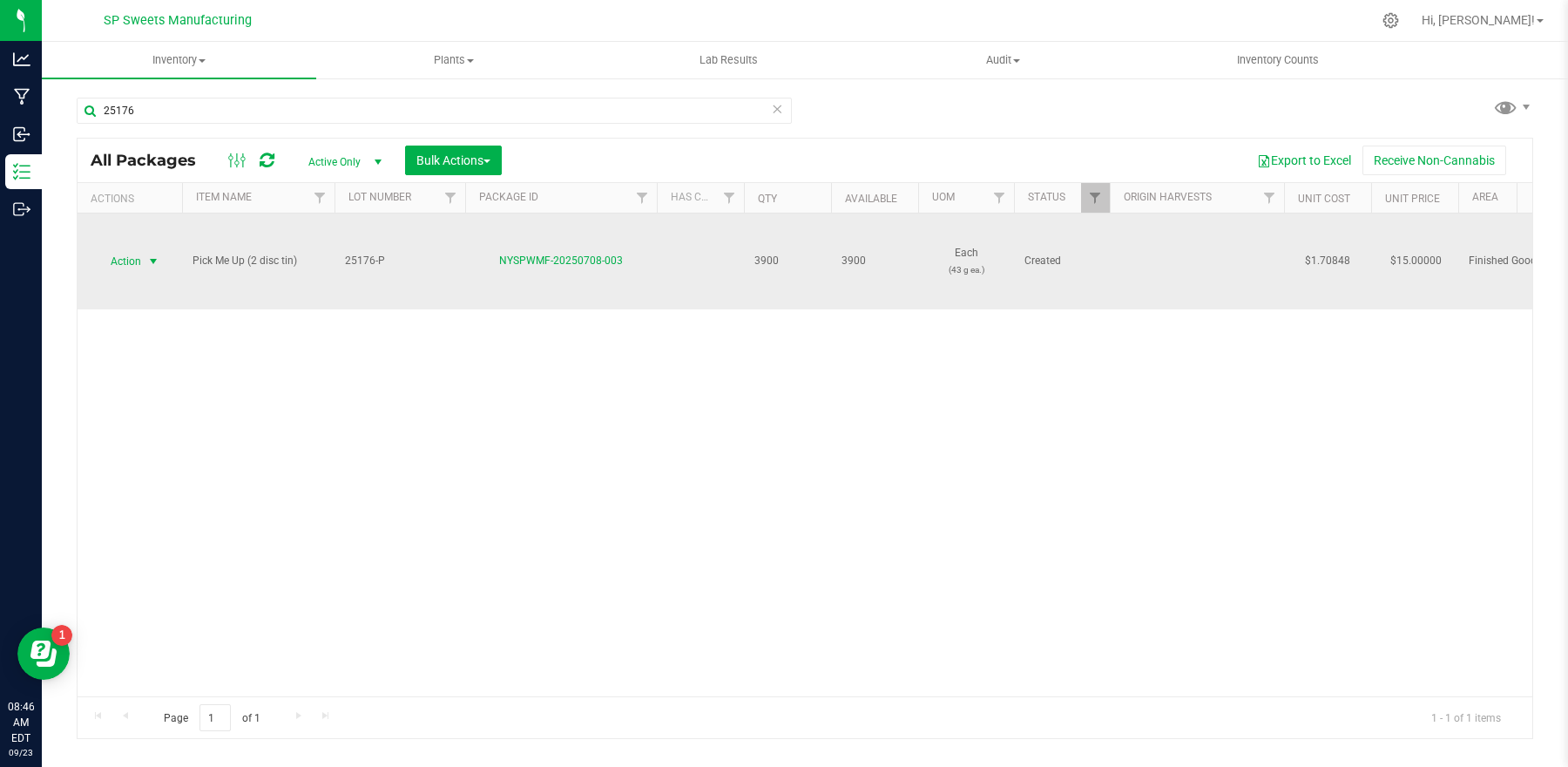
drag, startPoint x: 136, startPoint y: 258, endPoint x: 127, endPoint y: 257, distance: 9.1
click at [136, 258] on span "Action" at bounding box center [118, 261] width 47 height 25
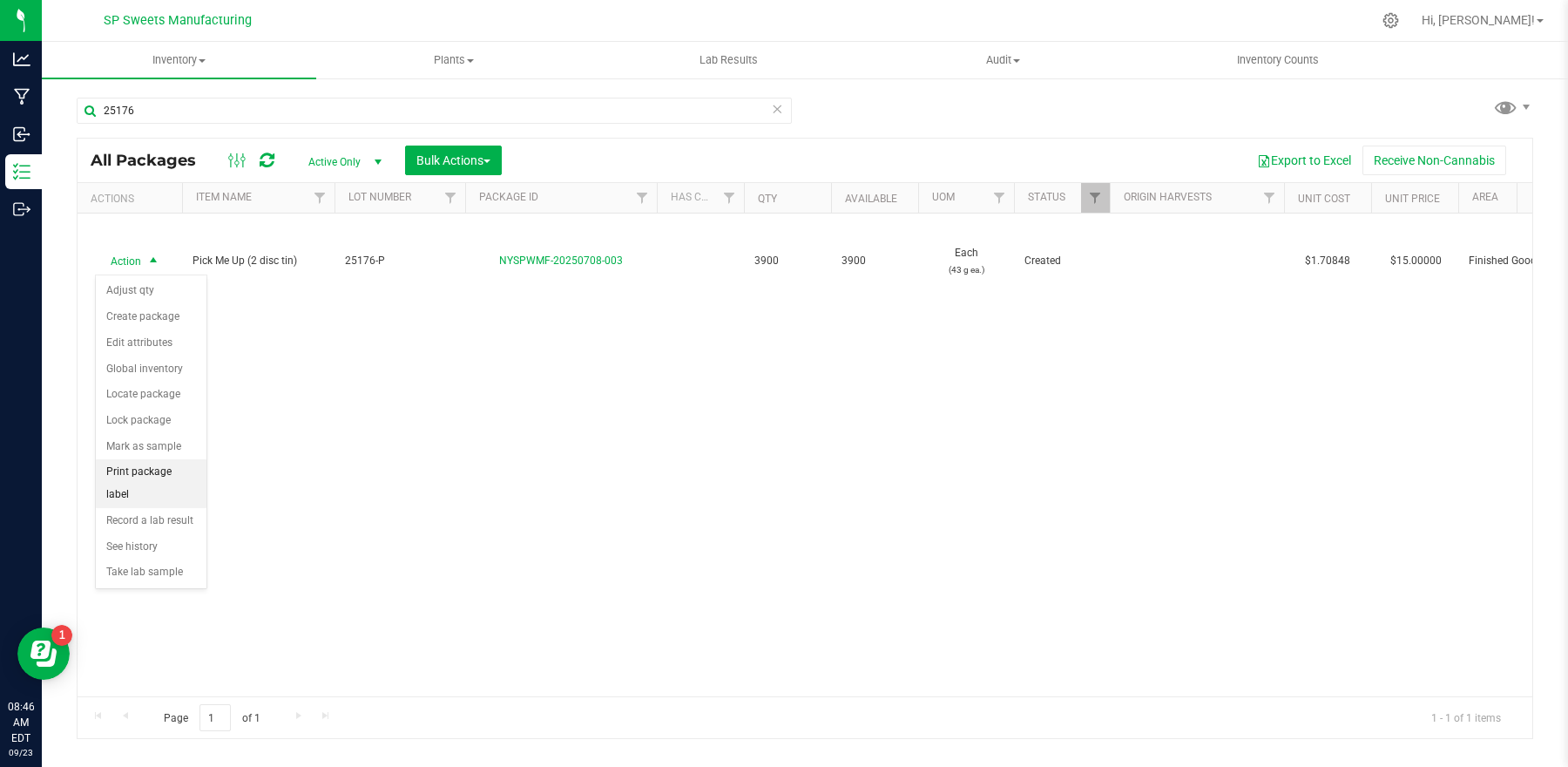
click at [164, 468] on li "Print package label" at bounding box center [151, 483] width 110 height 48
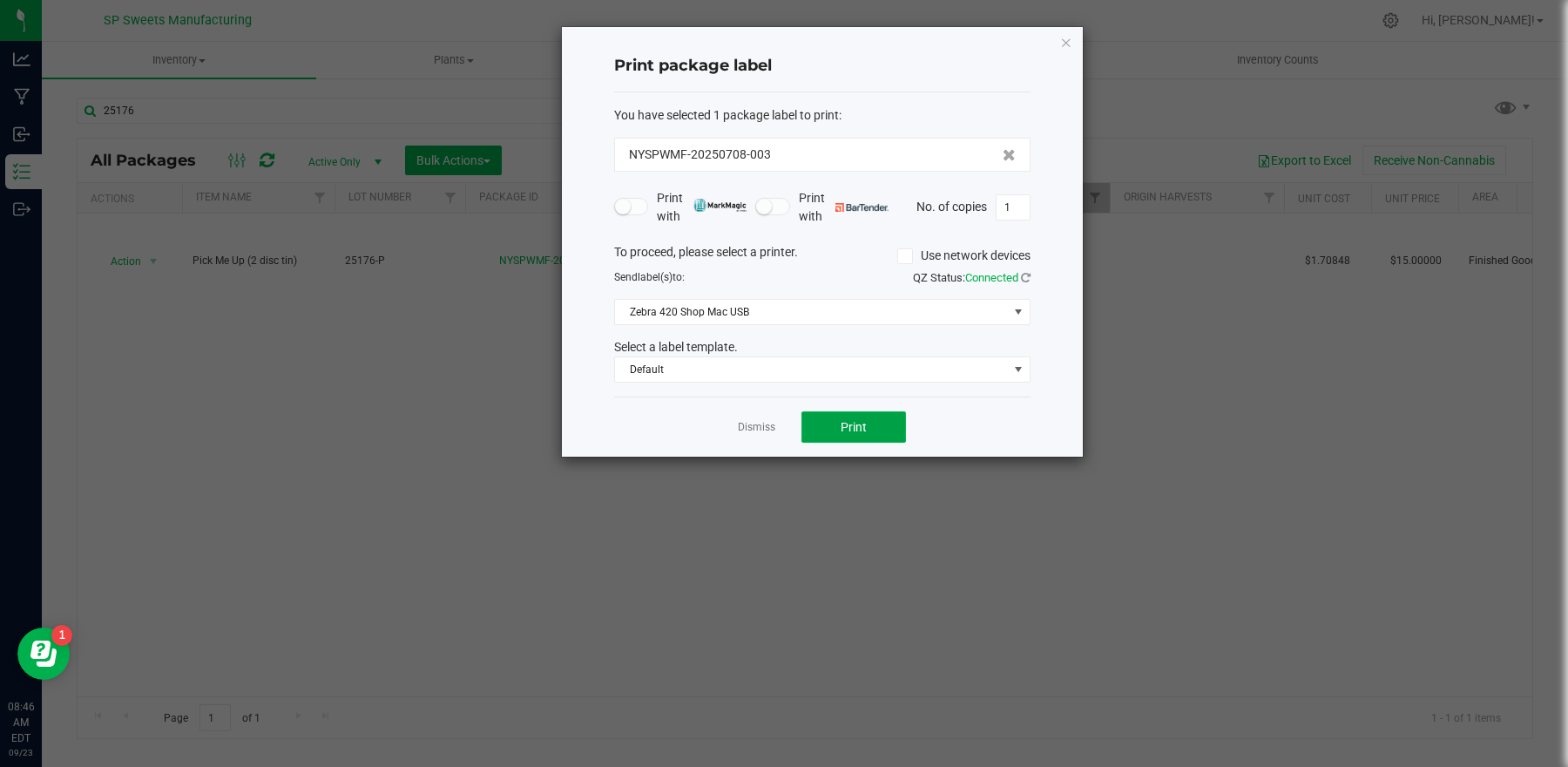
click at [878, 427] on button "Print" at bounding box center [853, 427] width 104 height 32
click at [1012, 216] on input "1" at bounding box center [1014, 207] width 33 height 25
click at [852, 425] on span "Print" at bounding box center [853, 427] width 27 height 14
click at [1021, 208] on input "99" at bounding box center [1014, 207] width 33 height 25
type input "12"
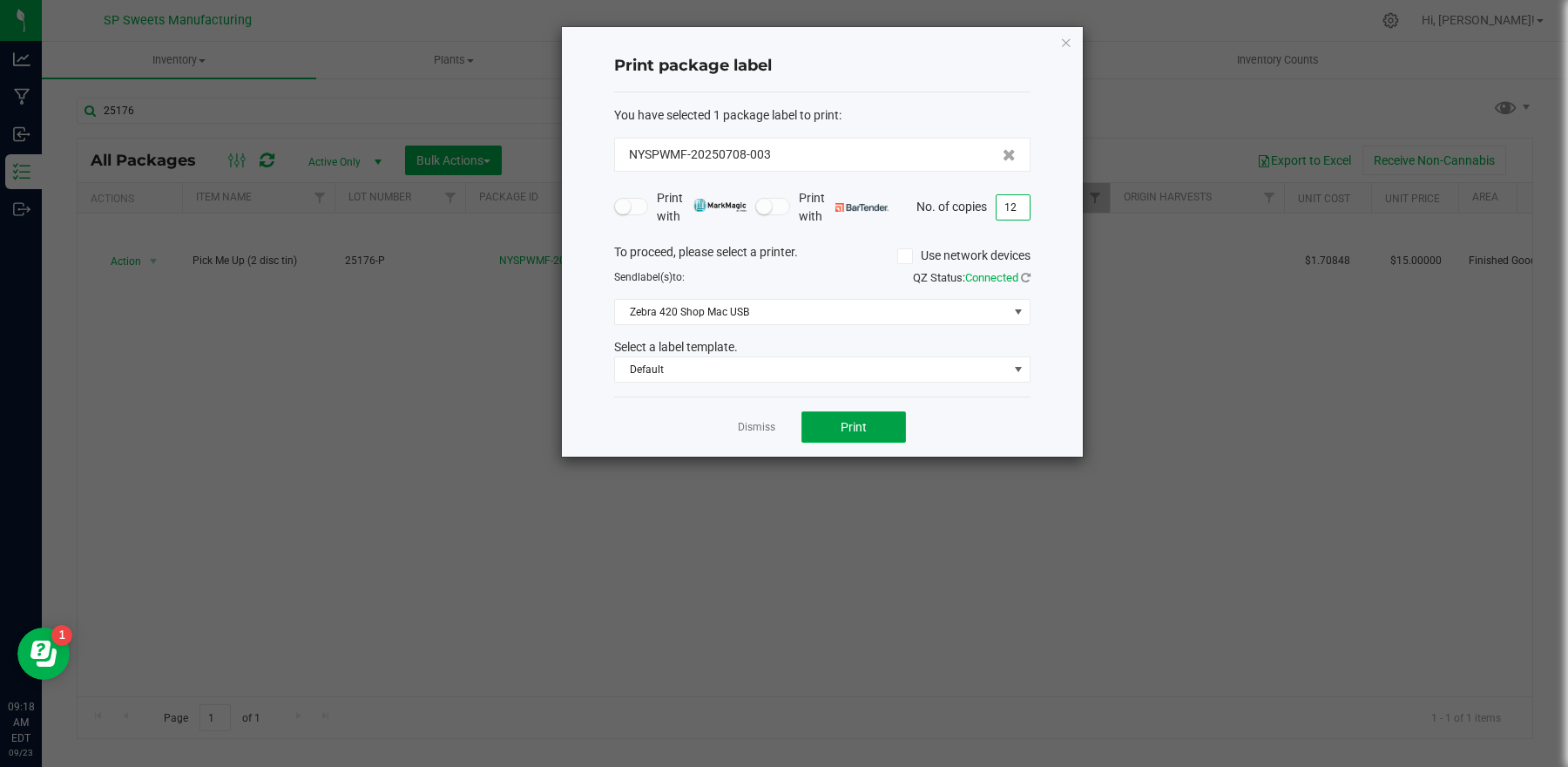
click at [854, 423] on span "Print" at bounding box center [853, 427] width 27 height 14
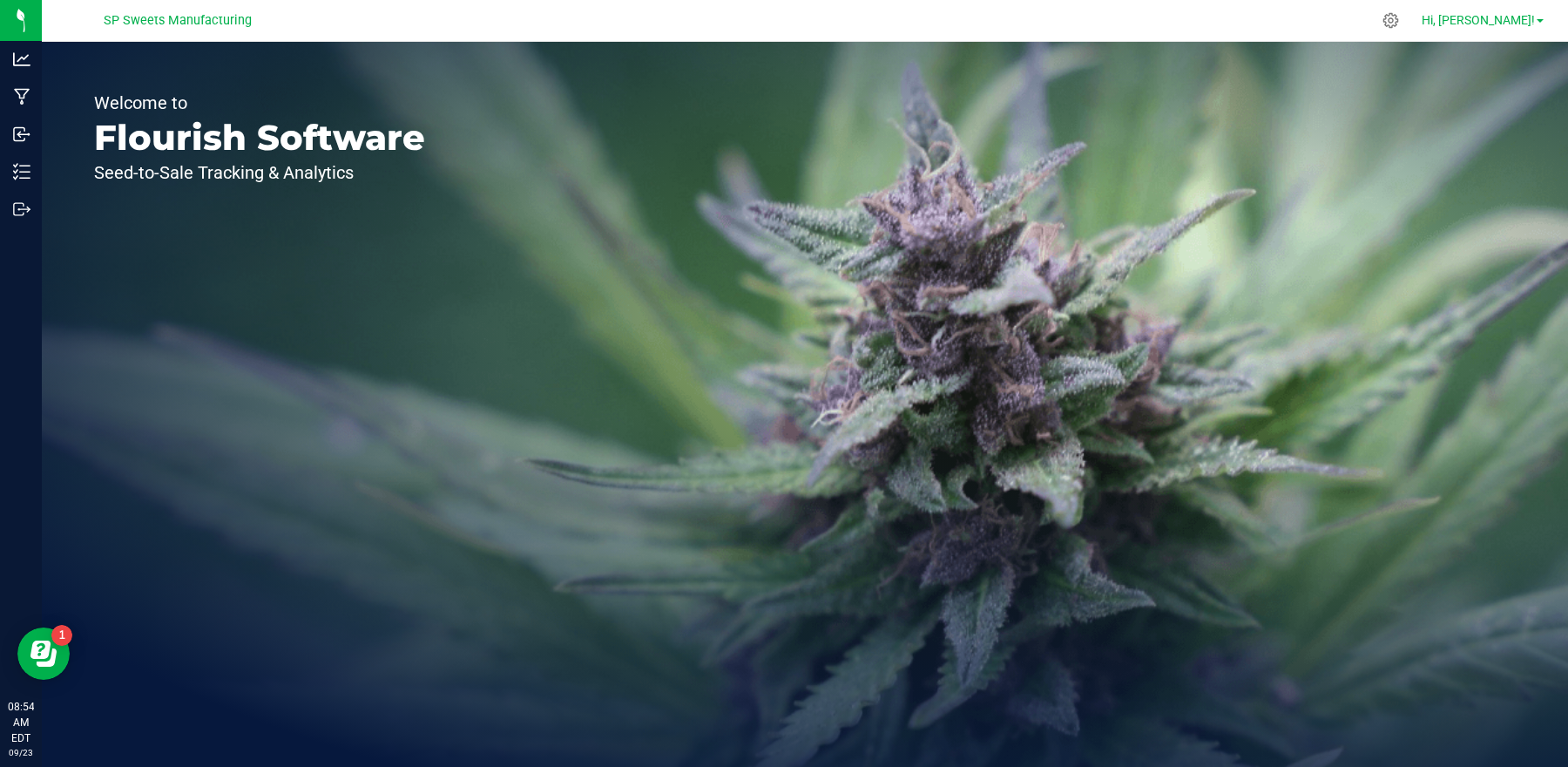
click at [1502, 14] on span "Hi, [PERSON_NAME]!" at bounding box center [1478, 20] width 113 height 14
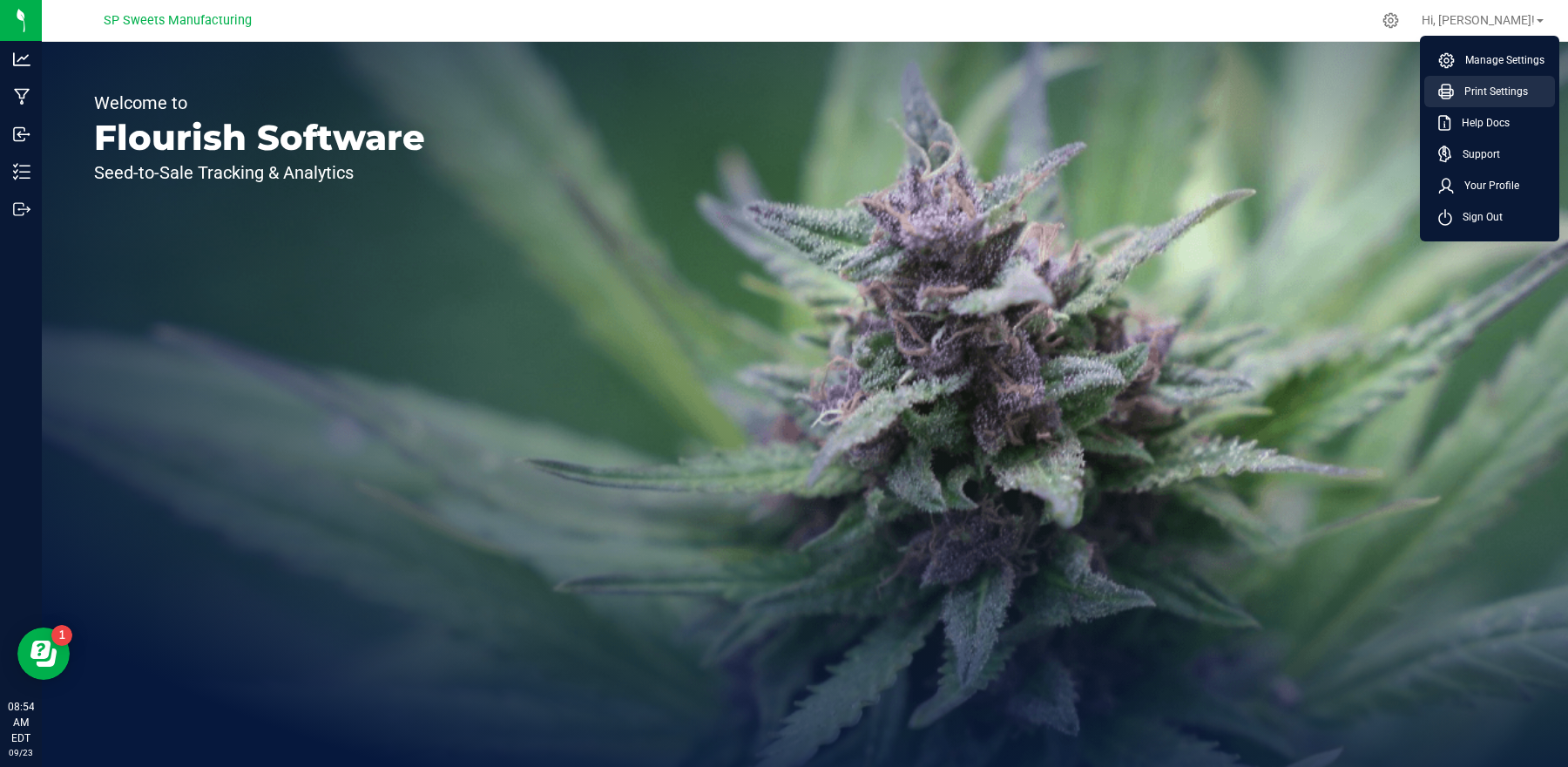
click at [1496, 88] on span "Print Settings" at bounding box center [1490, 92] width 74 height 18
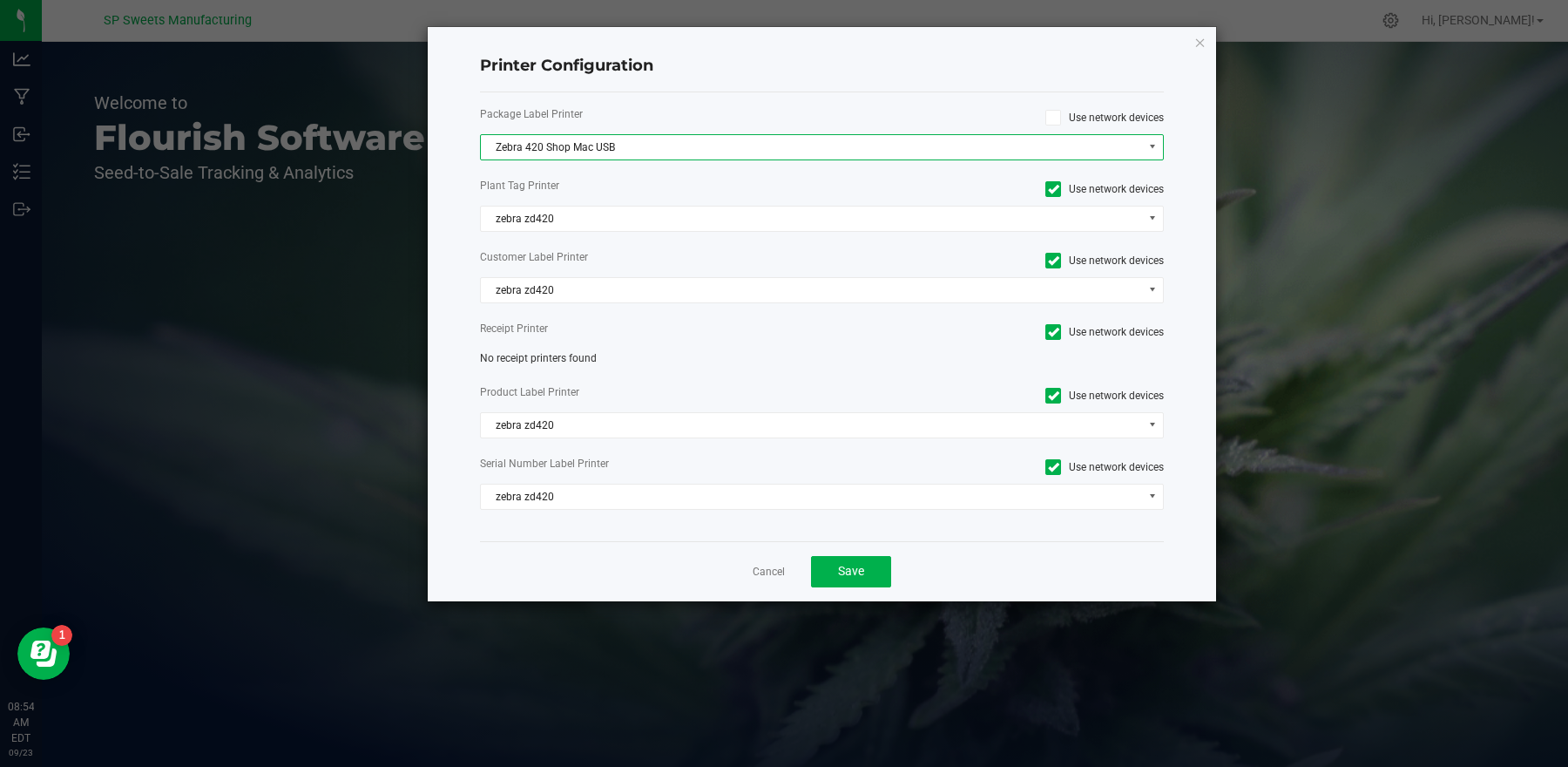
click at [1143, 147] on span at bounding box center [1153, 147] width 22 height 25
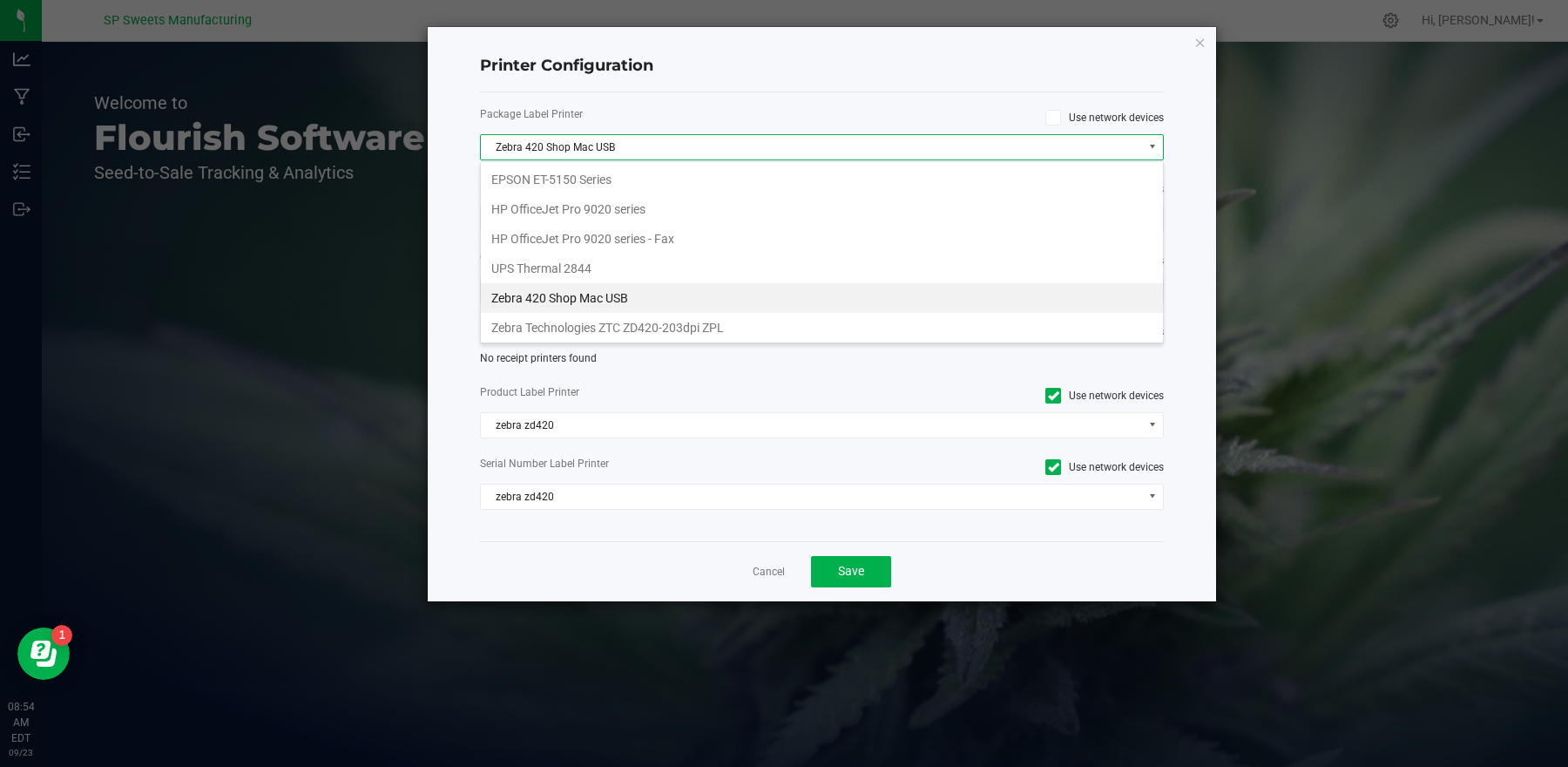
scroll to position [27, 684]
click at [1143, 147] on span at bounding box center [1153, 147] width 22 height 25
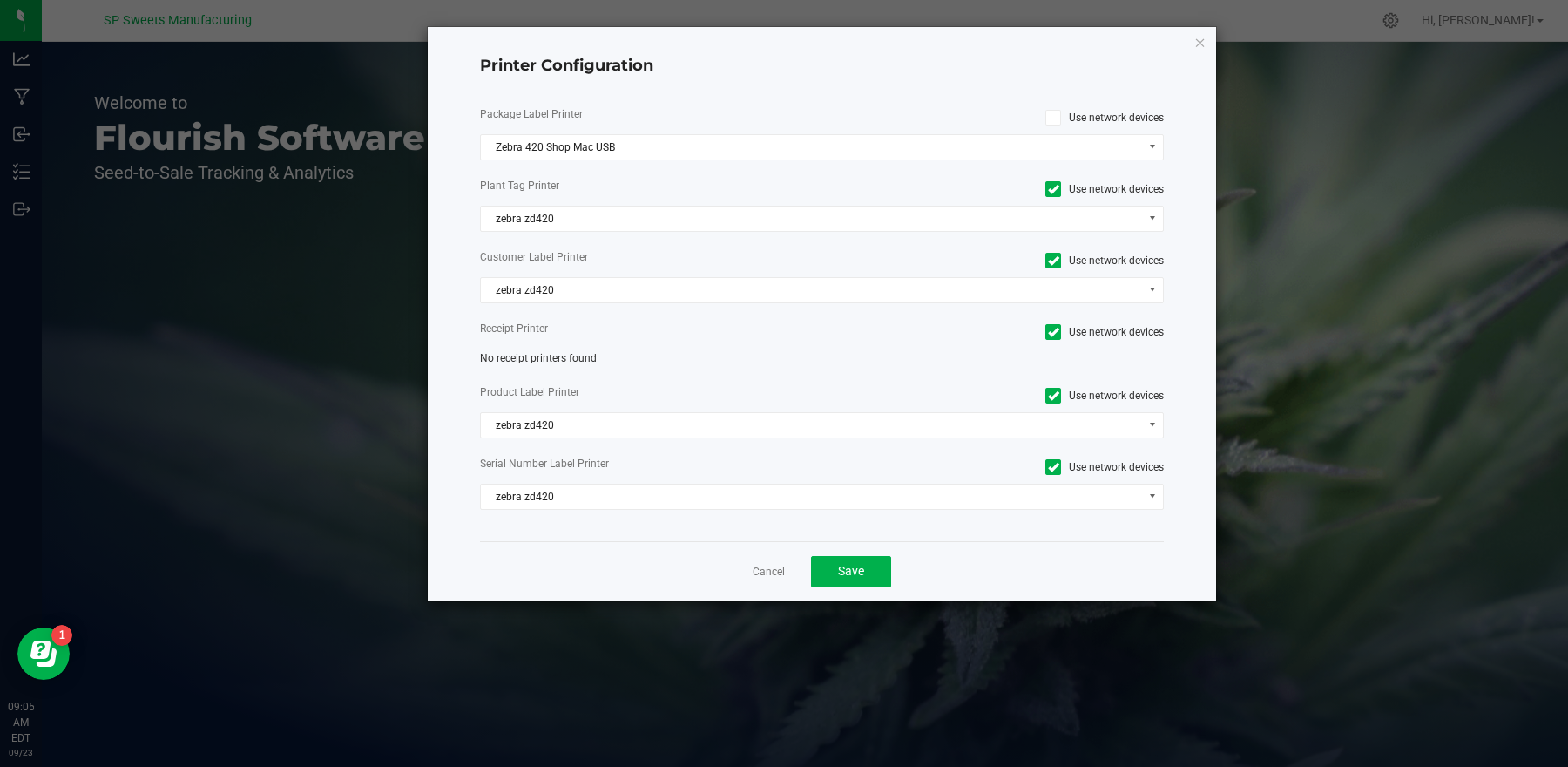
click at [1199, 41] on icon "button" at bounding box center [1201, 41] width 12 height 21
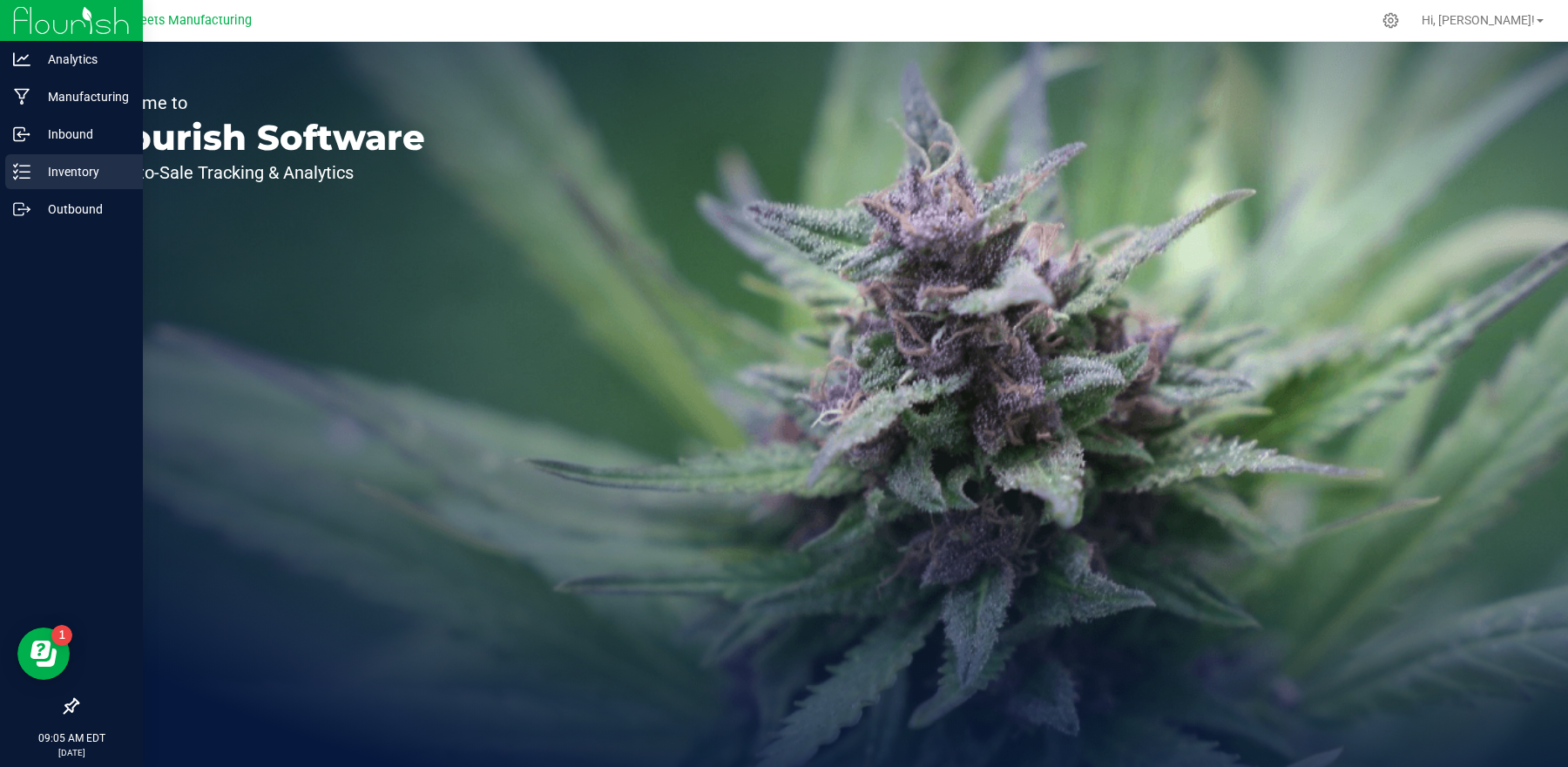
click at [35, 185] on div "Inventory" at bounding box center [74, 171] width 138 height 34
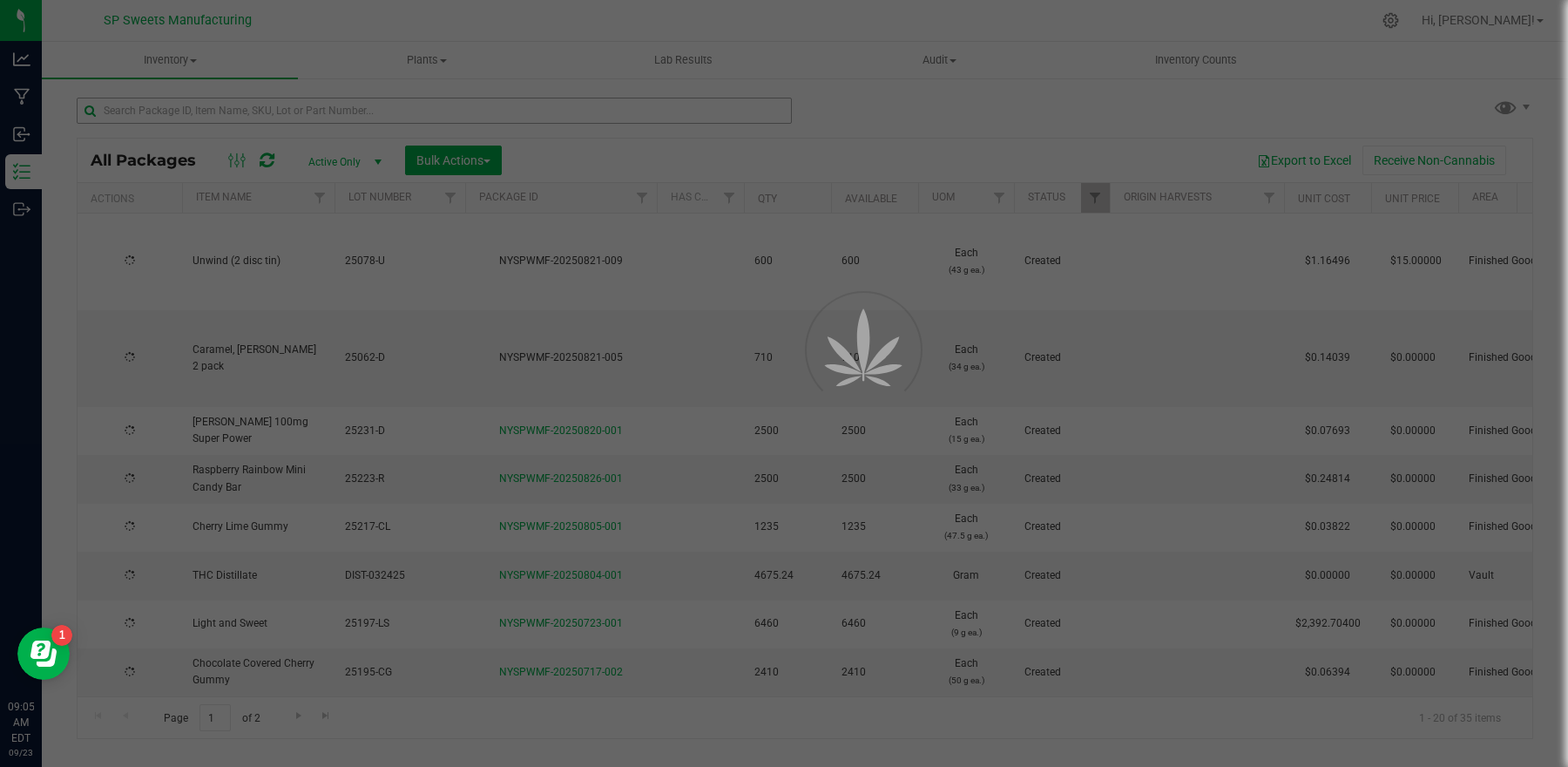
type input "[DATE]"
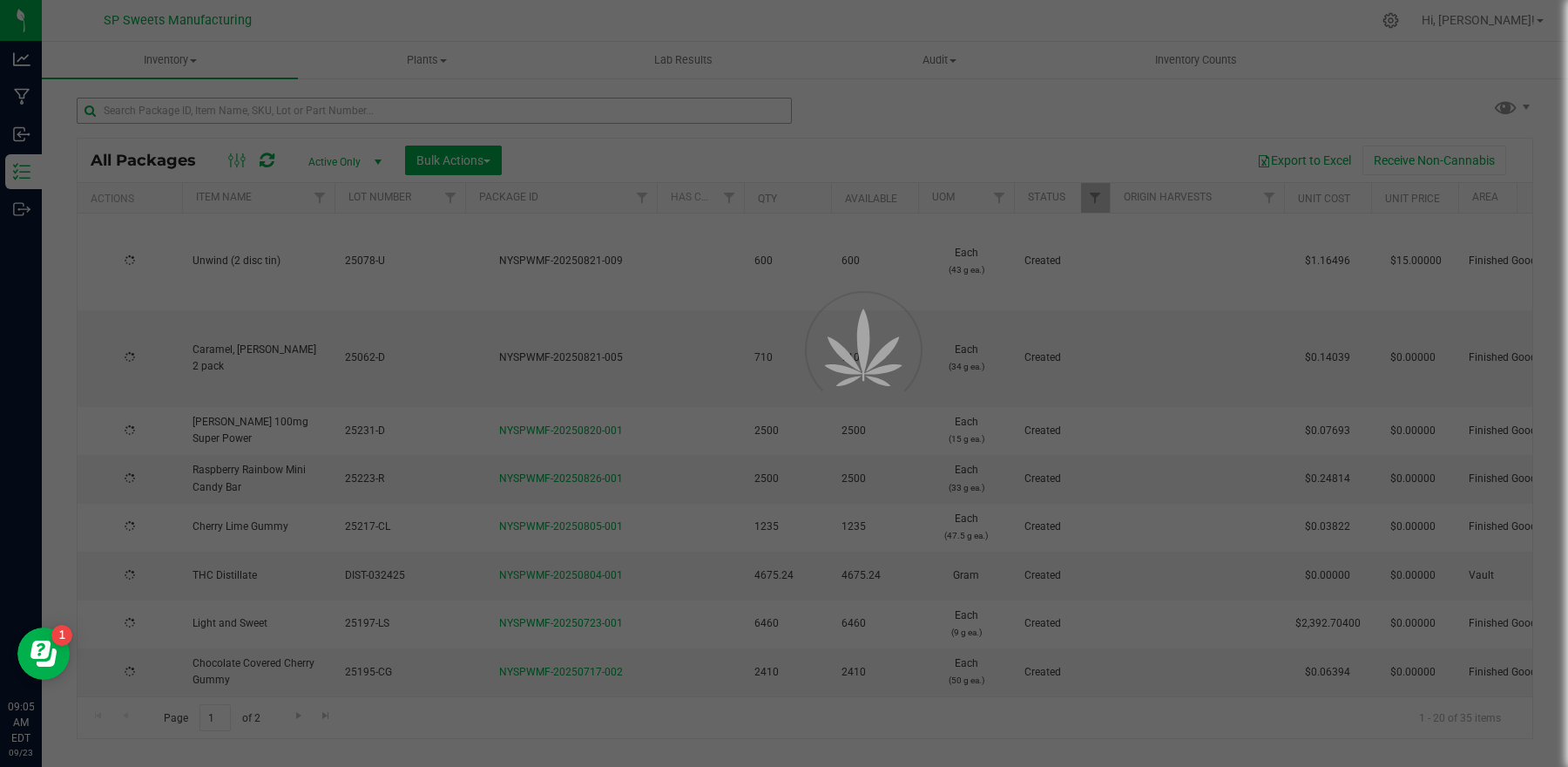
type input "[DATE]"
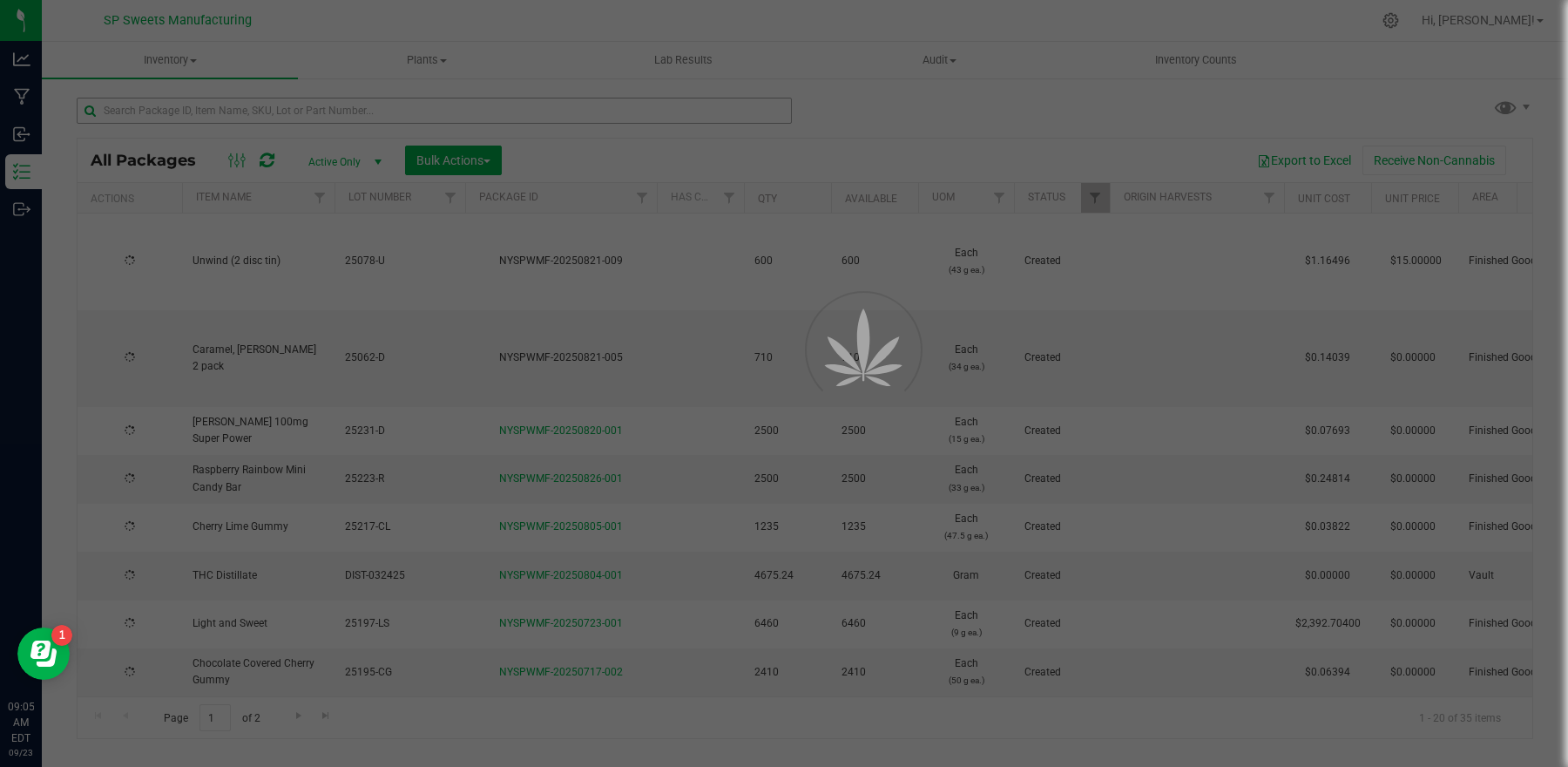
type input "[DATE]"
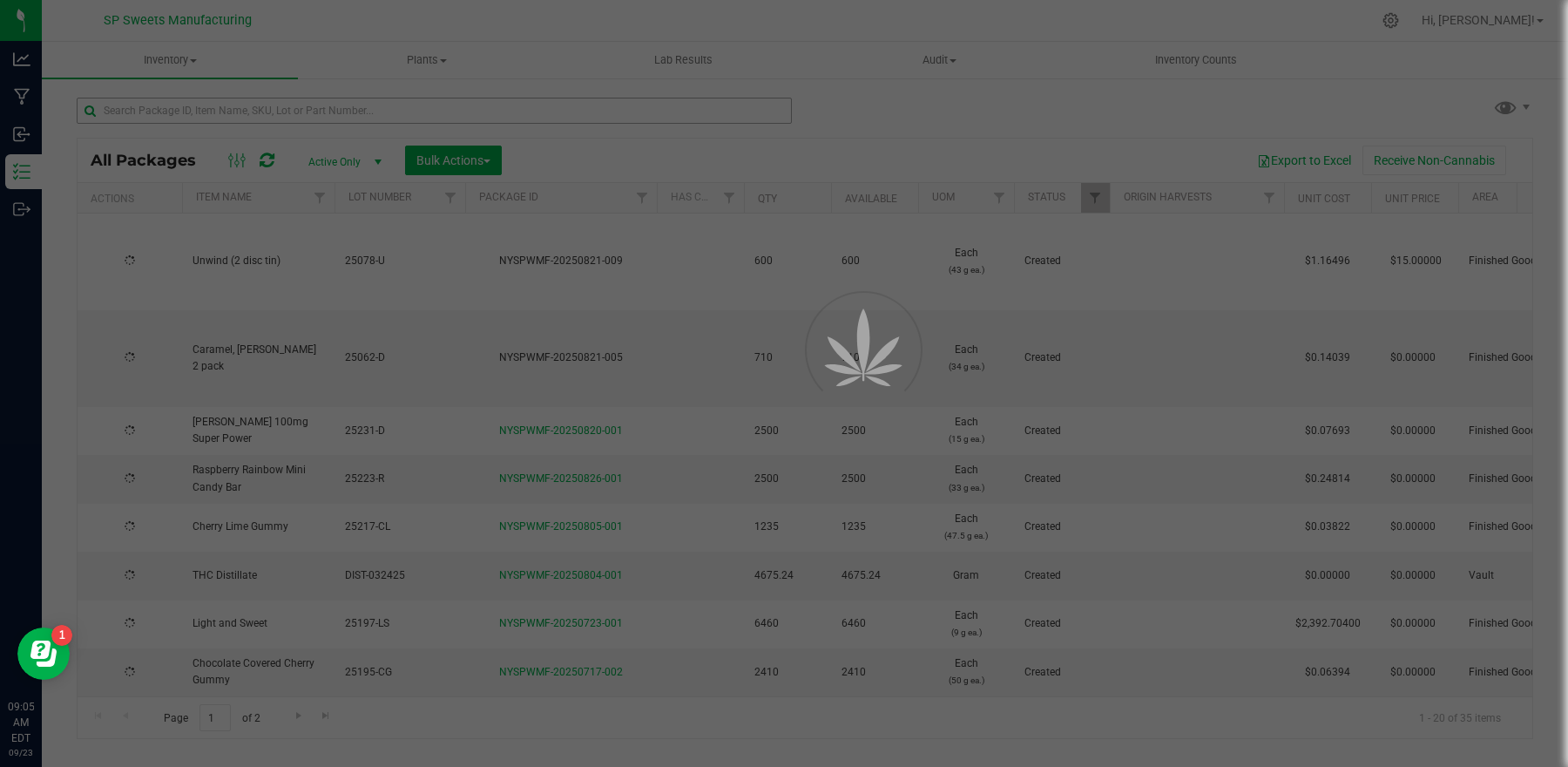
type input "[DATE]"
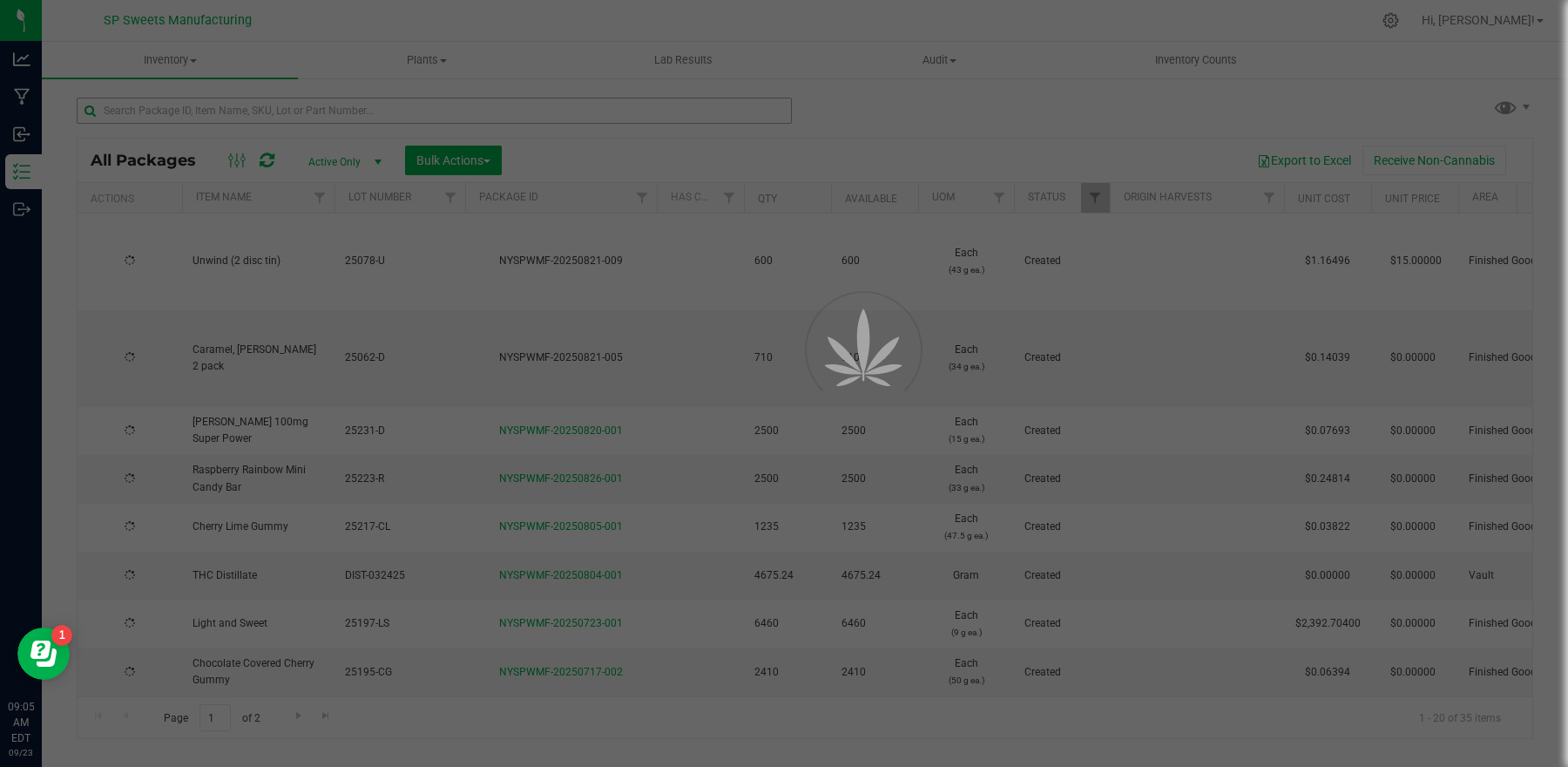
type input "[DATE]"
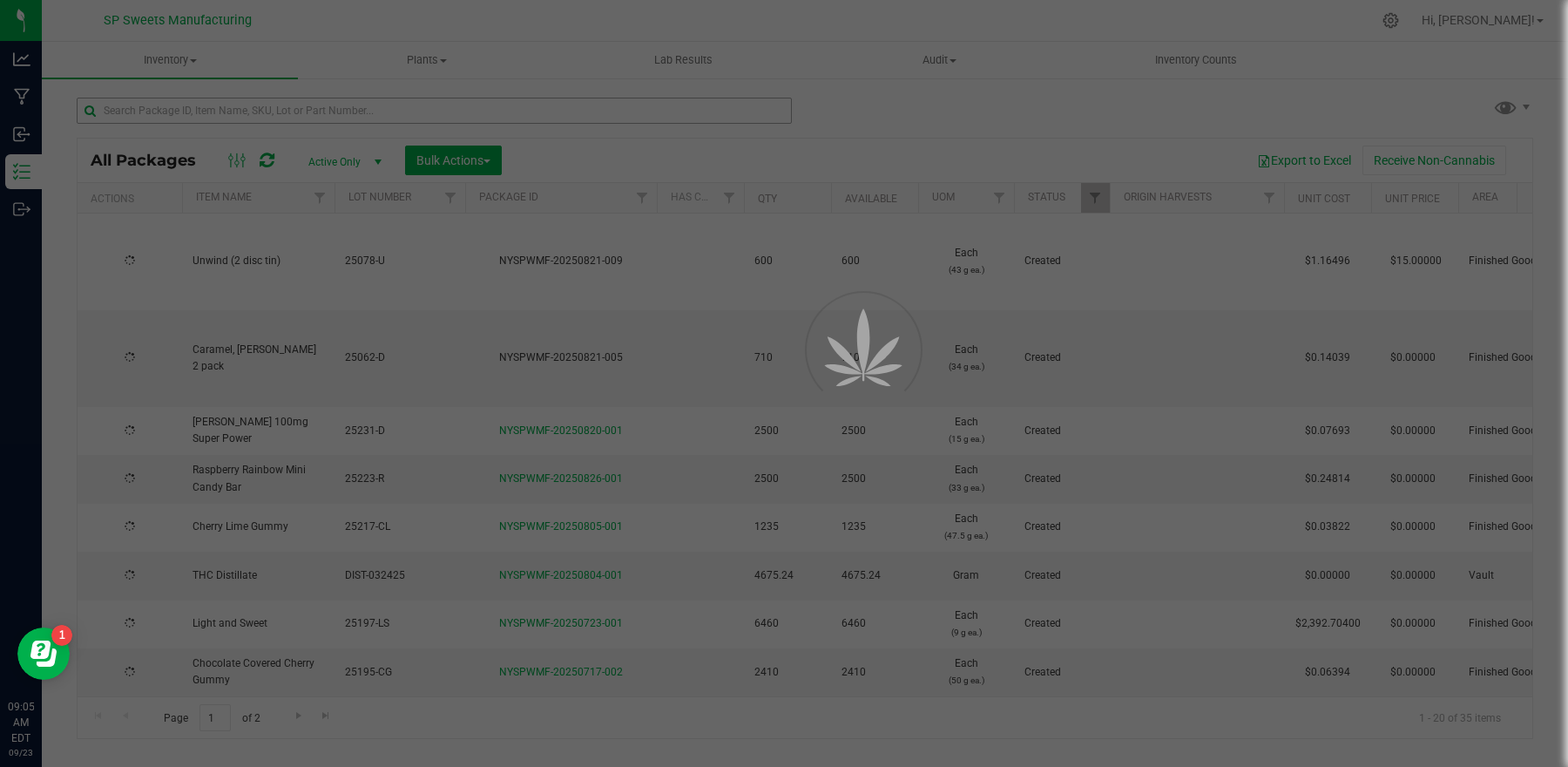
type input "[DATE]"
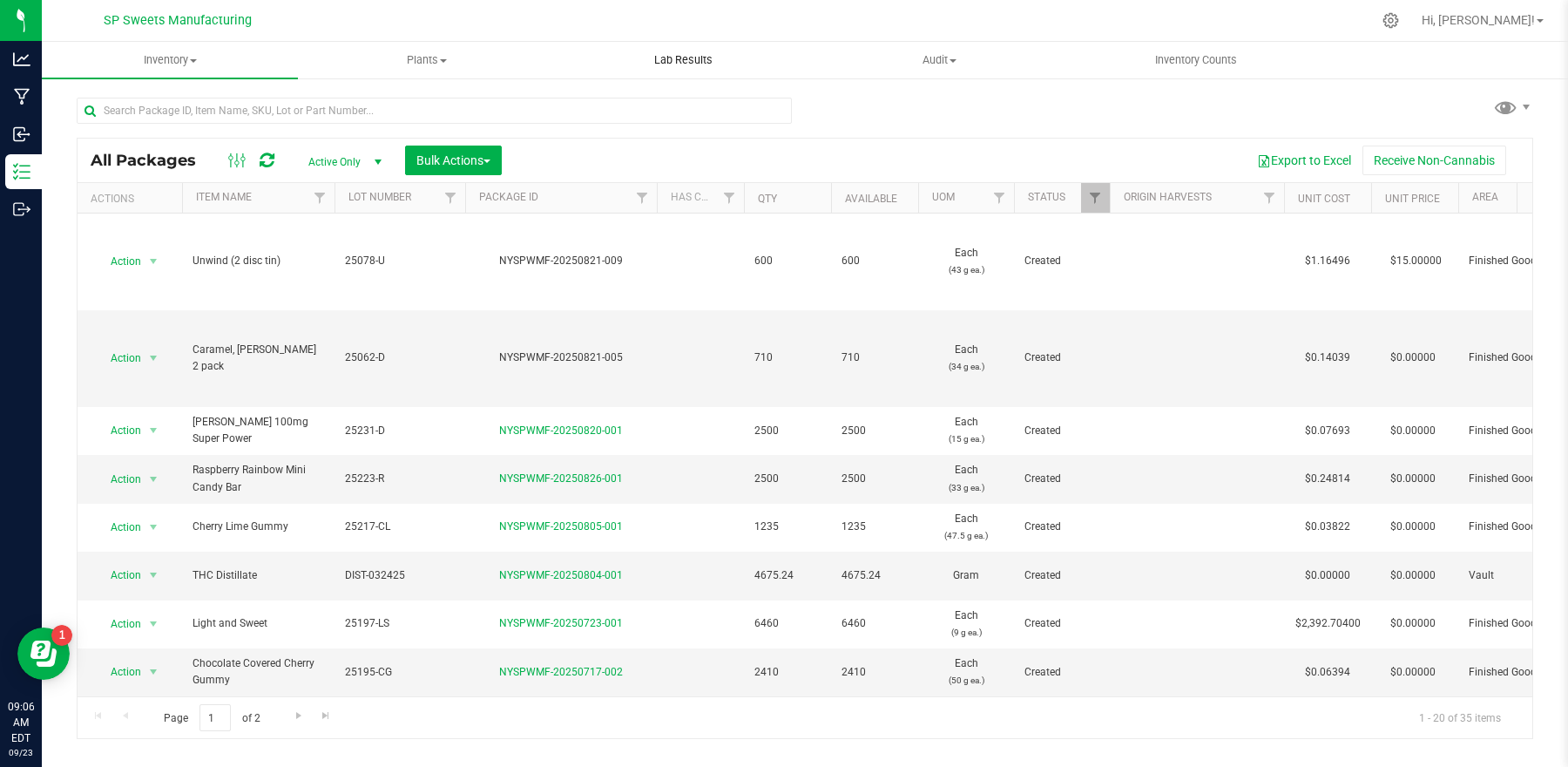
click at [703, 47] on uib-tab-heading "Lab Results" at bounding box center [683, 59] width 254 height 34
